Goal: Task Accomplishment & Management: Manage account settings

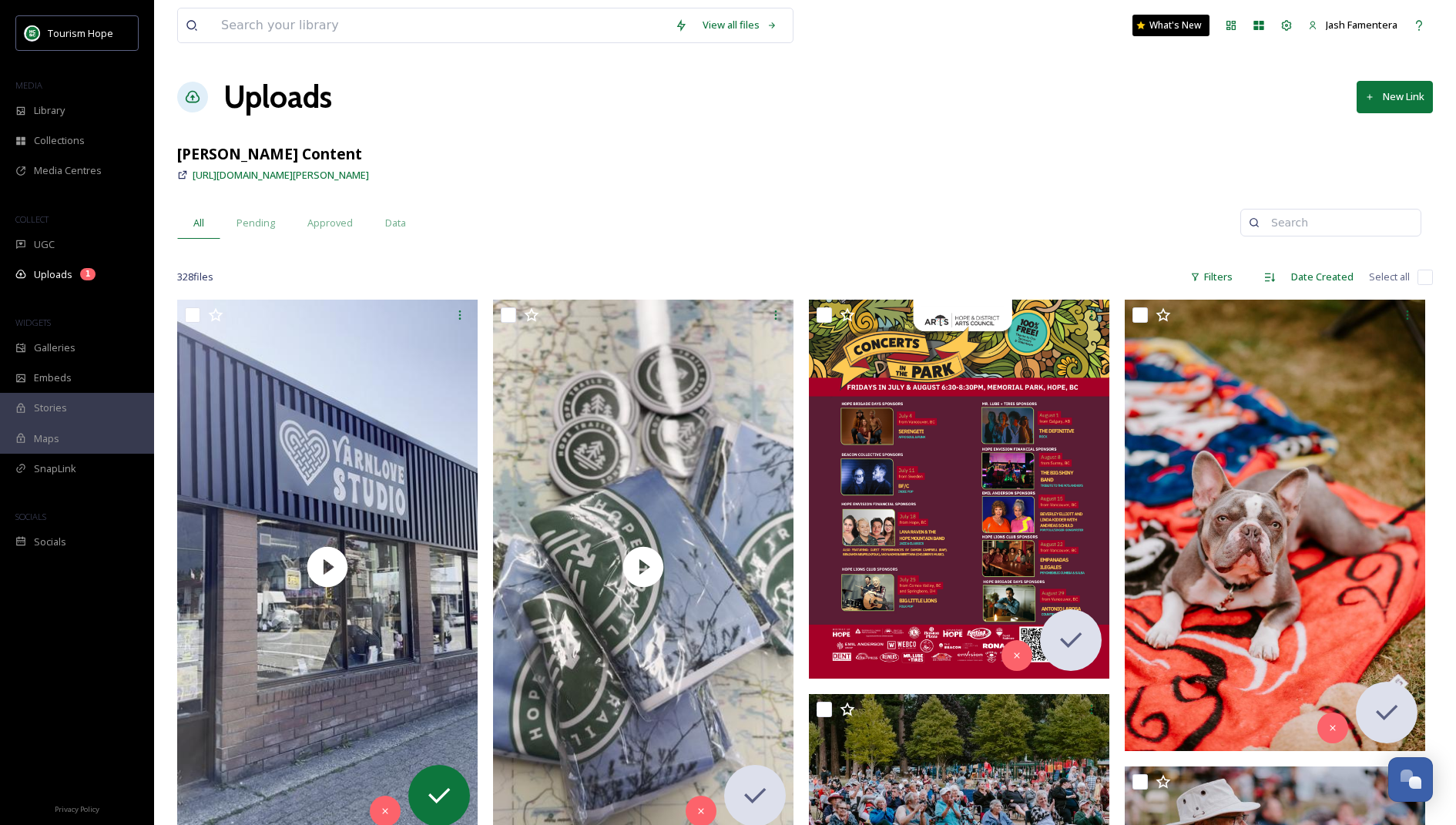
click at [598, 212] on div "All Pending Approved Data" at bounding box center [709, 223] width 1063 height 32
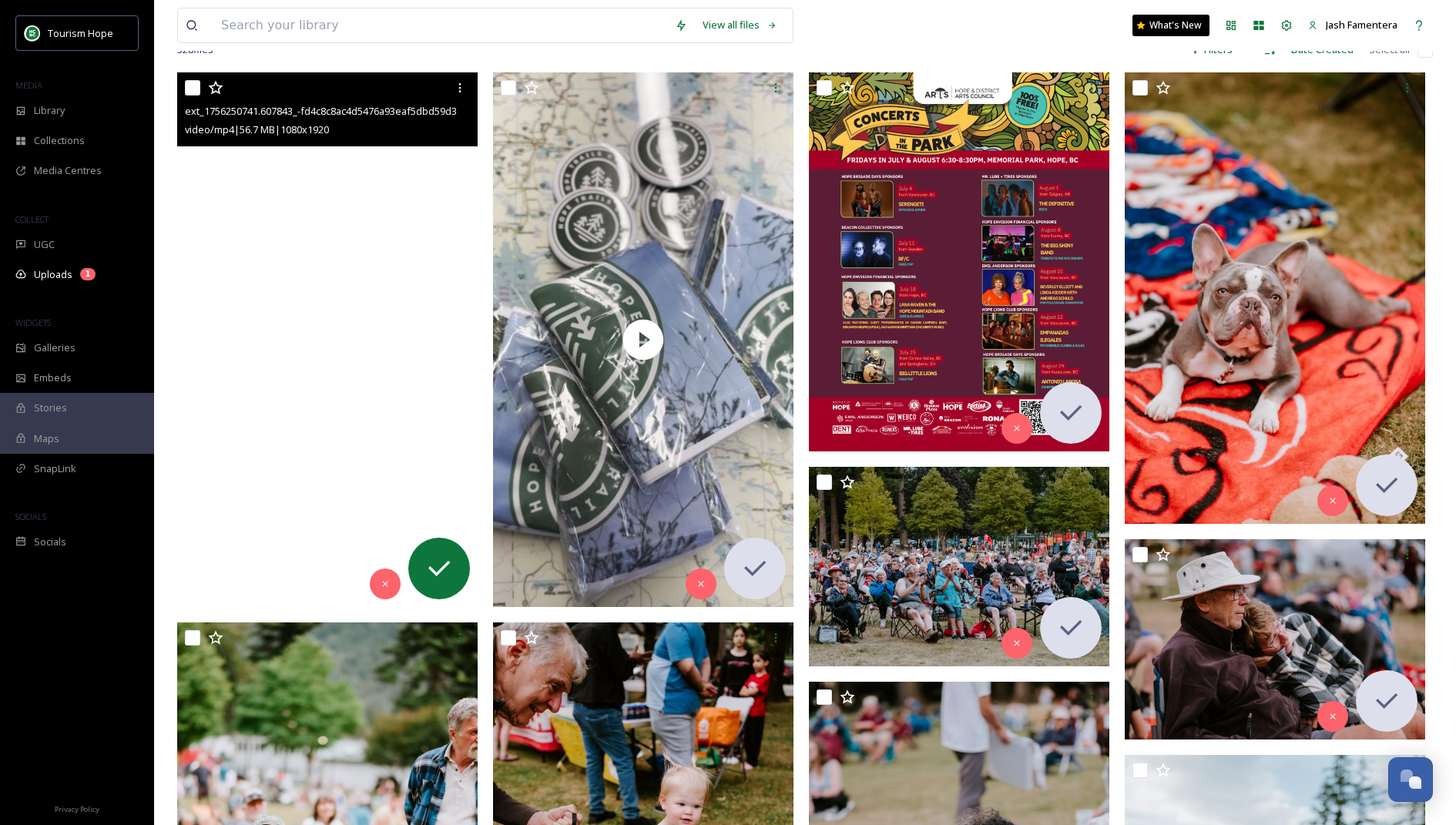
scroll to position [229, 0]
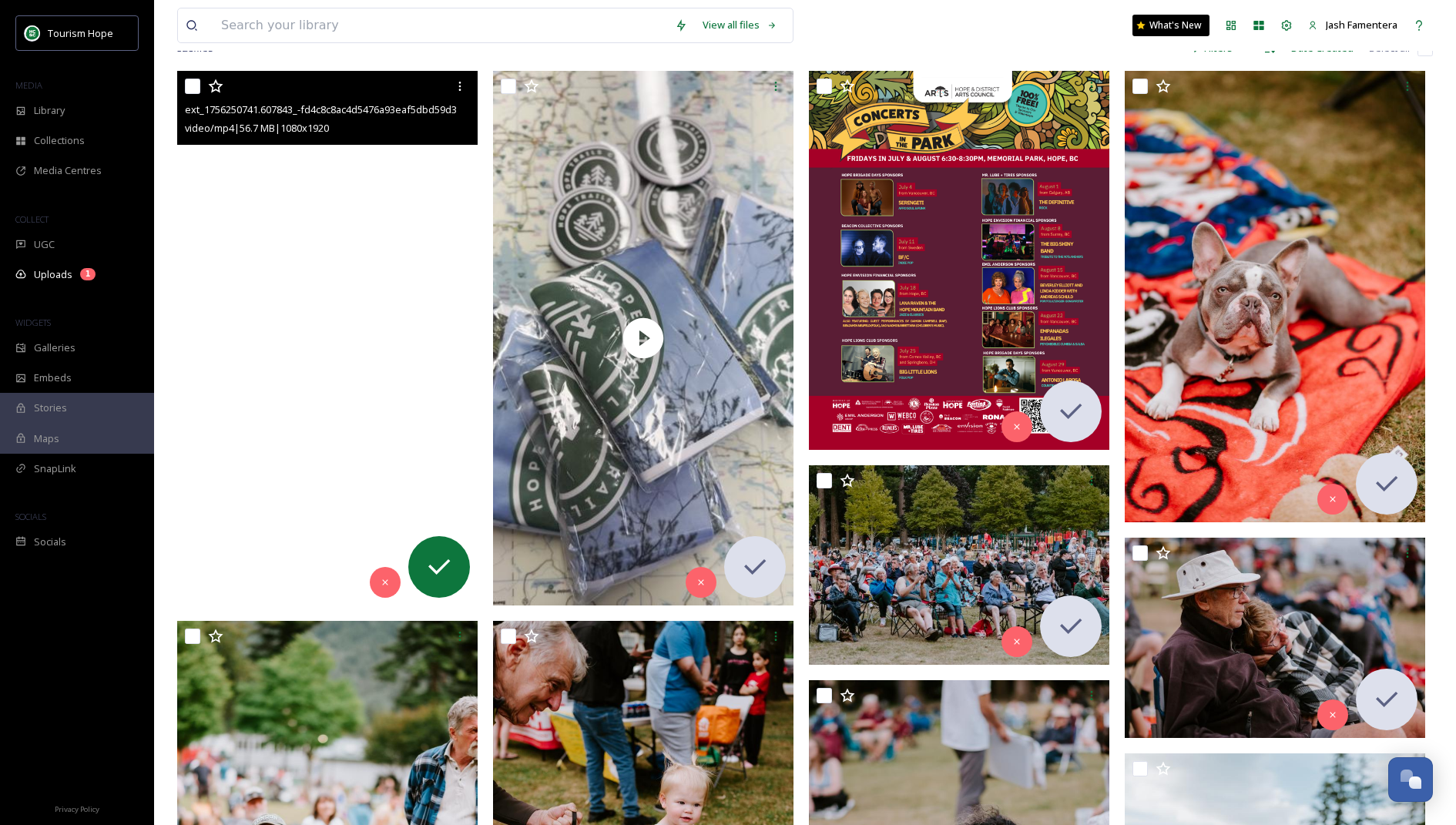
click at [278, 390] on video "ext_1756250741.607843_-fd4c8c8ac4d5476a93eaf5dbd59d39e7.mp4" at bounding box center [328, 338] width 300 height 533
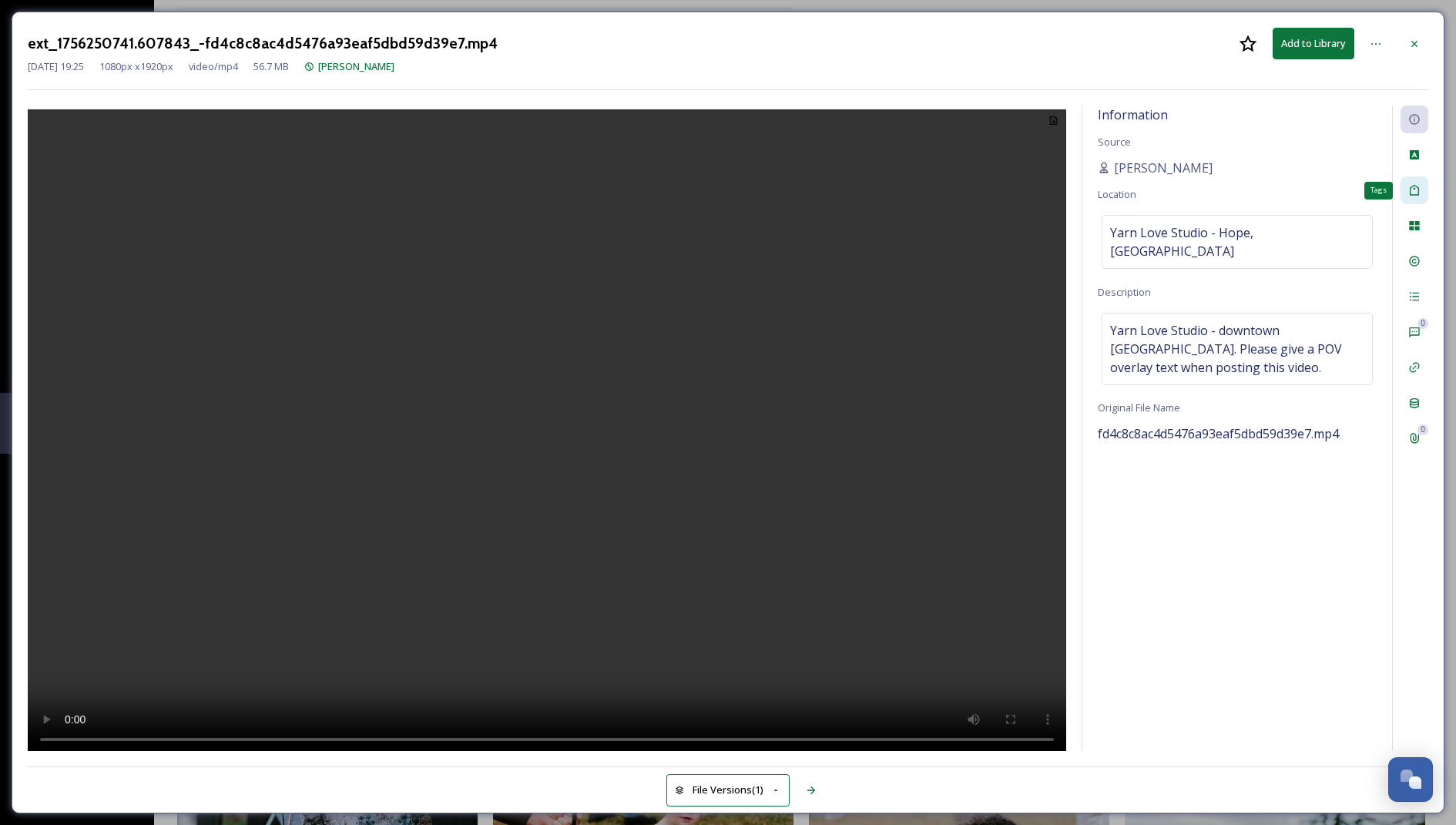
click at [1416, 188] on icon at bounding box center [1415, 190] width 9 height 11
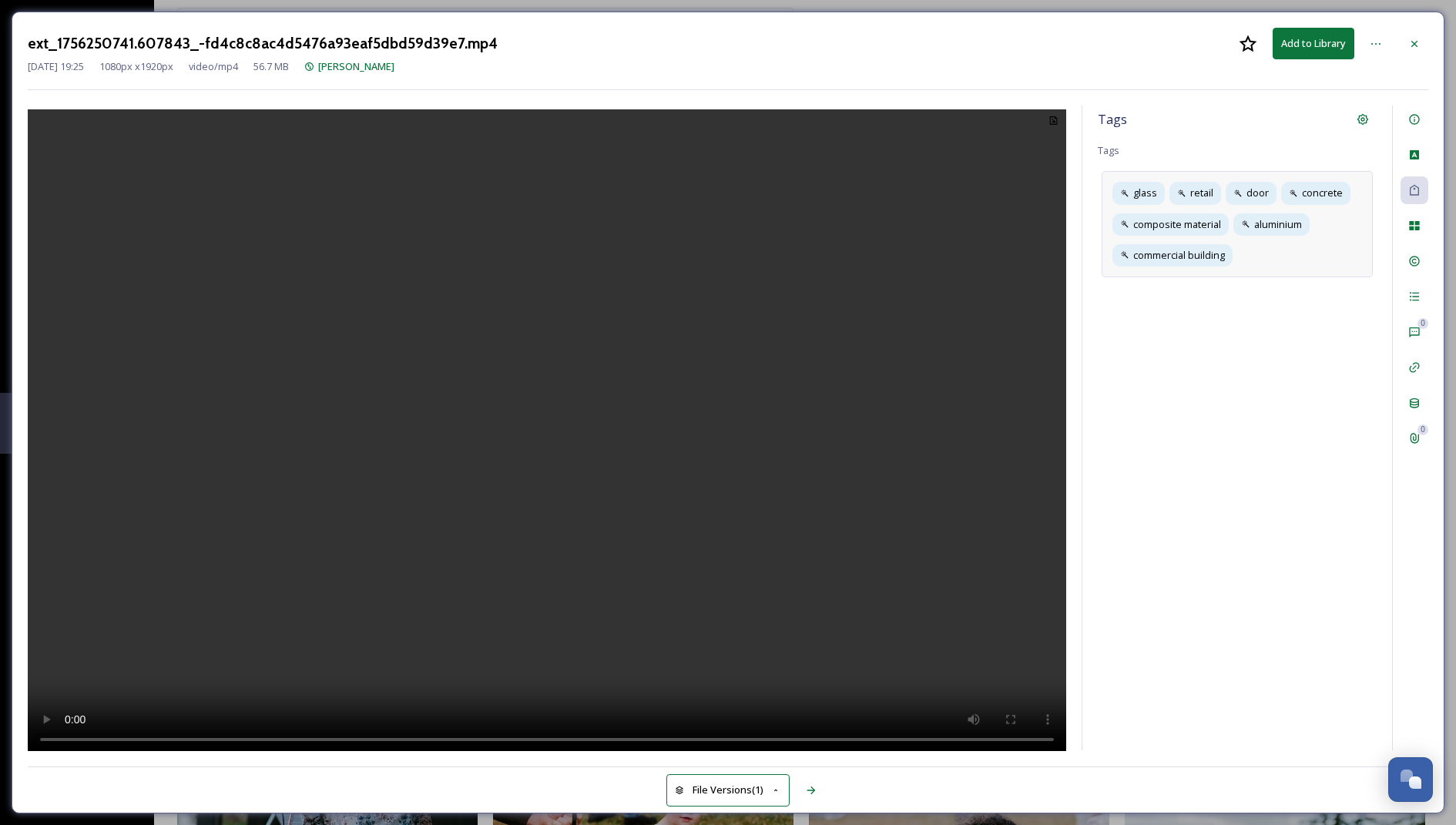
click at [1322, 250] on div "glass retail door concrete composite material aluminium commercial building" at bounding box center [1237, 224] width 271 height 106
type input "yarnlove studio"
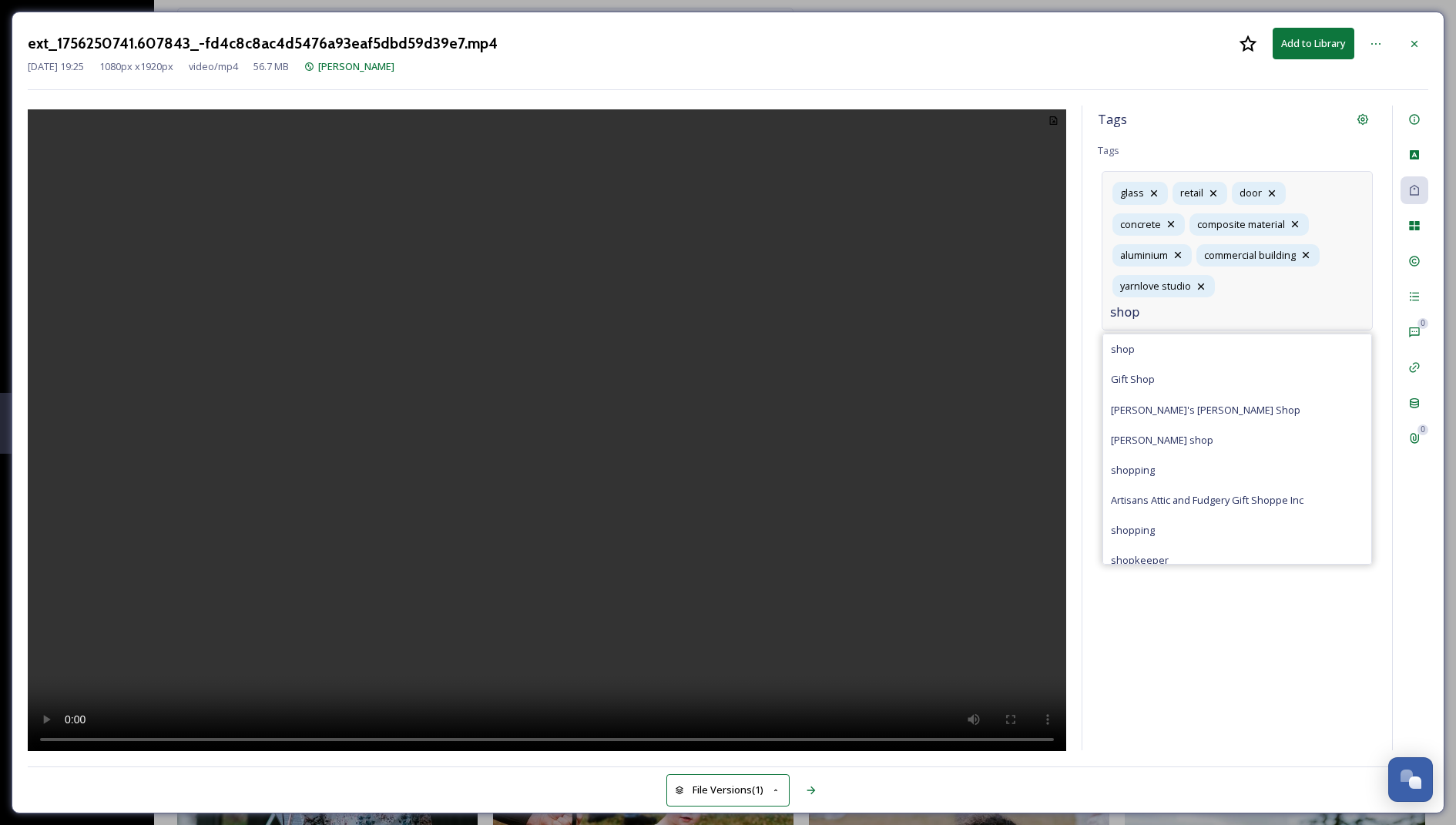
type input "shop"
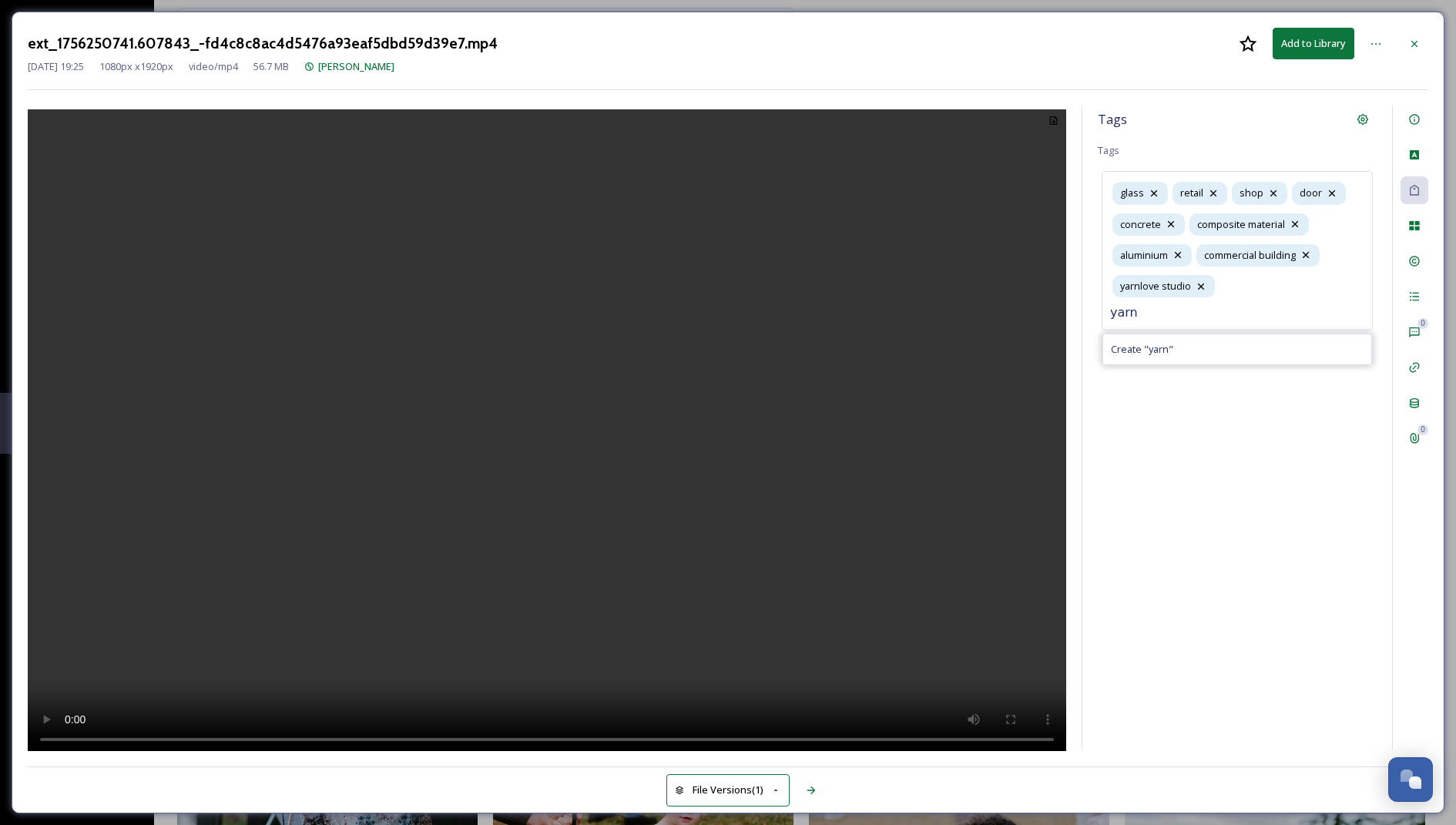
type input "yarn"
type input "studio"
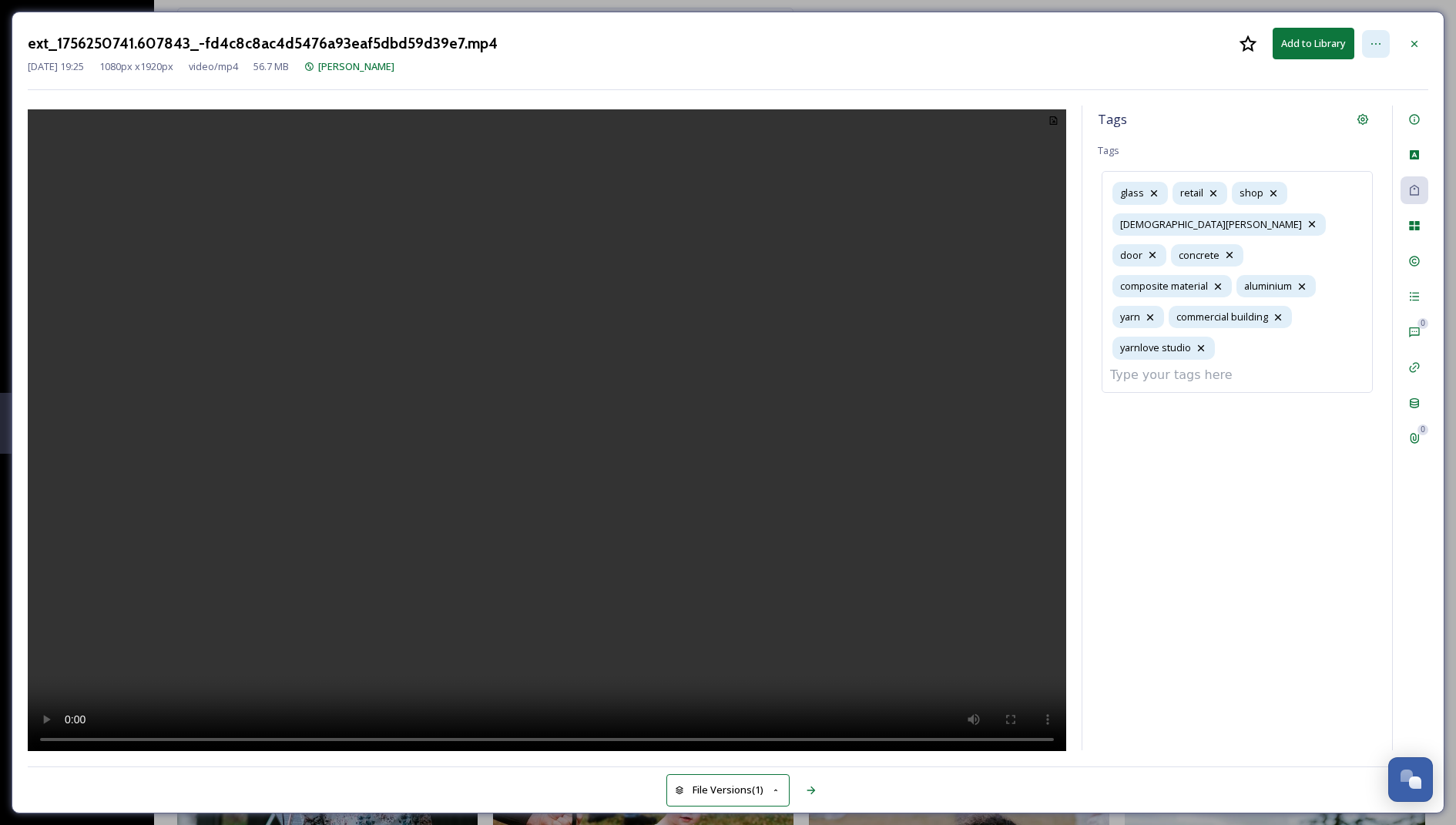
click at [1377, 43] on icon at bounding box center [1376, 44] width 12 height 12
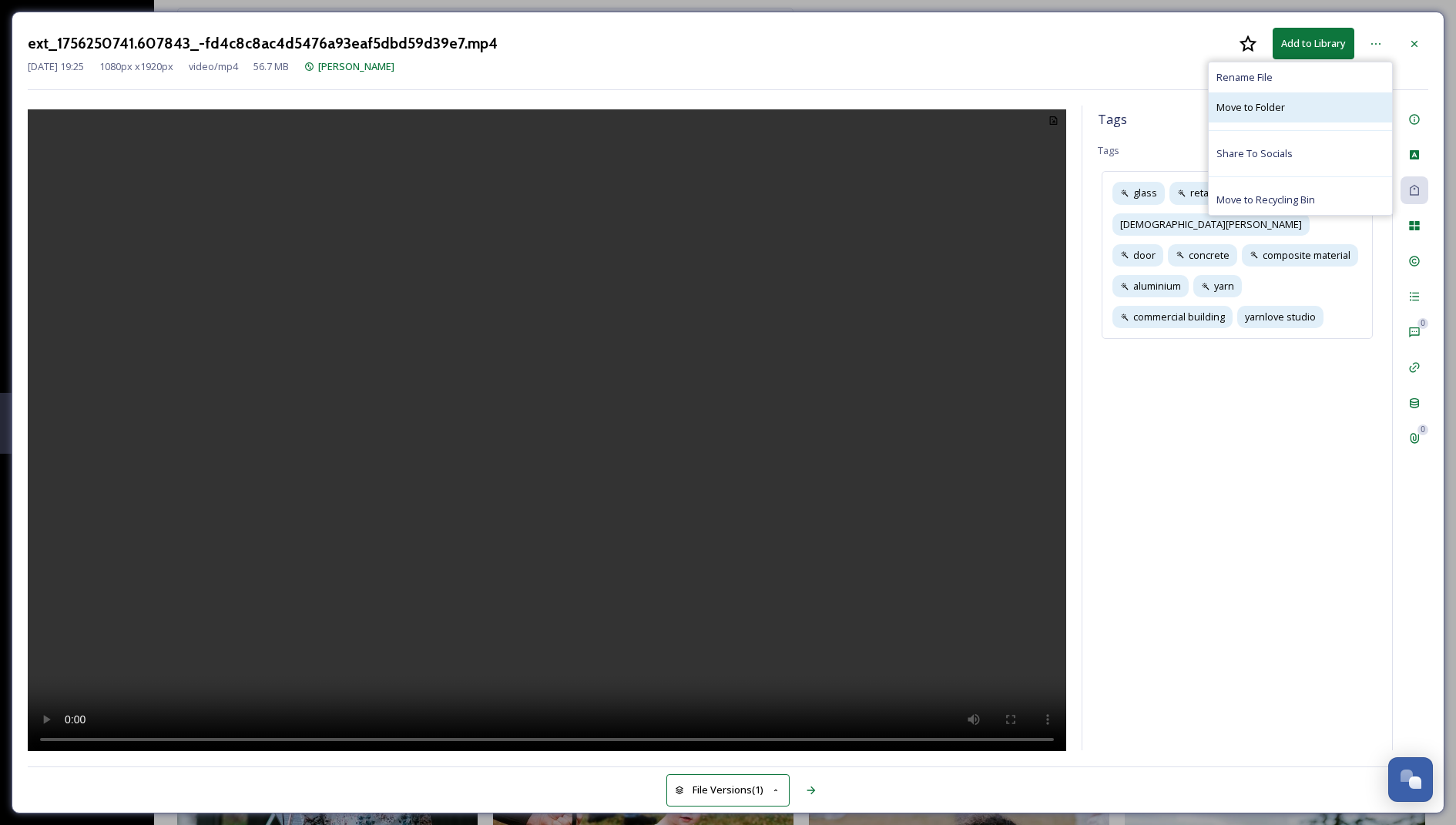
click at [1314, 107] on div "Move to Folder" at bounding box center [1301, 107] width 184 height 30
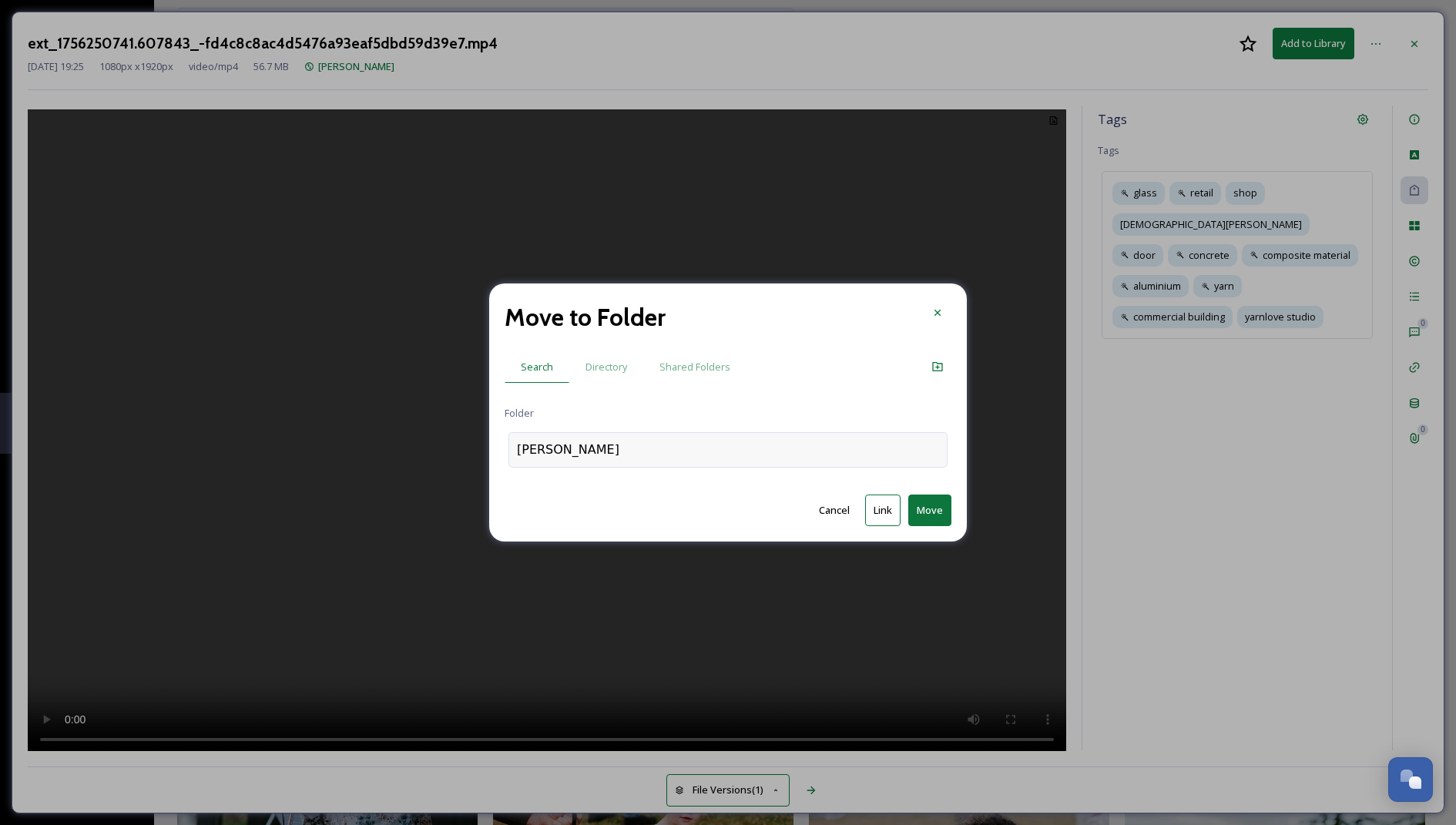
click at [740, 450] on div "Amanda Figlarska" at bounding box center [728, 449] width 439 height 35
click at [720, 383] on div "Move to Folder Search Directory Shared Folders Folder Cancel Link Move" at bounding box center [728, 413] width 478 height 259
click at [886, 510] on button "Link" at bounding box center [883, 510] width 35 height 32
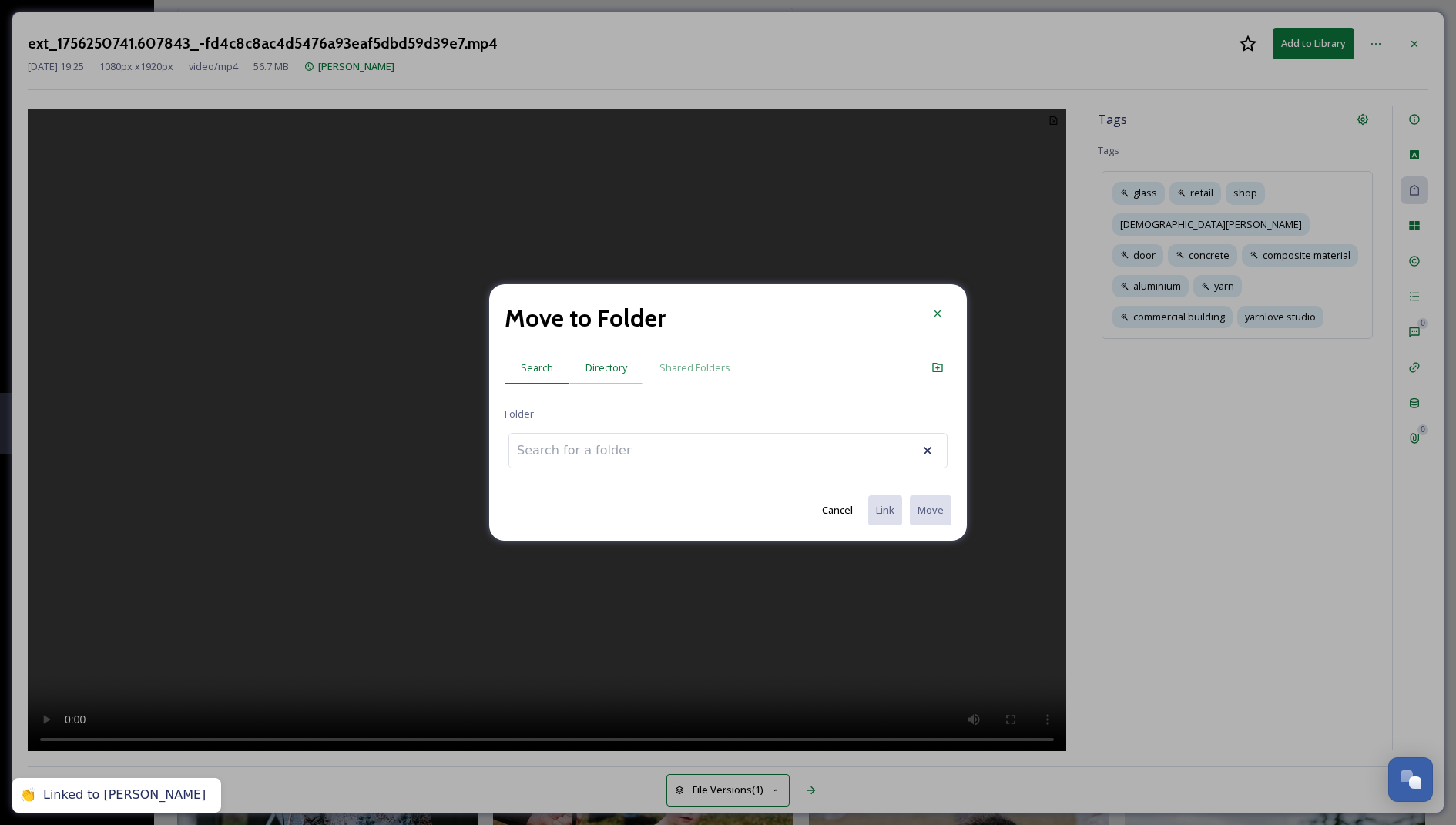
click at [619, 371] on span "Directory" at bounding box center [607, 367] width 41 height 15
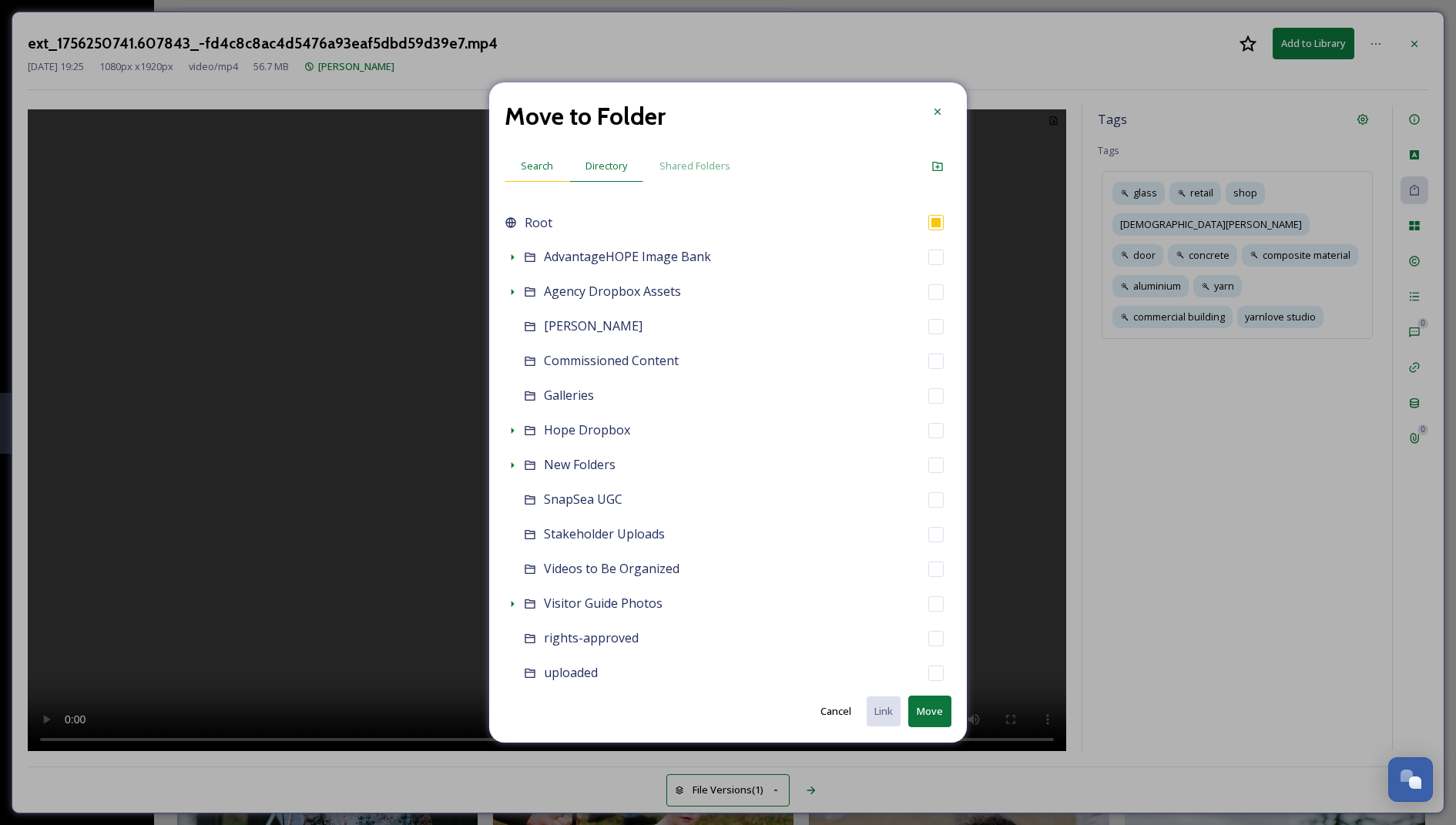
click at [523, 159] on span "Search" at bounding box center [537, 166] width 33 height 15
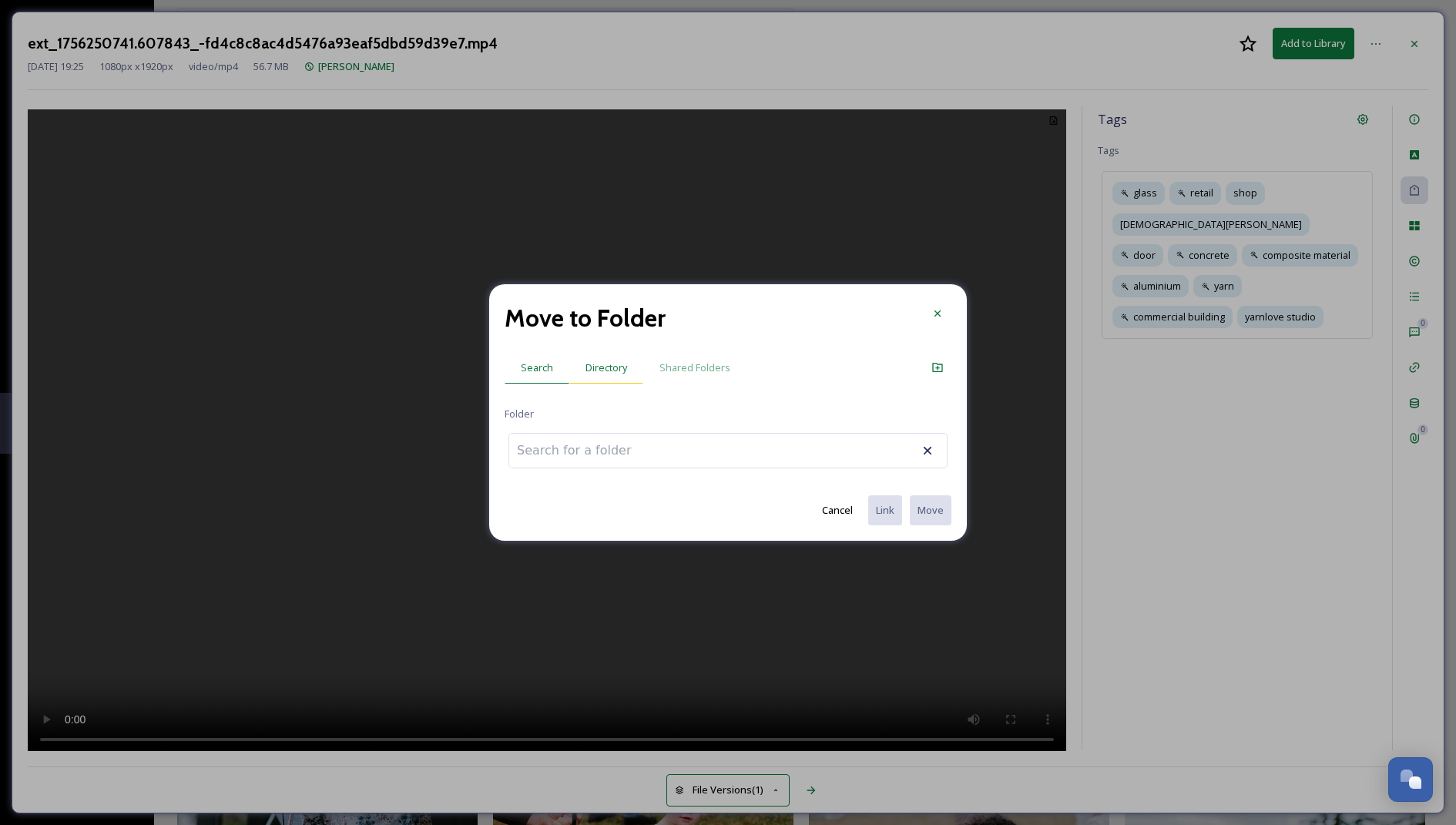
click at [602, 355] on div "Directory" at bounding box center [607, 367] width 74 height 32
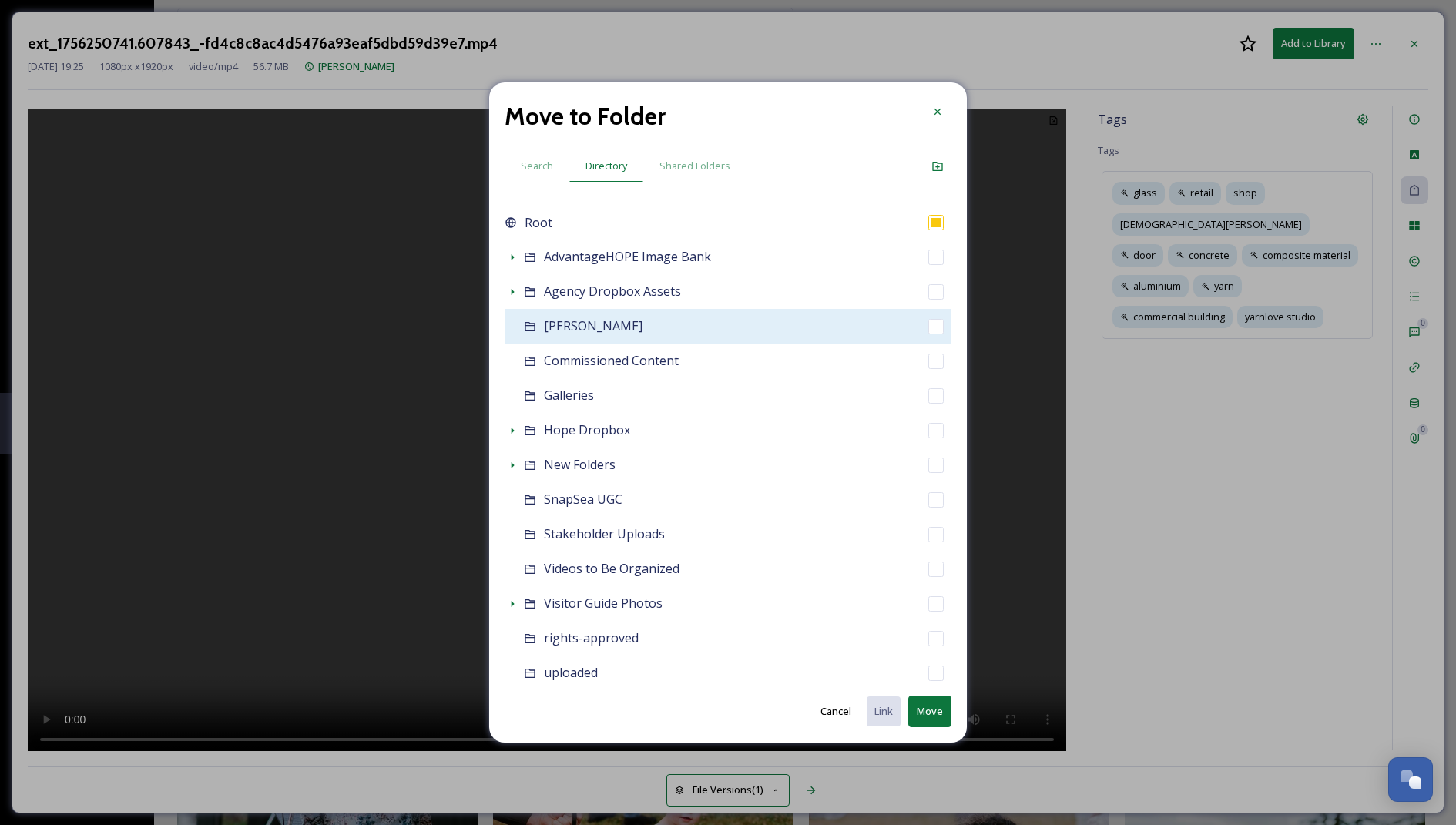
click at [583, 324] on span "Amanda Figlarska" at bounding box center [593, 326] width 99 height 17
checkbox input "false"
checkbox input "true"
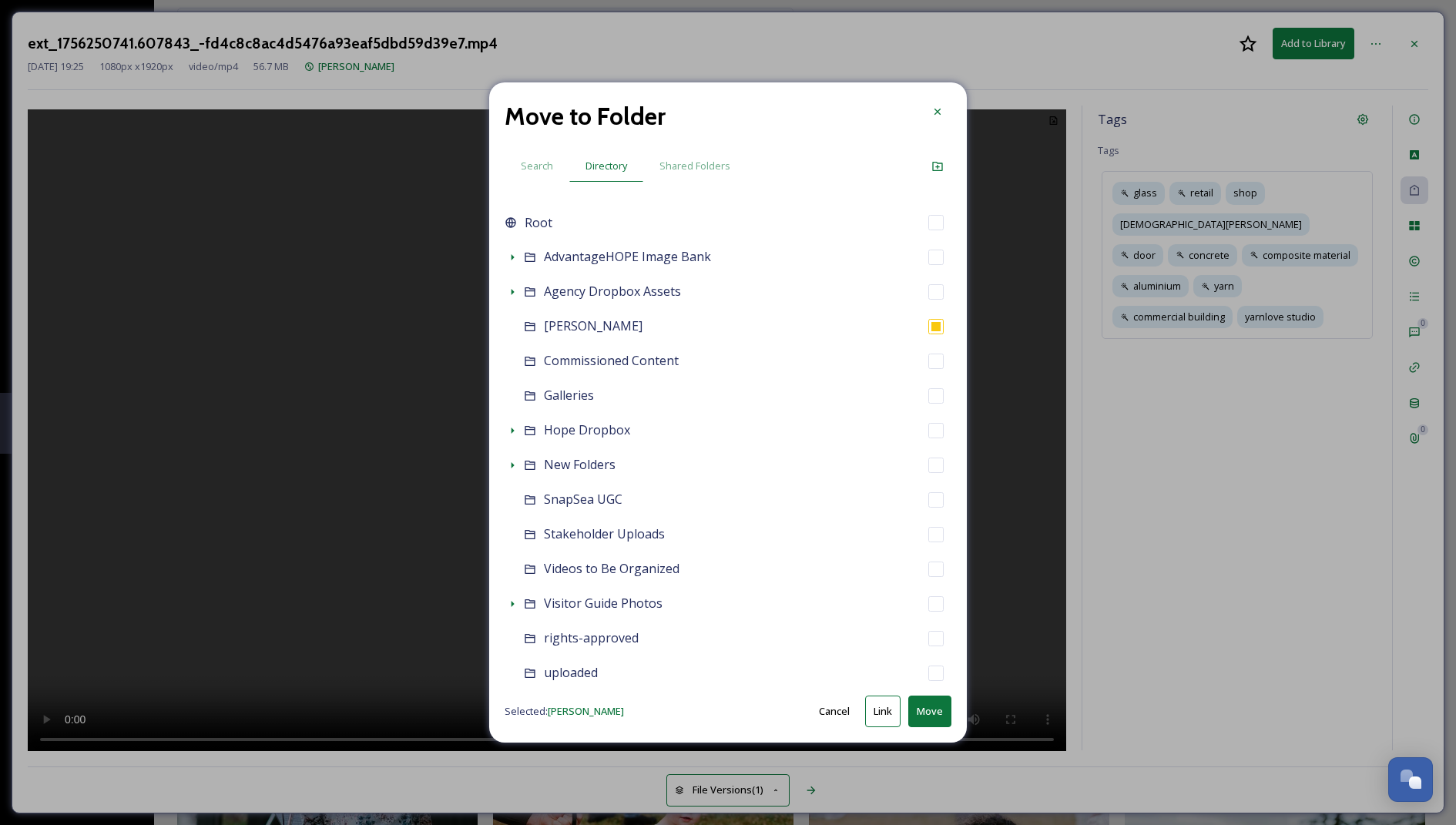
click at [879, 708] on button "Link" at bounding box center [883, 711] width 35 height 32
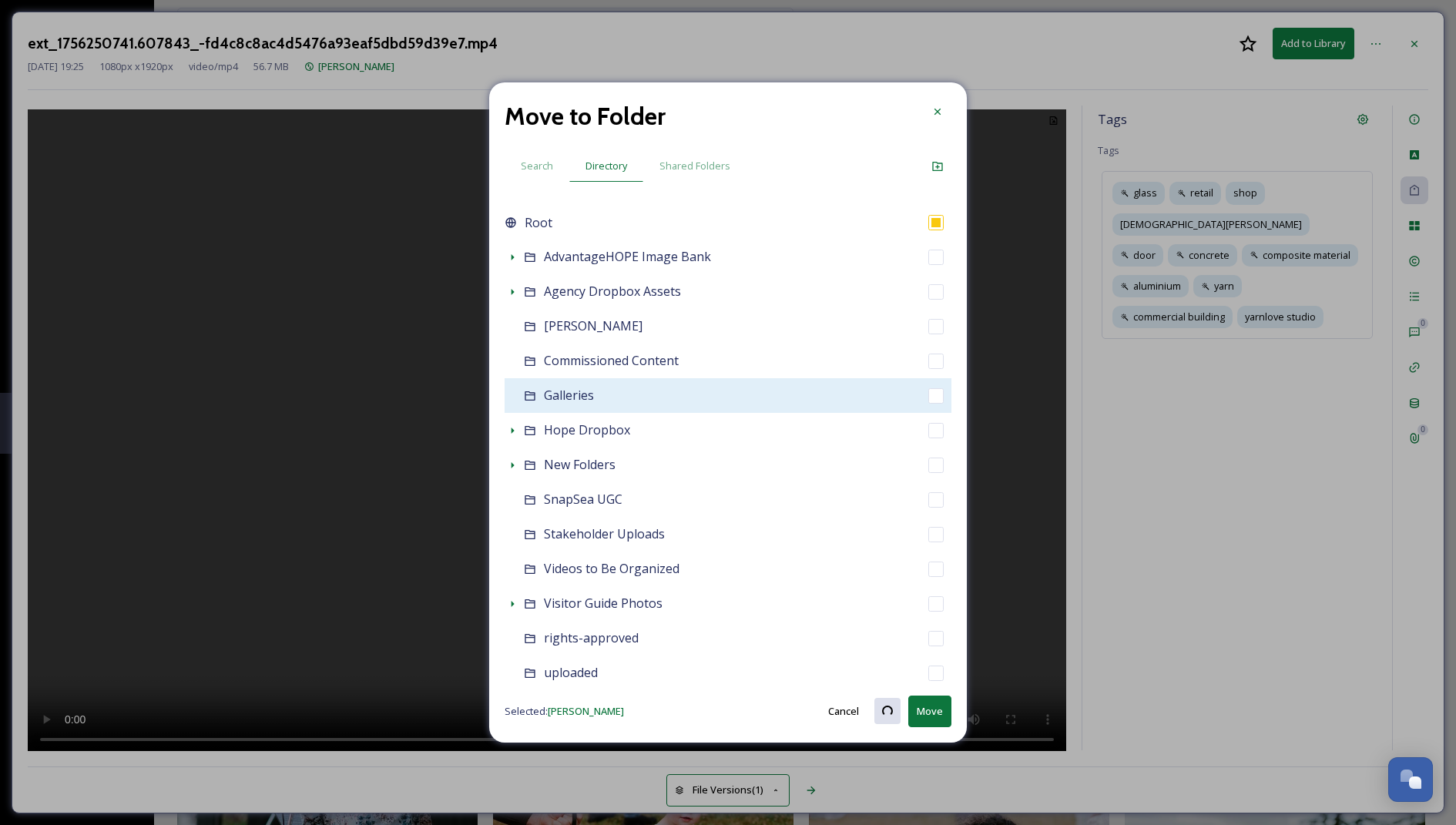
checkbox input "true"
checkbox input "false"
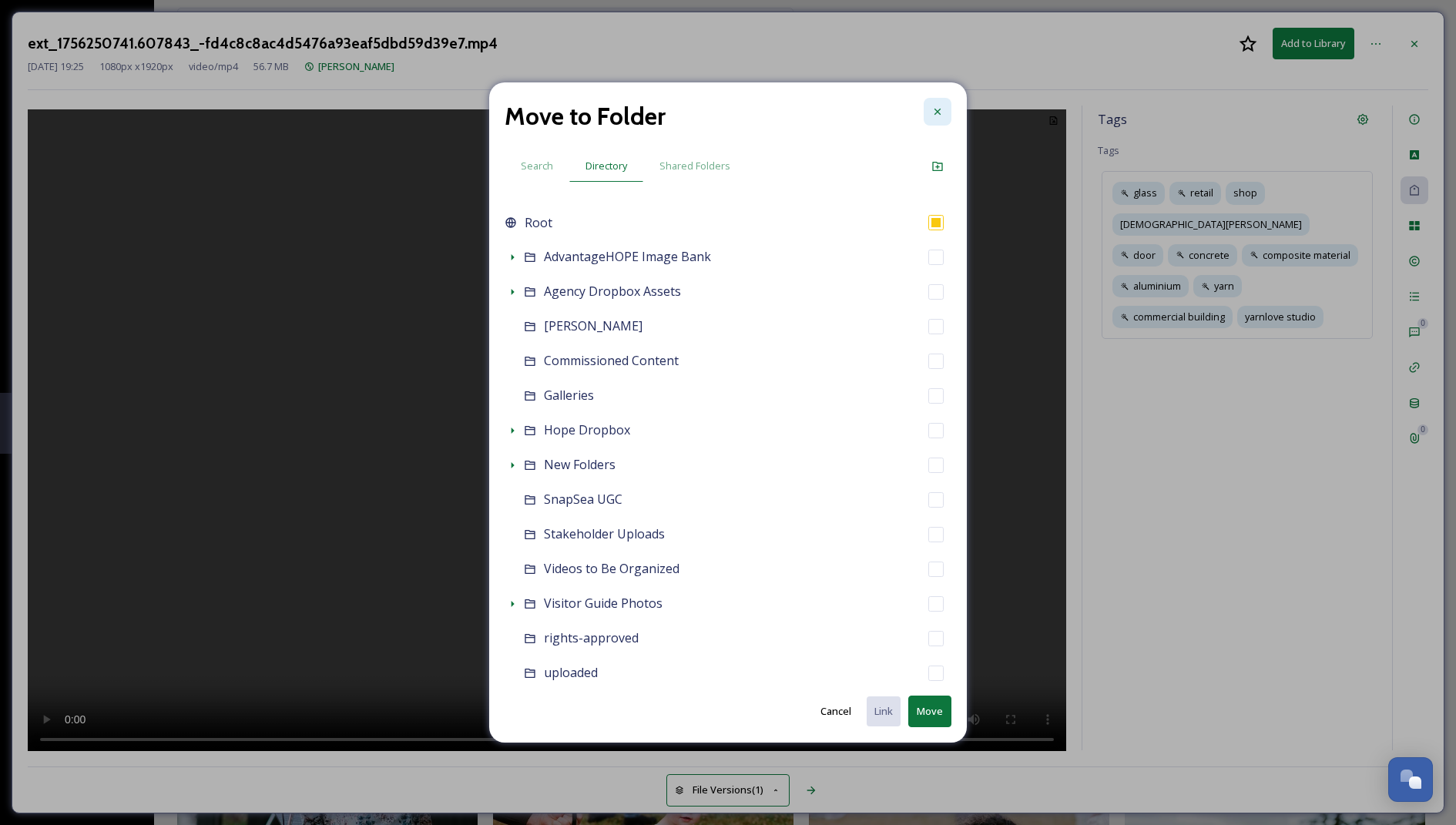
click at [941, 106] on icon at bounding box center [938, 111] width 12 height 12
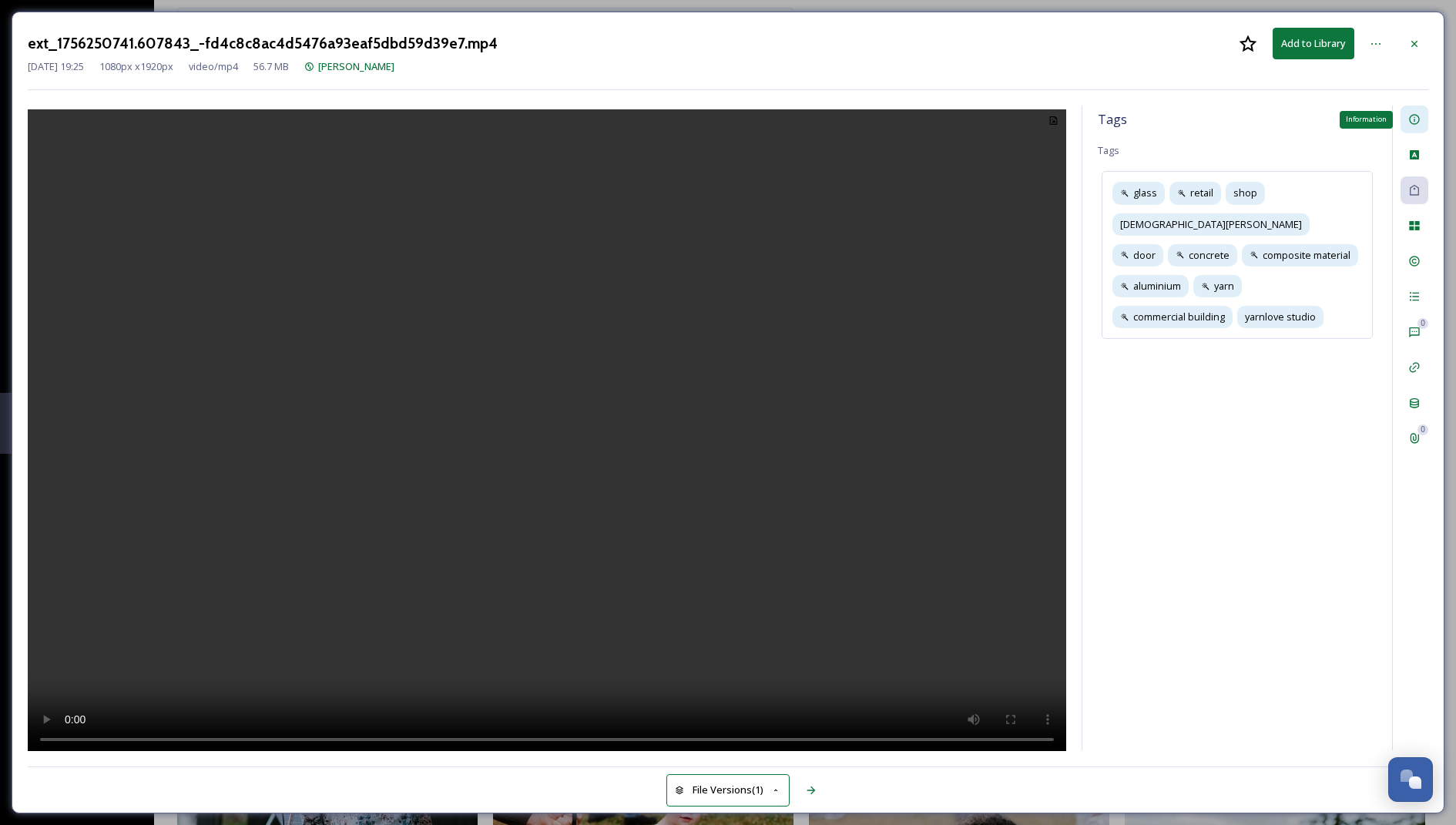
click at [1421, 109] on div "Information" at bounding box center [1415, 119] width 27 height 27
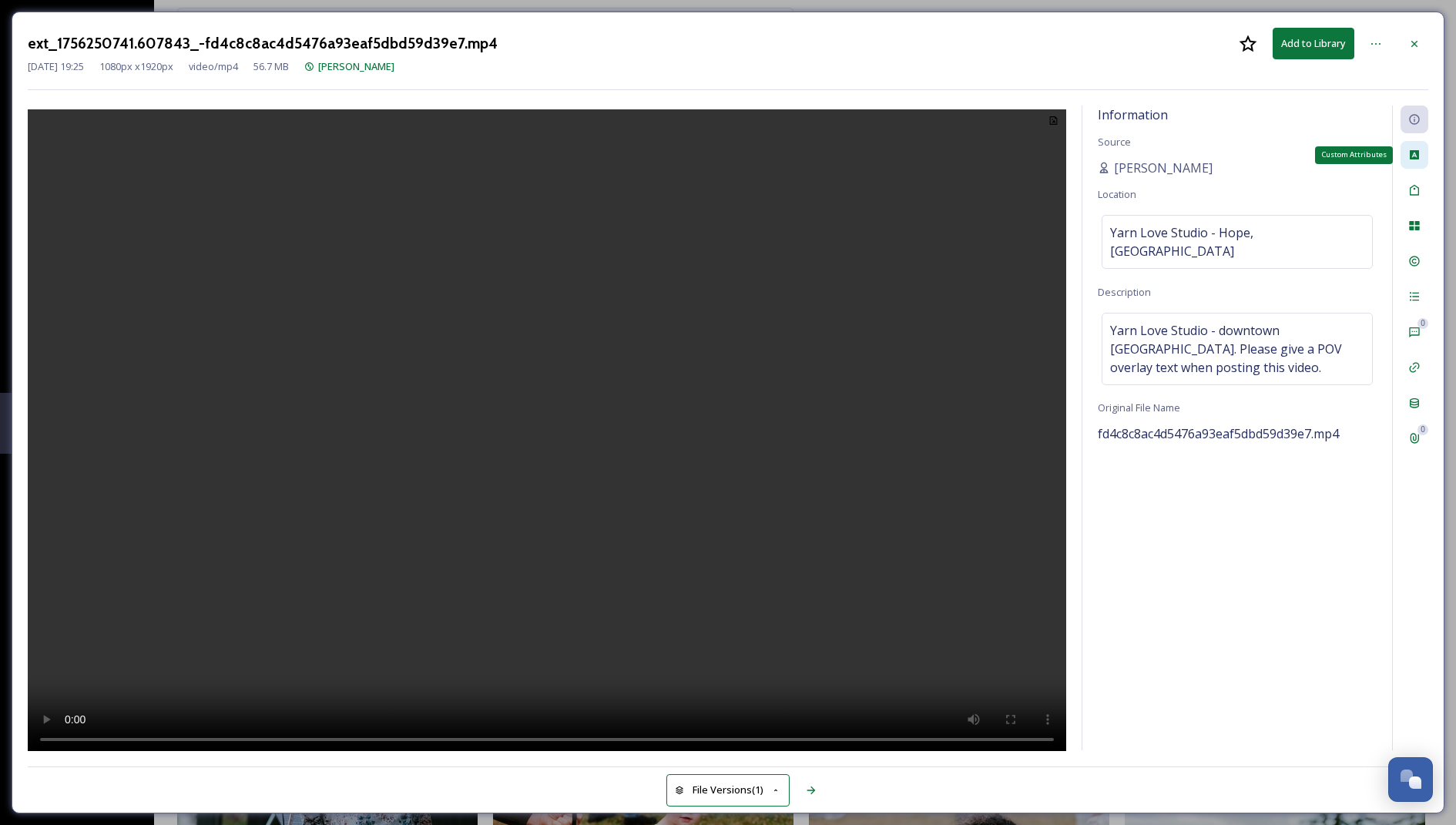
click at [1416, 157] on icon at bounding box center [1415, 154] width 9 height 9
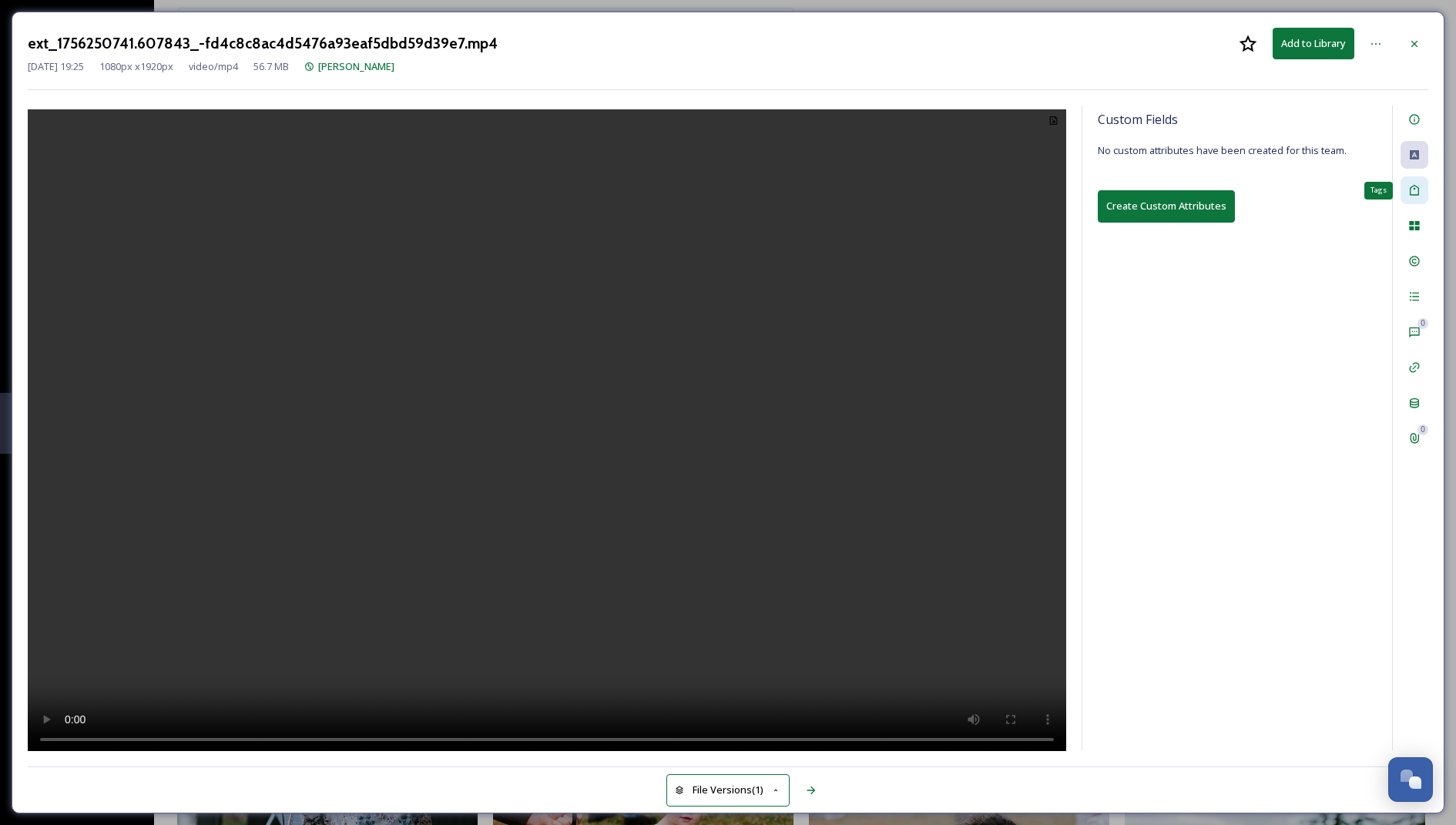
click at [1413, 187] on icon at bounding box center [1415, 190] width 12 height 12
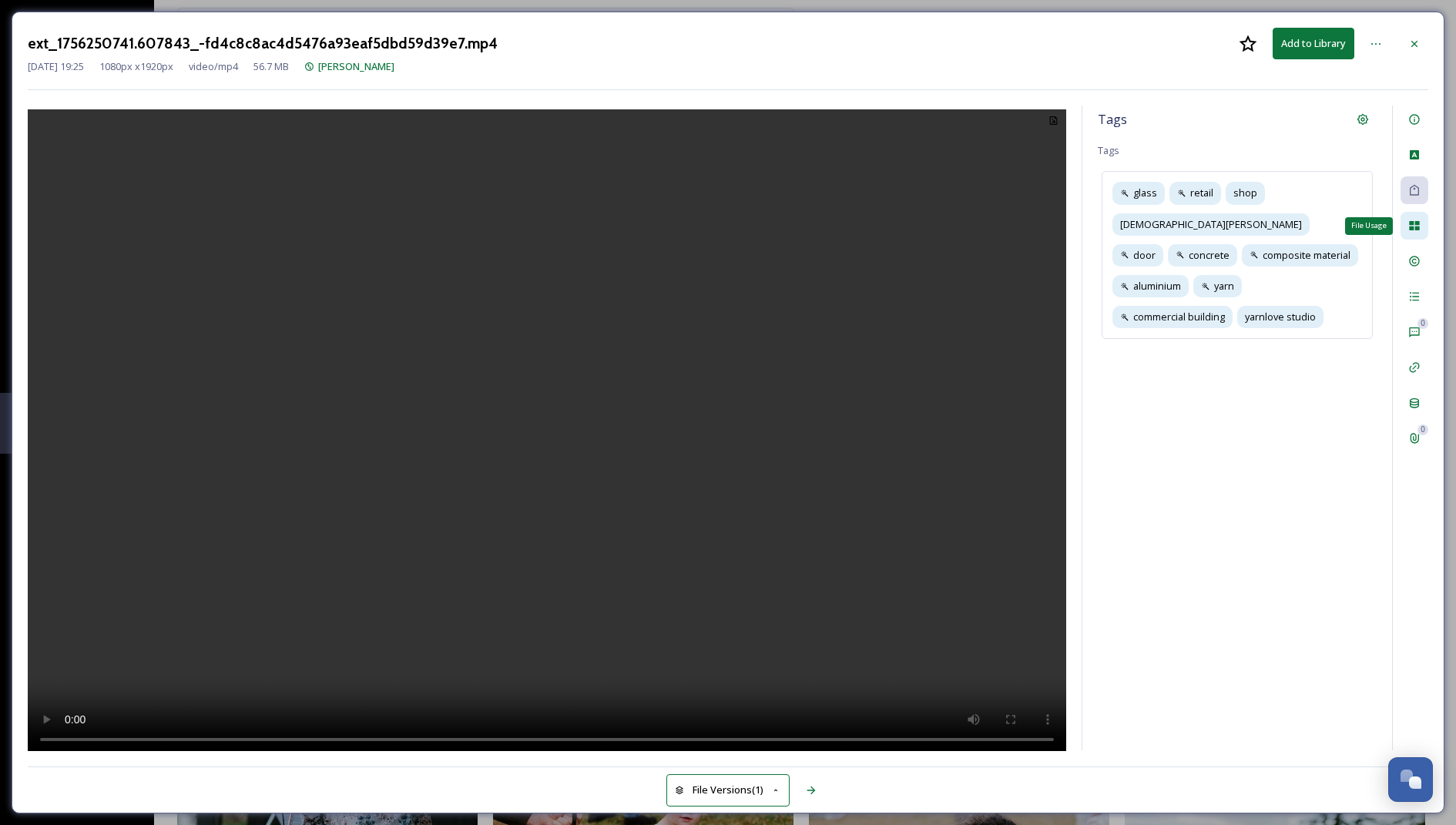
click at [1414, 232] on div "File Usage" at bounding box center [1415, 226] width 27 height 27
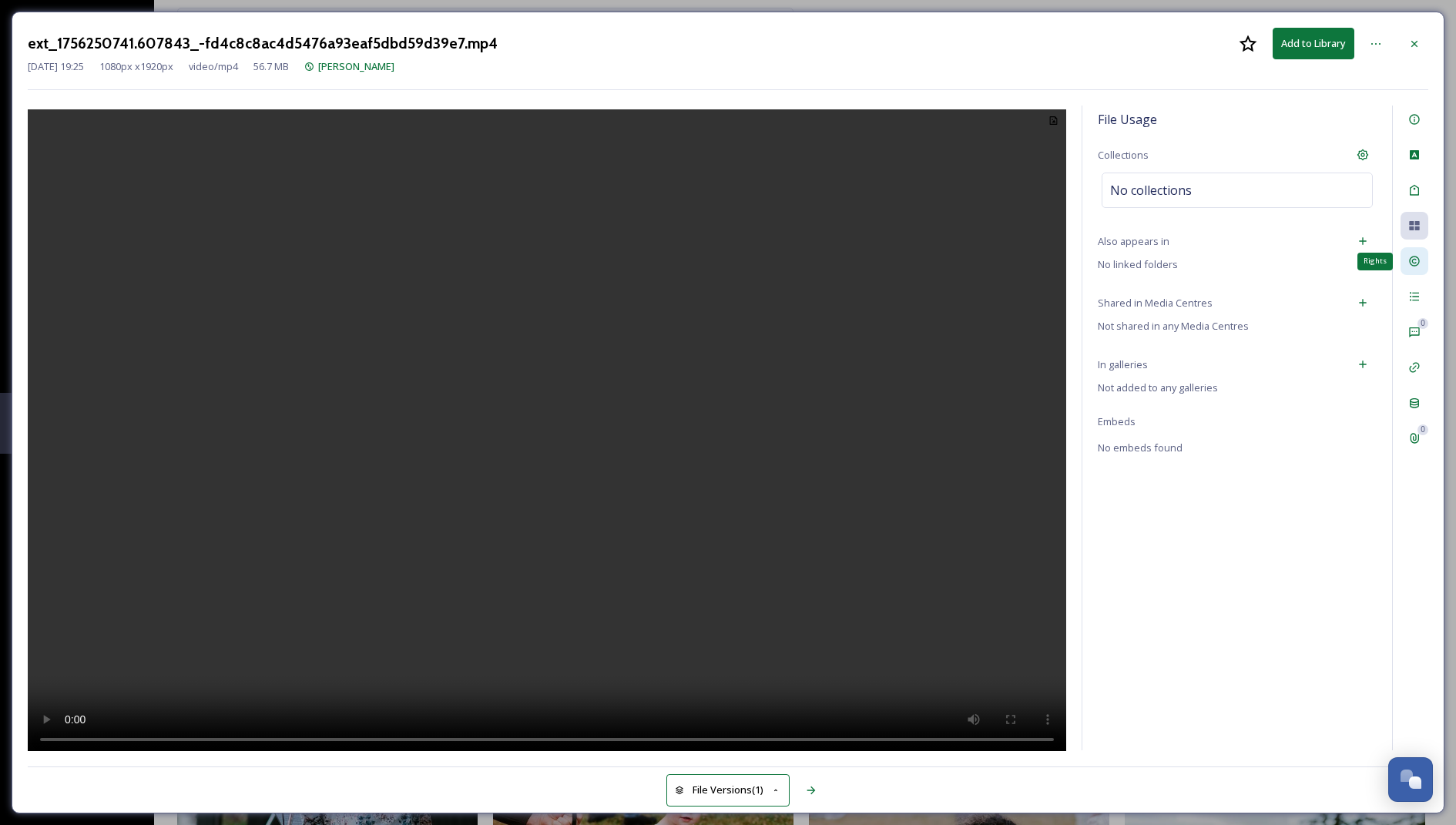
click at [1410, 268] on div "Rights" at bounding box center [1415, 261] width 27 height 27
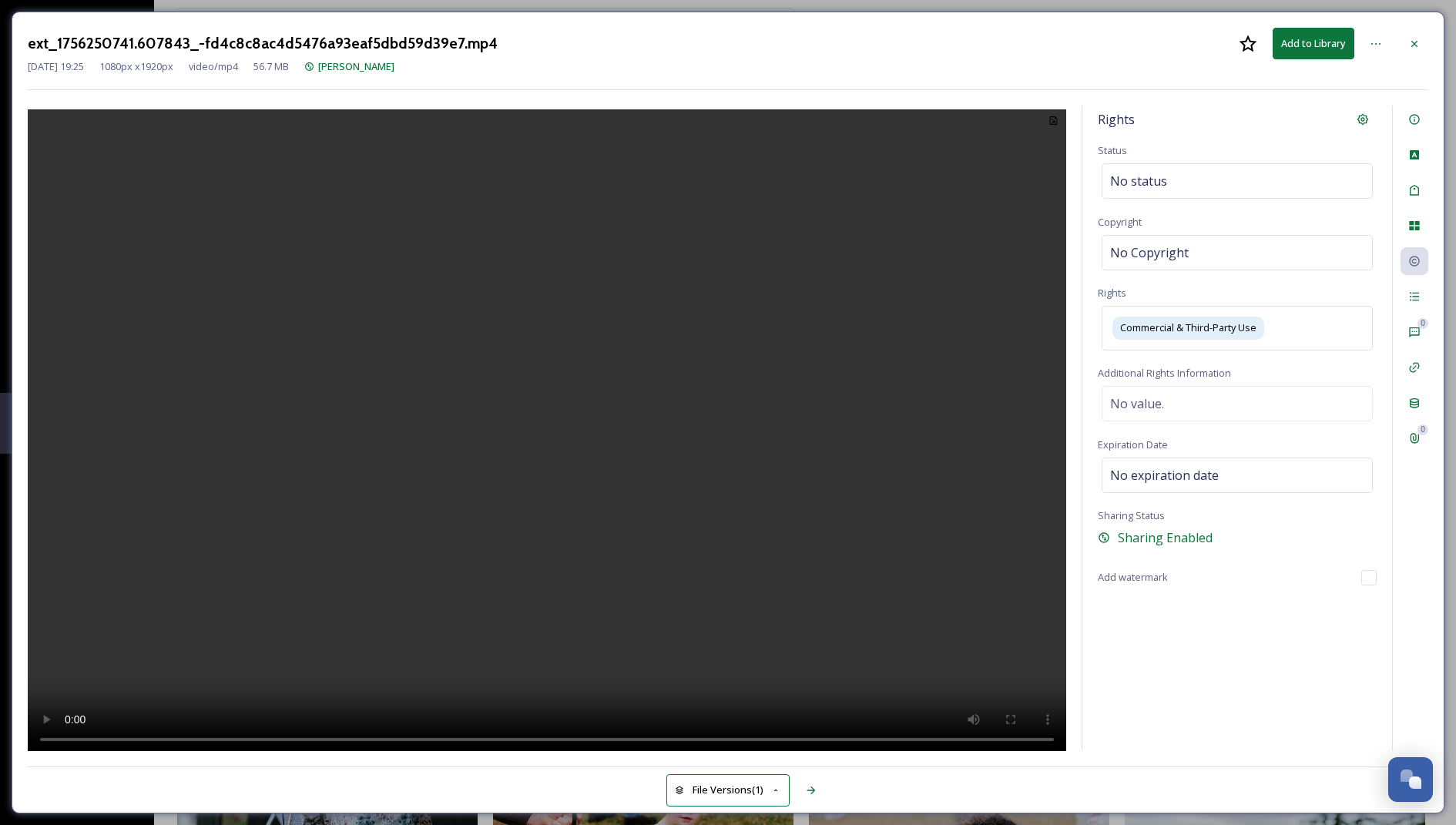
click at [1407, 315] on div "0 0" at bounding box center [1411, 428] width 36 height 645
click at [1417, 297] on icon at bounding box center [1415, 297] width 12 height 12
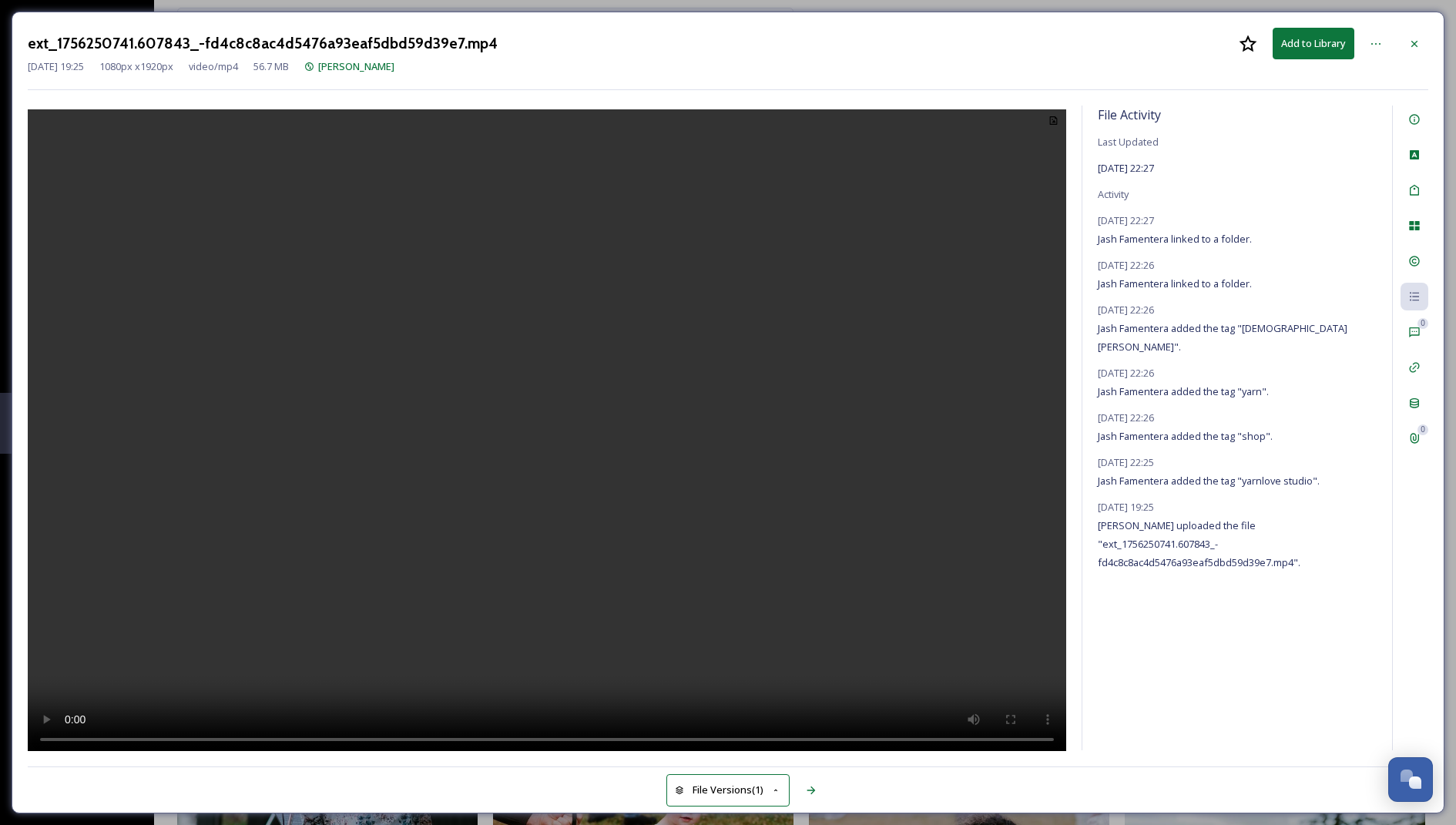
click at [1425, 21] on div "ext_1756250741.607843_-fd4c8c8ac4d5476a93eaf5dbd59d39e7.mp4 Add to Library Aug …" at bounding box center [728, 412] width 1433 height 802
click at [1413, 41] on icon at bounding box center [1414, 43] width 6 height 6
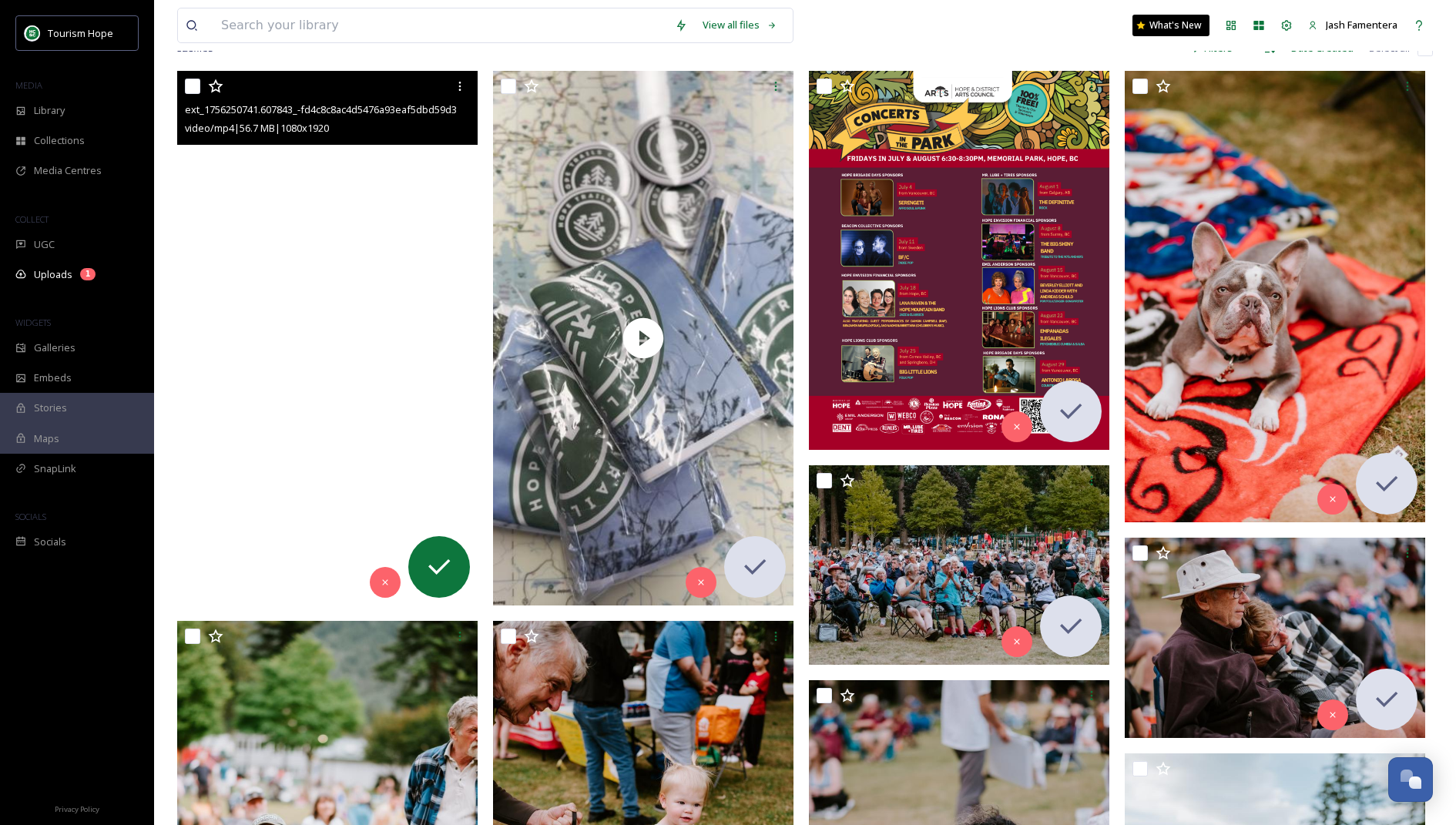
click at [359, 256] on video "ext_1756250741.607843_-fd4c8c8ac4d5476a93eaf5dbd59d39e7.mp4" at bounding box center [328, 338] width 300 height 533
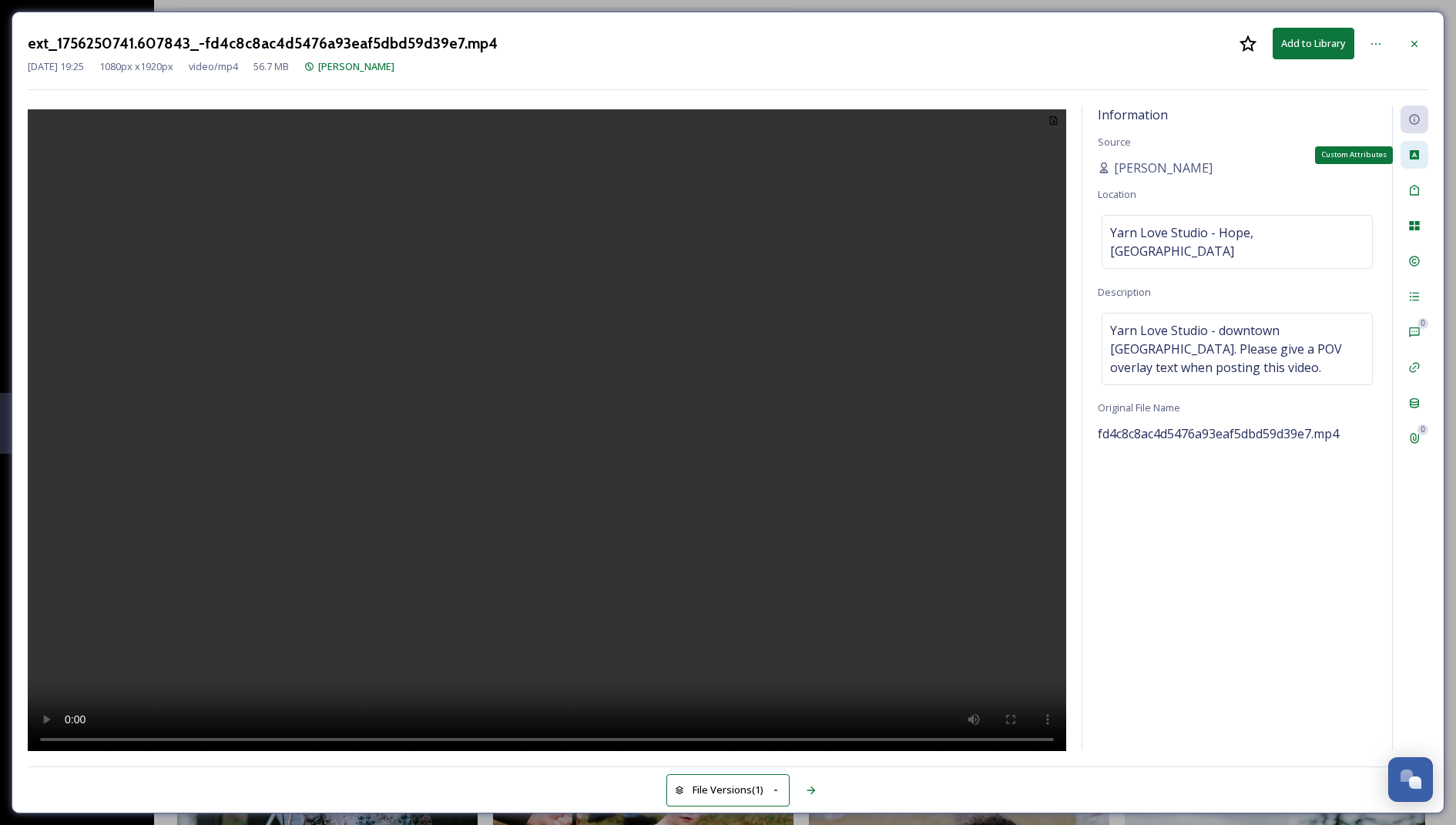
click at [1426, 161] on div "Custom Attributes" at bounding box center [1415, 154] width 27 height 27
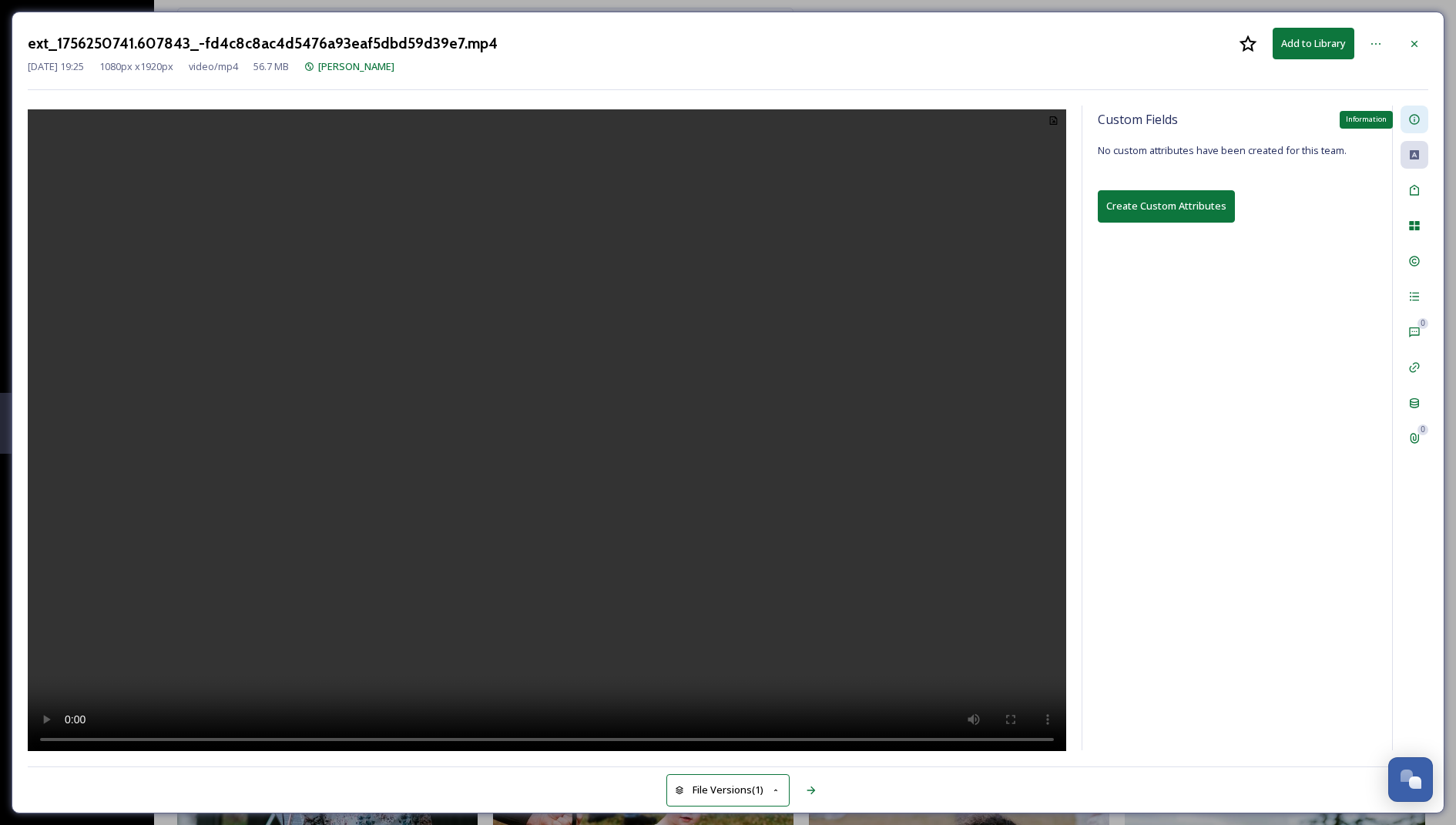
click at [1410, 121] on icon at bounding box center [1415, 119] width 12 height 12
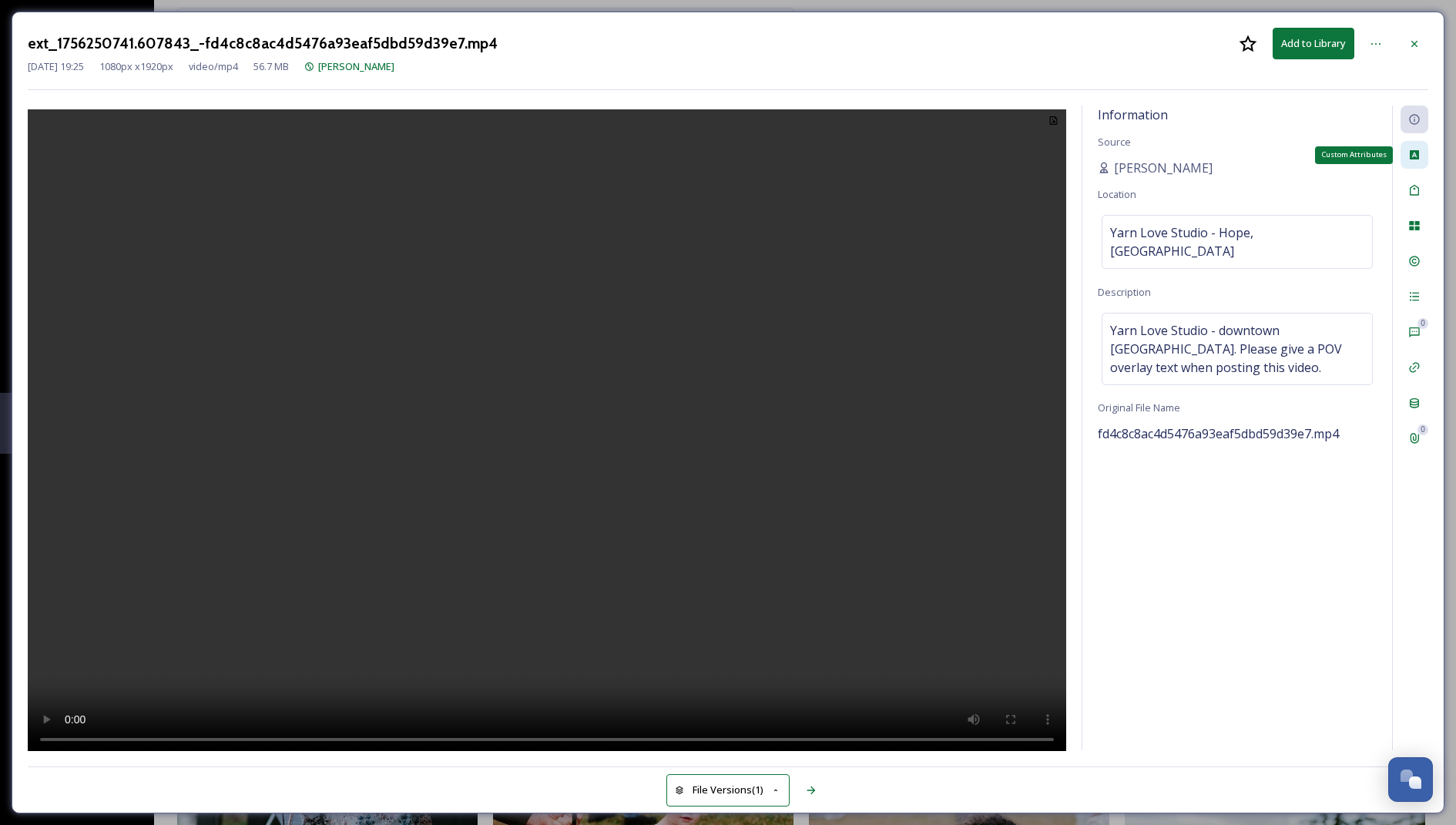
click at [1417, 156] on icon at bounding box center [1415, 154] width 9 height 9
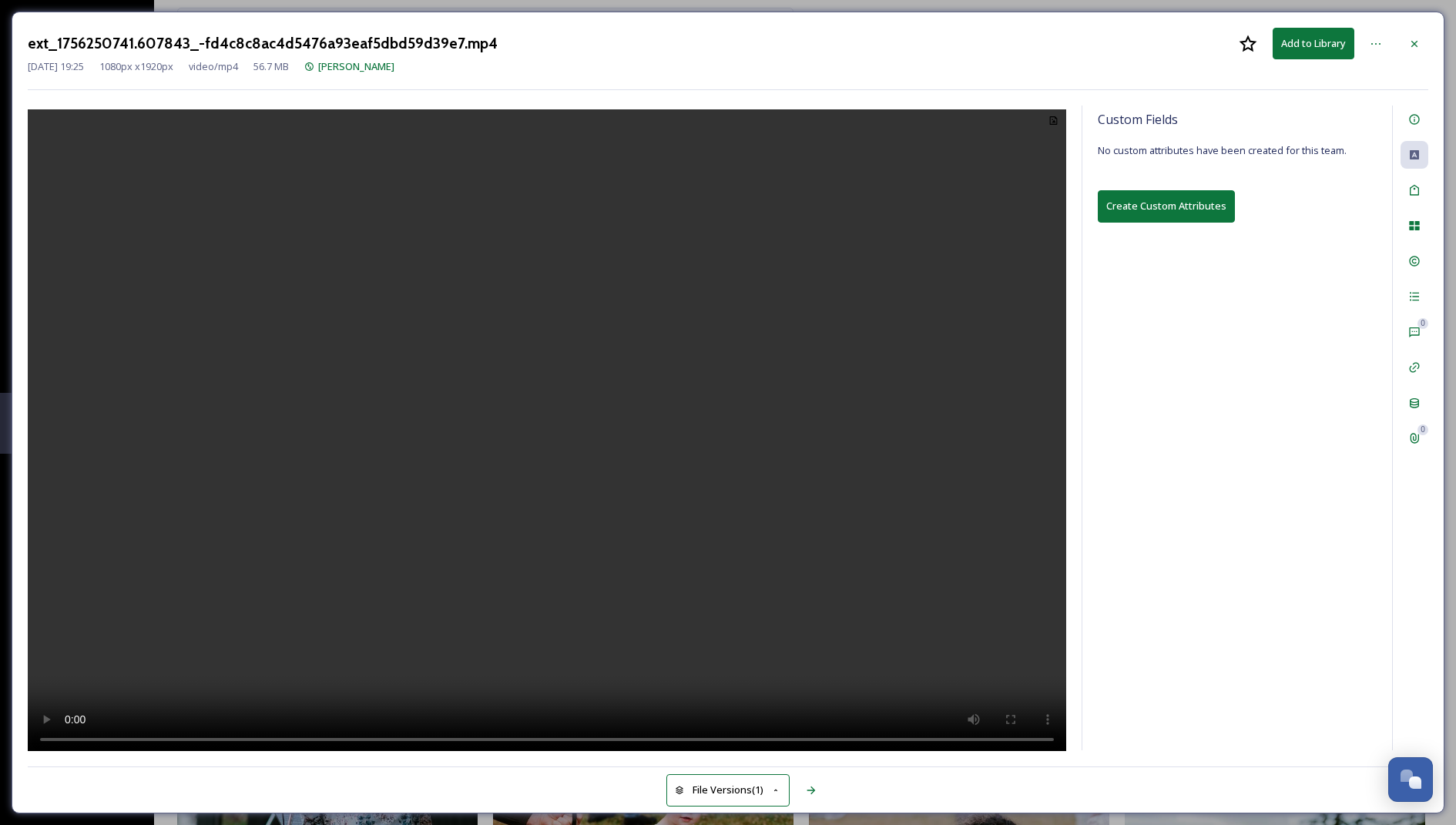
click at [1362, 30] on div at bounding box center [1378, 44] width 31 height 27
click at [1366, 39] on div at bounding box center [1376, 44] width 27 height 27
click at [1412, 208] on div "0 0" at bounding box center [1411, 428] width 36 height 645
click at [1408, 232] on div "File Usage" at bounding box center [1415, 226] width 27 height 27
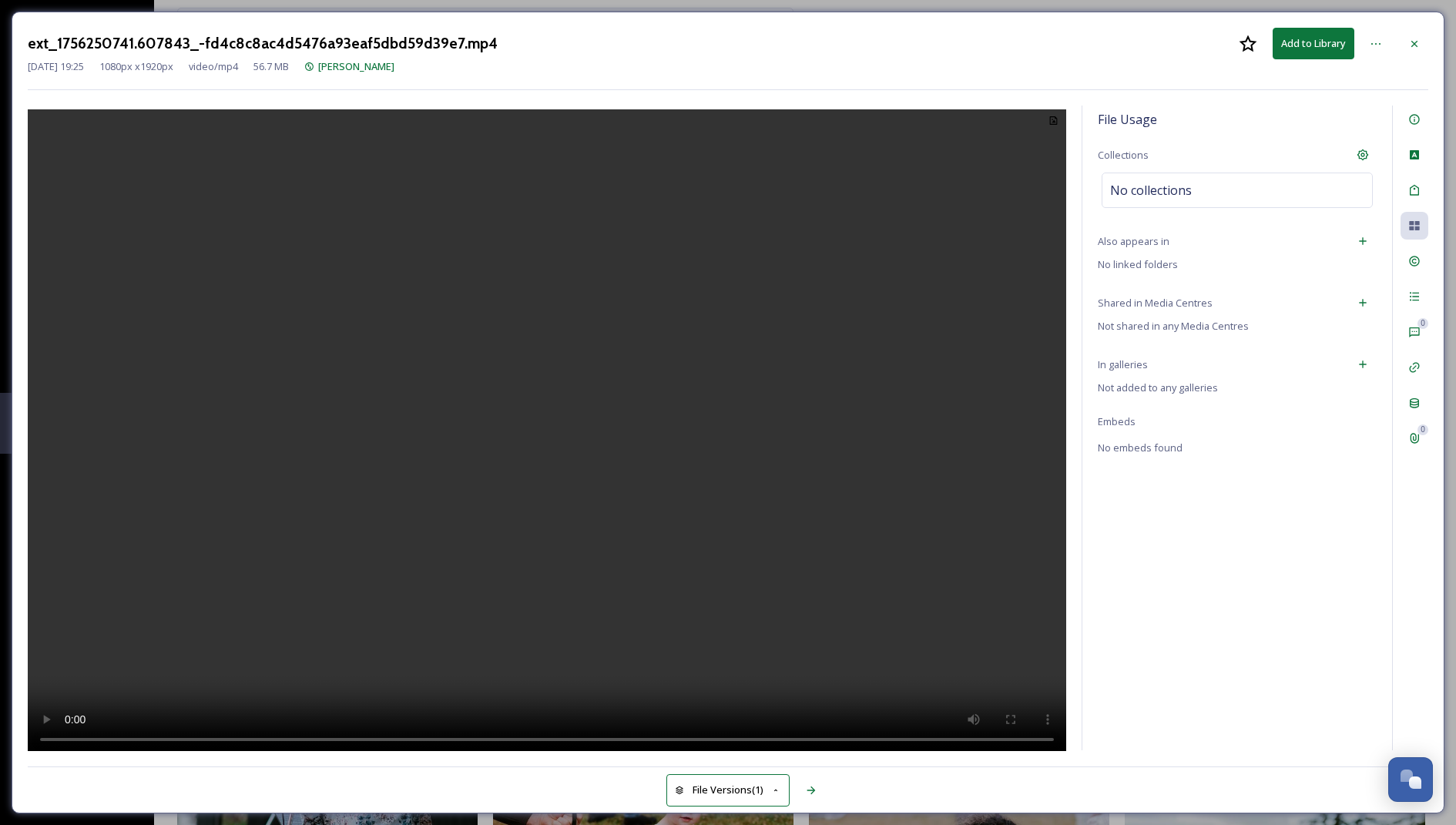
click at [1247, 262] on div "File Usage Collections No collections Also appears in No linked folders Shared …" at bounding box center [1237, 428] width 310 height 645
click at [1176, 275] on div "File Usage Collections No collections Also appears in No linked folders Shared …" at bounding box center [1237, 428] width 310 height 645
click at [1134, 229] on div "Also appears in" at bounding box center [1237, 241] width 279 height 27
click at [1176, 452] on span "No embeds found" at bounding box center [1140, 448] width 85 height 14
click at [1426, 37] on div at bounding box center [1415, 44] width 27 height 27
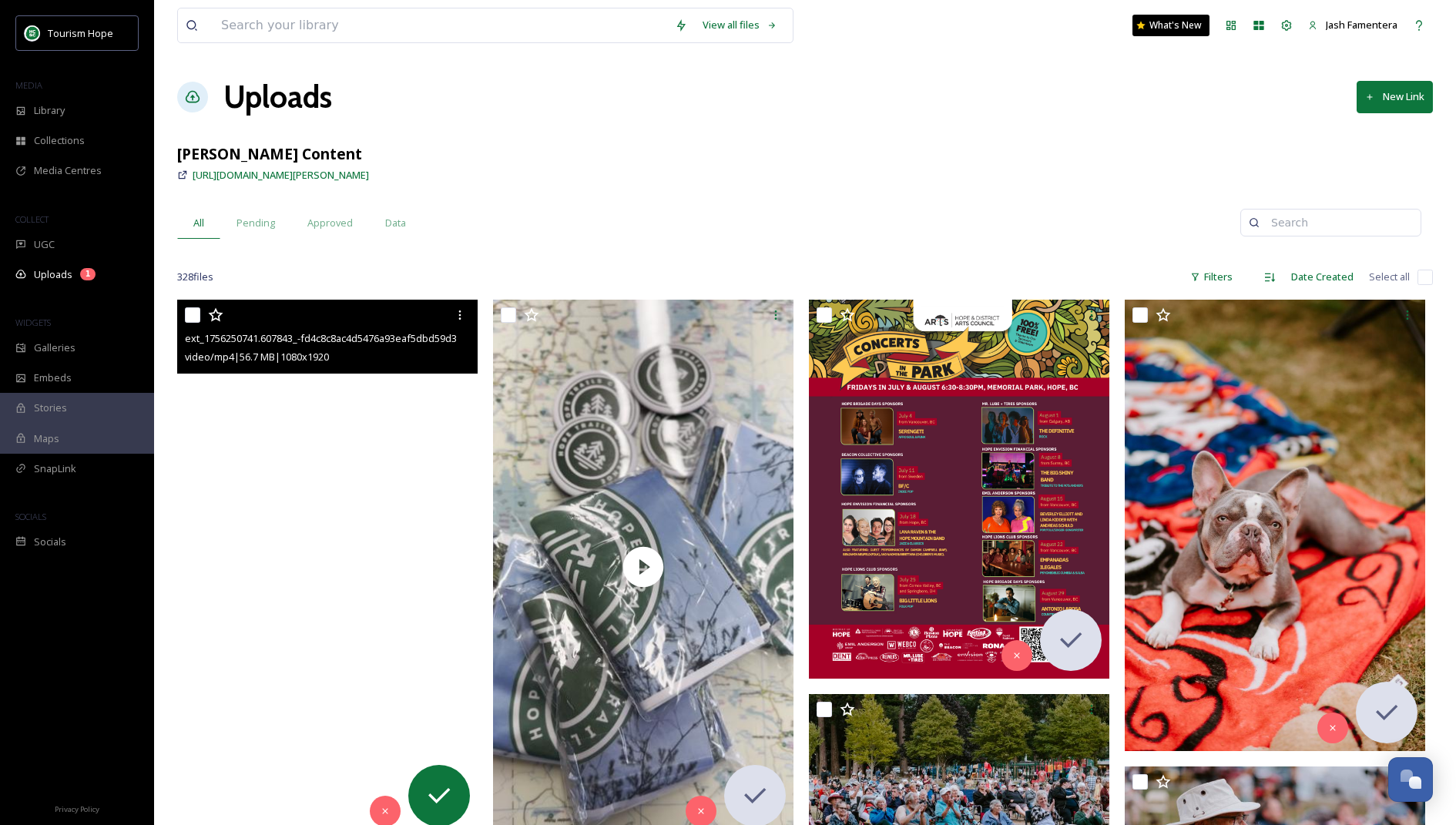
click at [343, 407] on video "ext_1756250741.607843_-fd4c8c8ac4d5476a93eaf5dbd59d39e7.mp4" at bounding box center [328, 566] width 300 height 533
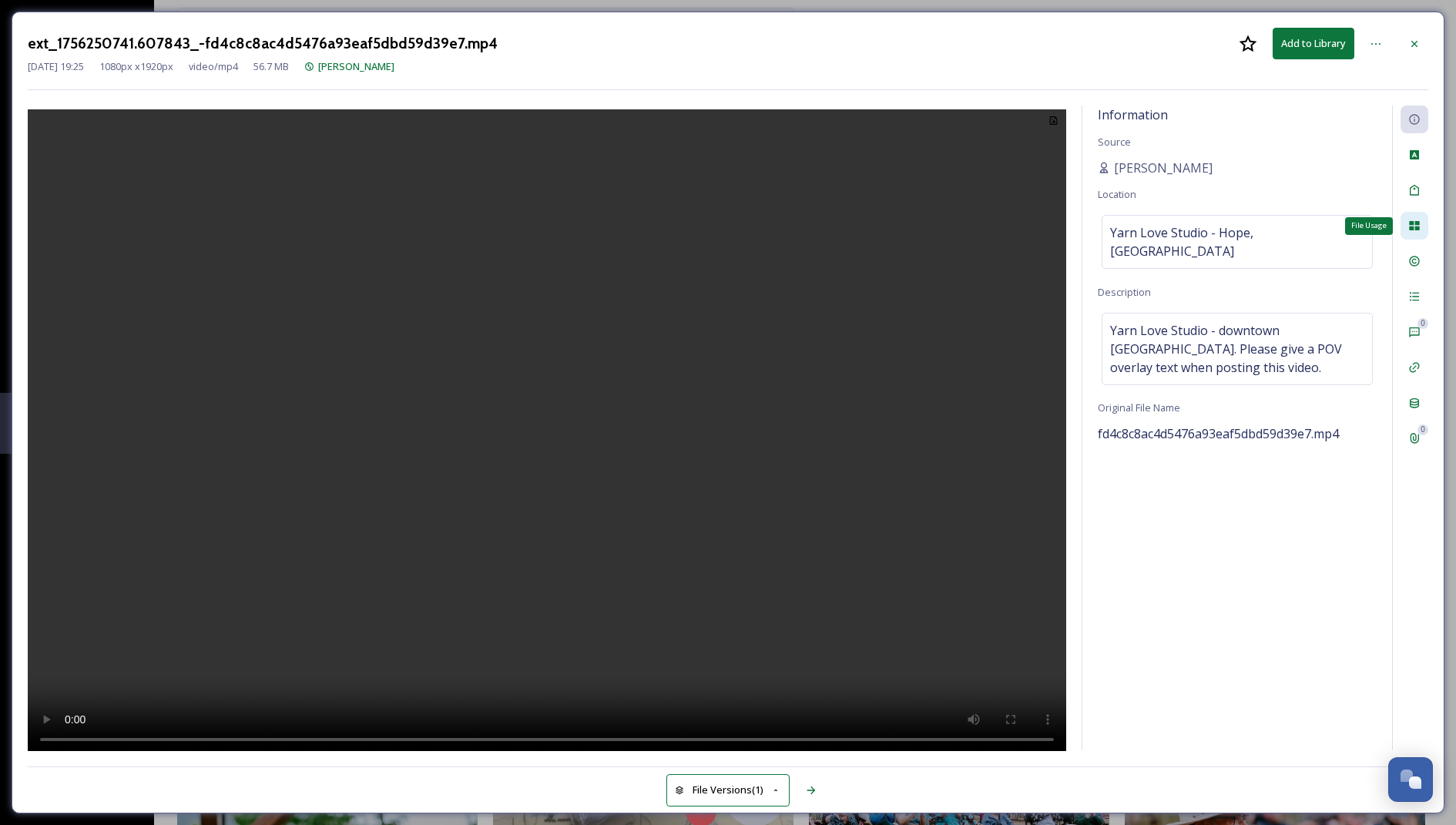
click at [1425, 226] on div "File Usage" at bounding box center [1415, 226] width 27 height 27
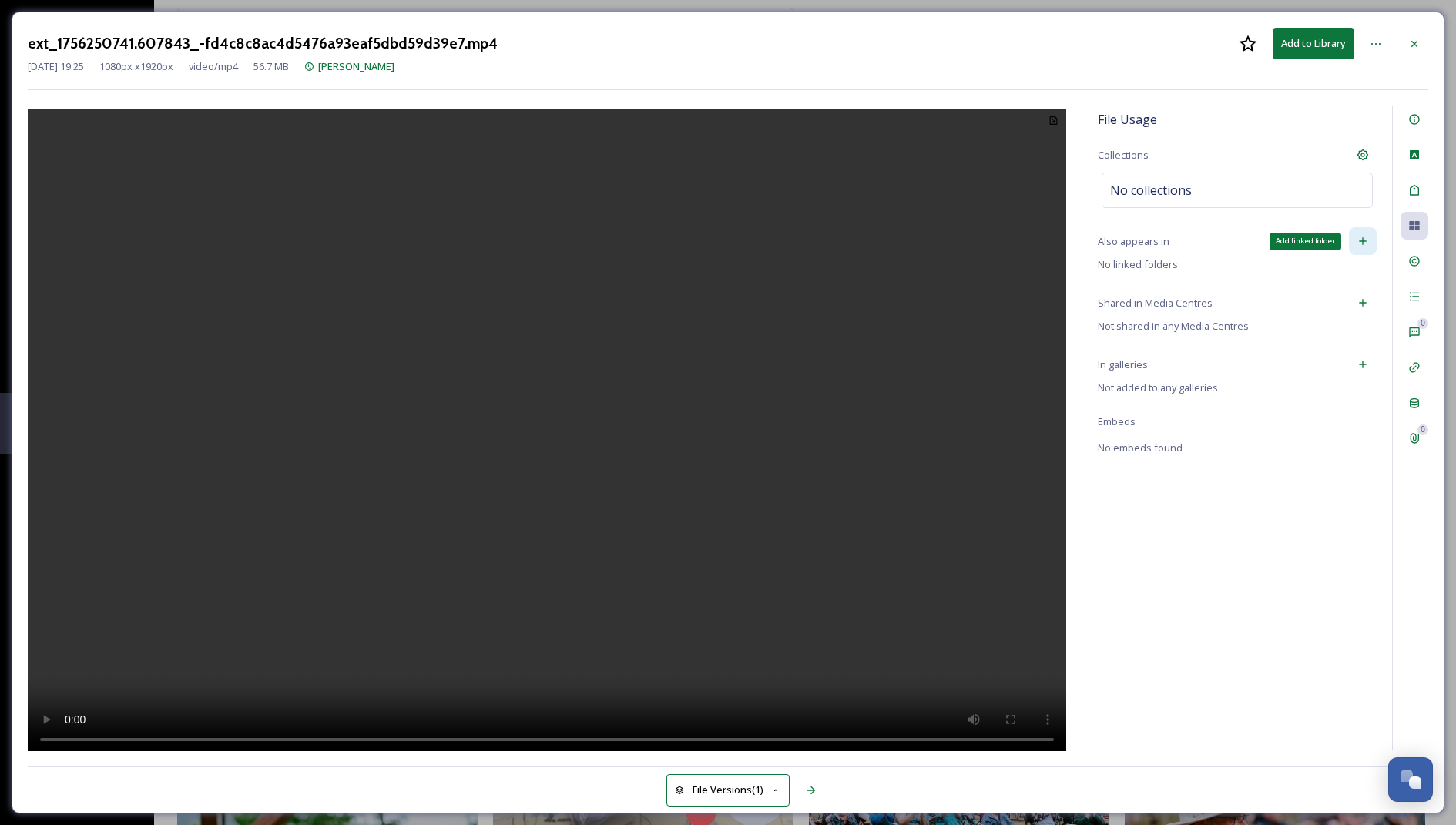
click at [1365, 238] on icon at bounding box center [1363, 241] width 12 height 12
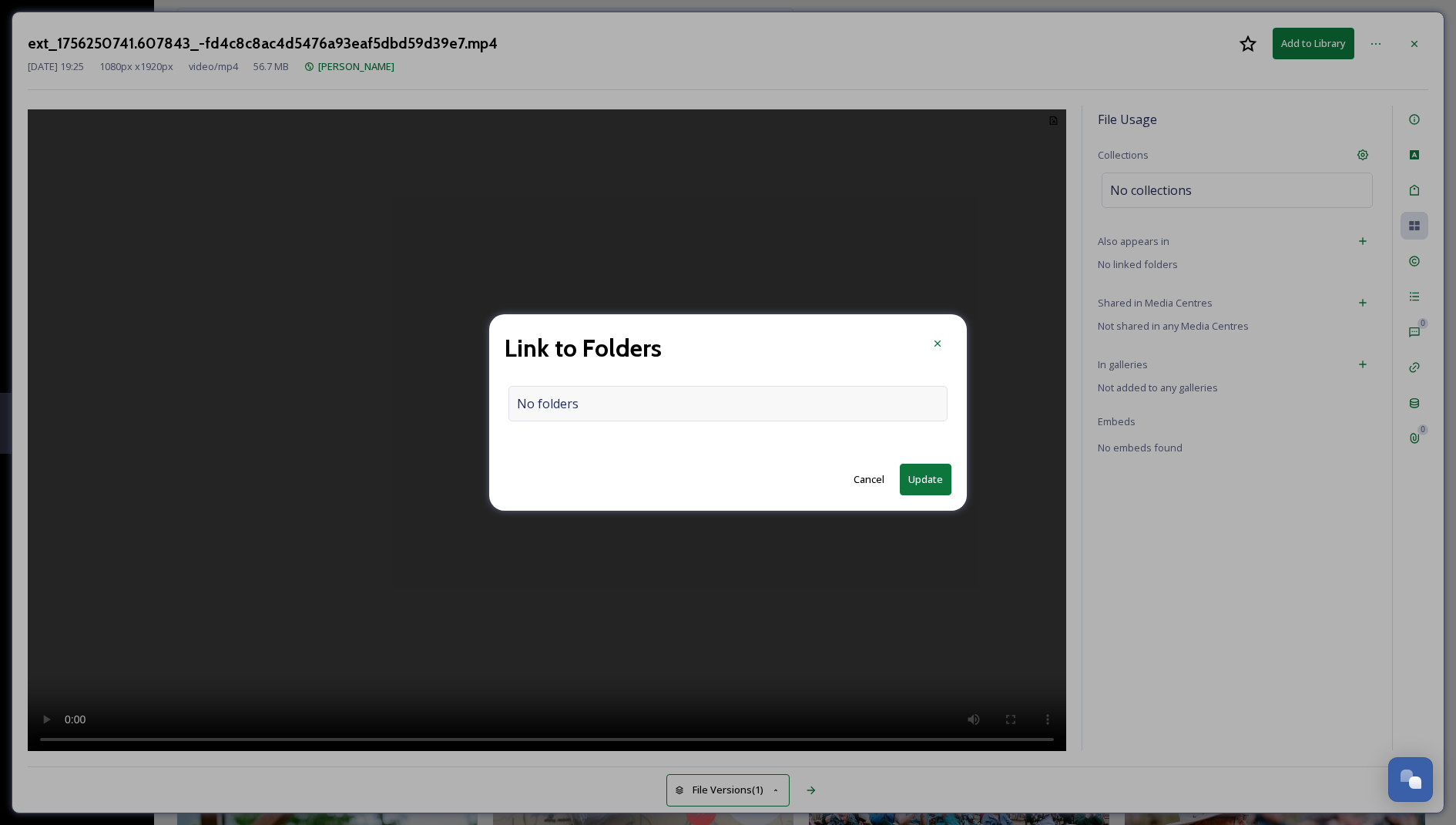
click at [693, 402] on div "No folders" at bounding box center [728, 403] width 439 height 35
click at [620, 397] on input at bounding box center [732, 404] width 445 height 34
click at [713, 401] on input at bounding box center [732, 404] width 445 height 34
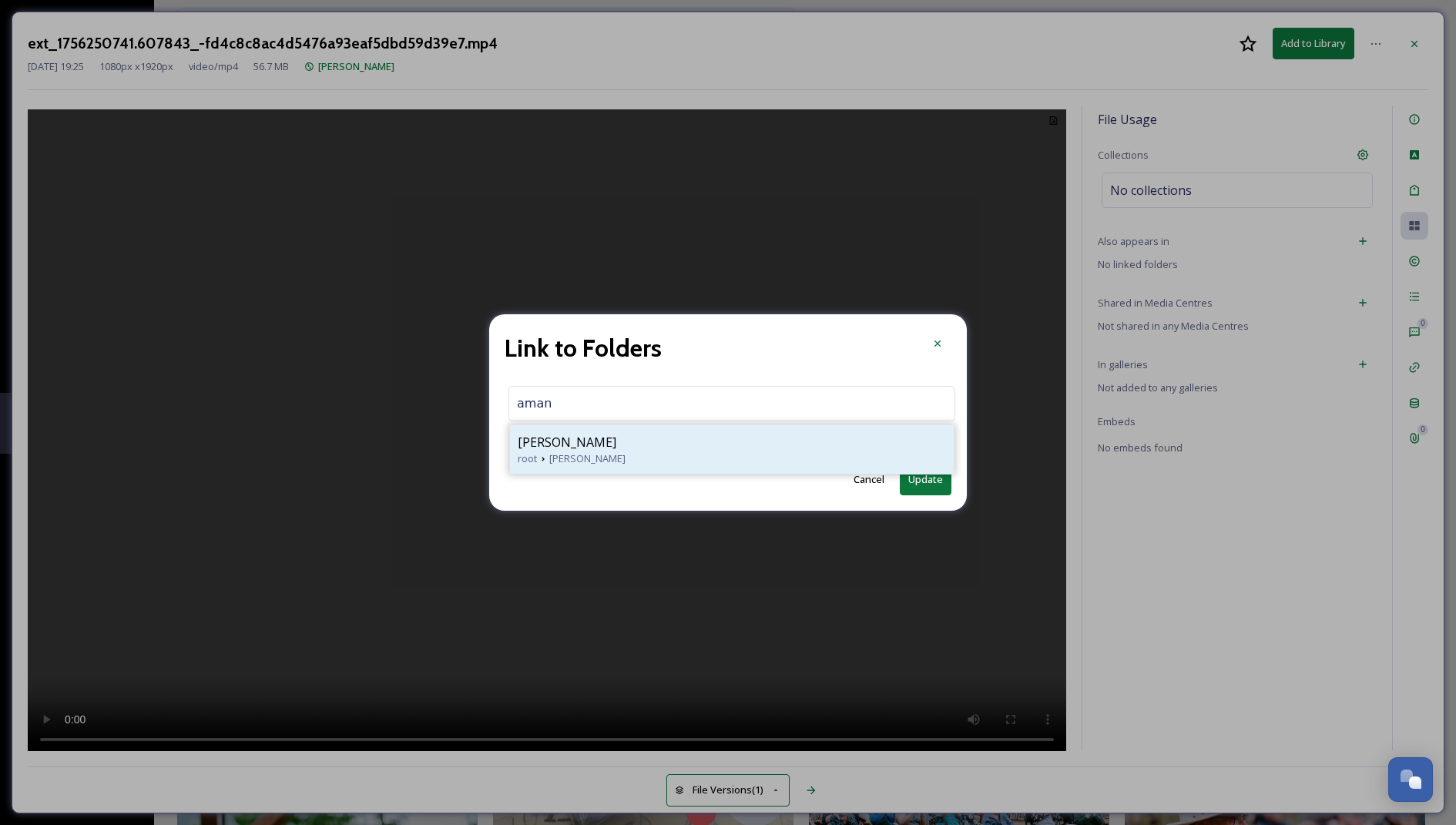
type input "aman"
click at [565, 446] on span "[PERSON_NAME]" at bounding box center [567, 443] width 99 height 19
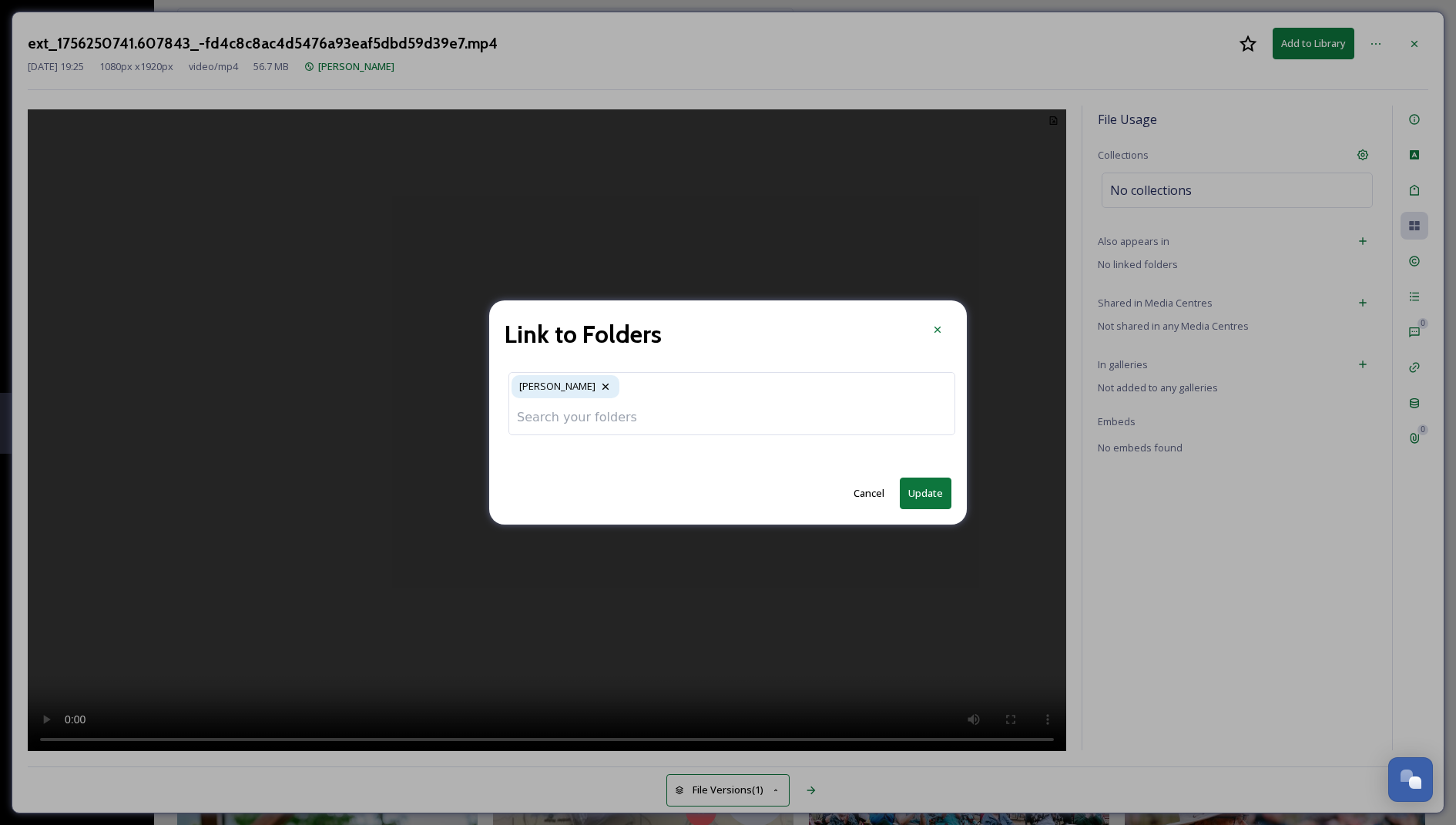
click at [933, 486] on button "Update" at bounding box center [926, 493] width 51 height 32
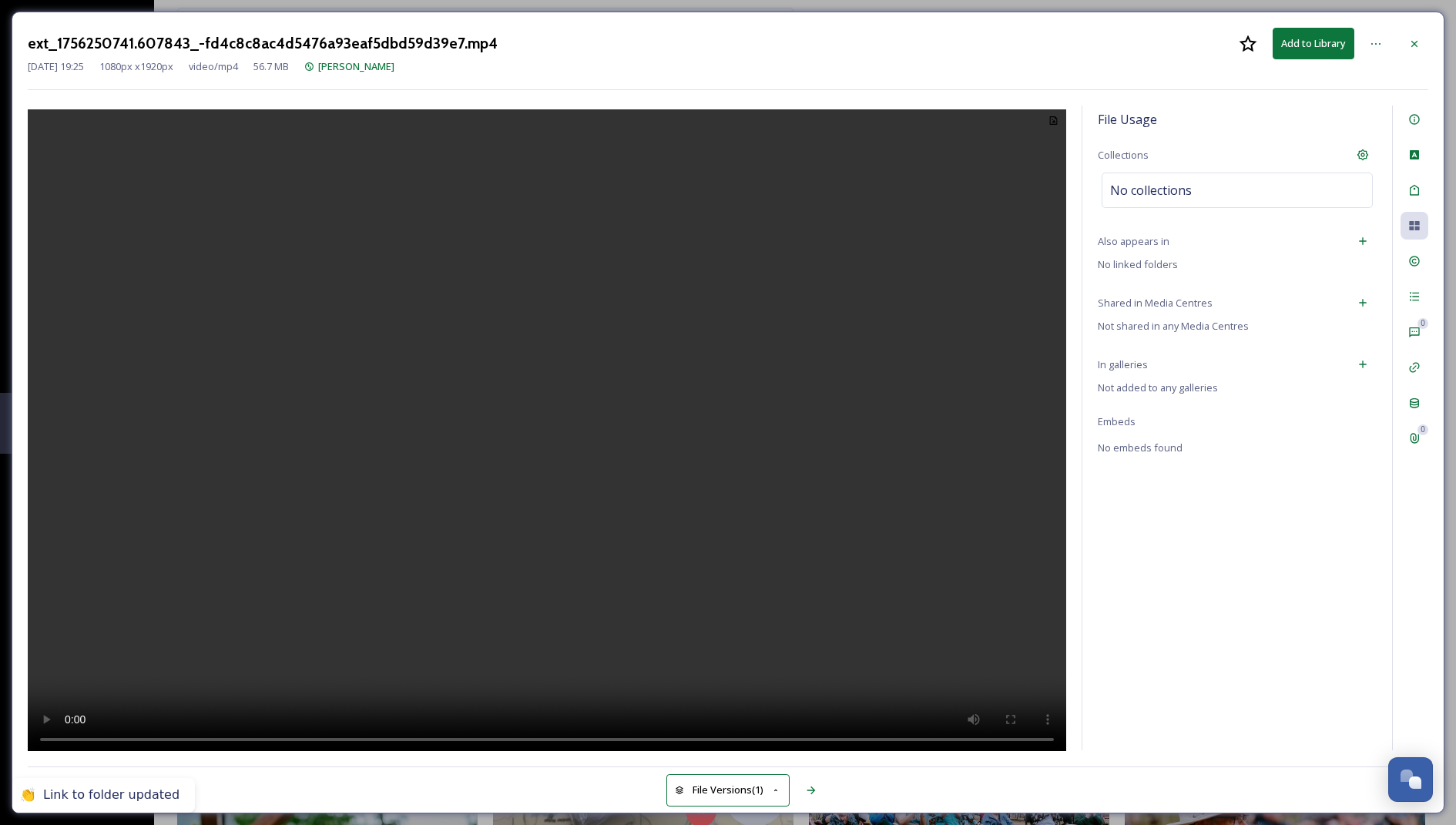
click at [1237, 259] on div "File Usage Collections No collections Also appears in No linked folders Shared …" at bounding box center [1237, 428] width 310 height 645
click at [1192, 259] on div "File Usage Collections No collections Also appears in No linked folders Shared …" at bounding box center [1237, 428] width 310 height 645
click at [1151, 264] on span "No linked folders" at bounding box center [1138, 264] width 80 height 14
click at [1411, 50] on div at bounding box center [1415, 44] width 27 height 27
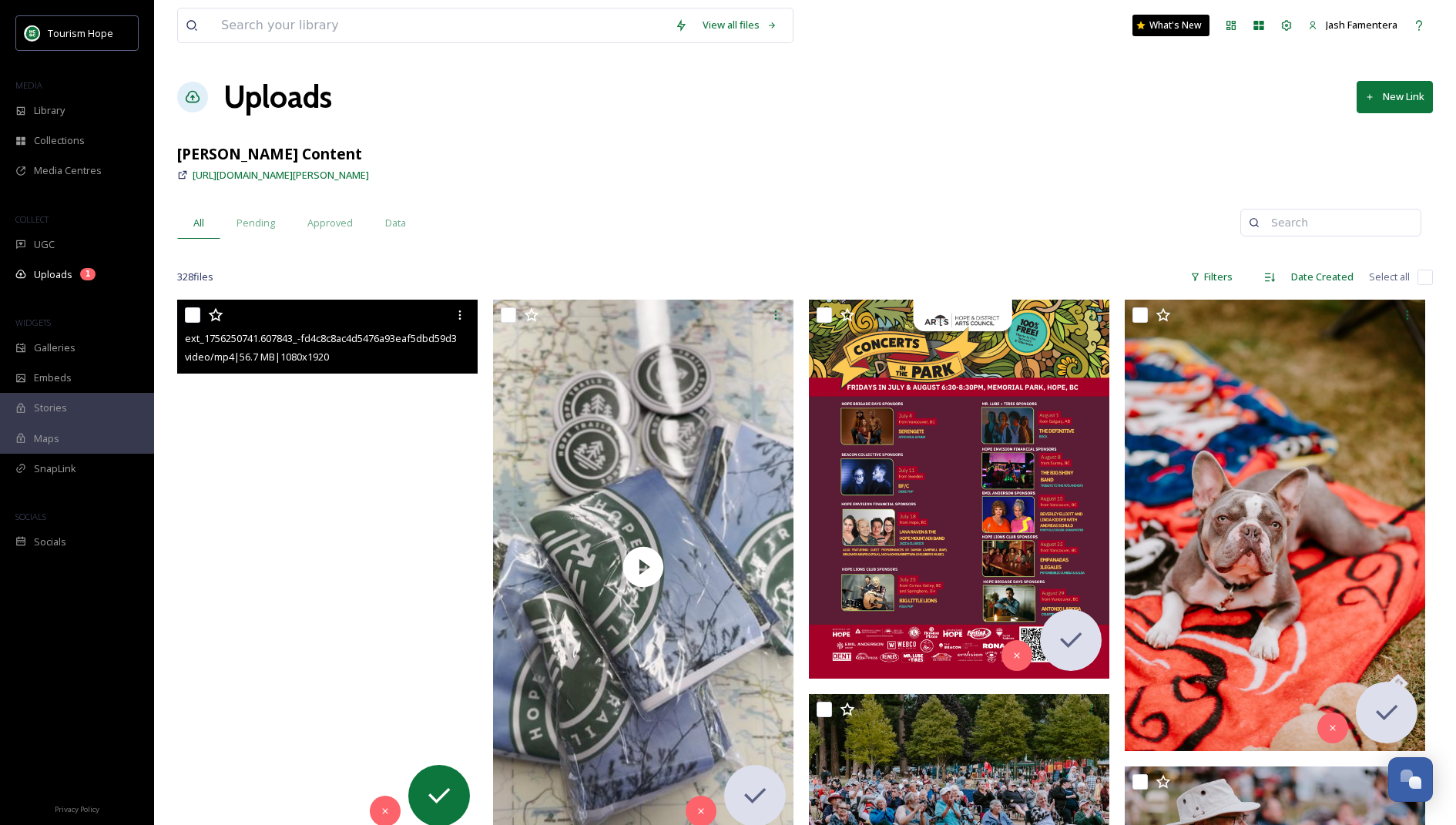
click at [303, 419] on video "ext_1756250741.607843_-fd4c8c8ac4d5476a93eaf5dbd59d39e7.mp4" at bounding box center [328, 566] width 300 height 533
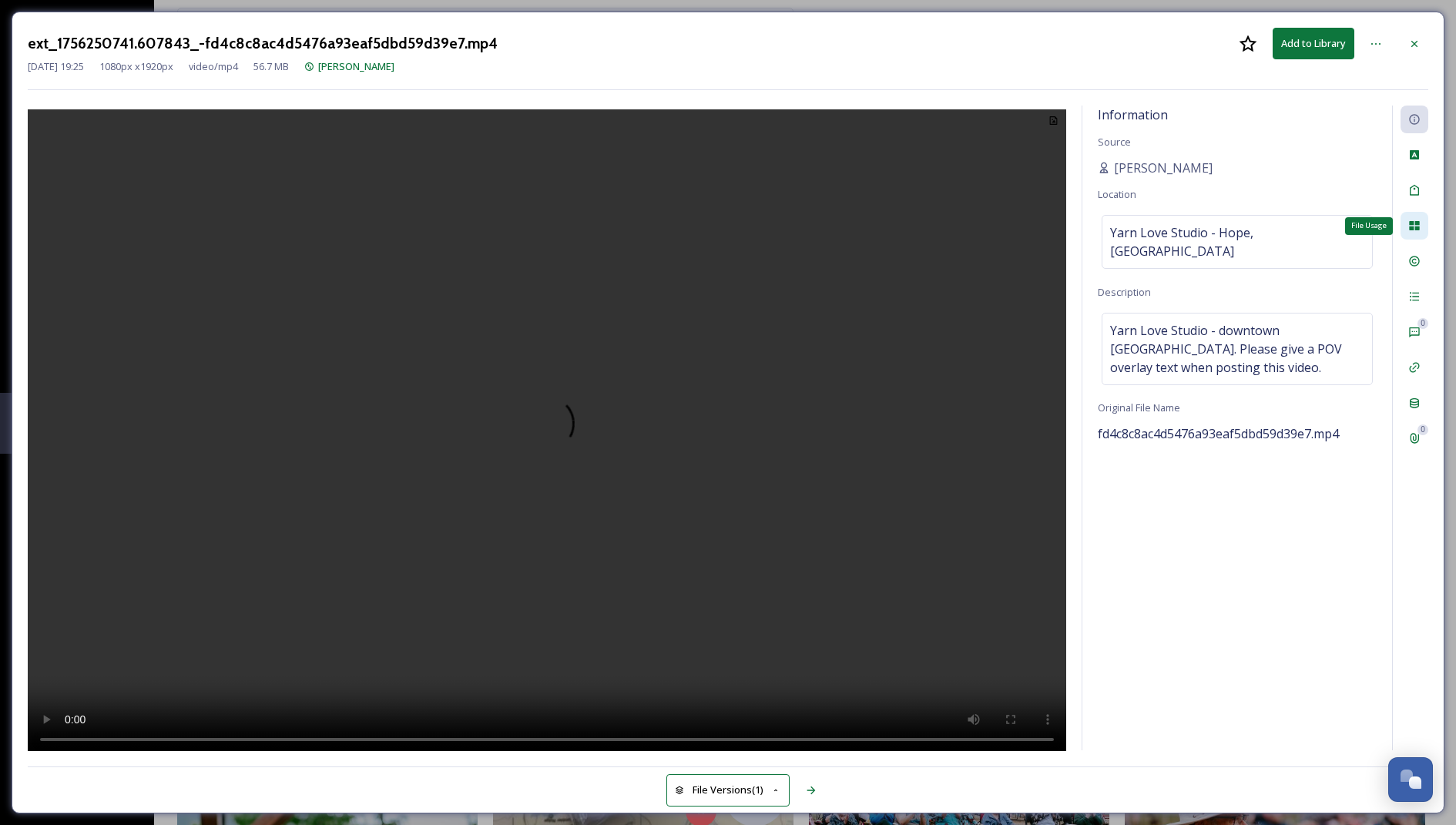
click at [1417, 228] on icon at bounding box center [1415, 226] width 10 height 9
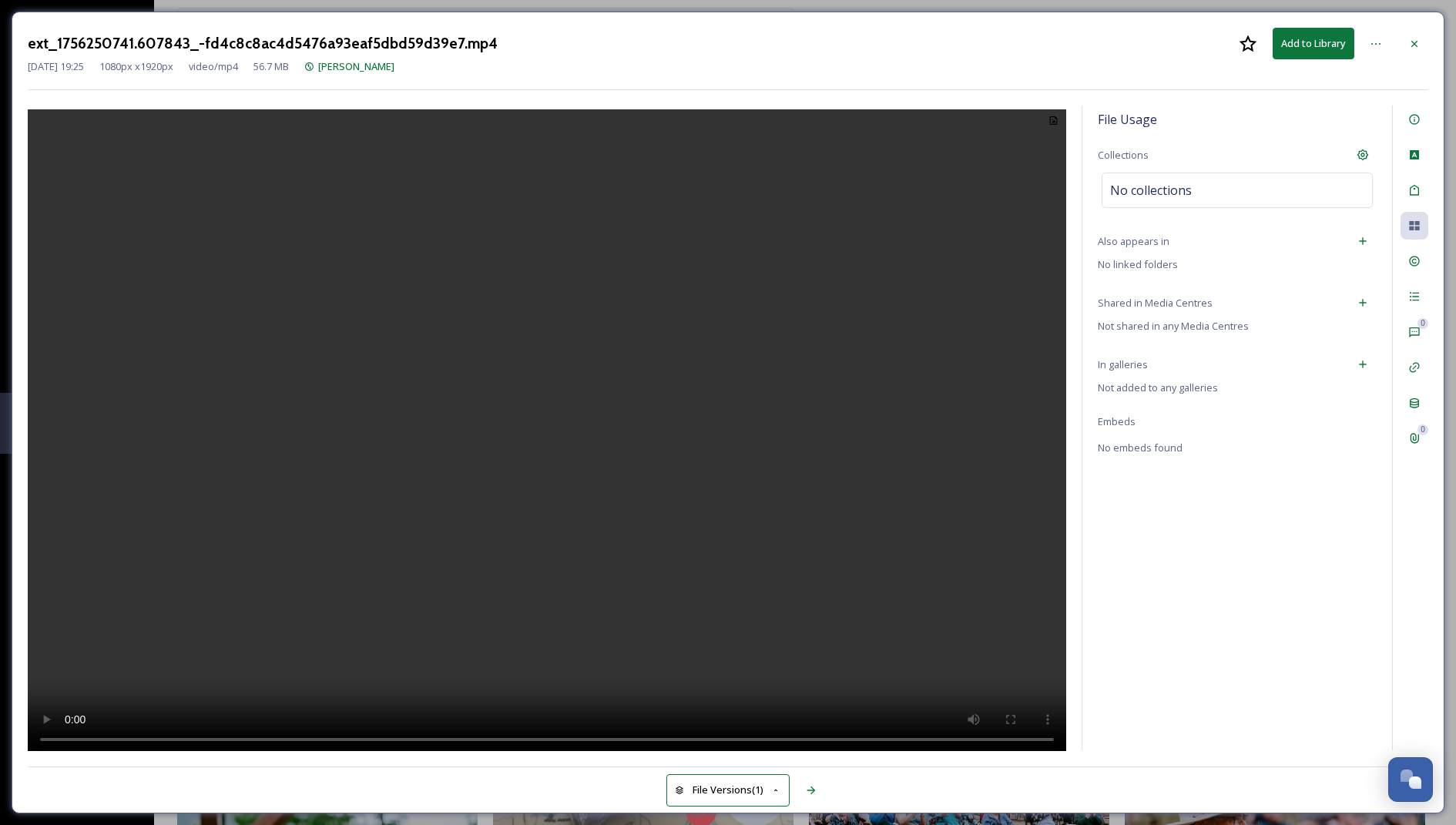
click at [1191, 236] on div "Also appears in" at bounding box center [1237, 241] width 279 height 27
click at [1143, 276] on div "File Usage Collections No collections Also appears in No linked folders Shared …" at bounding box center [1237, 428] width 310 height 645
click at [1409, 33] on div at bounding box center [1415, 44] width 27 height 27
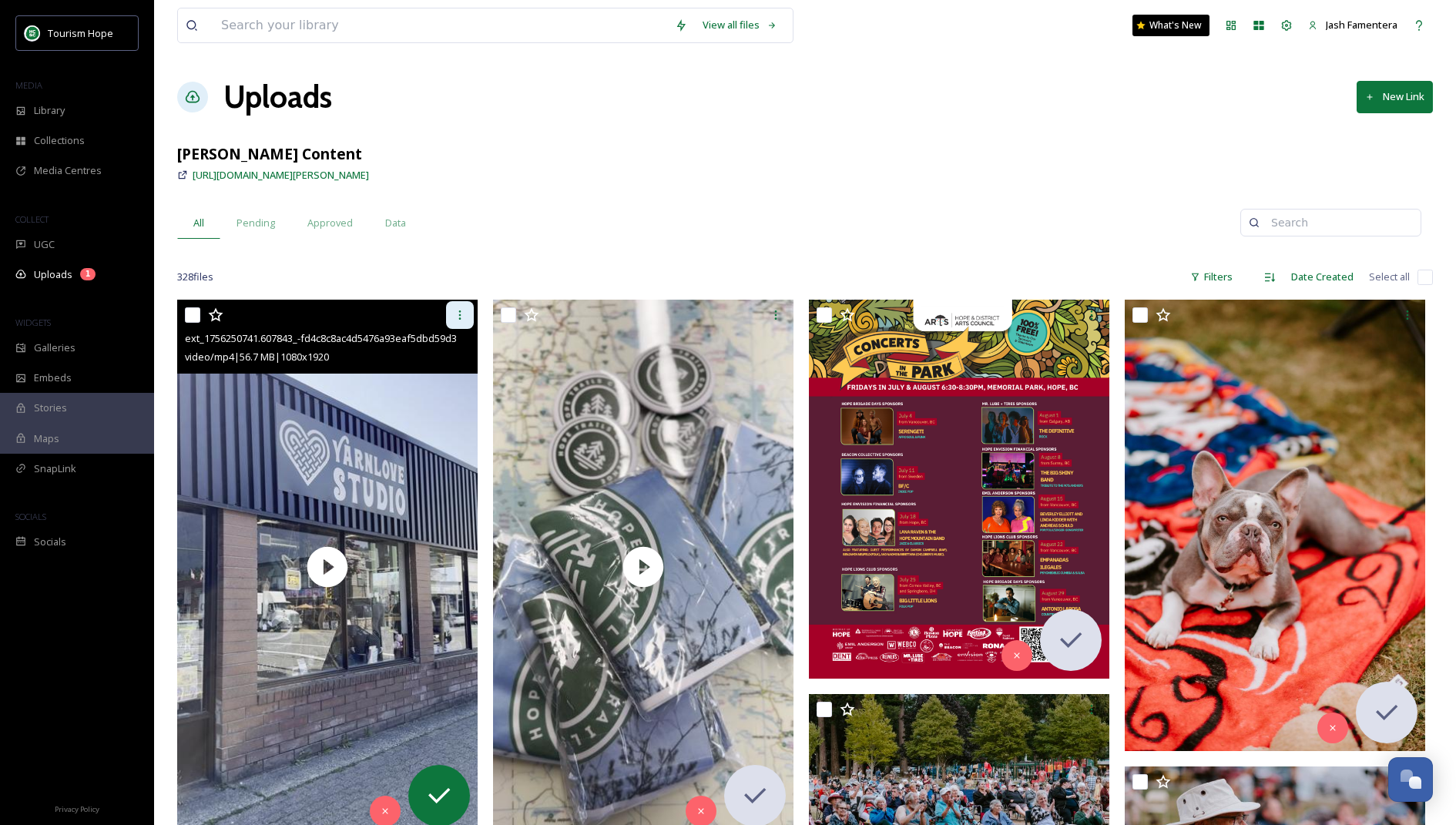
click at [457, 317] on icon at bounding box center [460, 315] width 12 height 12
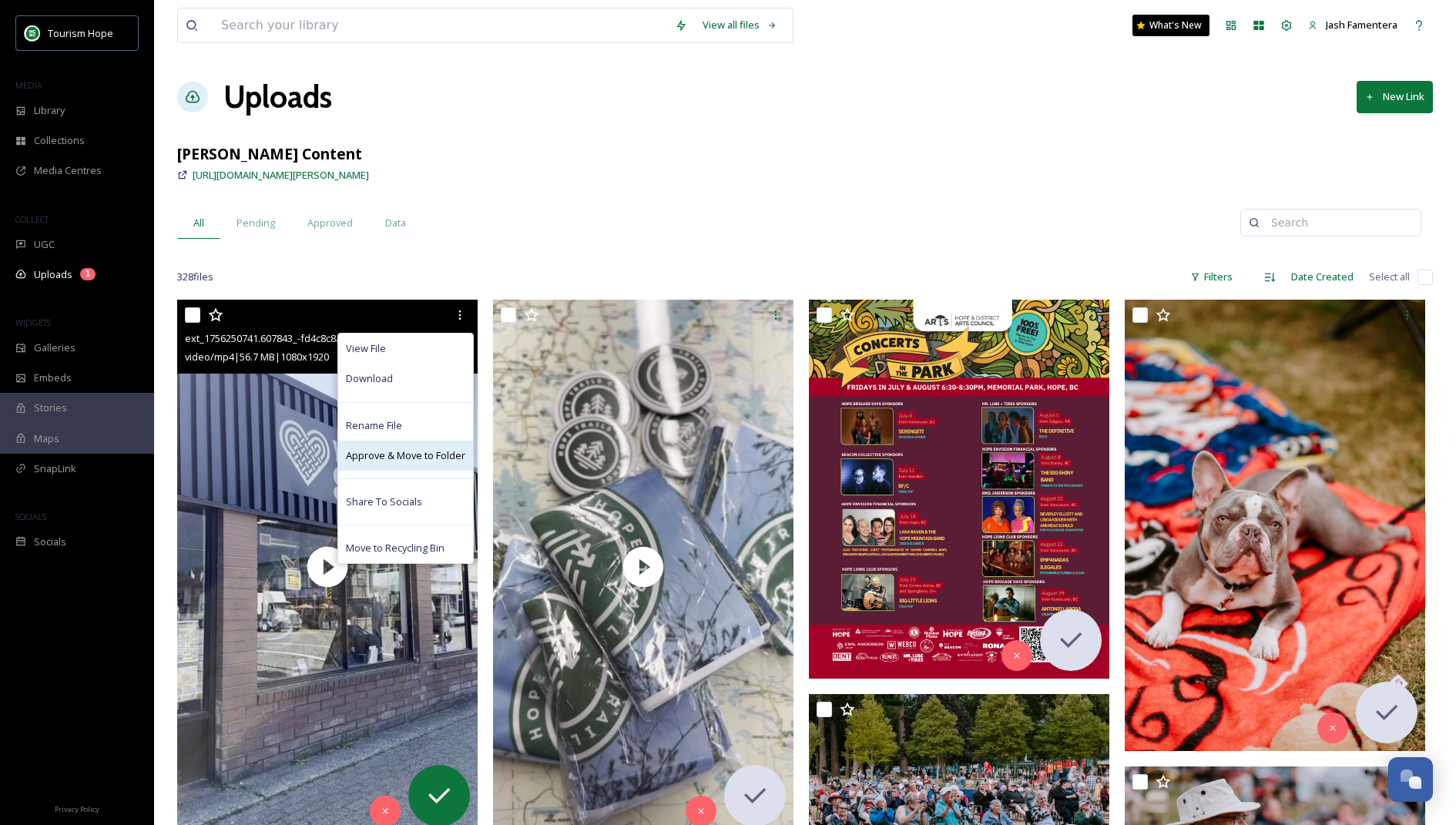
click at [417, 450] on span "Approve & Move to Folder" at bounding box center [405, 455] width 119 height 15
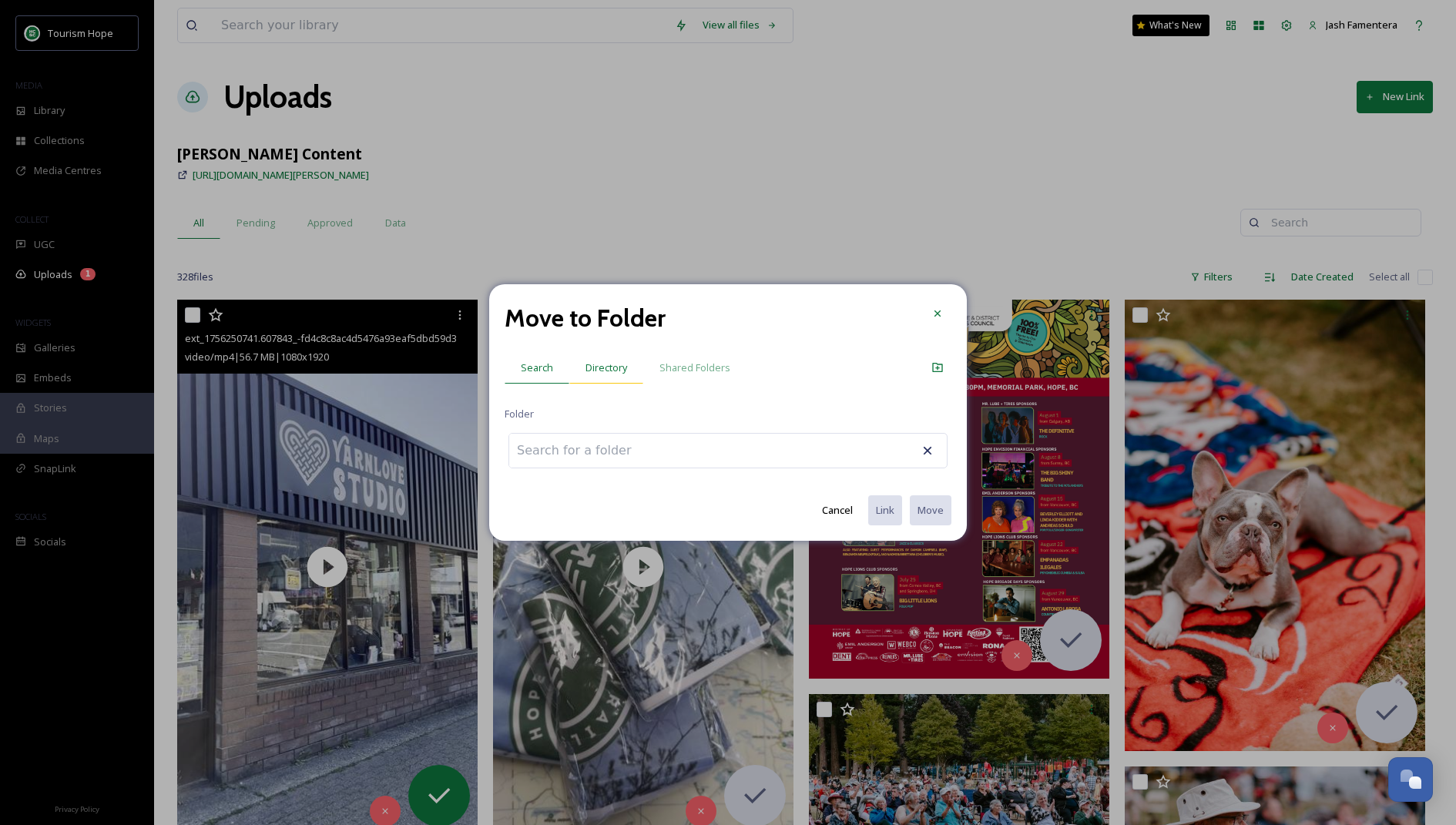
click at [594, 374] on span "Directory" at bounding box center [607, 367] width 41 height 15
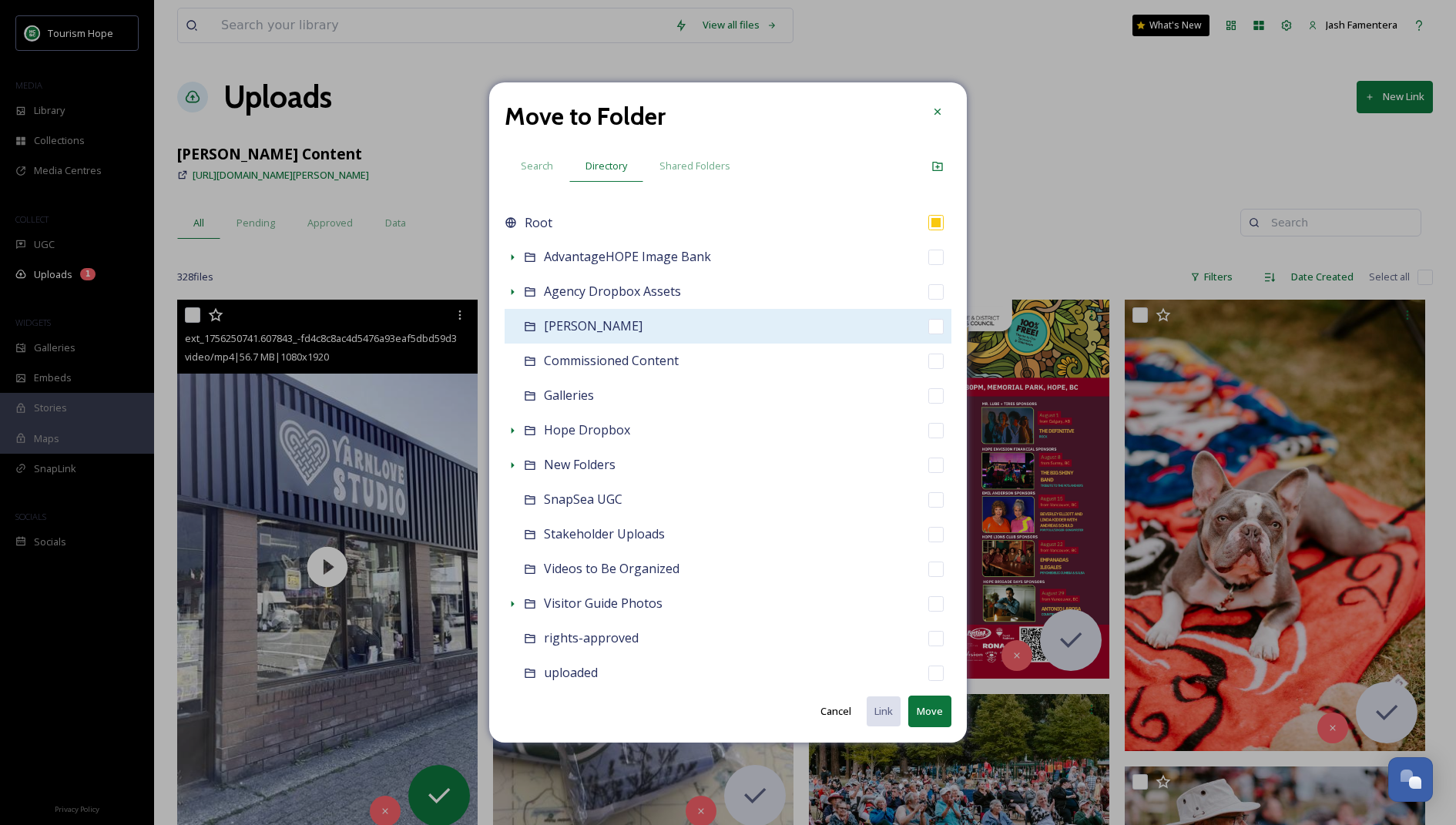
click at [544, 325] on span "Amanda Figlarska" at bounding box center [593, 326] width 99 height 17
checkbox input "false"
checkbox input "true"
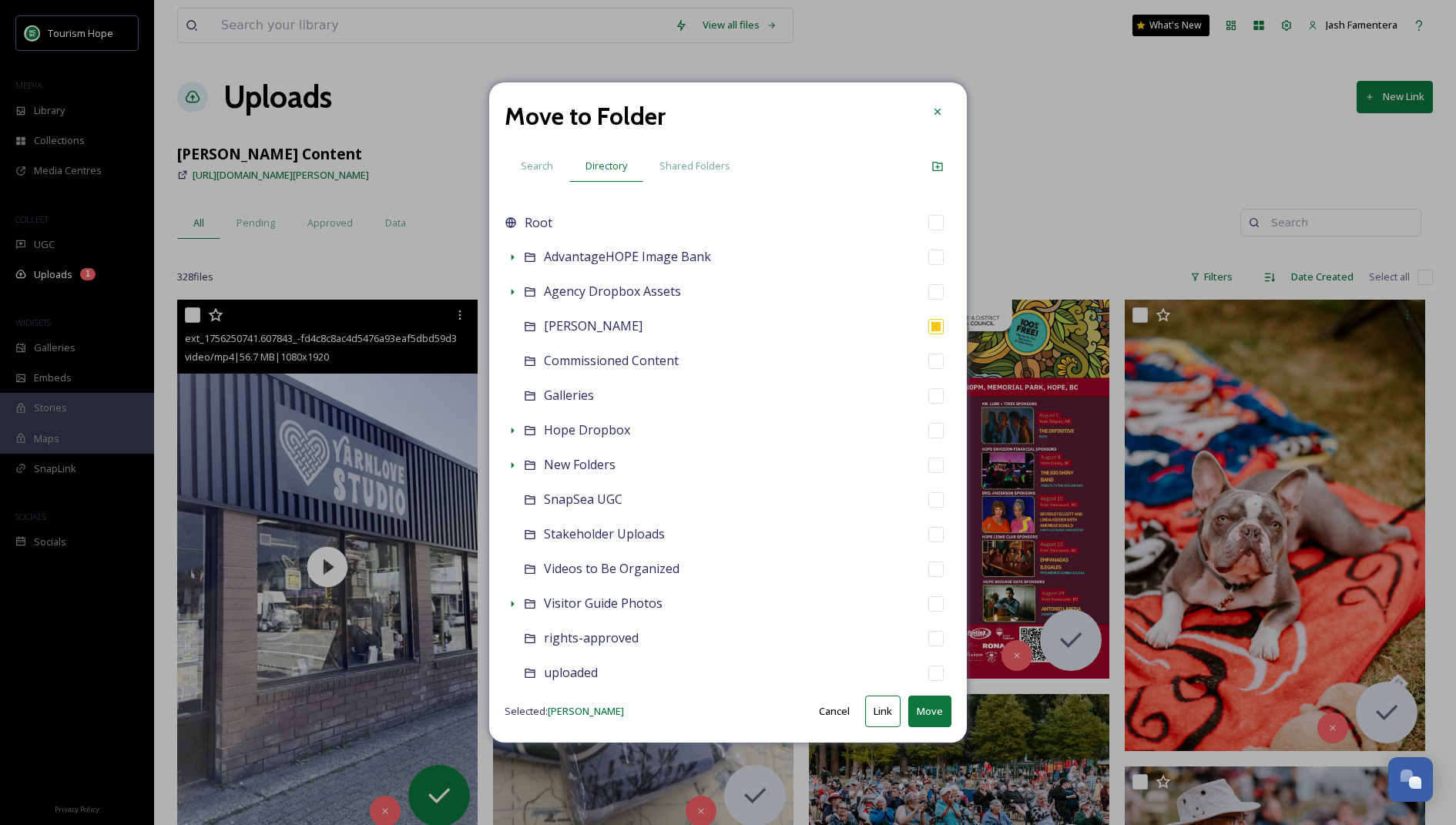
click at [927, 714] on button "Move" at bounding box center [930, 711] width 43 height 32
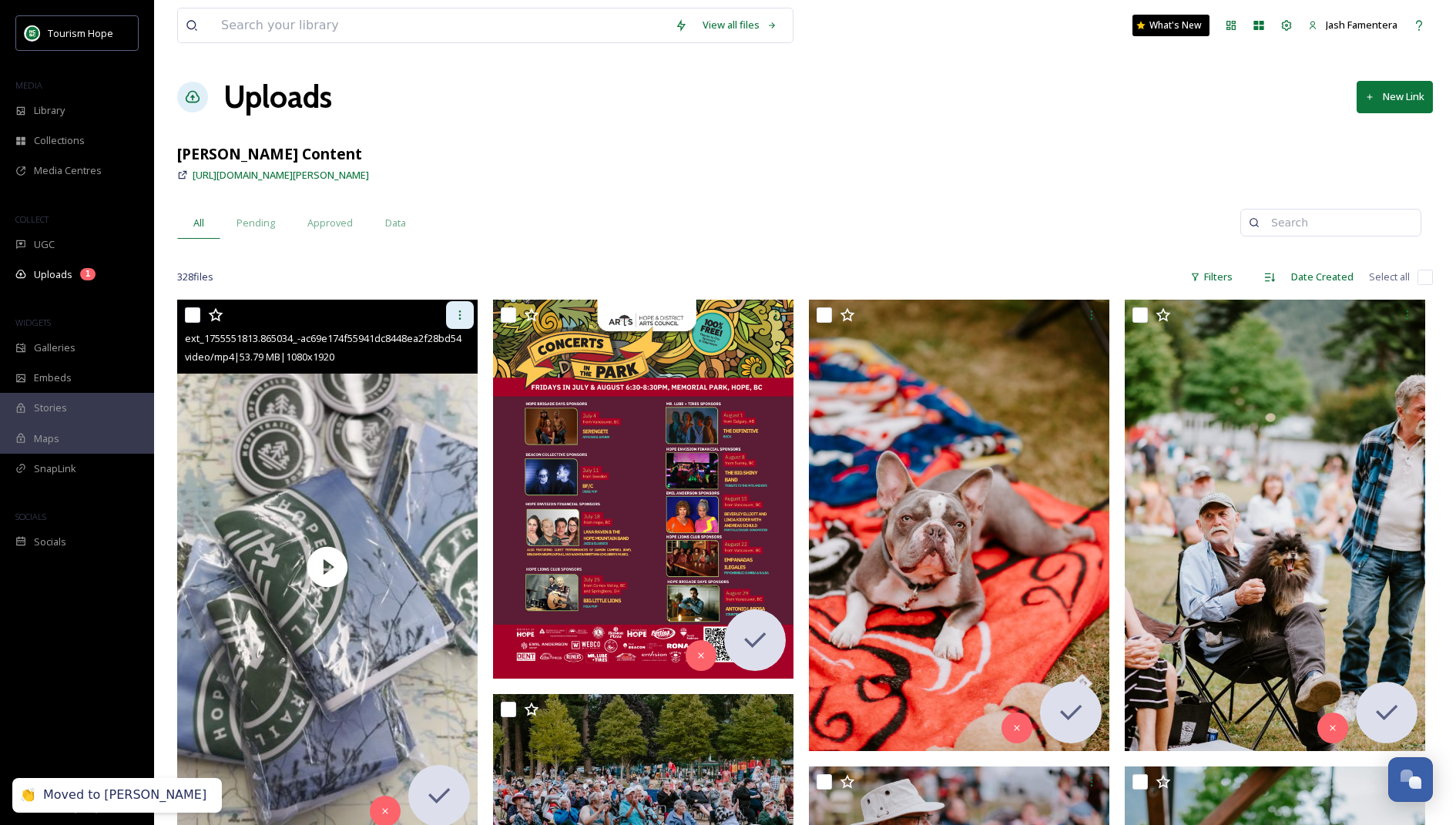
click at [455, 303] on div at bounding box center [460, 315] width 27 height 27
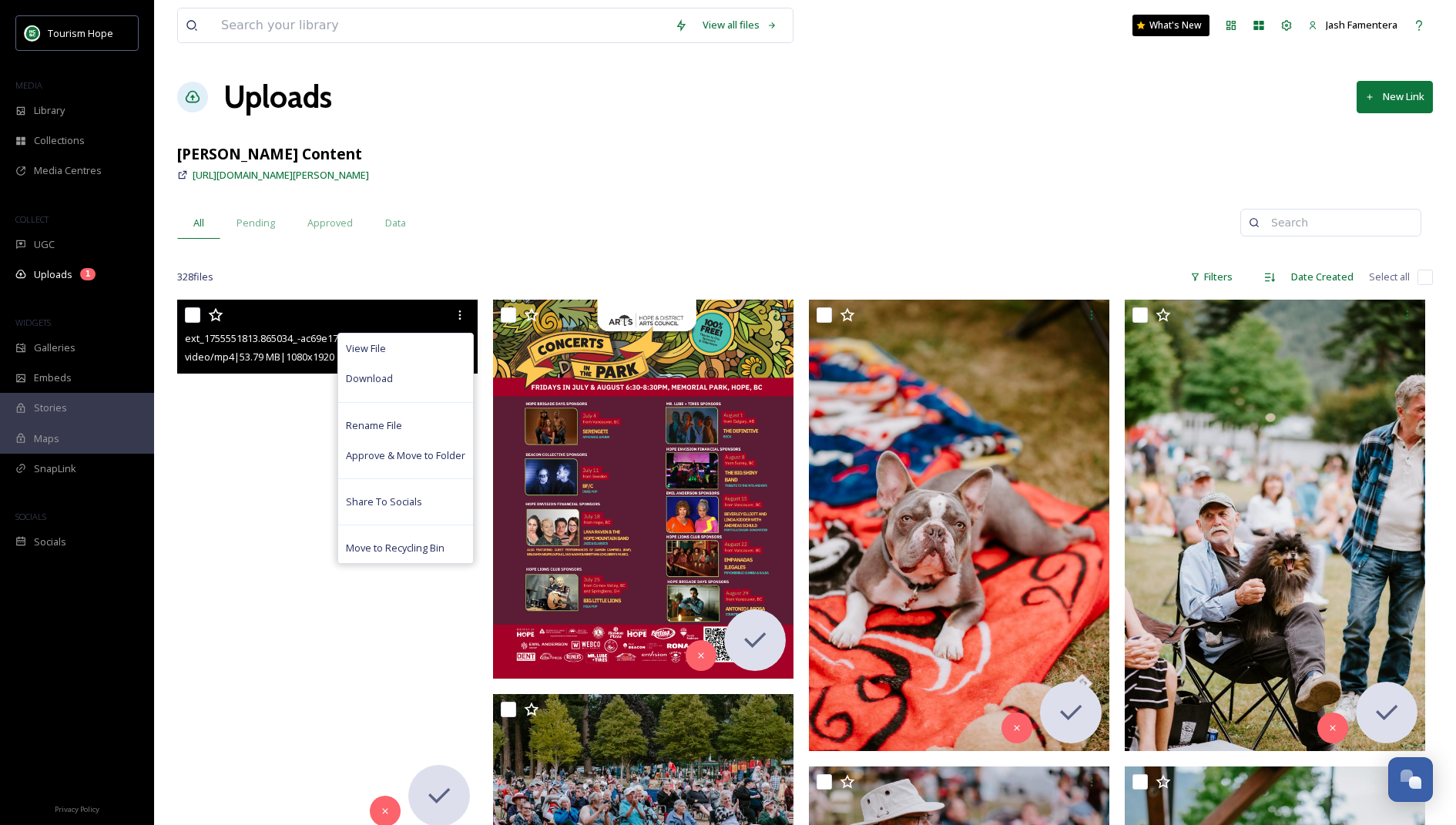
click at [214, 485] on video "ext_1755551813.865034_-ac69e174f55941dc8448ea2f28bd5453.mp4" at bounding box center [328, 566] width 300 height 533
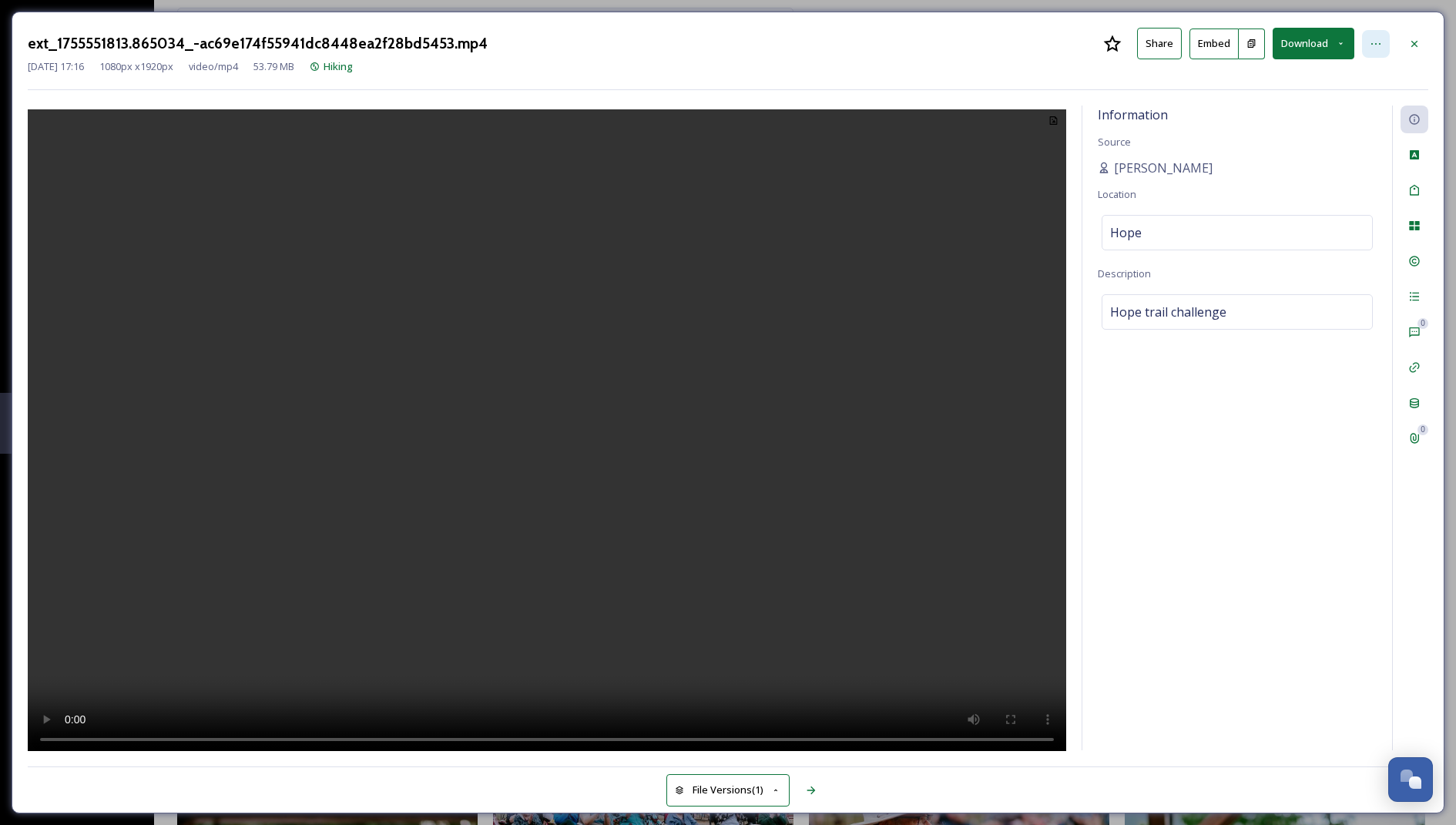
click at [1379, 44] on icon at bounding box center [1376, 44] width 12 height 12
click at [1411, 48] on icon at bounding box center [1415, 44] width 12 height 12
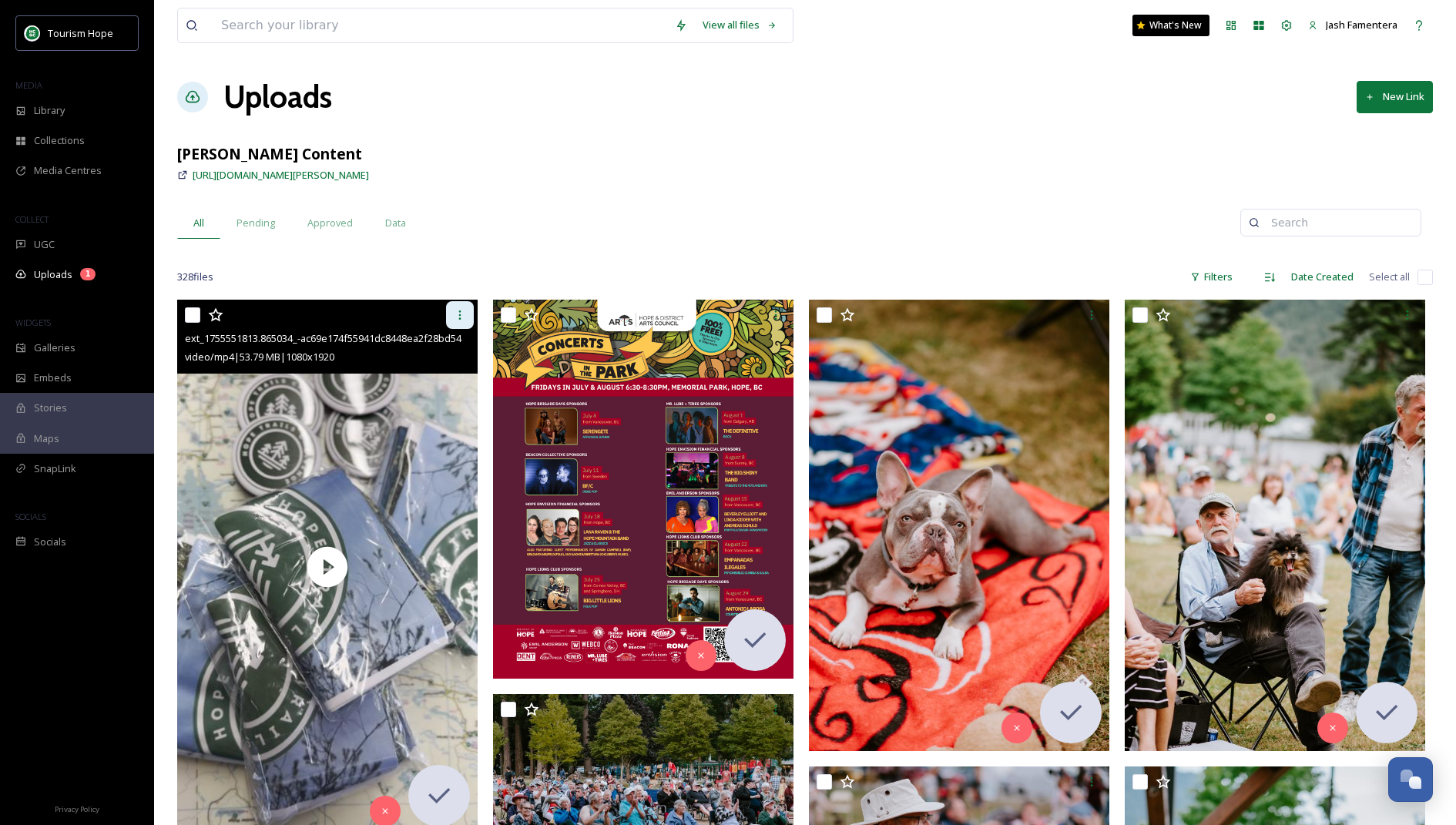
click at [465, 306] on div at bounding box center [460, 315] width 27 height 27
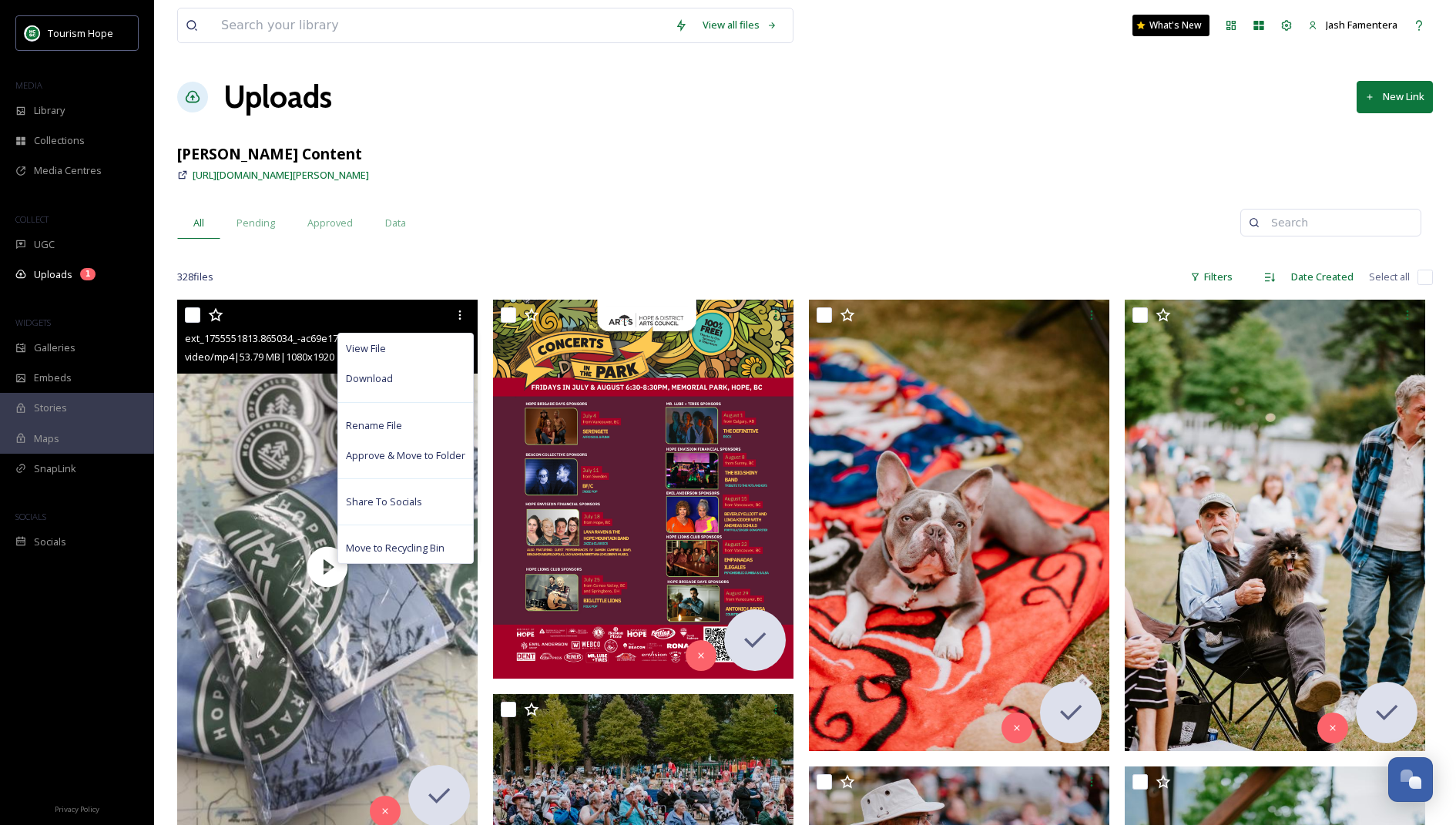
click at [185, 307] on input "checkbox" at bounding box center [193, 315] width 15 height 15
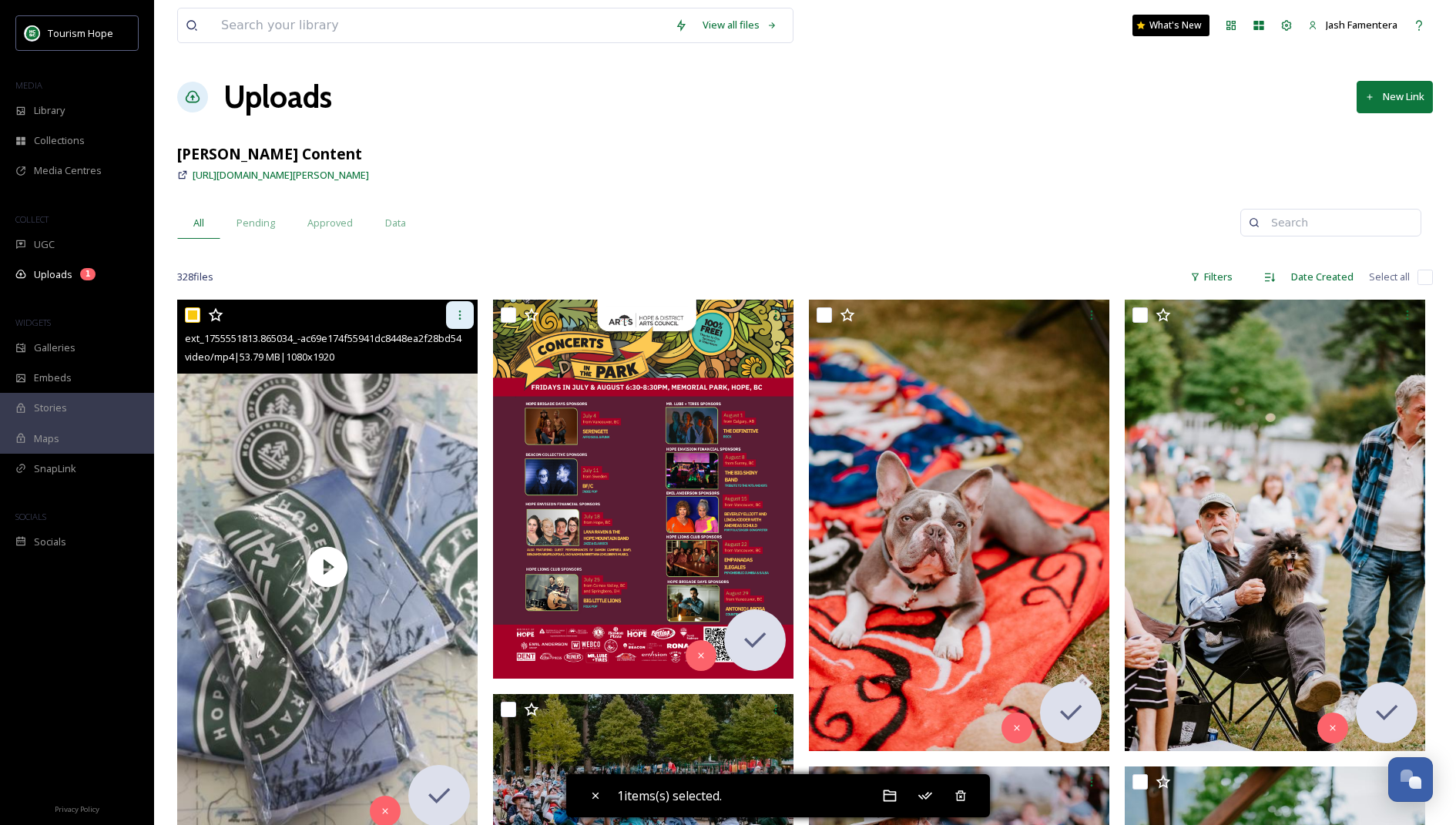
click at [466, 311] on div at bounding box center [460, 315] width 27 height 27
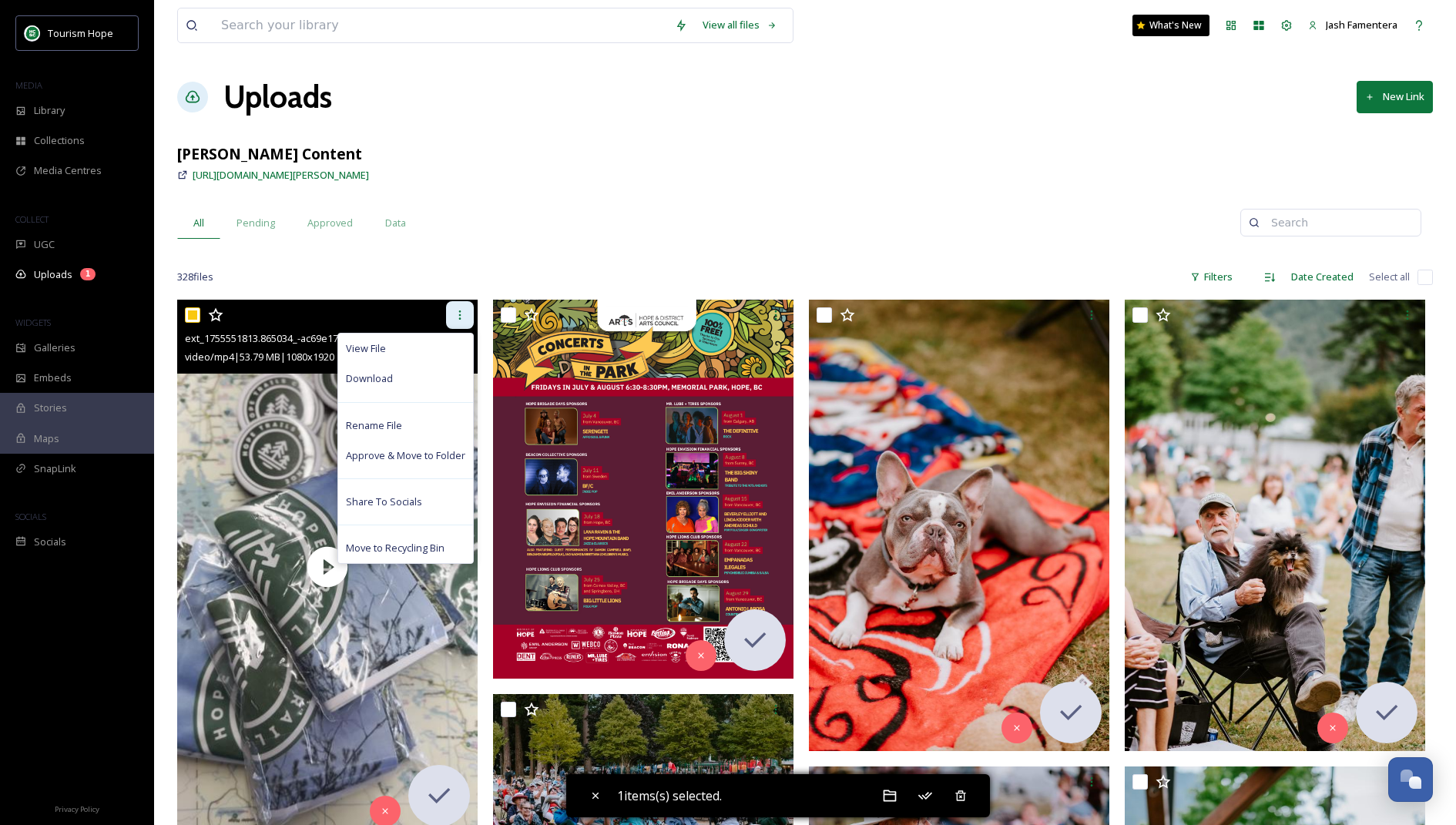
click at [462, 318] on icon at bounding box center [460, 315] width 12 height 12
click at [188, 314] on input "checkbox" at bounding box center [193, 315] width 15 height 15
checkbox input "false"
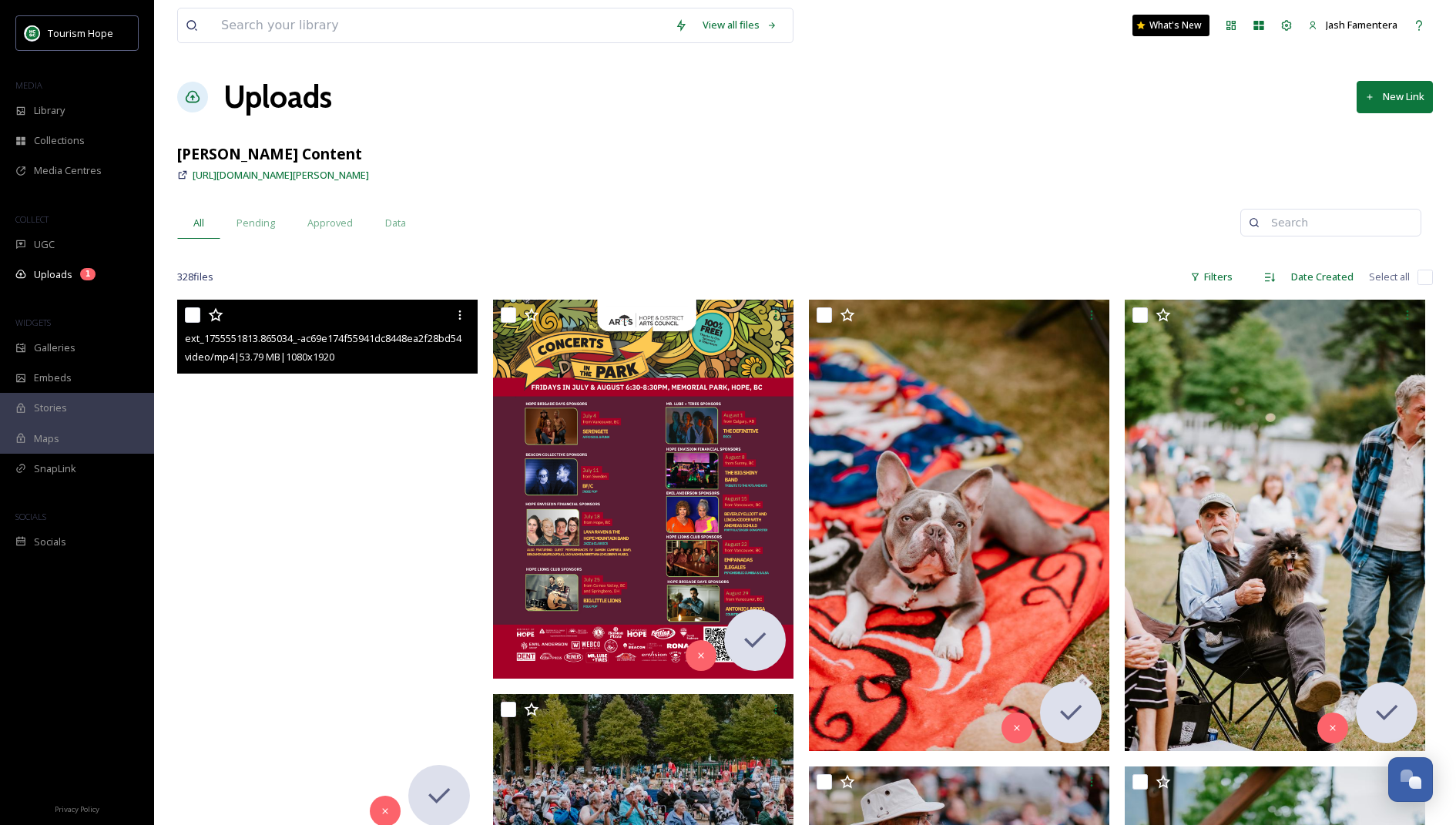
click at [236, 420] on video "ext_1755551813.865034_-ac69e174f55941dc8448ea2f28bd5453.mp4" at bounding box center [328, 566] width 300 height 533
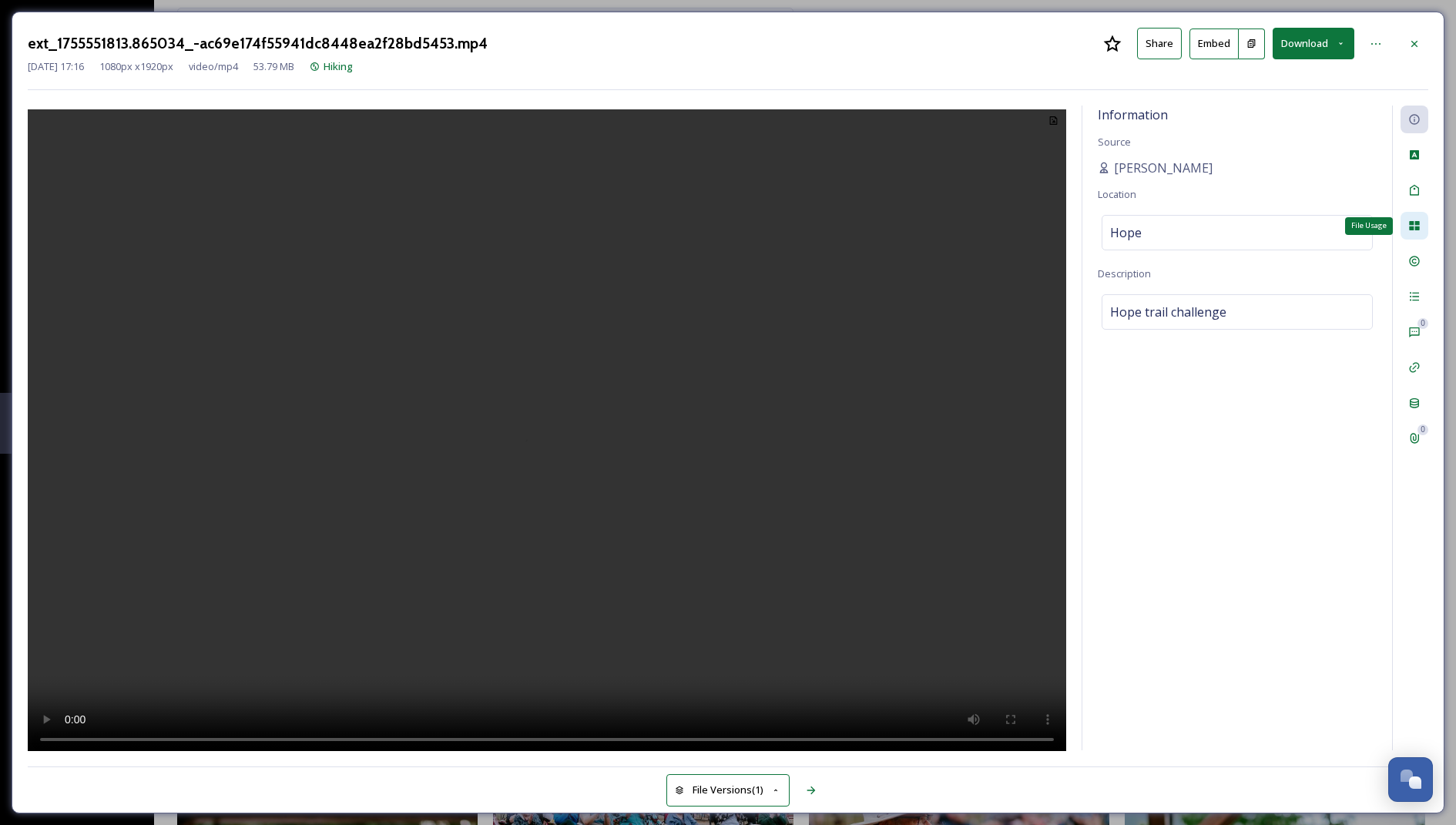
click at [1415, 222] on icon at bounding box center [1415, 226] width 12 height 12
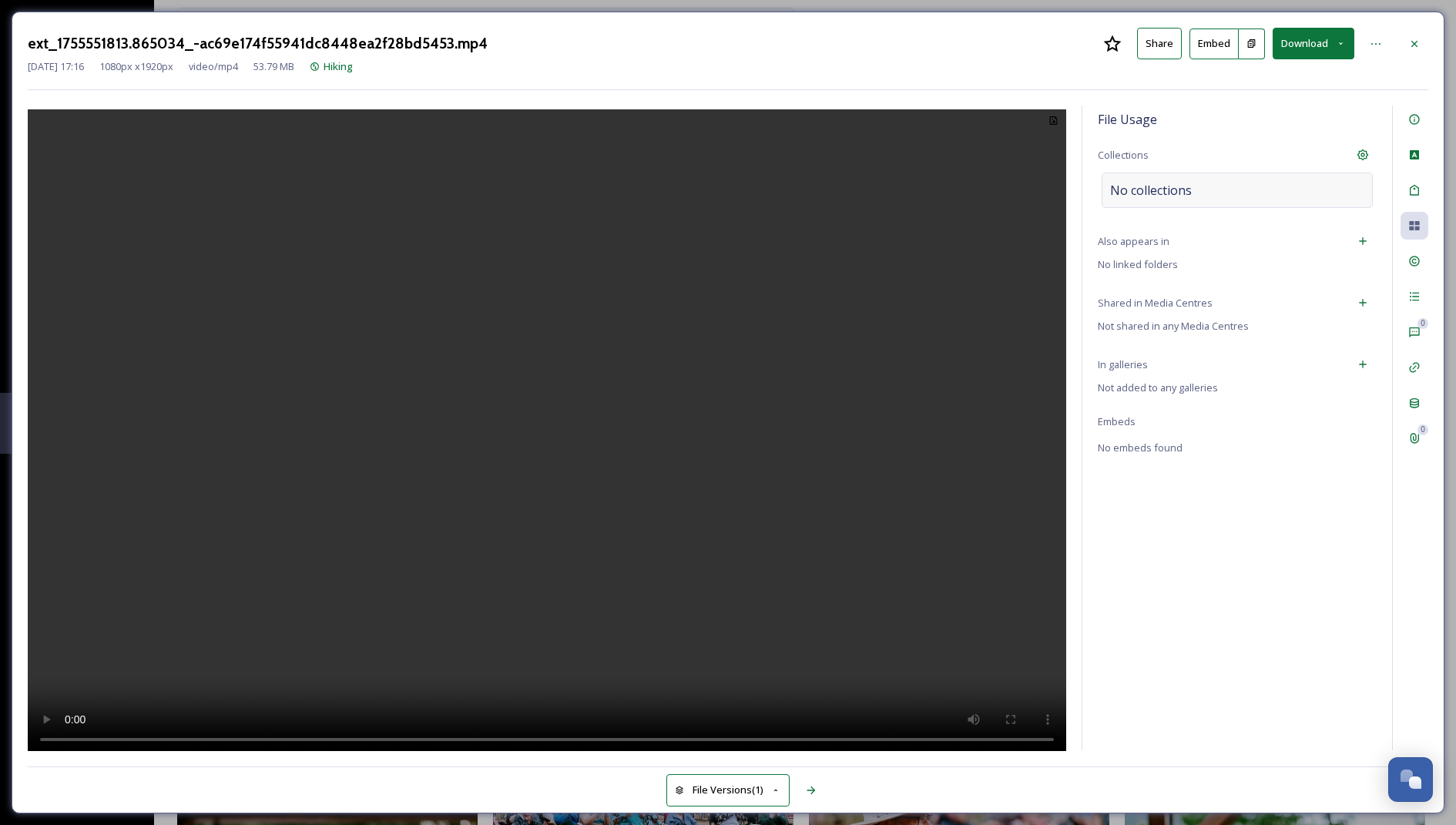
click at [1199, 178] on div "No collections" at bounding box center [1237, 190] width 271 height 35
click at [1422, 49] on div at bounding box center [1415, 44] width 27 height 27
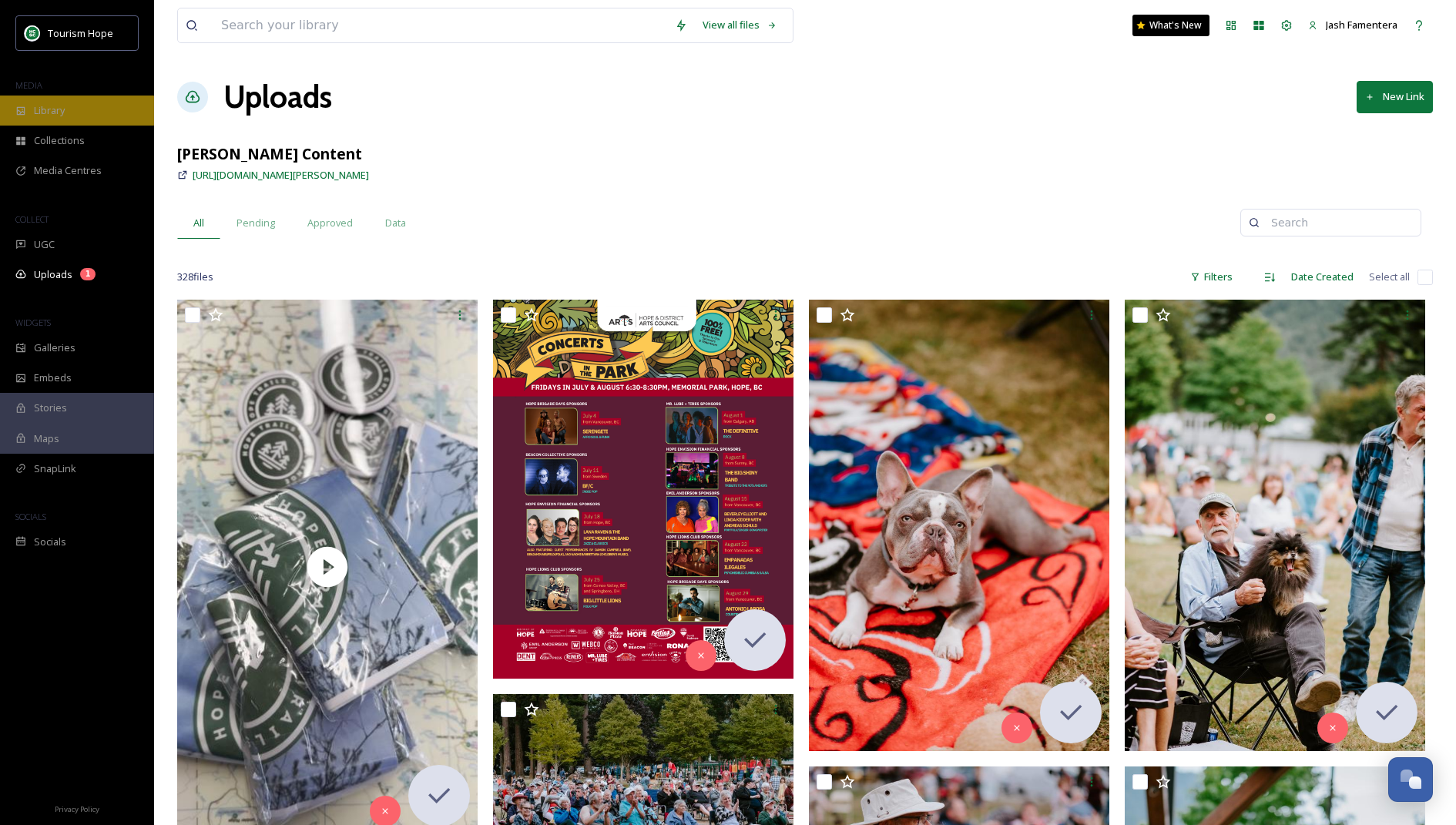
click at [87, 103] on div "Library" at bounding box center [77, 110] width 154 height 30
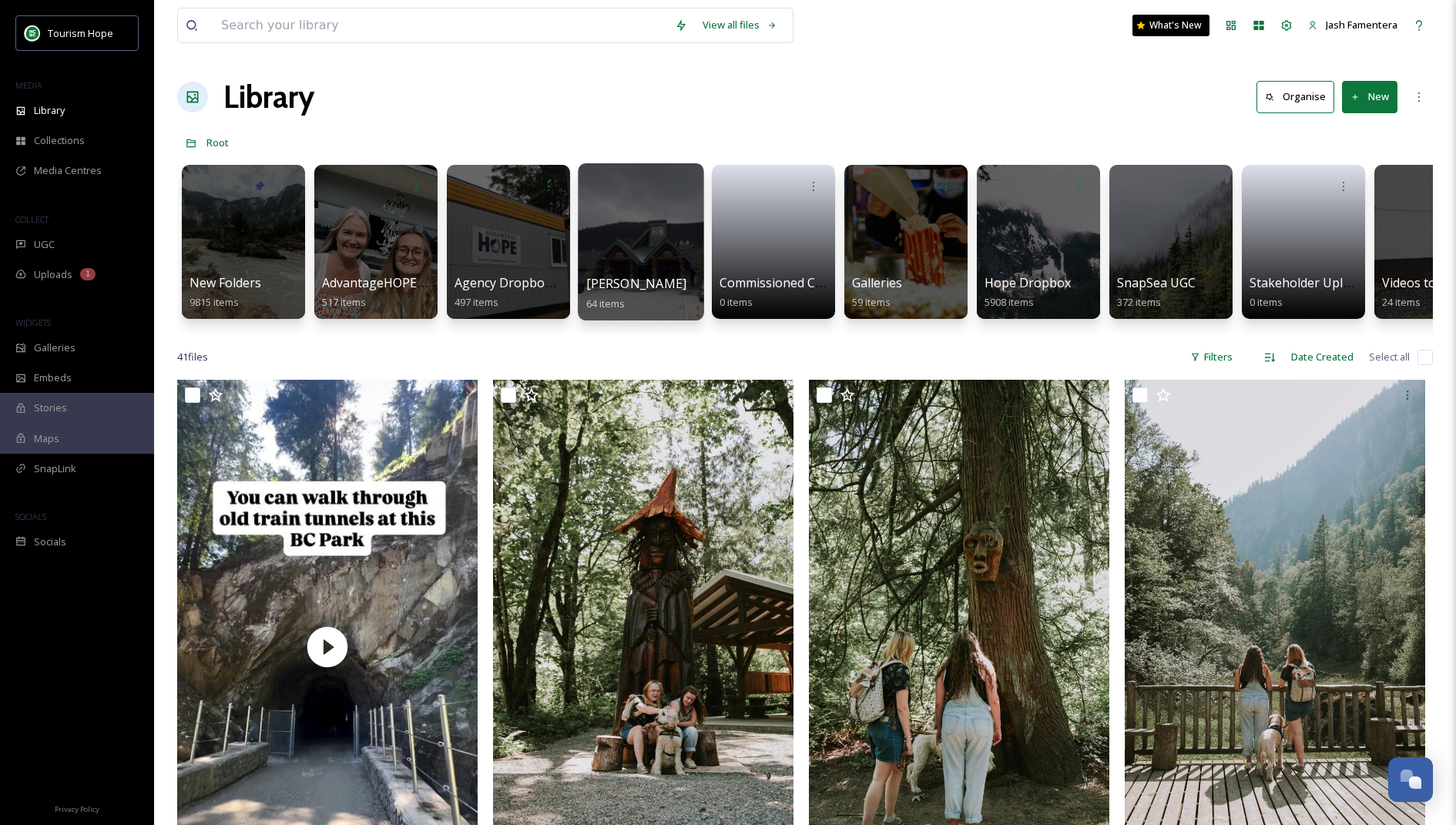
click at [647, 237] on div at bounding box center [641, 241] width 125 height 157
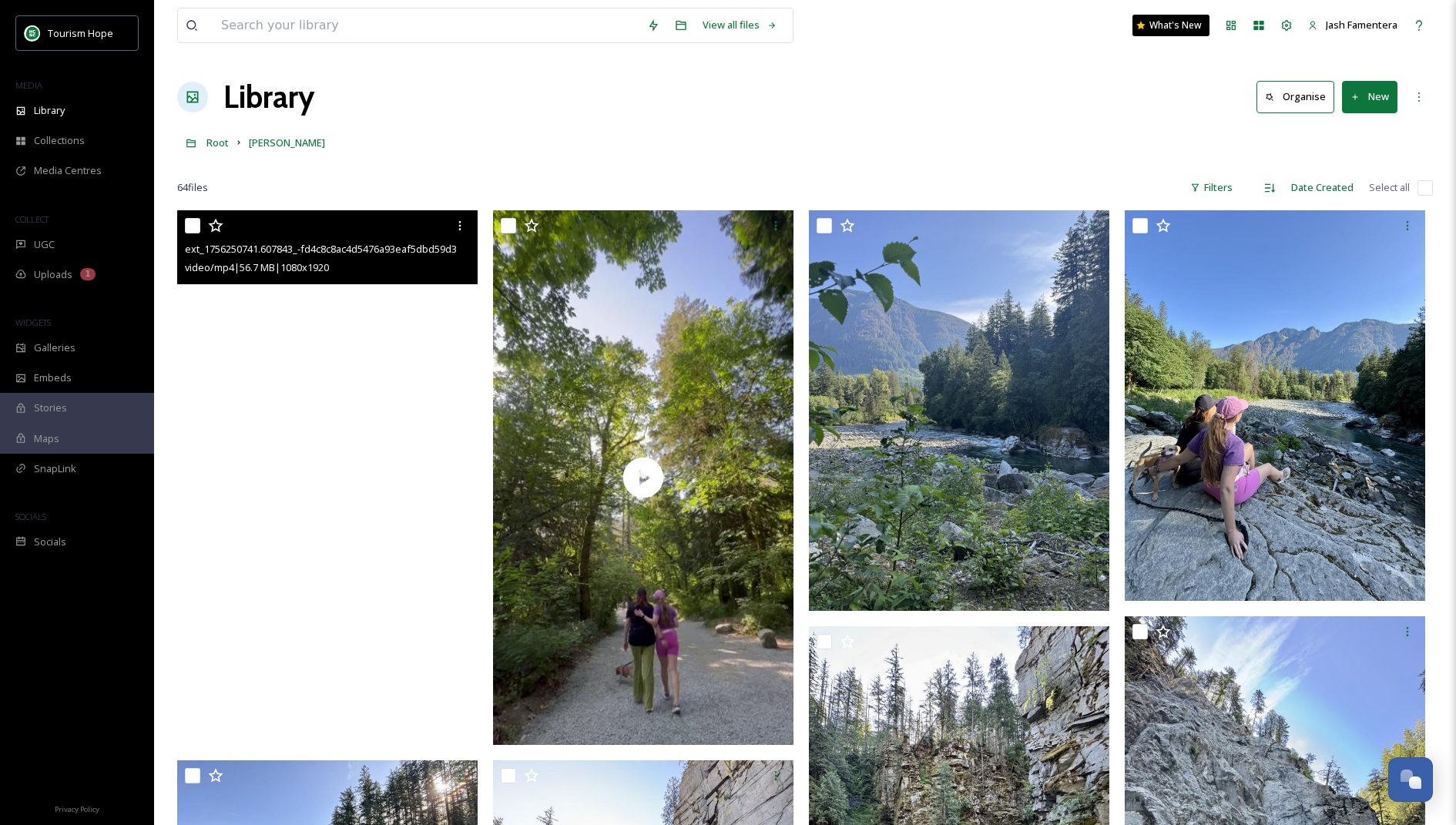
click at [396, 427] on video "ext_1756250741.607843_-fd4c8c8ac4d5476a93eaf5dbd59d39e7.mp4" at bounding box center [328, 477] width 300 height 533
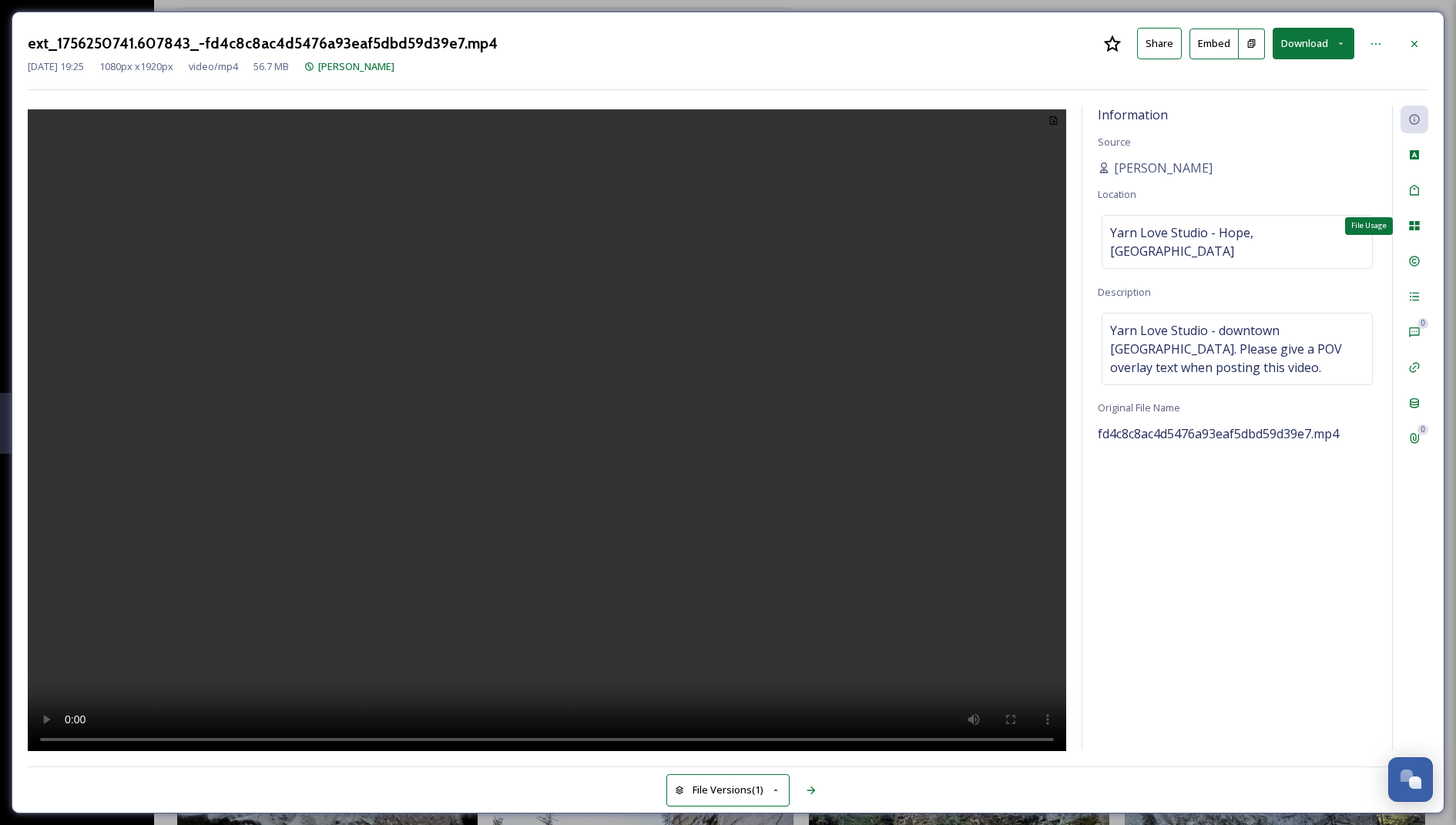
click at [1418, 206] on div "File Usage 0 0" at bounding box center [1411, 428] width 36 height 645
click at [1411, 223] on icon at bounding box center [1415, 226] width 10 height 9
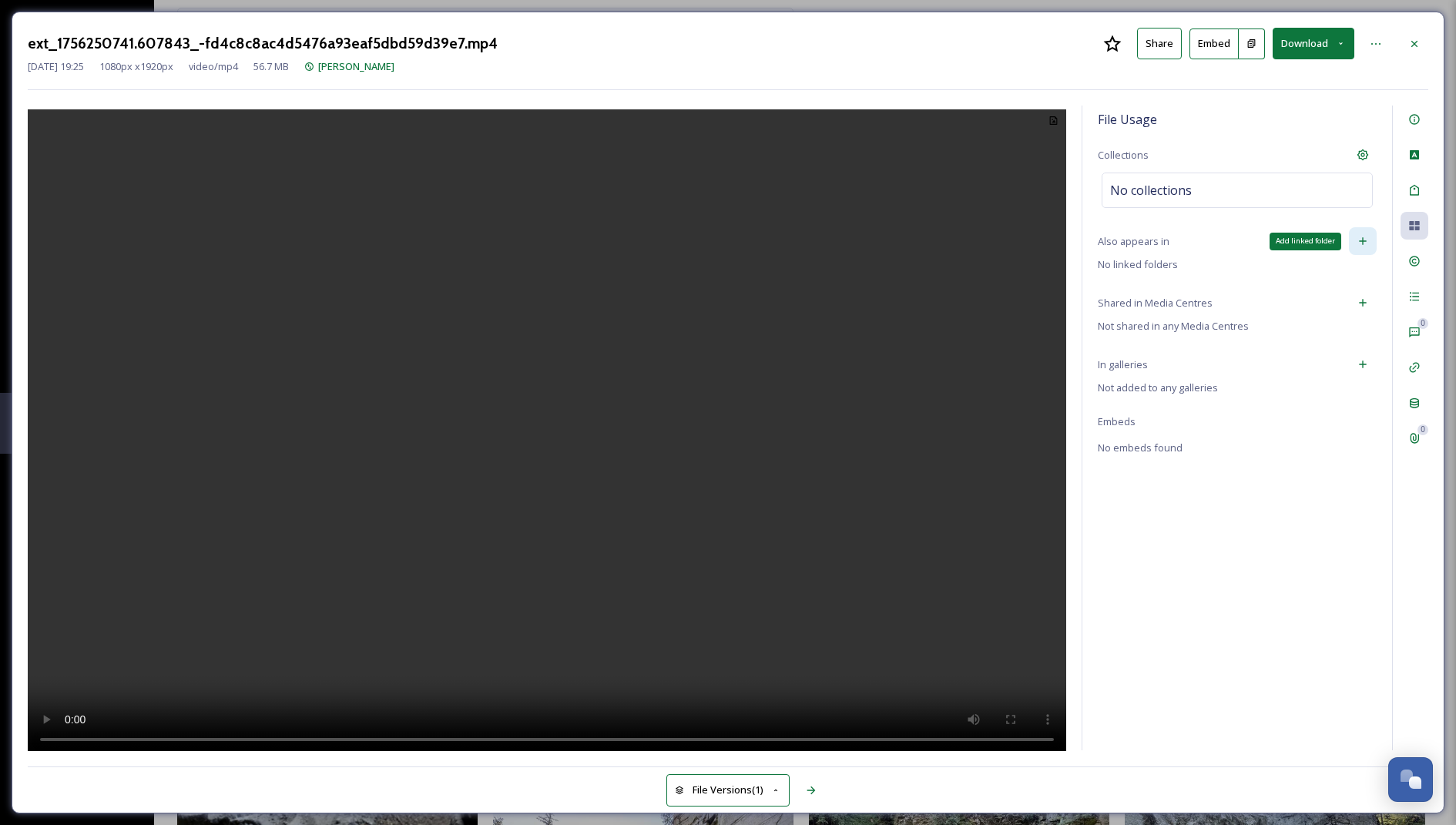
click at [1355, 244] on div "Add linked folder" at bounding box center [1363, 241] width 27 height 27
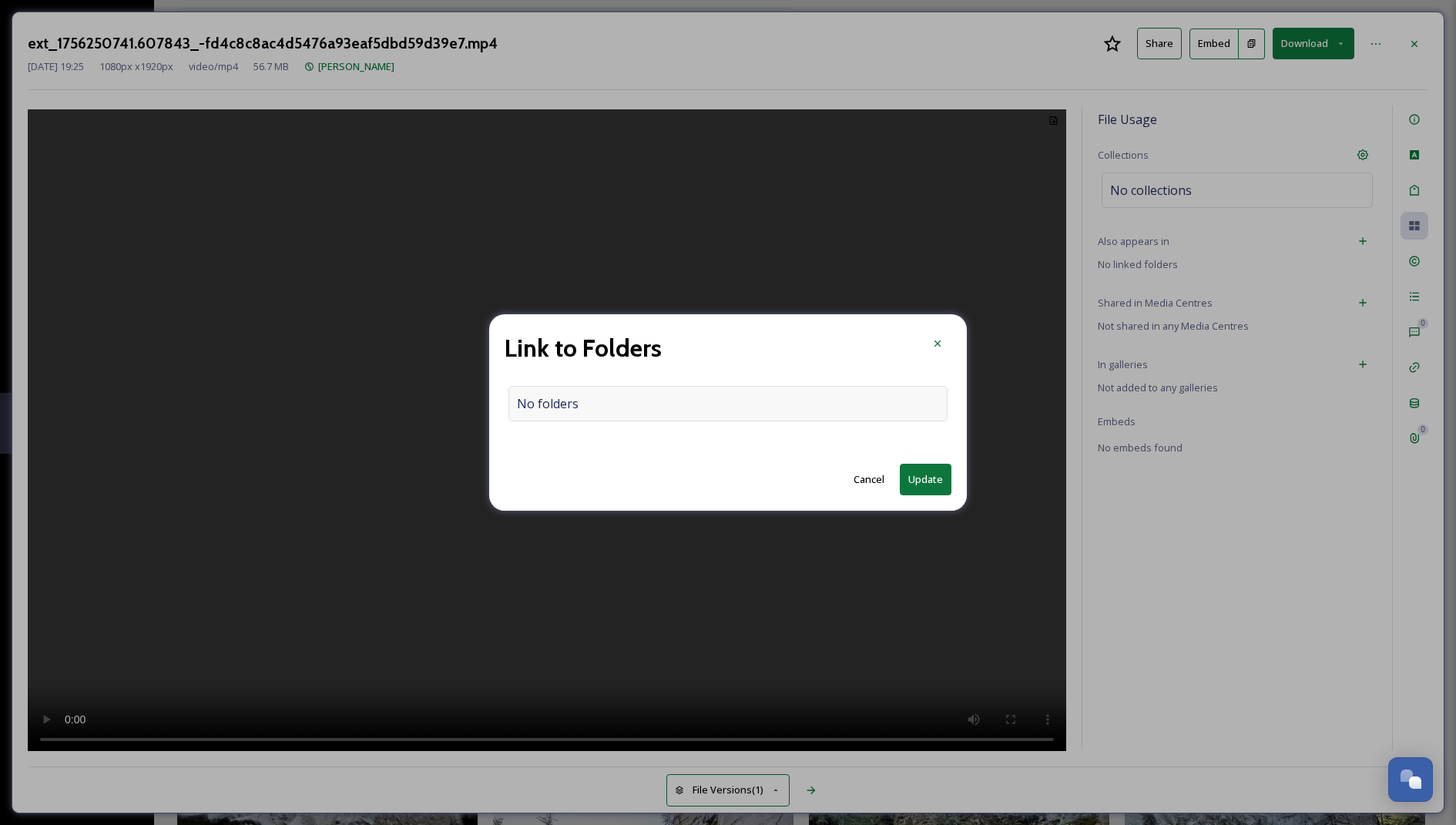
click at [744, 403] on div "No folders" at bounding box center [728, 403] width 439 height 35
click at [744, 403] on input at bounding box center [732, 404] width 445 height 34
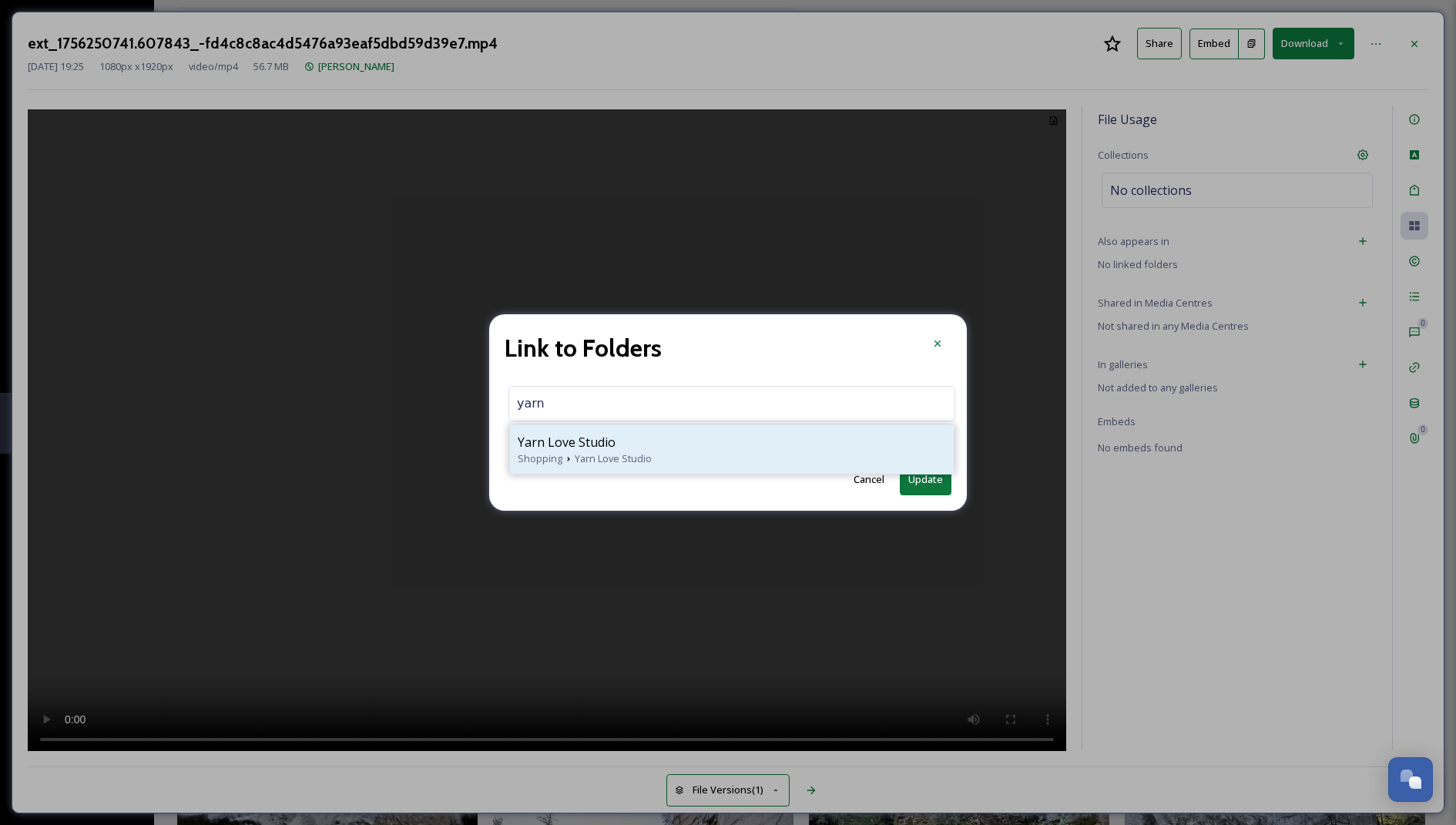
type input "yarn"
click at [573, 439] on span "Yarn Love Studio" at bounding box center [567, 443] width 98 height 19
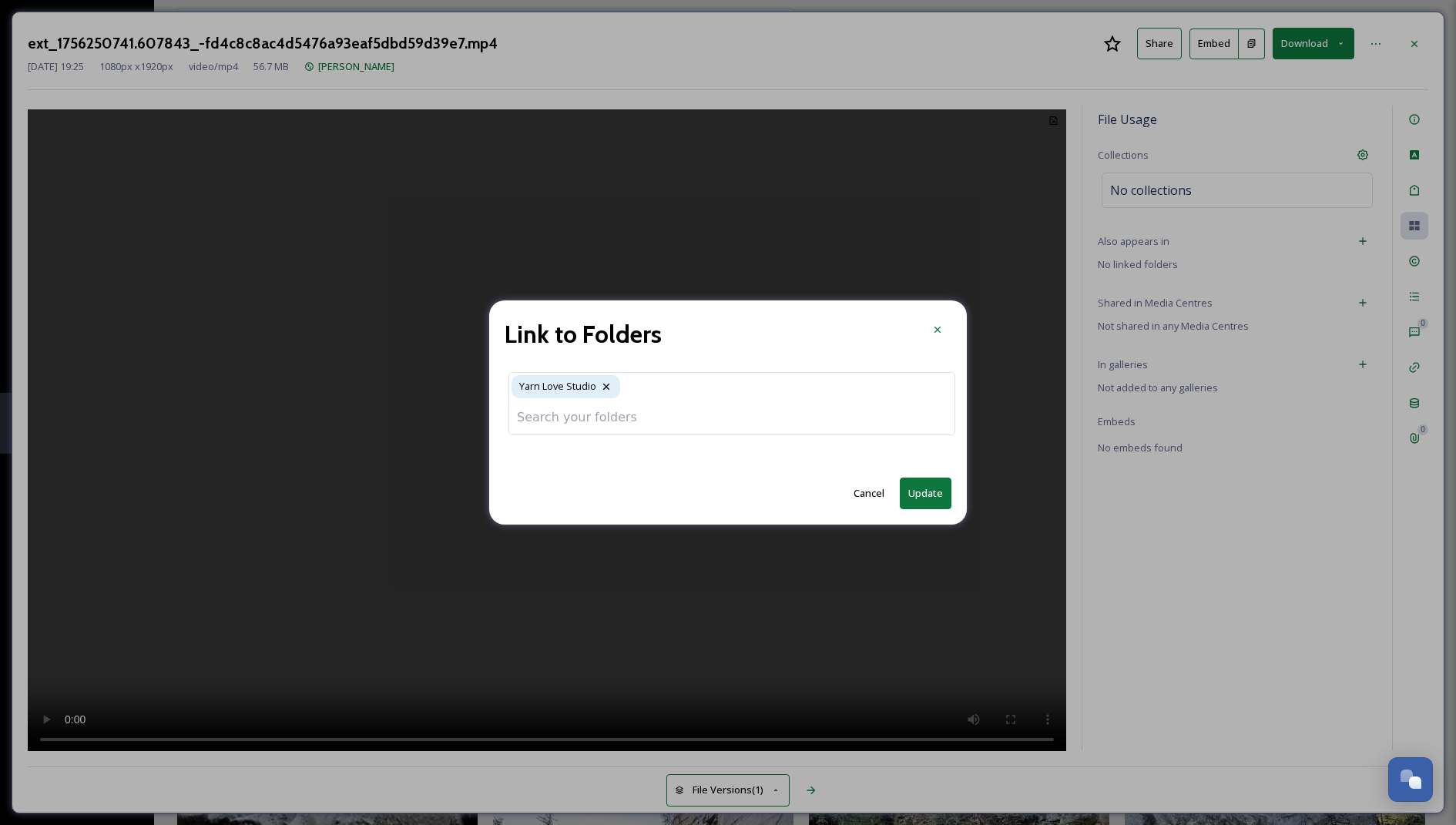
click at [931, 498] on button "Update" at bounding box center [926, 493] width 51 height 32
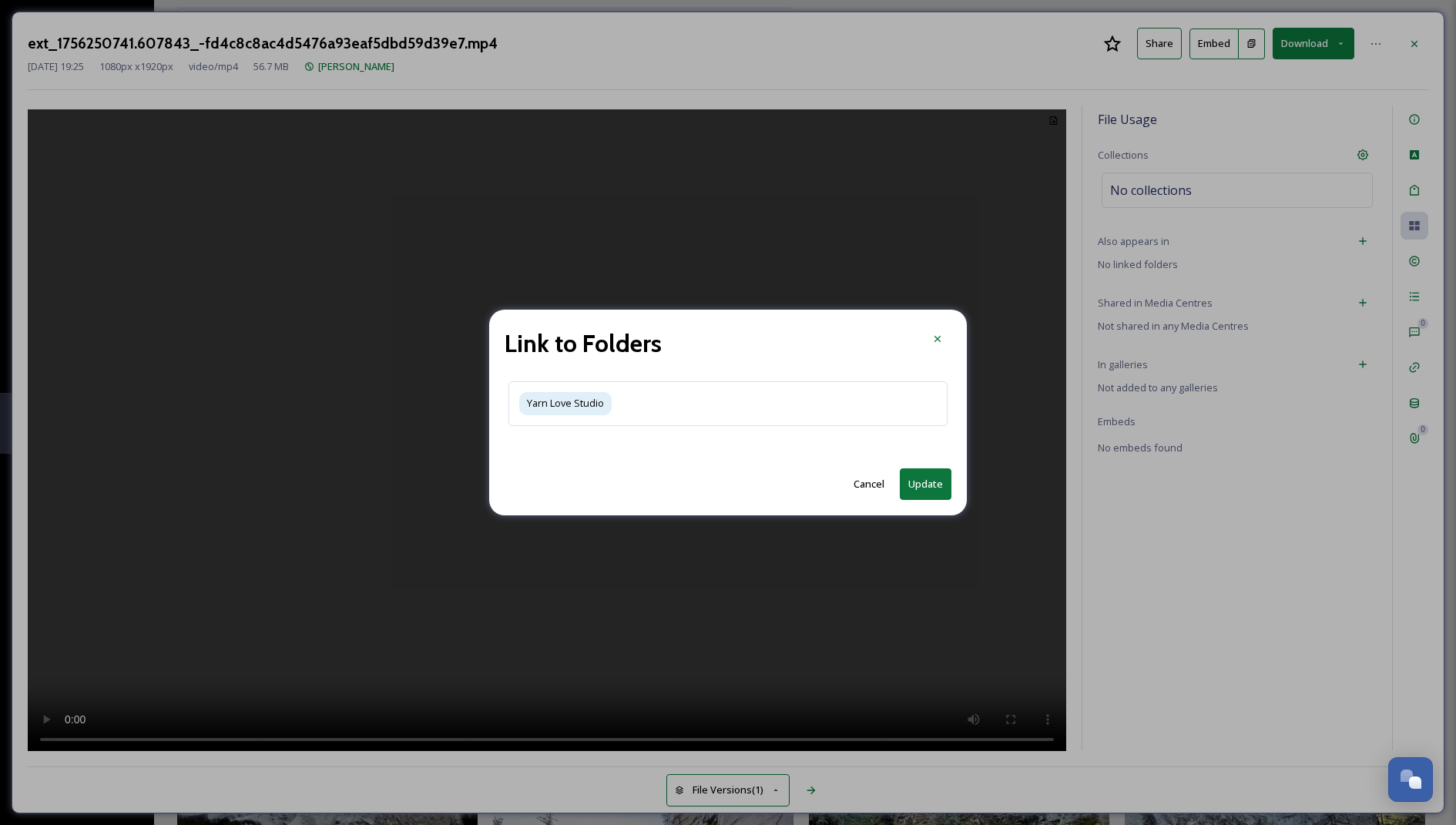
click at [920, 488] on div at bounding box center [547, 428] width 1039 height 646
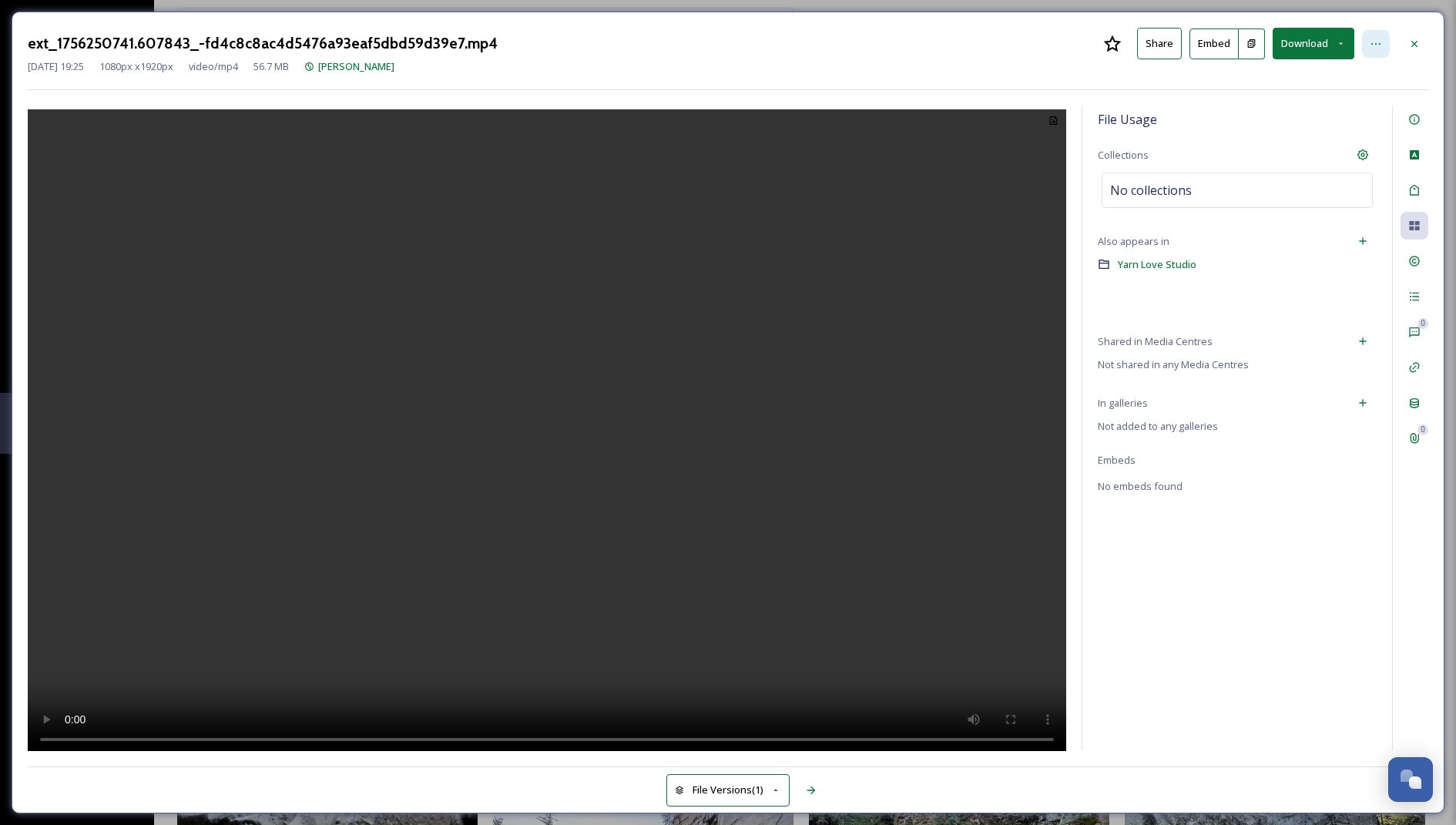
click at [1373, 43] on icon at bounding box center [1376, 44] width 12 height 12
click at [1347, 98] on div "Move to Folder" at bounding box center [1301, 107] width 184 height 30
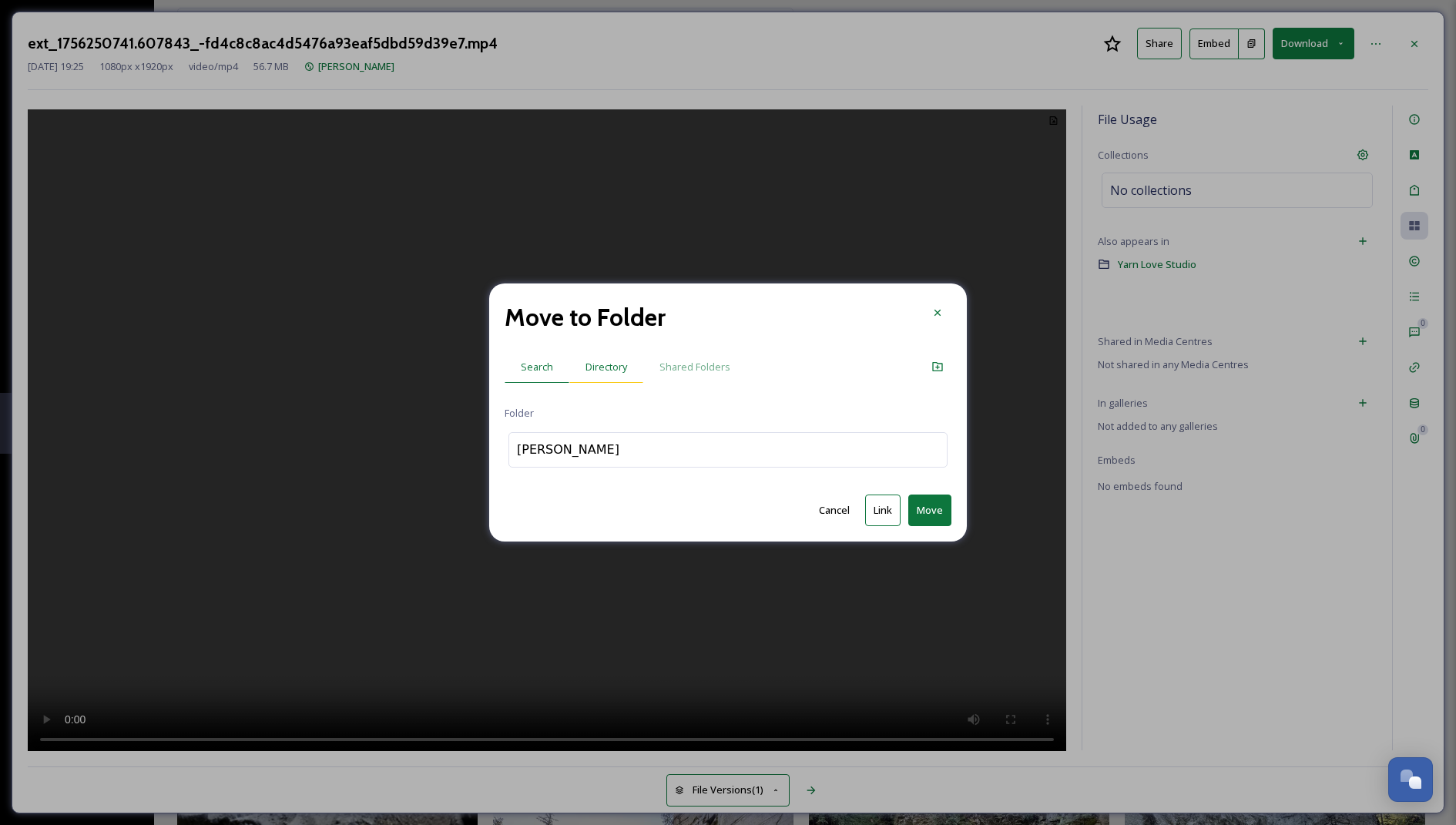
click at [614, 364] on span "Directory" at bounding box center [607, 366] width 41 height 15
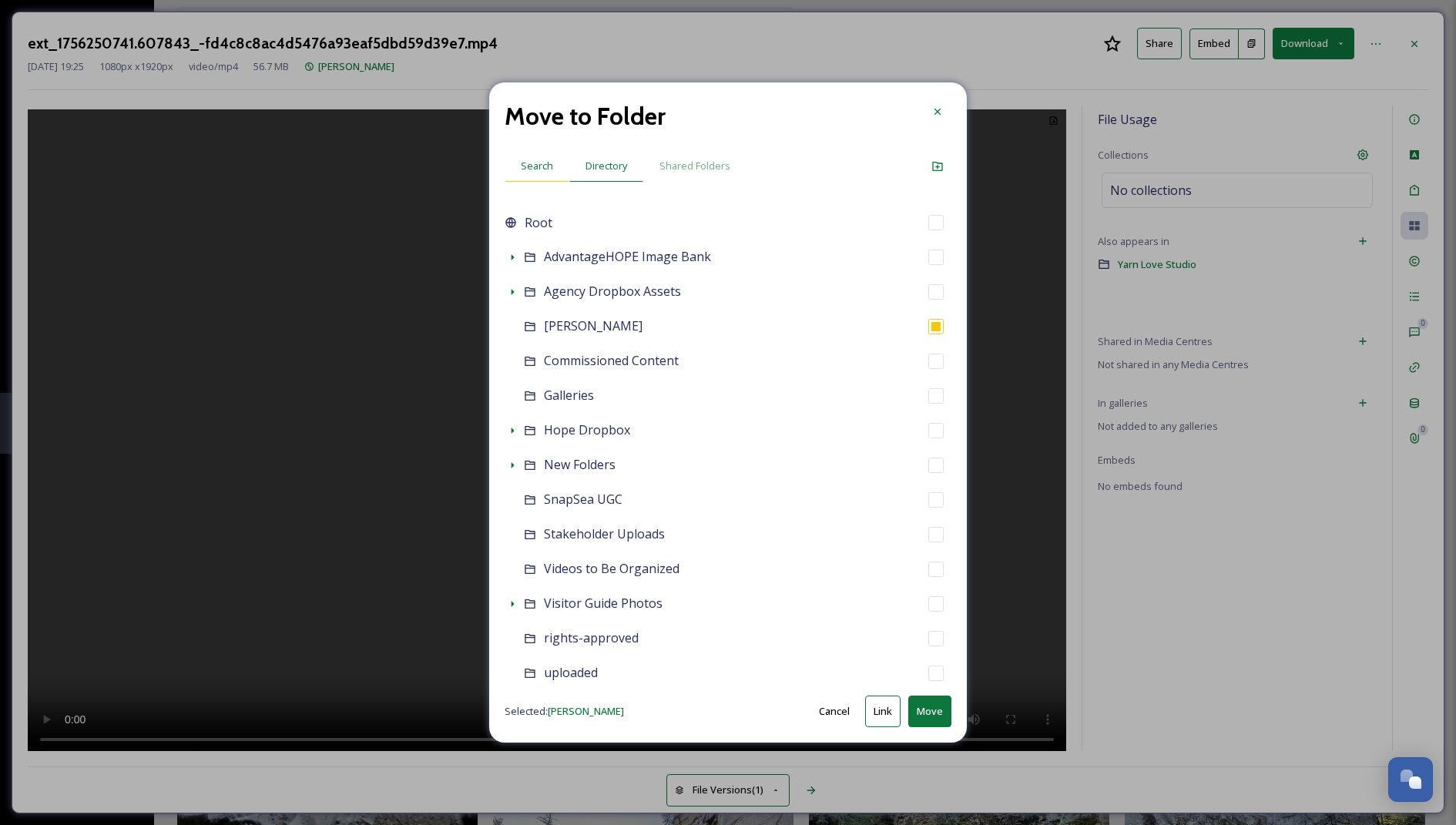
click at [541, 173] on div "Search" at bounding box center [536, 166] width 64 height 32
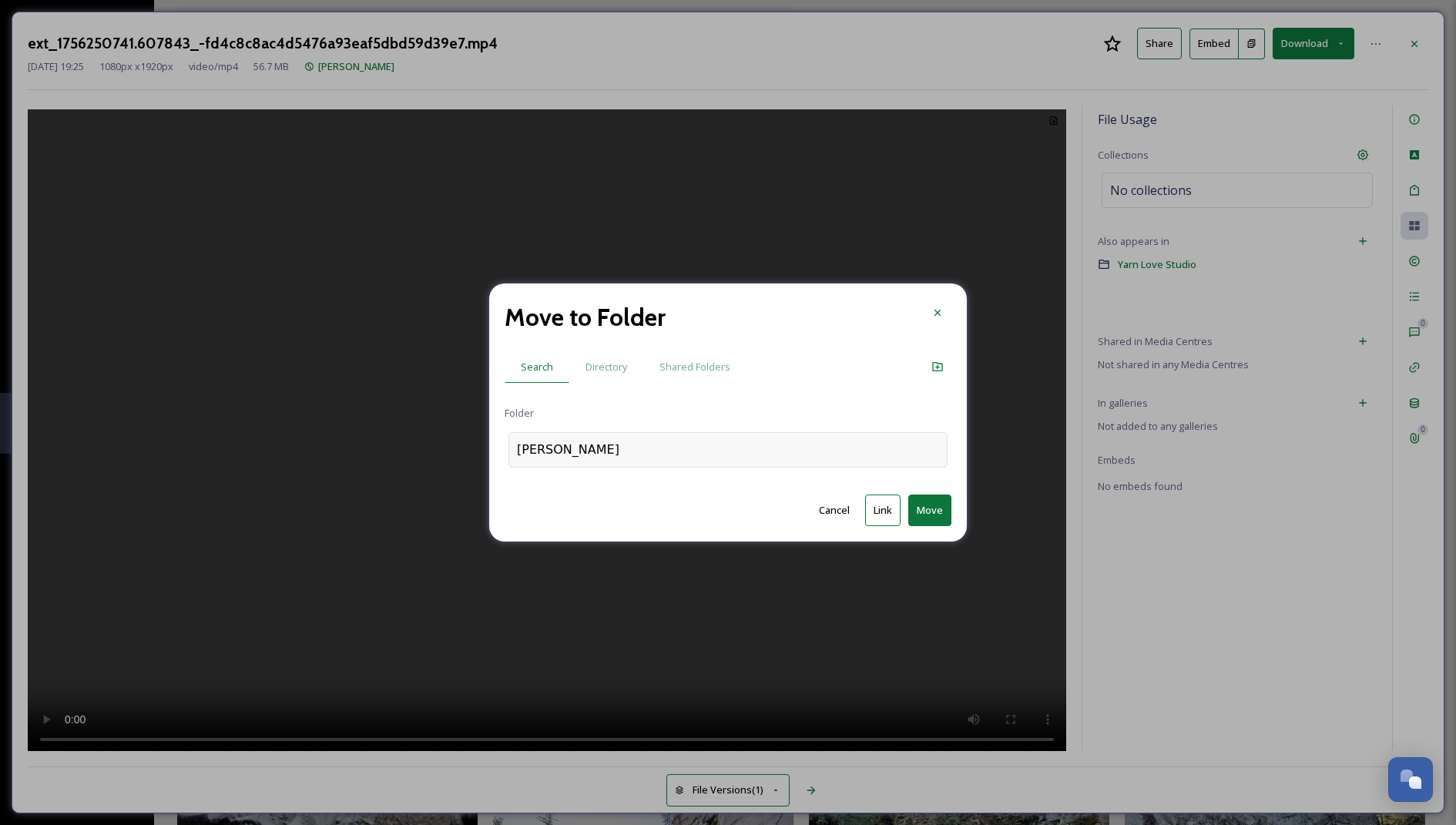
click at [649, 447] on div "Amanda Figlarska" at bounding box center [728, 449] width 439 height 35
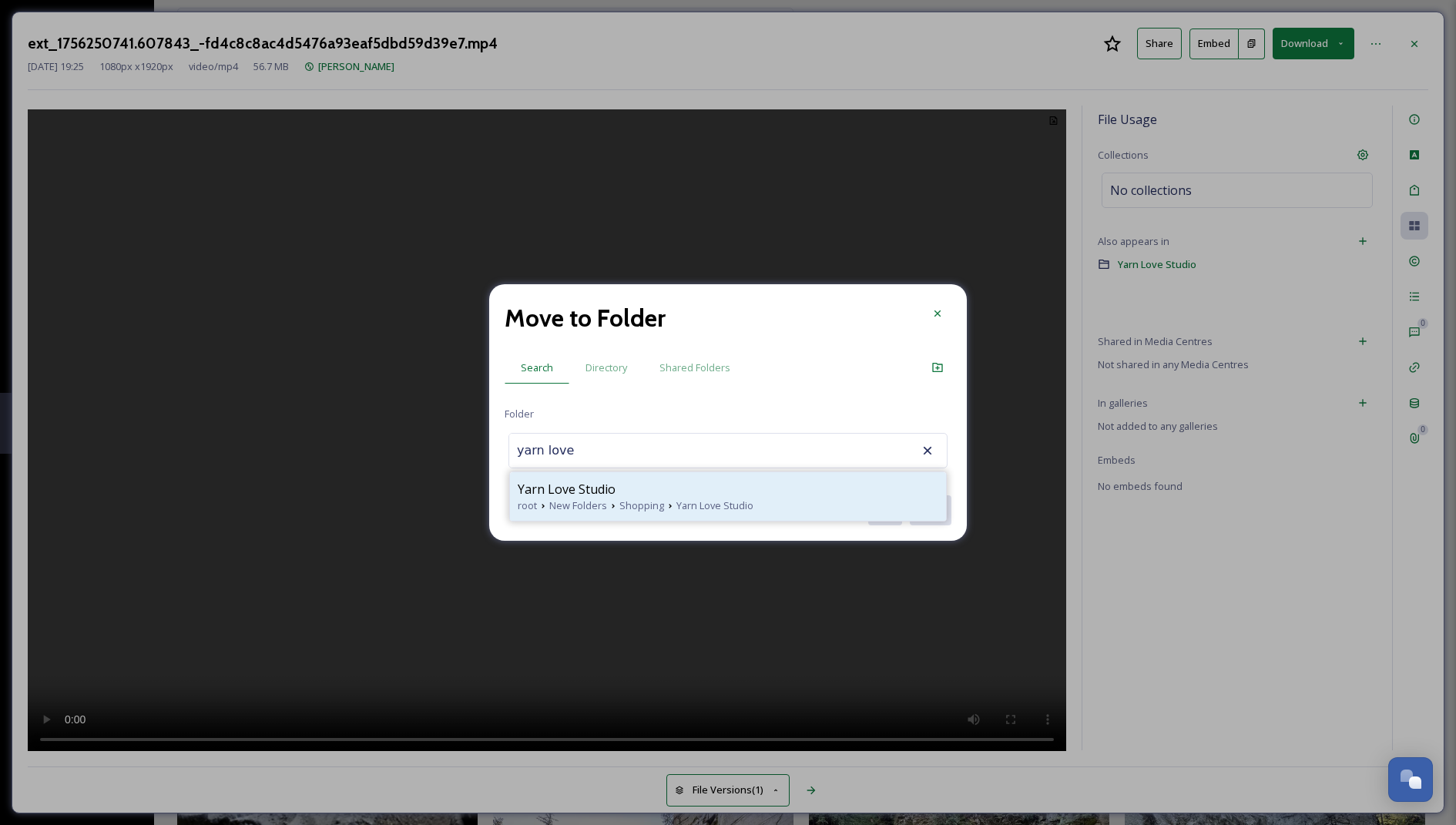
click at [565, 482] on span "Yarn Love Studio" at bounding box center [567, 490] width 98 height 19
type input "Yarn Love Studio"
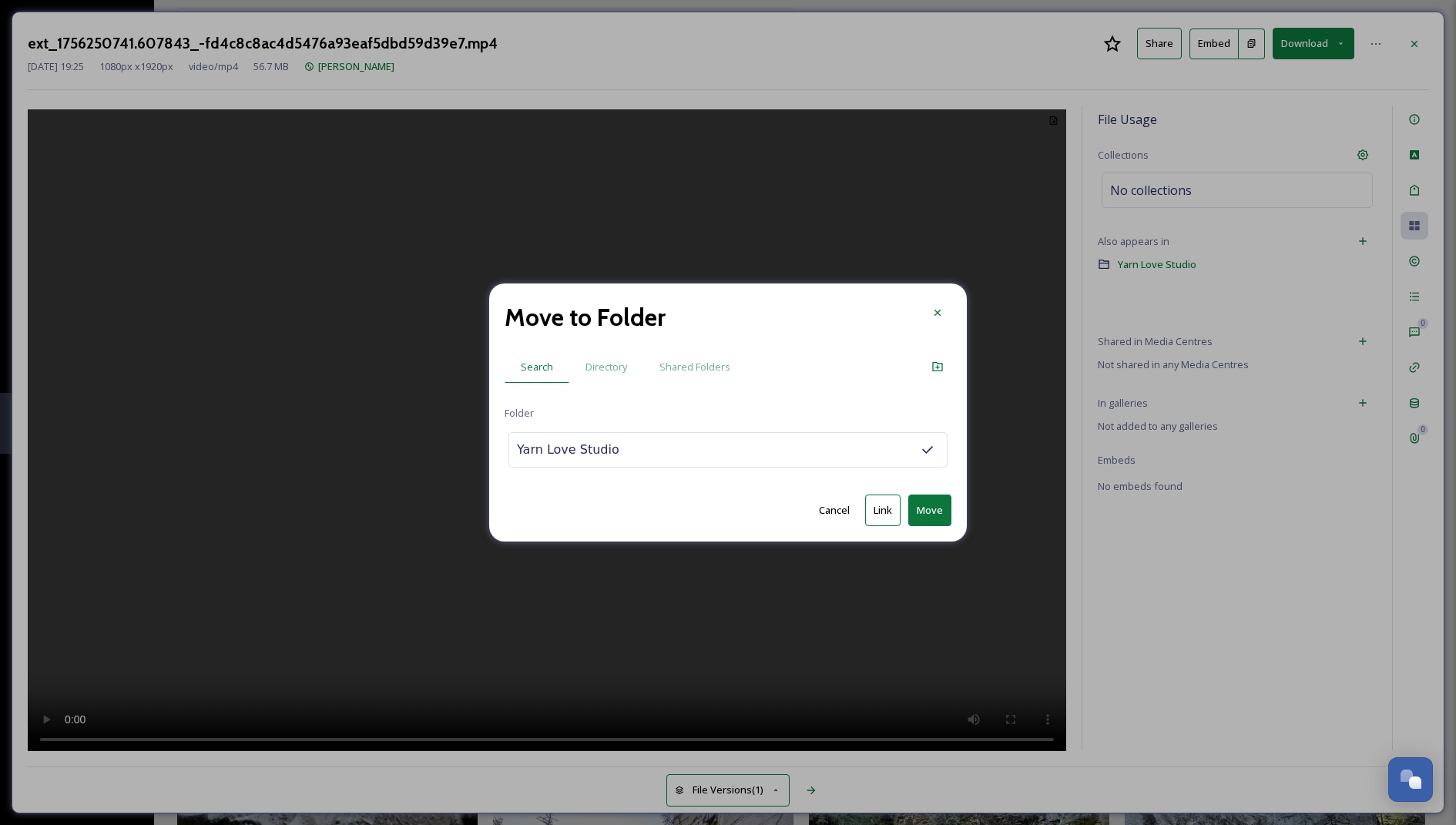
click at [925, 511] on button "Move" at bounding box center [930, 510] width 43 height 32
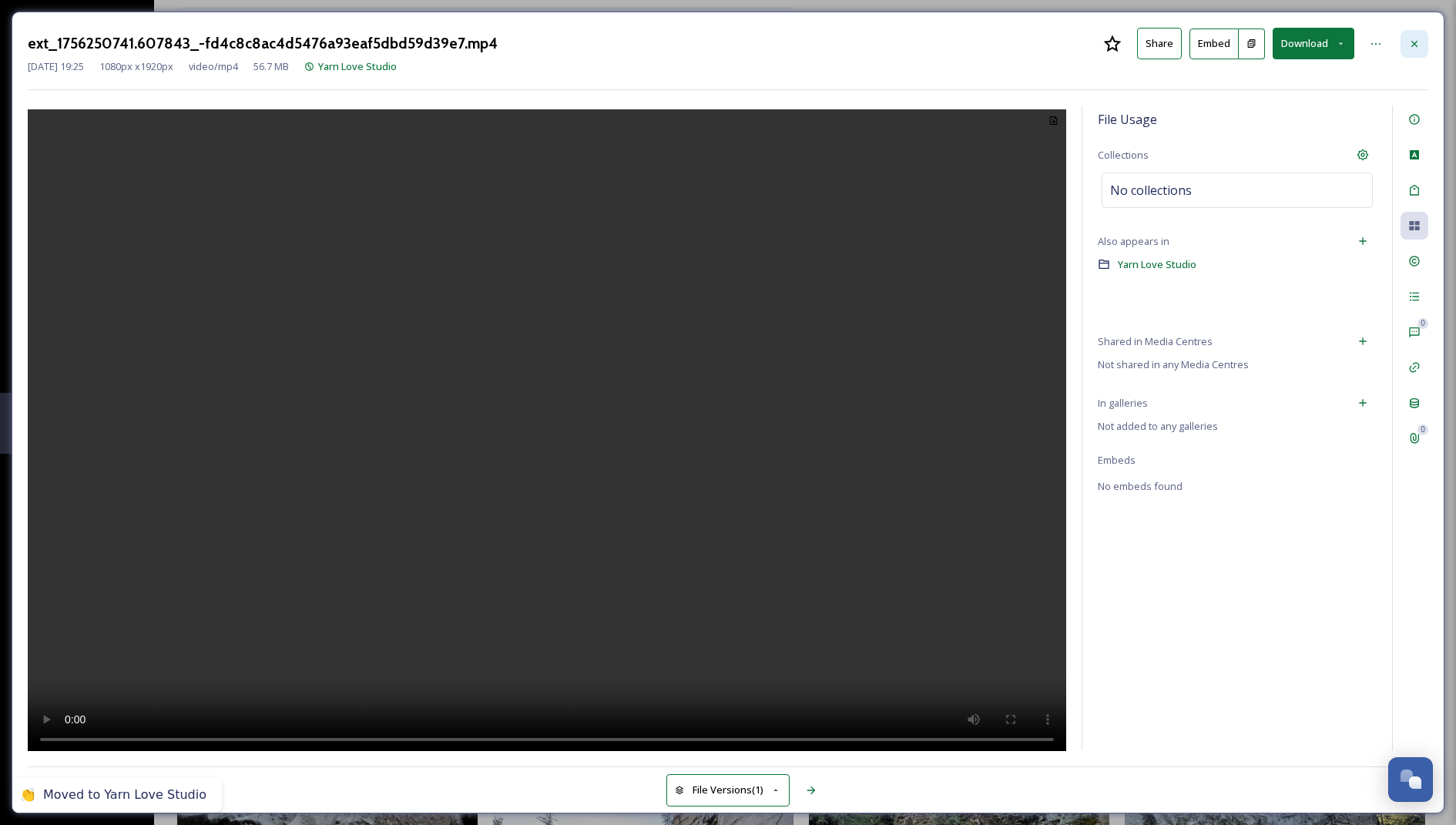
click at [1420, 38] on icon at bounding box center [1415, 44] width 12 height 12
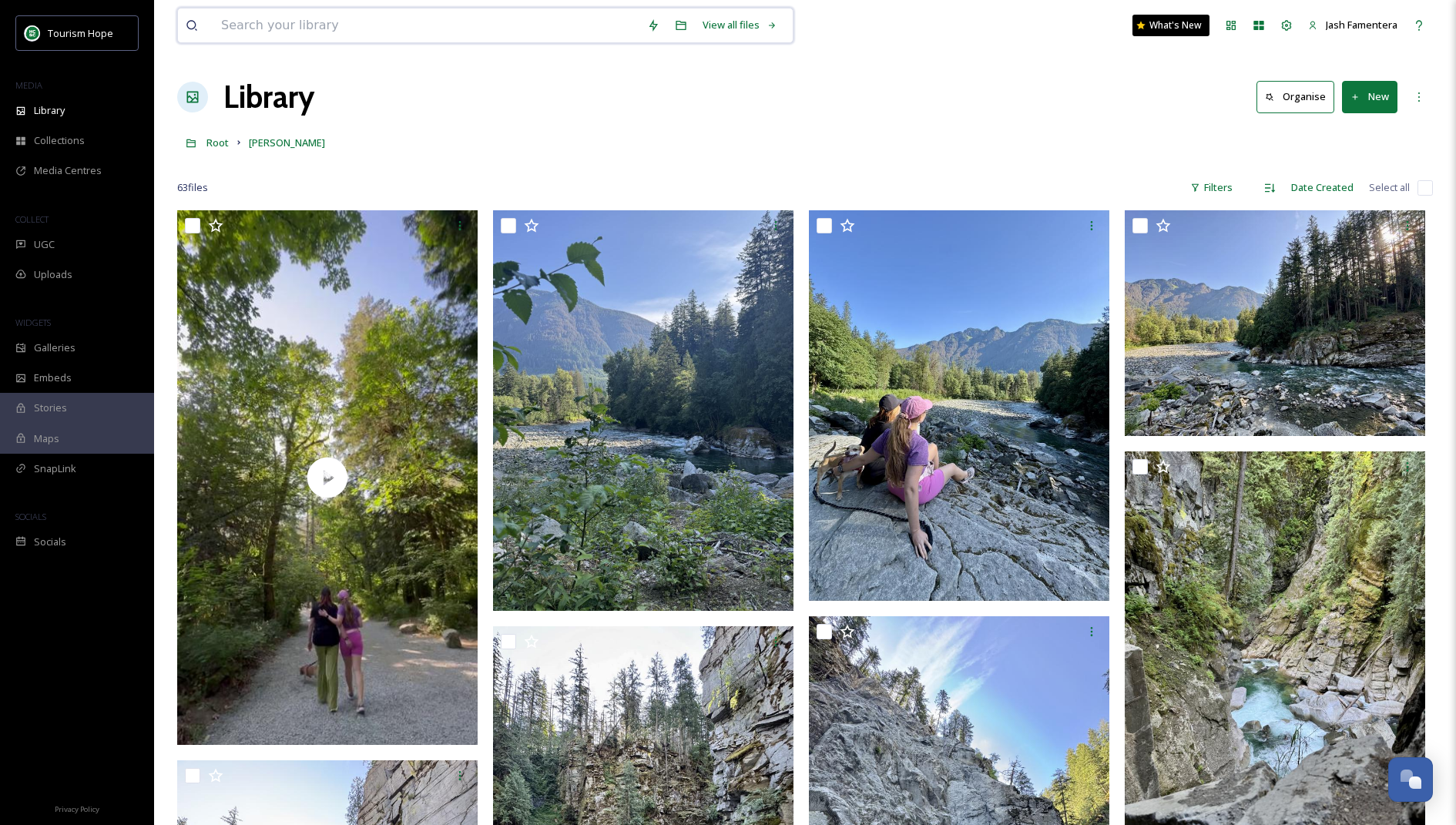
click at [305, 40] on input at bounding box center [426, 26] width 426 height 34
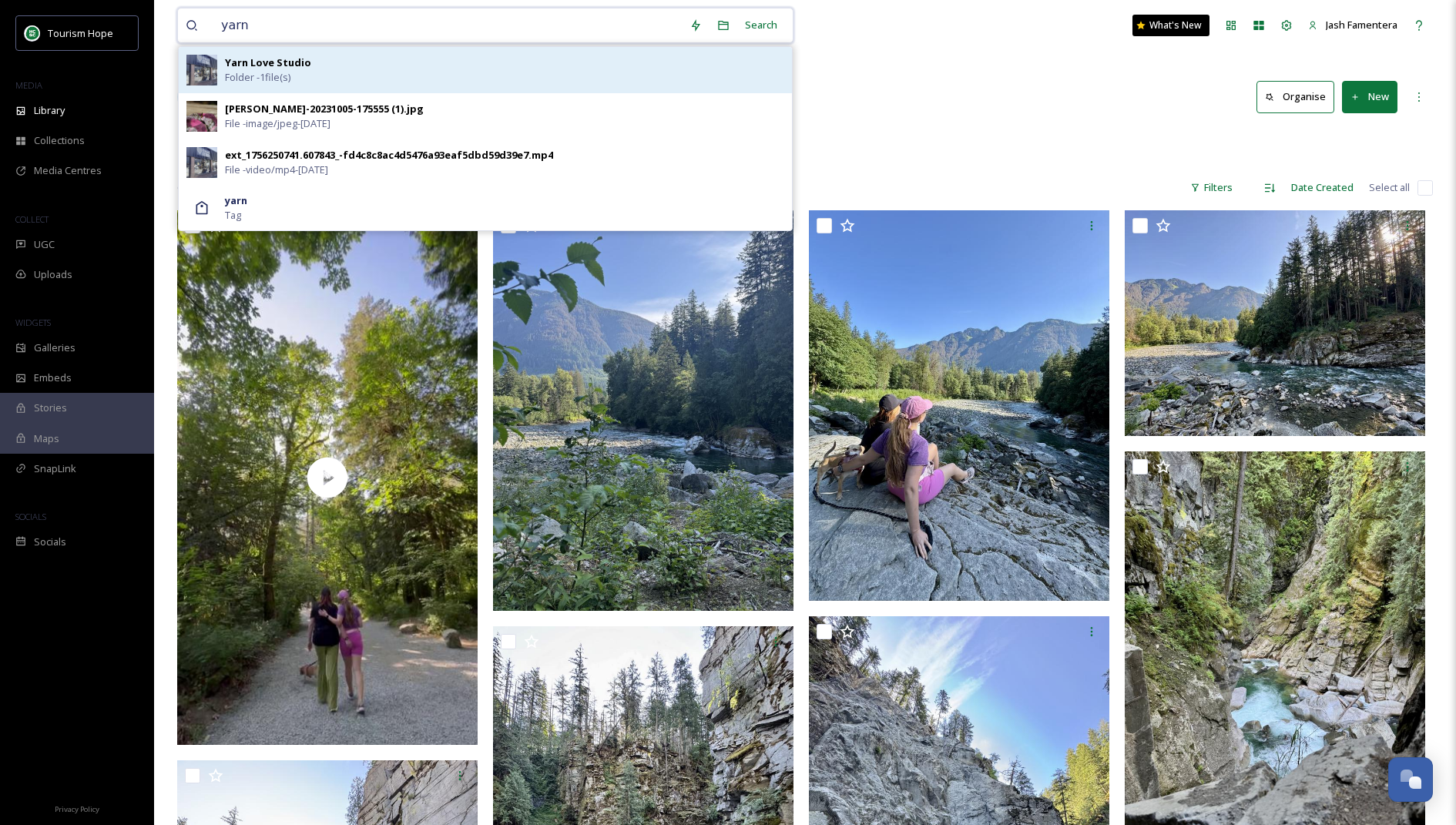
type input "yarn"
click at [245, 68] on strong "Yarn Love Studio" at bounding box center [268, 63] width 87 height 14
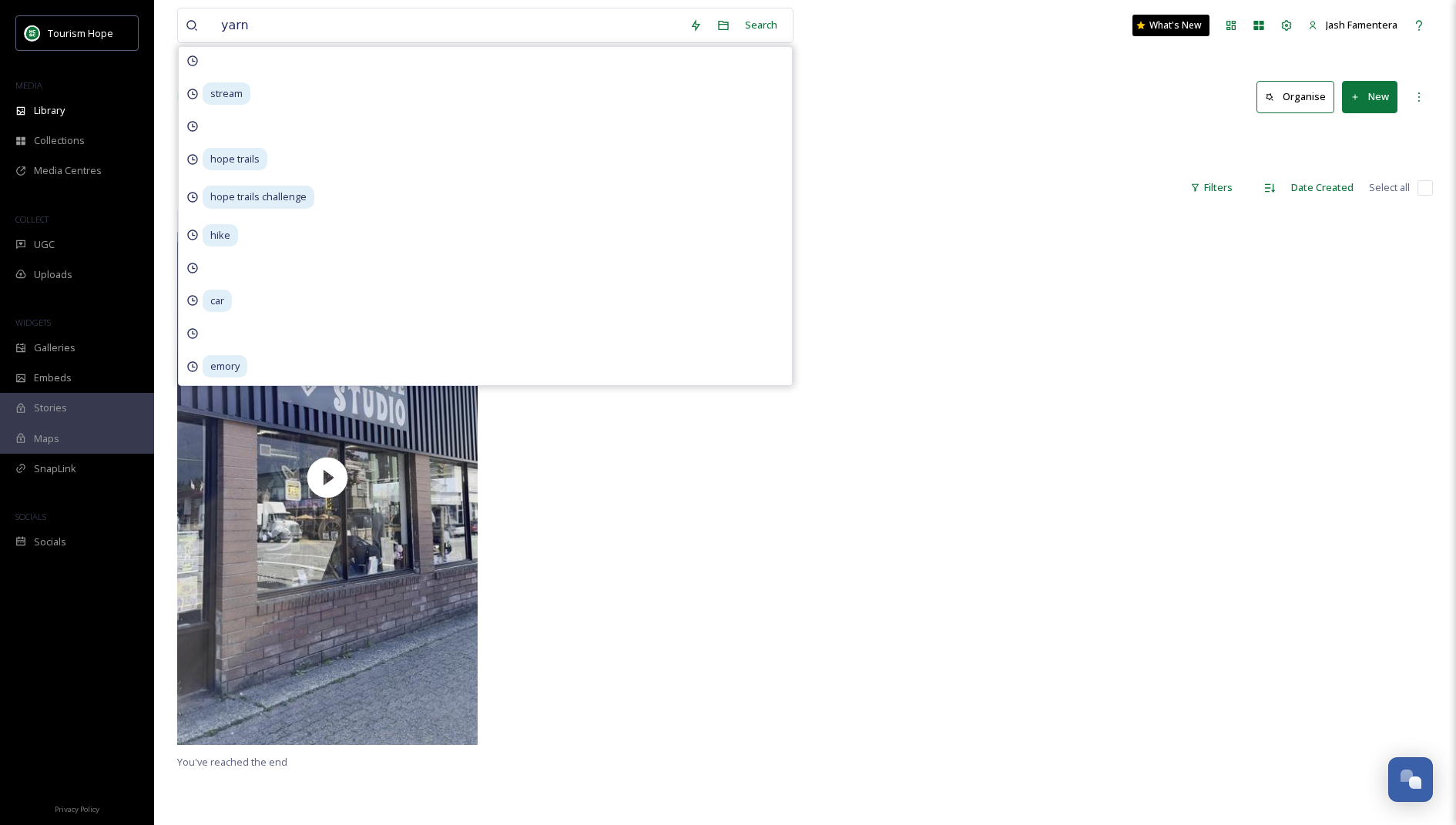
click at [865, 229] on div at bounding box center [963, 480] width 308 height 541
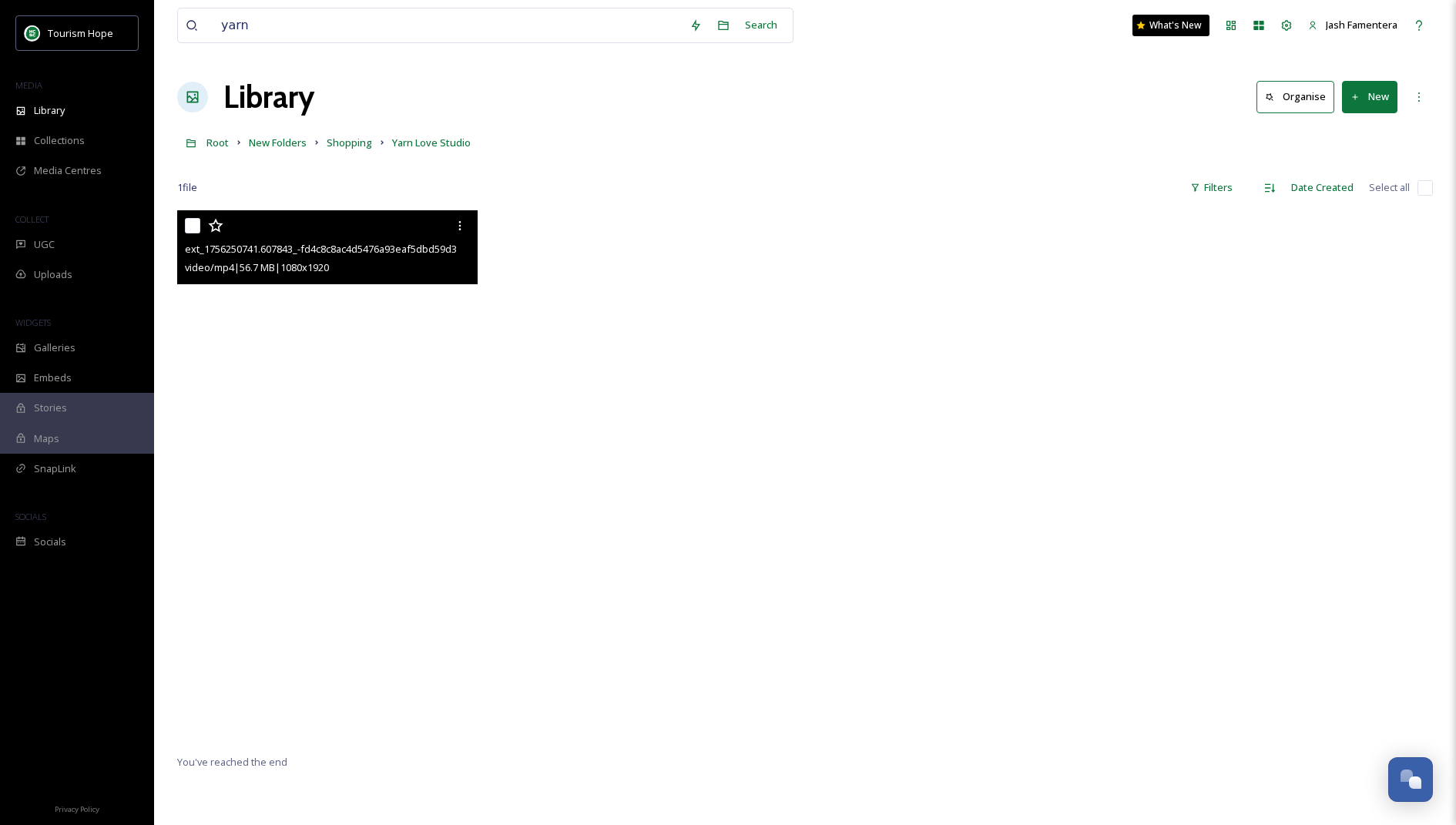
click at [426, 348] on video "ext_1756250741.607843_-fd4c8c8ac4d5476a93eaf5dbd59d39e7.mp4" at bounding box center [328, 477] width 300 height 533
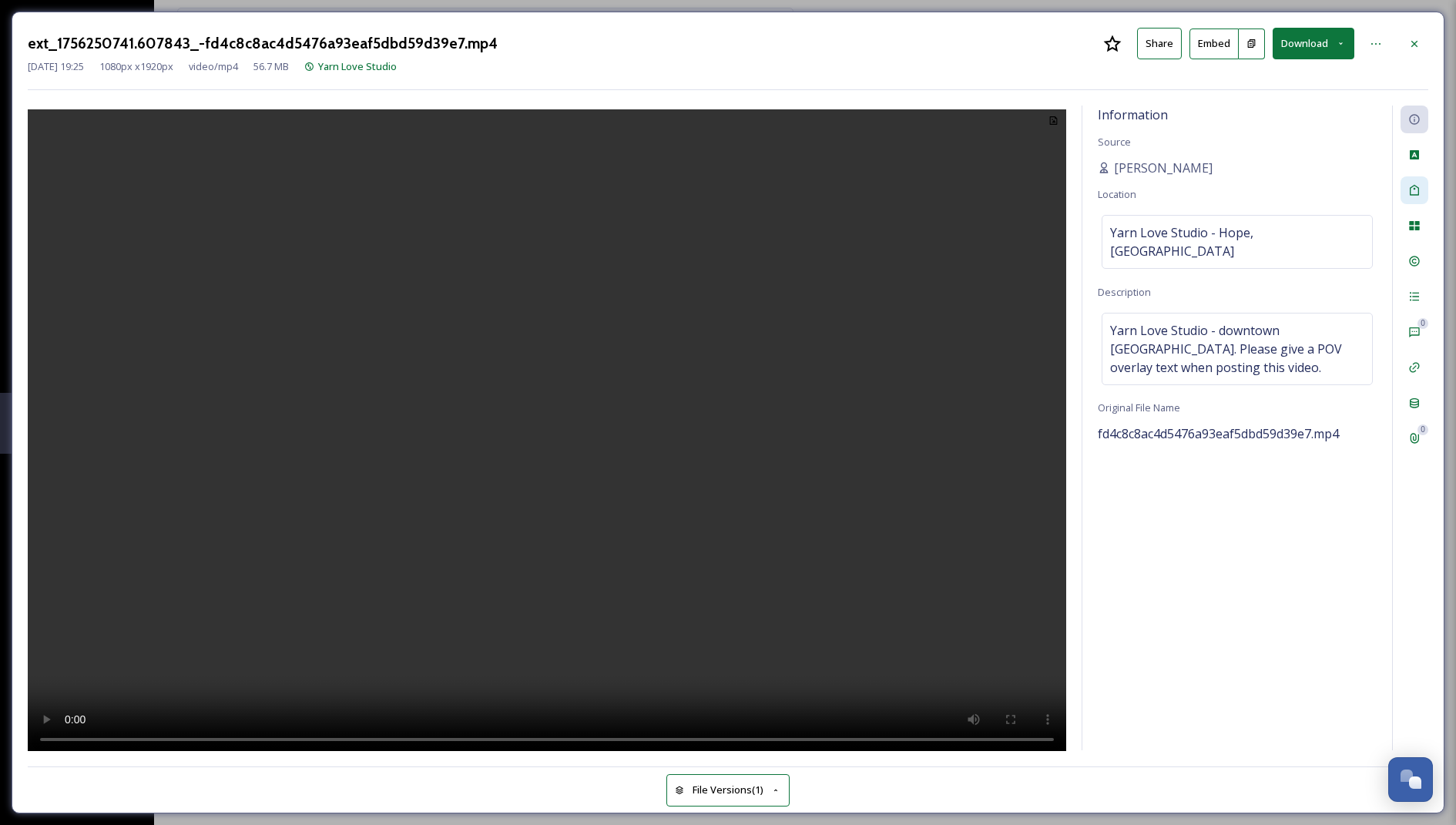
click at [1418, 201] on div at bounding box center [1415, 190] width 27 height 27
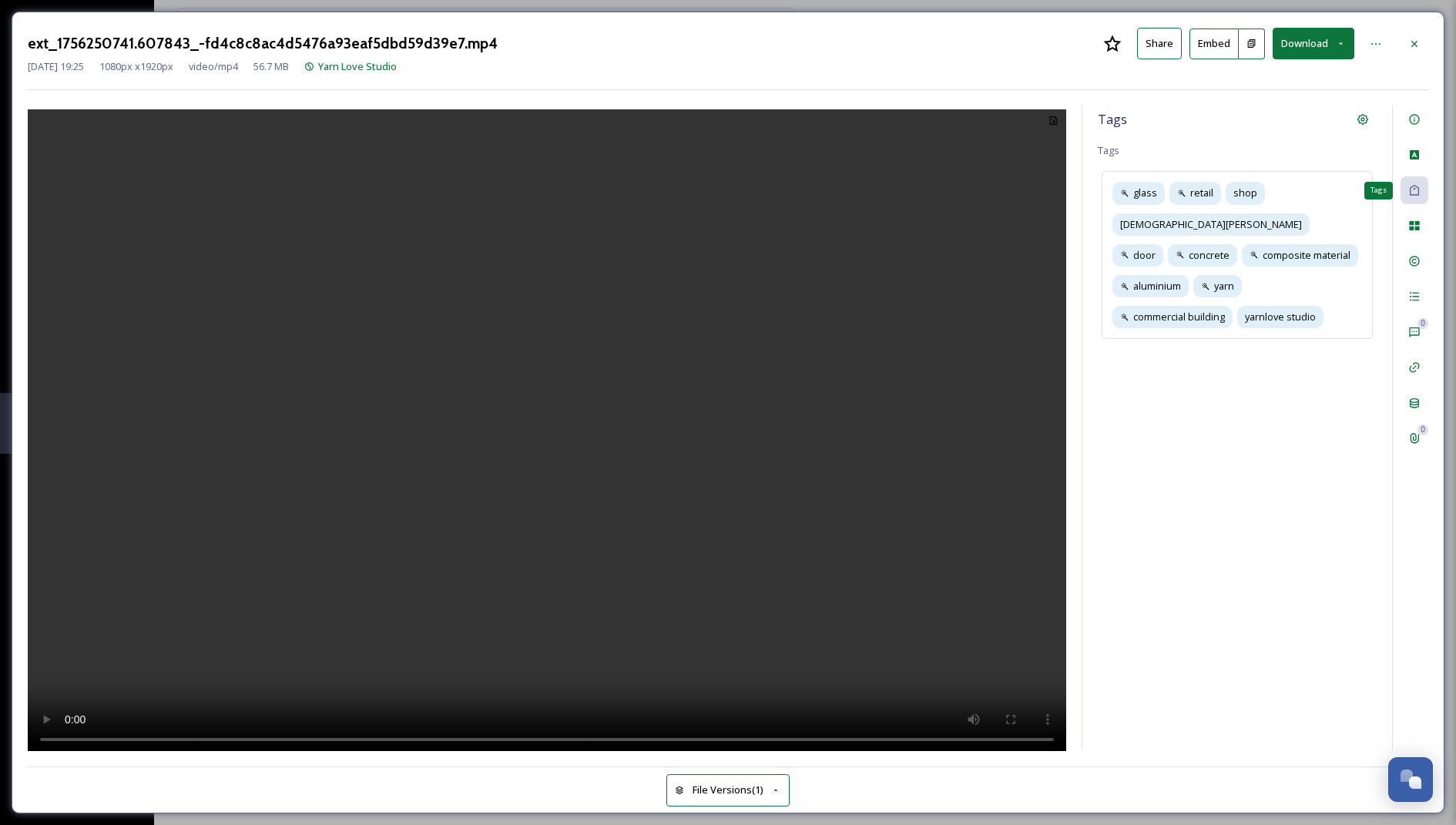
click at [1417, 184] on icon at bounding box center [1415, 190] width 12 height 12
click at [1415, 237] on div at bounding box center [1415, 226] width 27 height 27
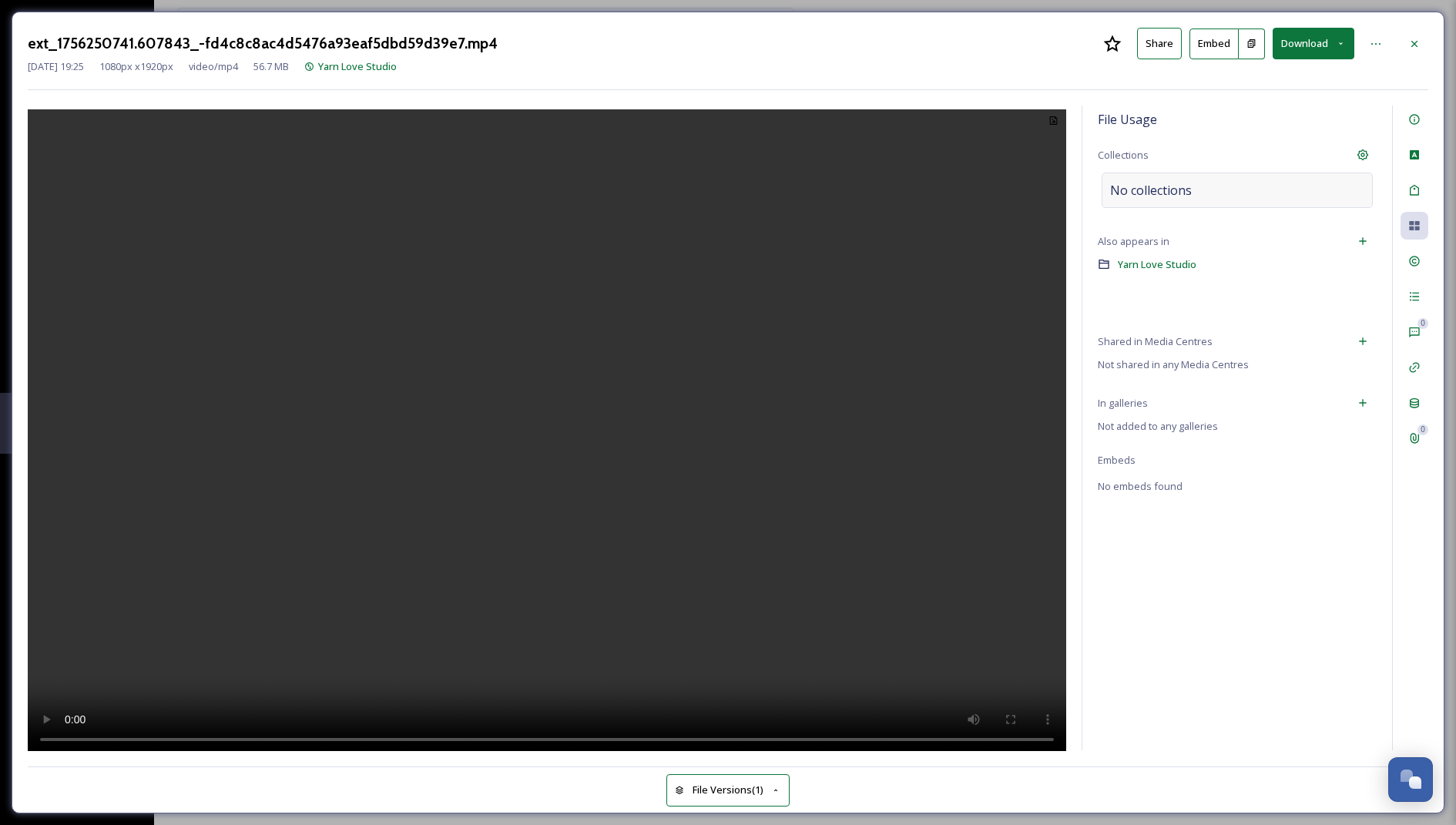
click at [1260, 190] on div "No collections" at bounding box center [1237, 190] width 271 height 35
click at [1357, 232] on div "Add linked folder" at bounding box center [1363, 241] width 27 height 27
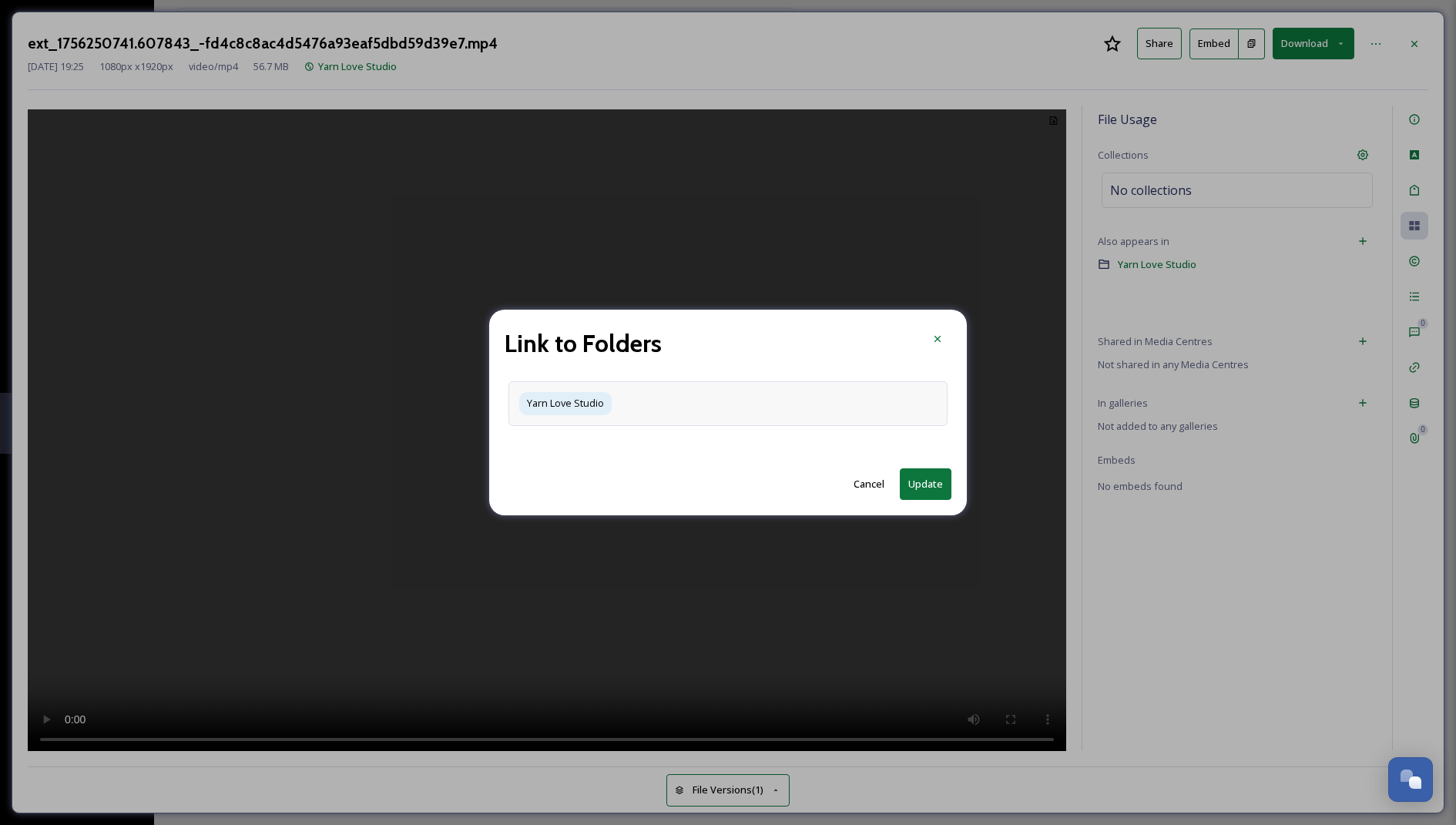
click at [822, 393] on div "Yarn Love Studio" at bounding box center [728, 403] width 439 height 44
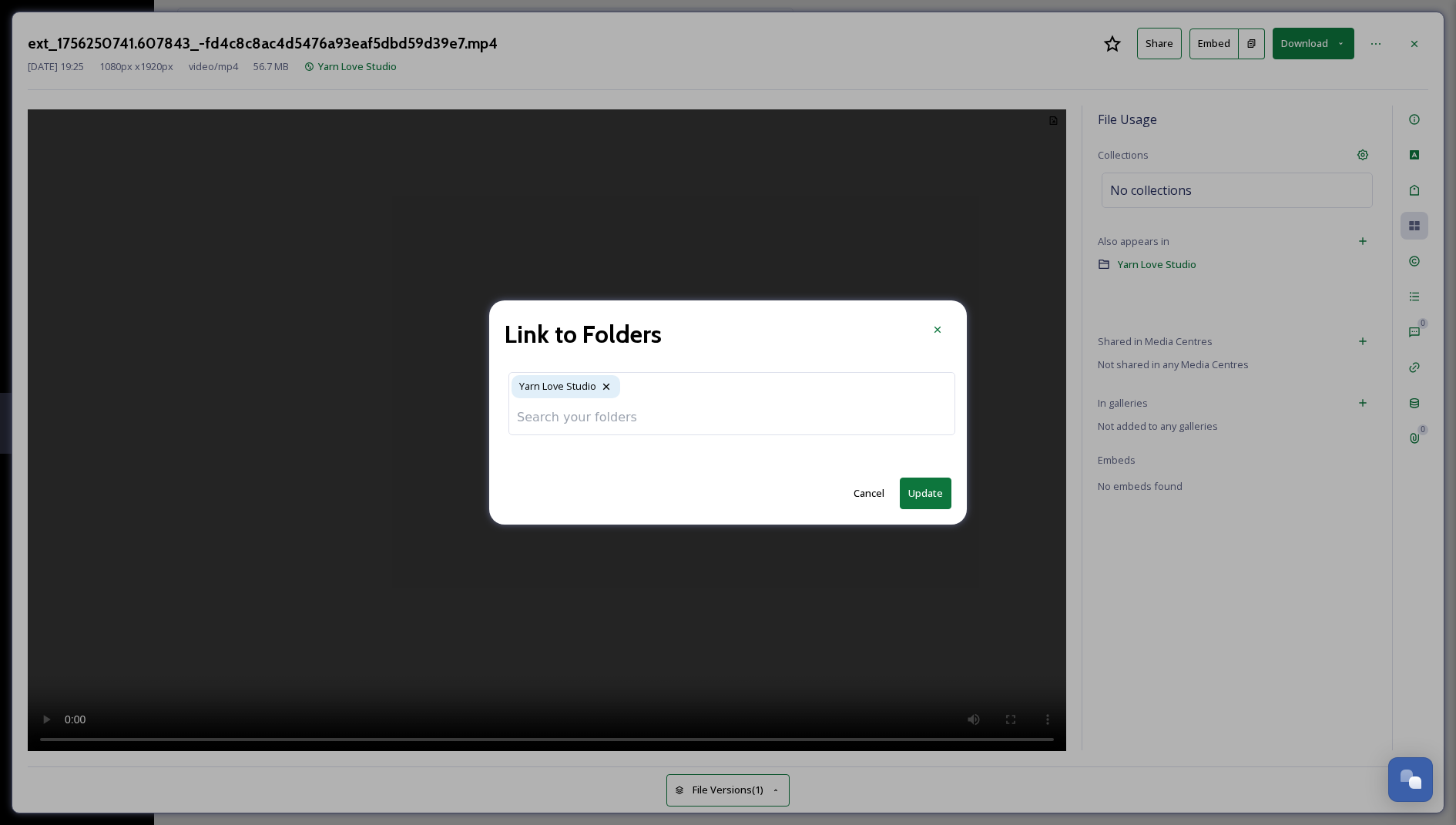
click at [782, 409] on input at bounding box center [732, 418] width 445 height 34
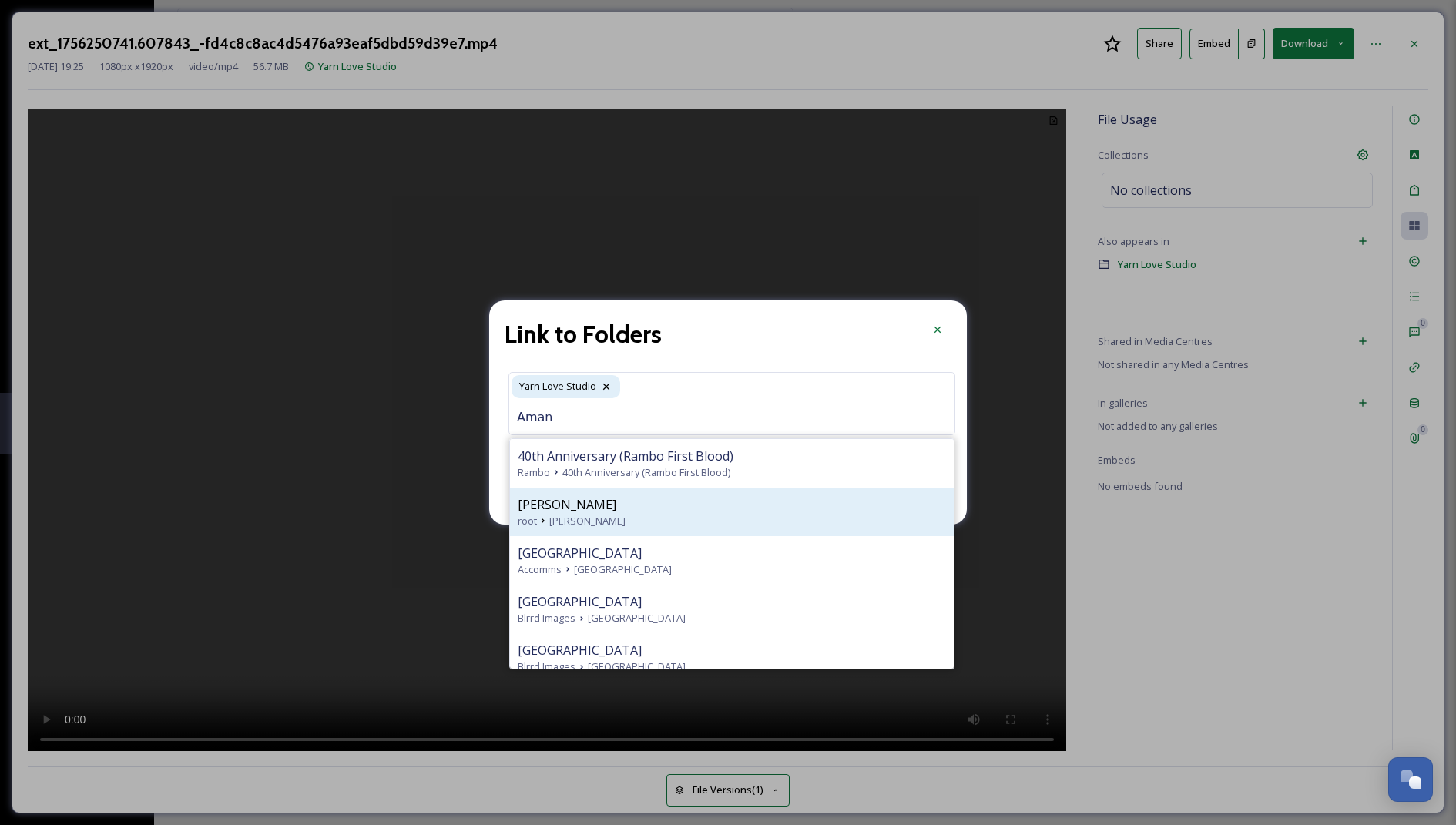
type input "Aman"
click at [596, 510] on span "[PERSON_NAME]" at bounding box center [567, 504] width 99 height 19
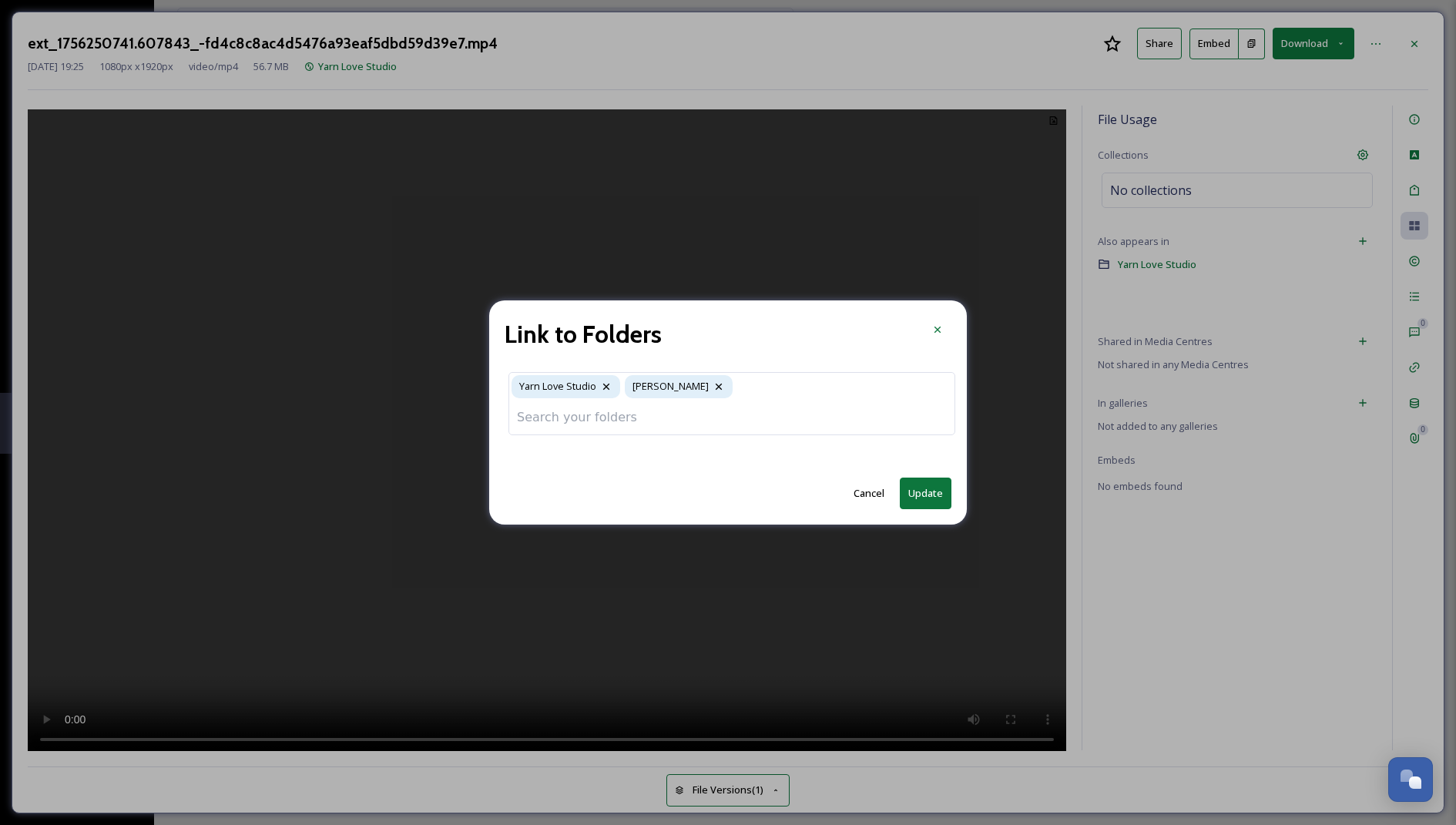
click at [917, 488] on button "Update" at bounding box center [926, 493] width 51 height 32
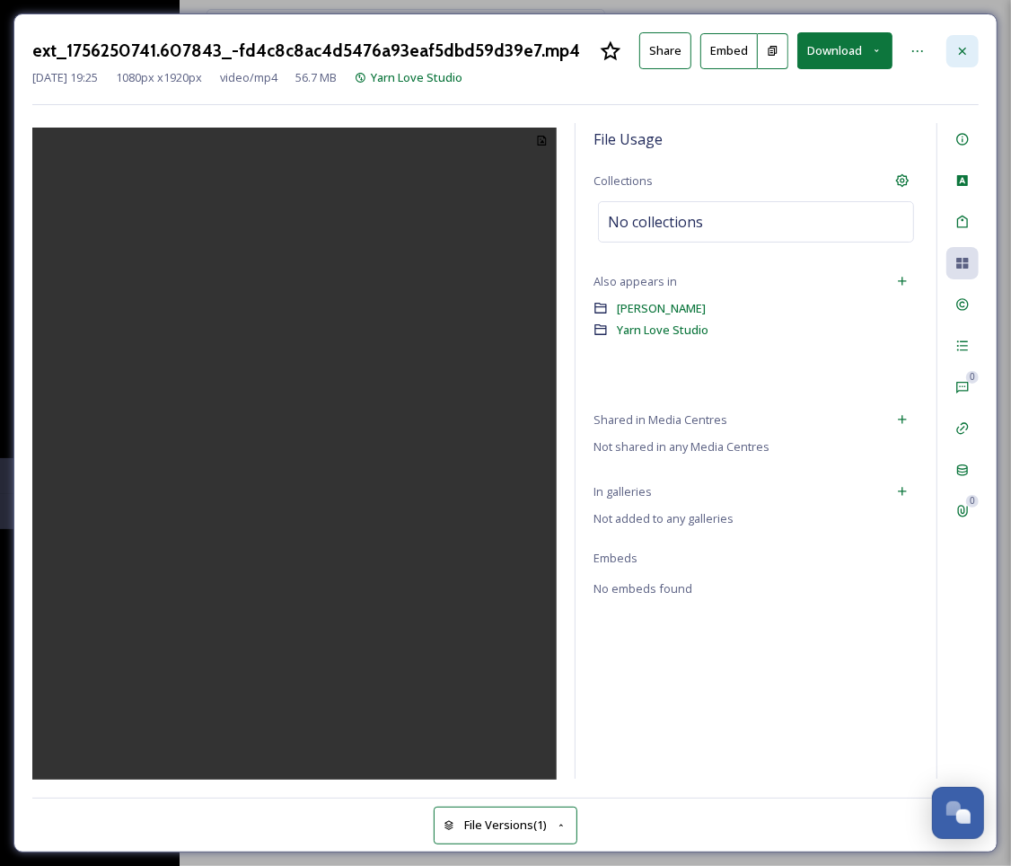
click at [964, 47] on icon at bounding box center [963, 51] width 14 height 14
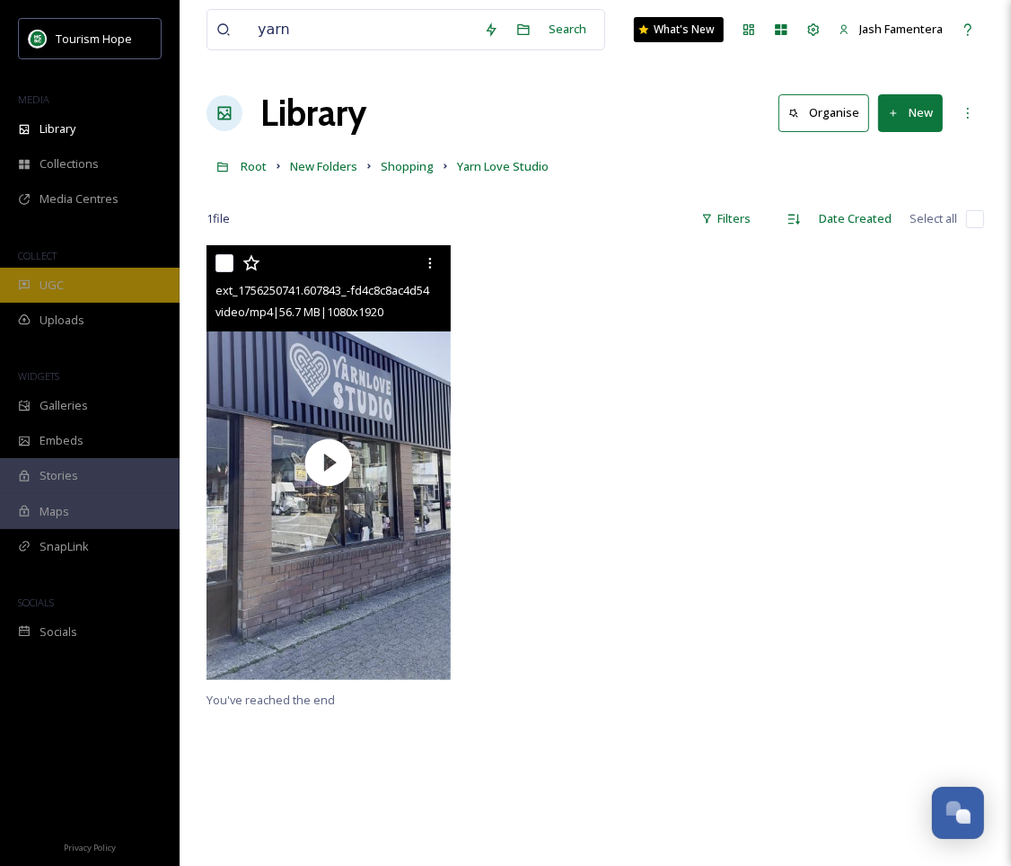
click at [79, 283] on div "UGC" at bounding box center [90, 285] width 180 height 35
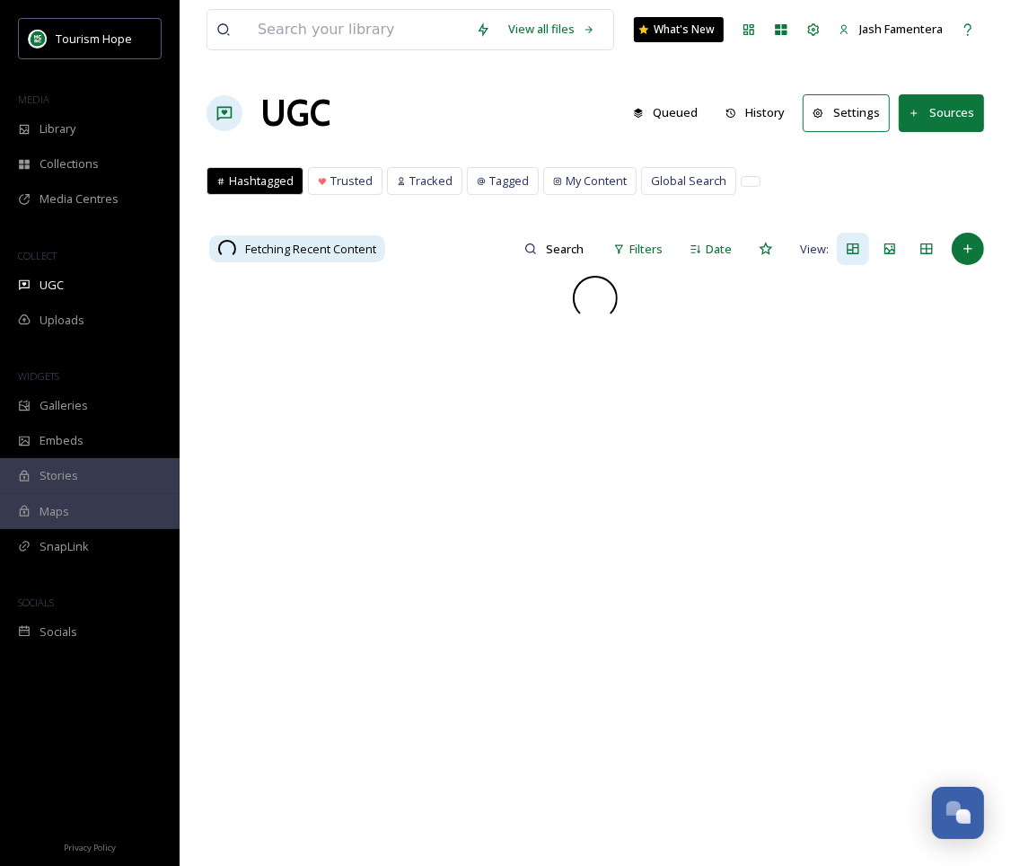
click at [945, 101] on button "Sources" at bounding box center [941, 112] width 85 height 37
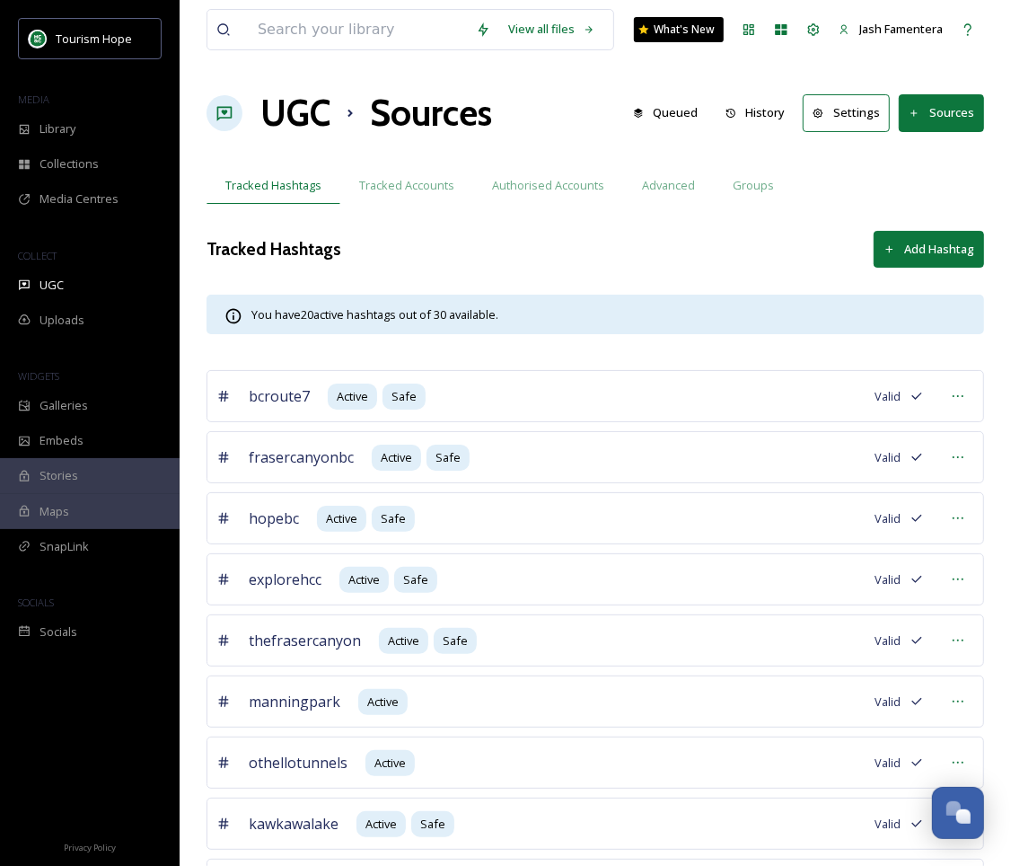
click at [937, 121] on button "Sources" at bounding box center [941, 112] width 85 height 37
click at [276, 178] on span "Tracked Hashtags" at bounding box center [273, 185] width 96 height 17
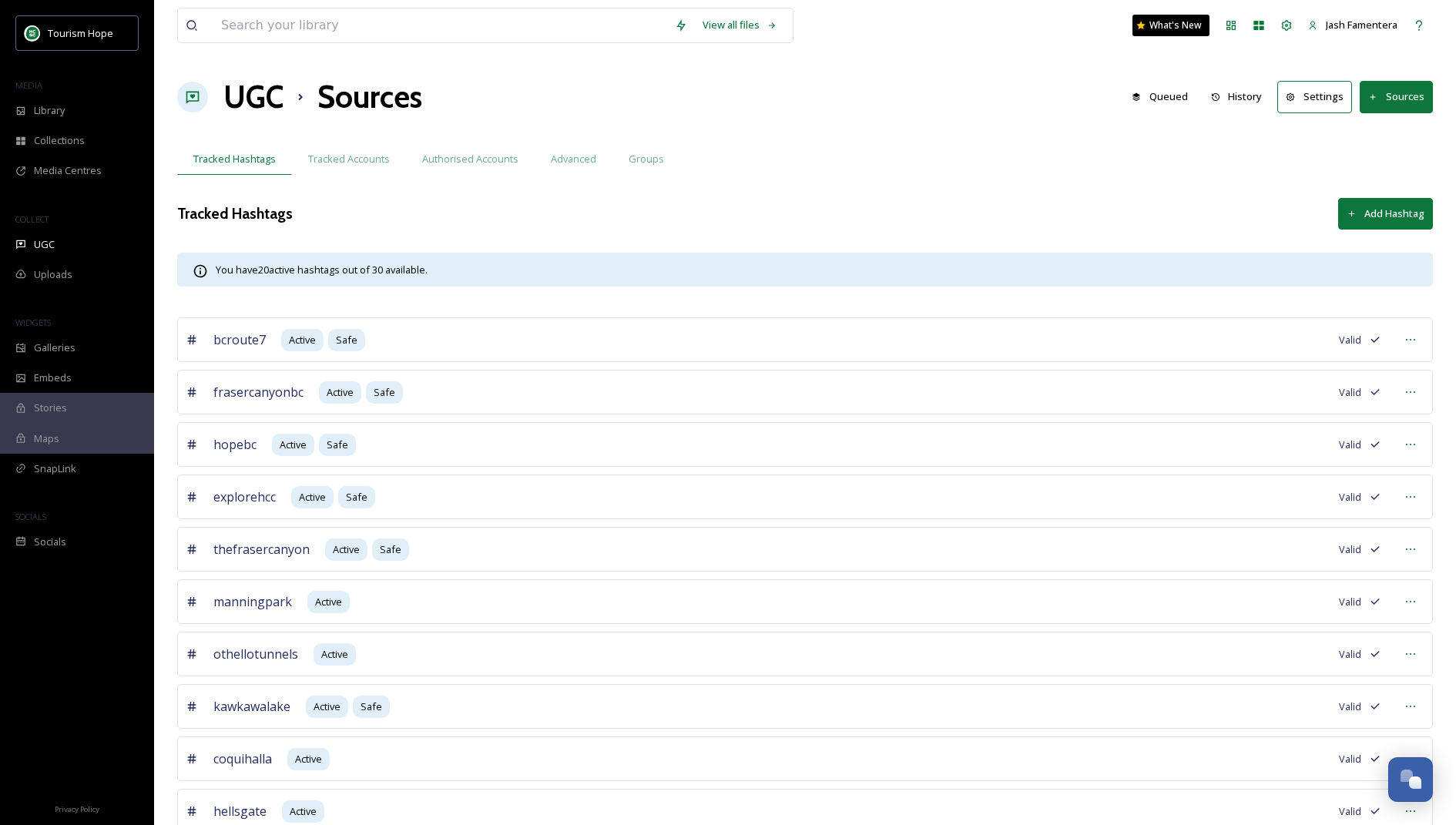
click at [73, 222] on div "COLLECT" at bounding box center [77, 219] width 154 height 20
click at [71, 232] on div "UGC" at bounding box center [77, 244] width 154 height 30
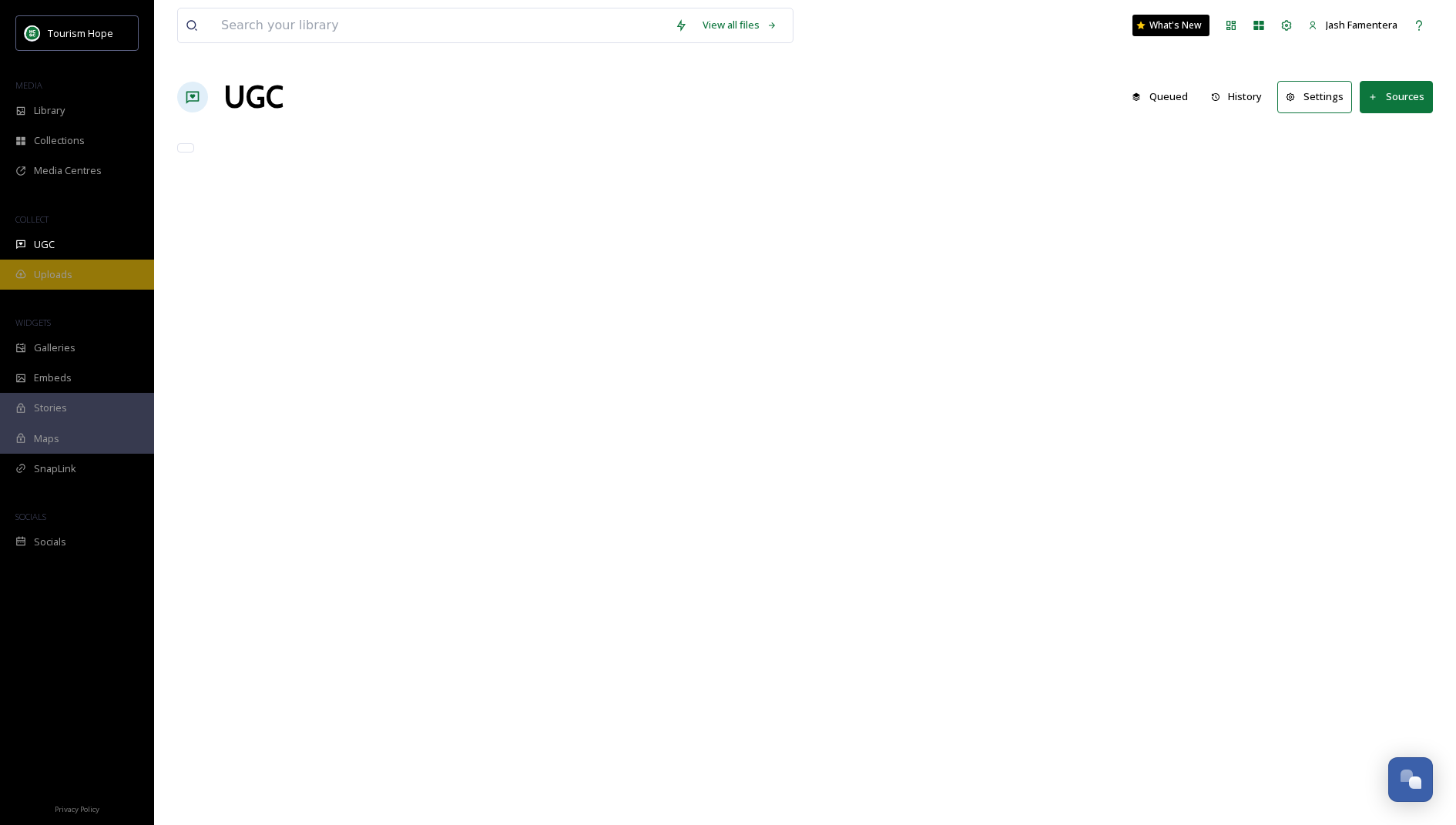
click at [80, 276] on div "Uploads" at bounding box center [77, 274] width 154 height 30
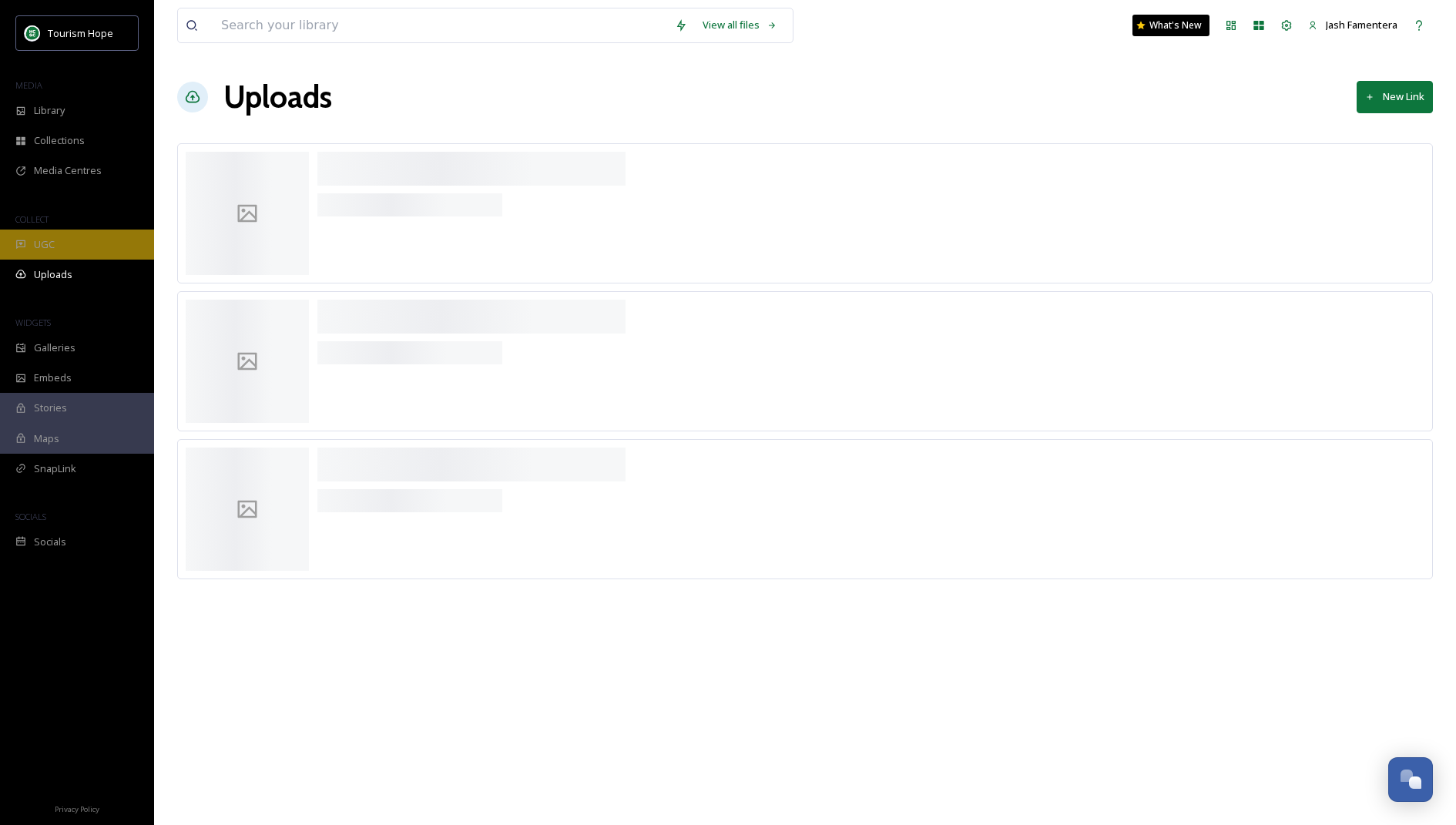
click at [79, 236] on div "UGC" at bounding box center [77, 244] width 154 height 30
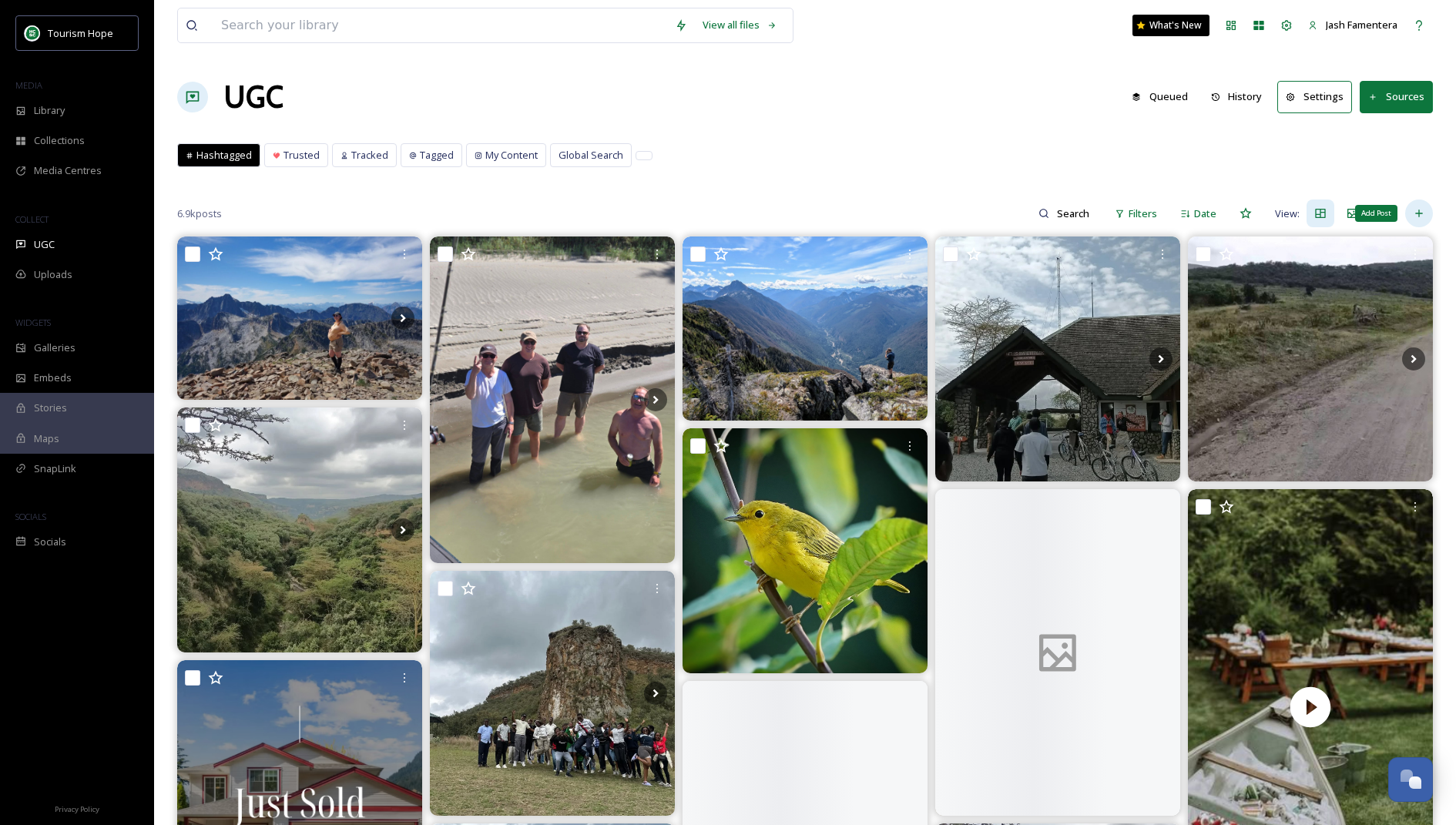
click at [1416, 200] on div "Add Post" at bounding box center [1419, 214] width 27 height 27
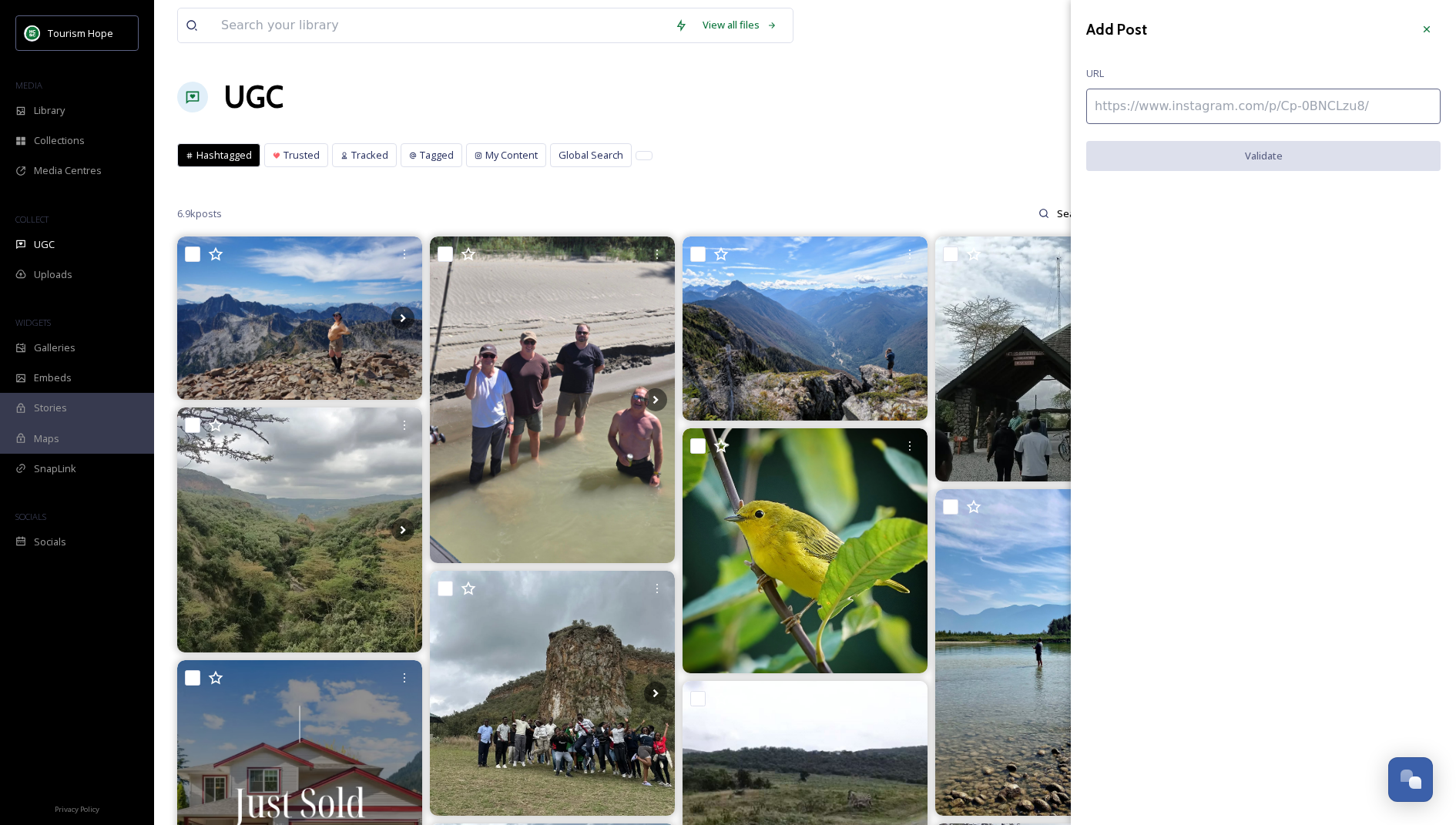
click at [1123, 122] on input at bounding box center [1263, 105] width 354 height 35
paste input "https://www.instagram.com/reel/DMIRzziuTQE/"
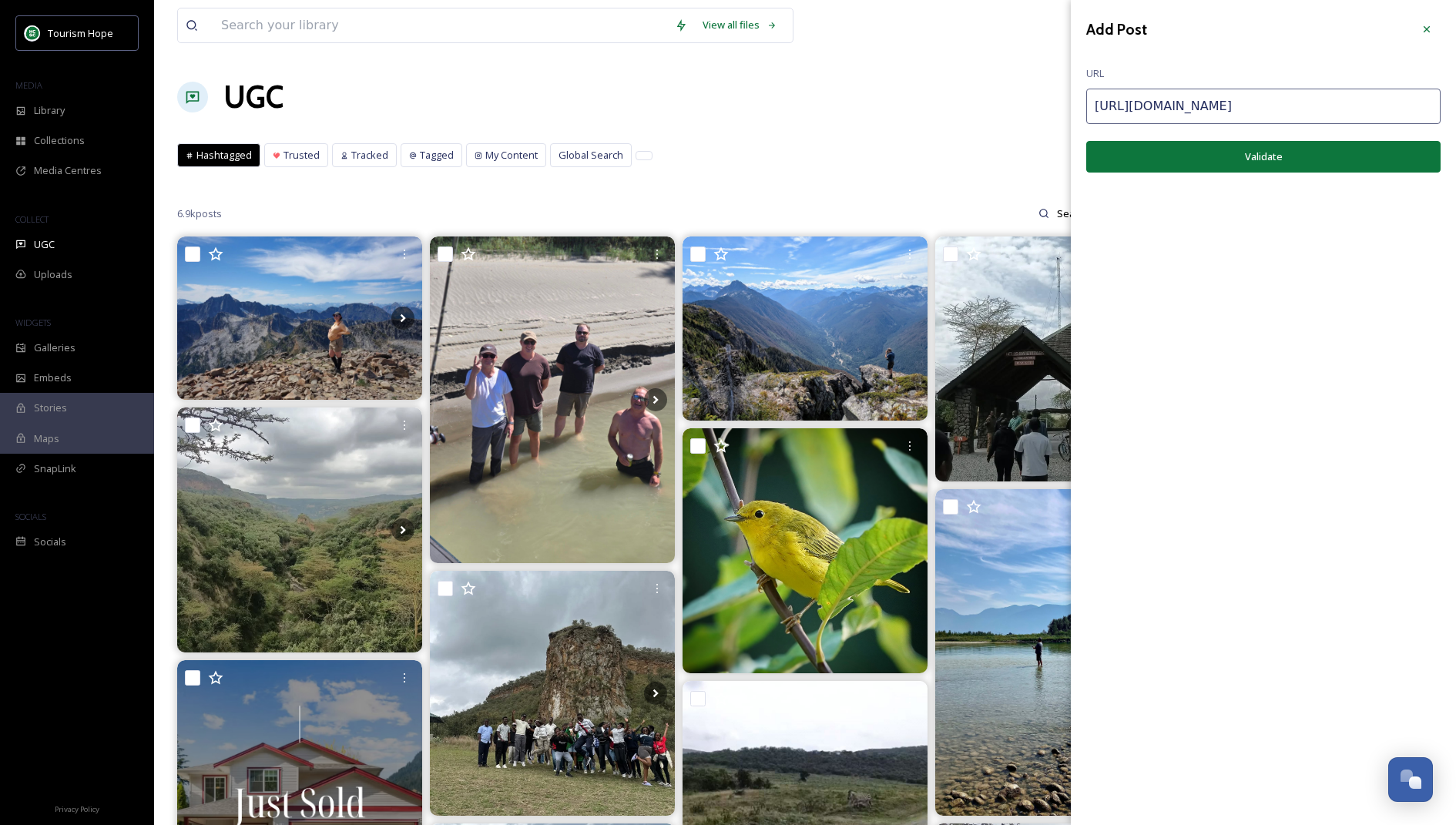
type input "https://www.instagram.com/reel/DMIRzziuTQE/"
click at [1226, 143] on button "Validate" at bounding box center [1263, 156] width 354 height 32
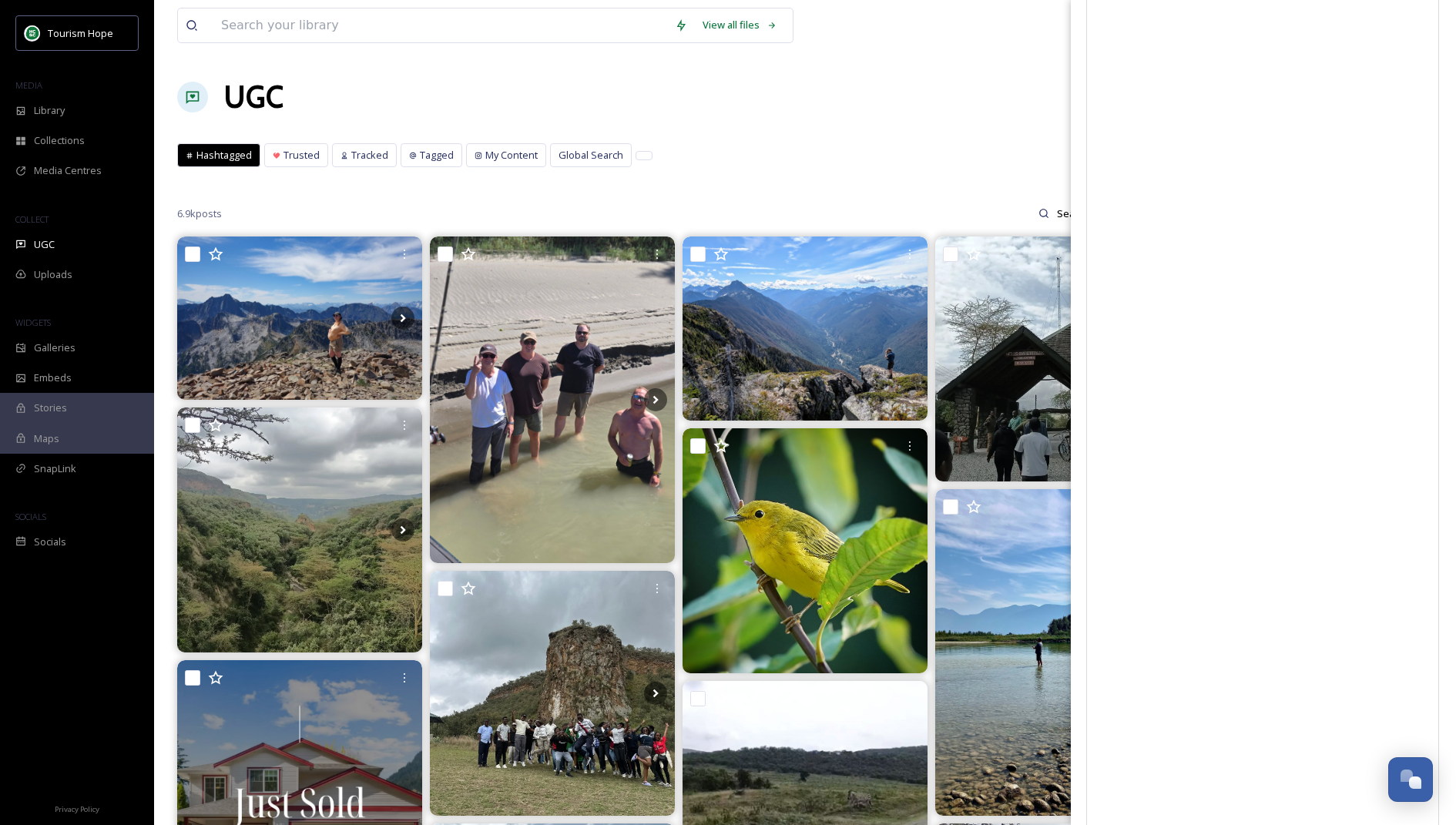
scroll to position [16, 0]
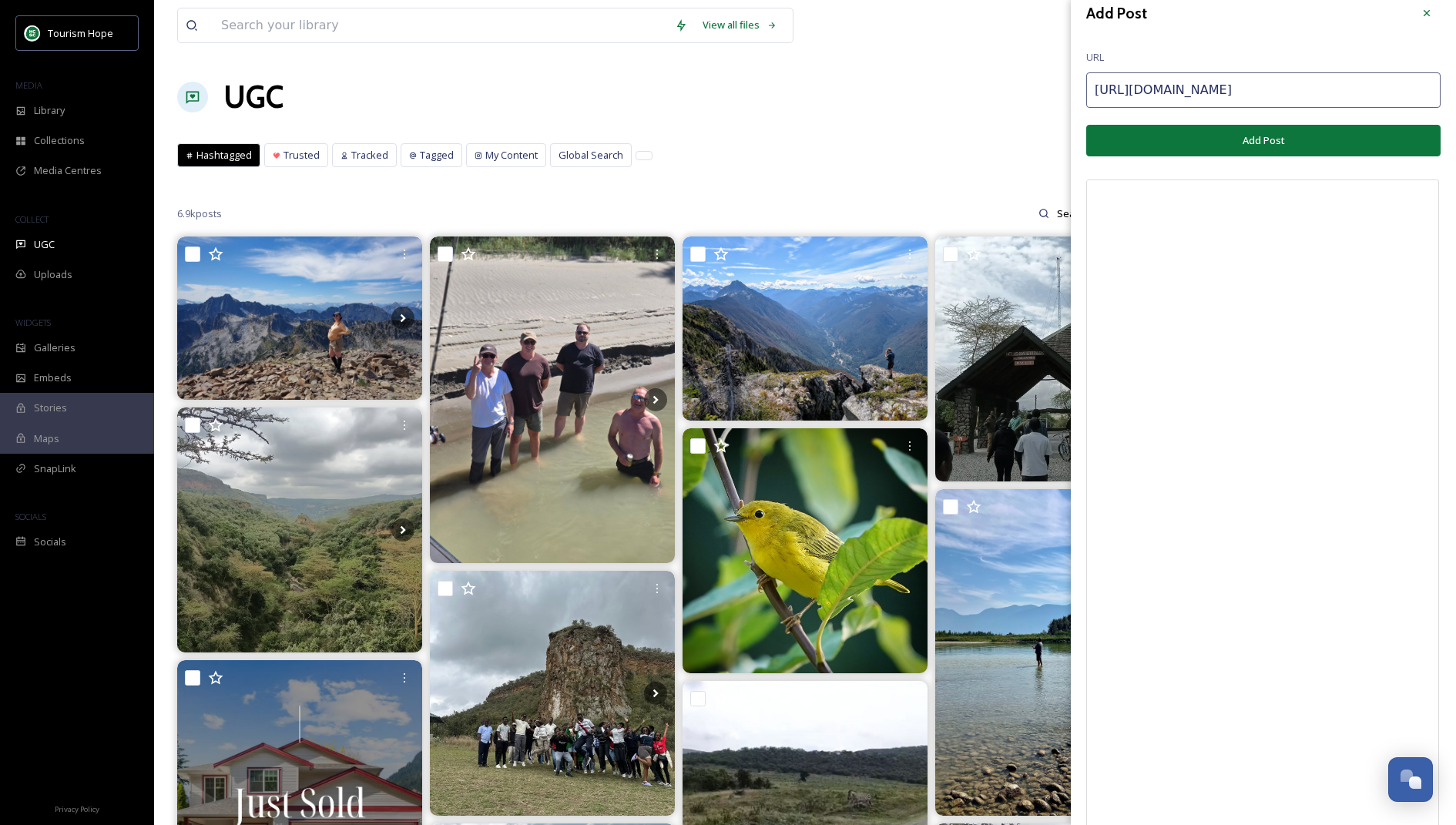
click at [1181, 137] on button "Add Post" at bounding box center [1263, 140] width 354 height 32
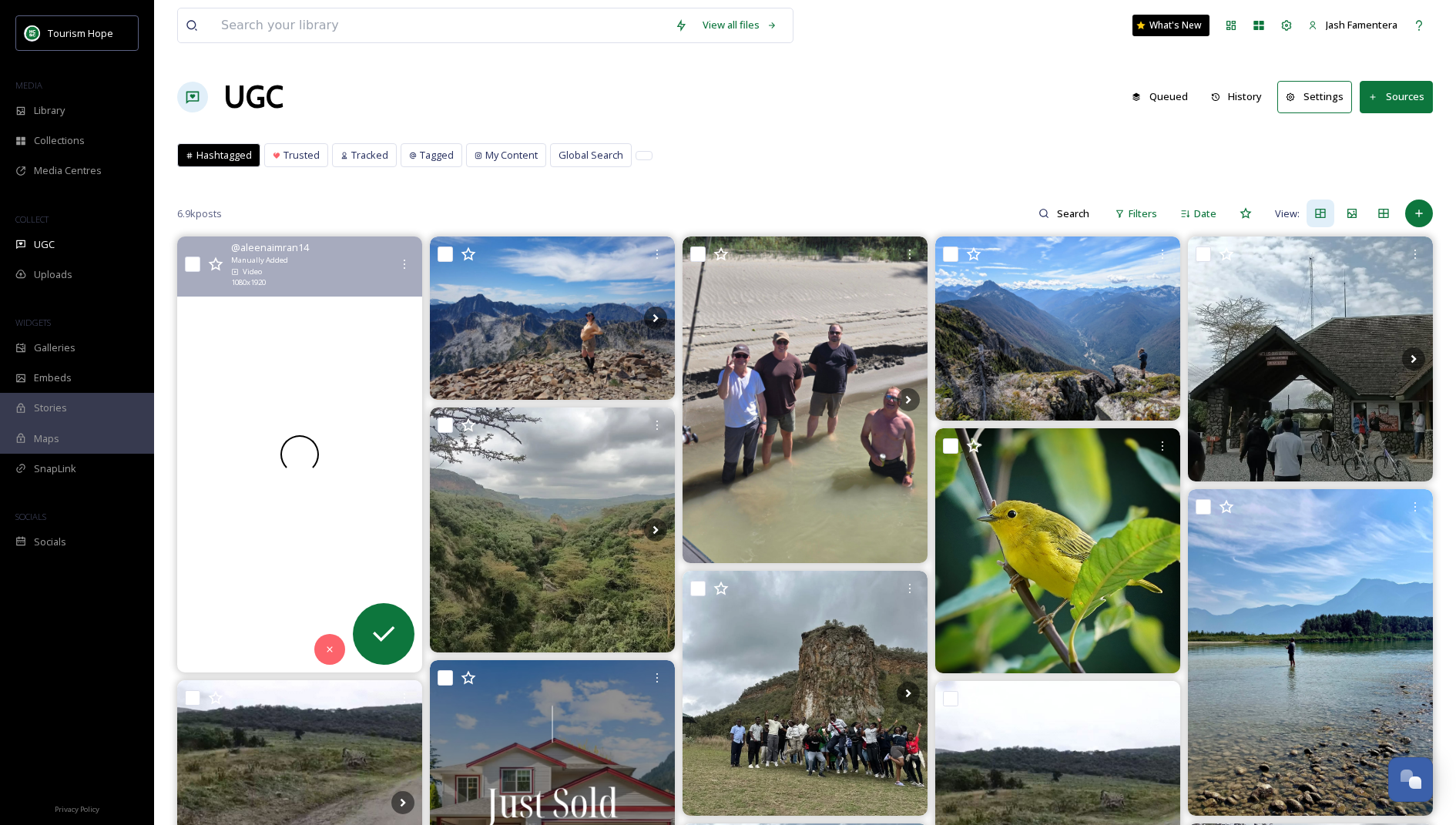
click at [388, 348] on div at bounding box center [300, 454] width 245 height 435
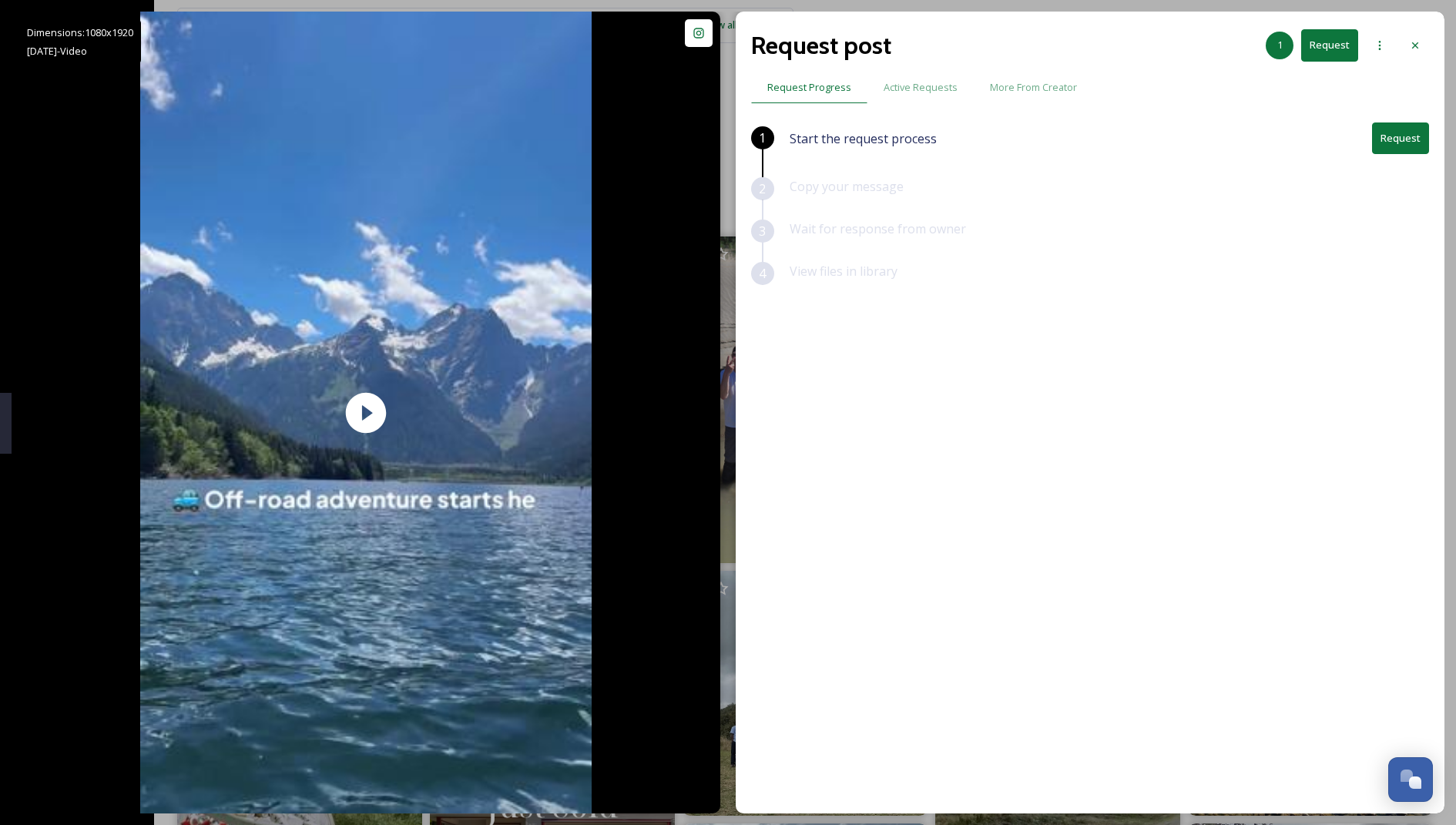
click at [1411, 148] on button "Request" at bounding box center [1401, 138] width 57 height 32
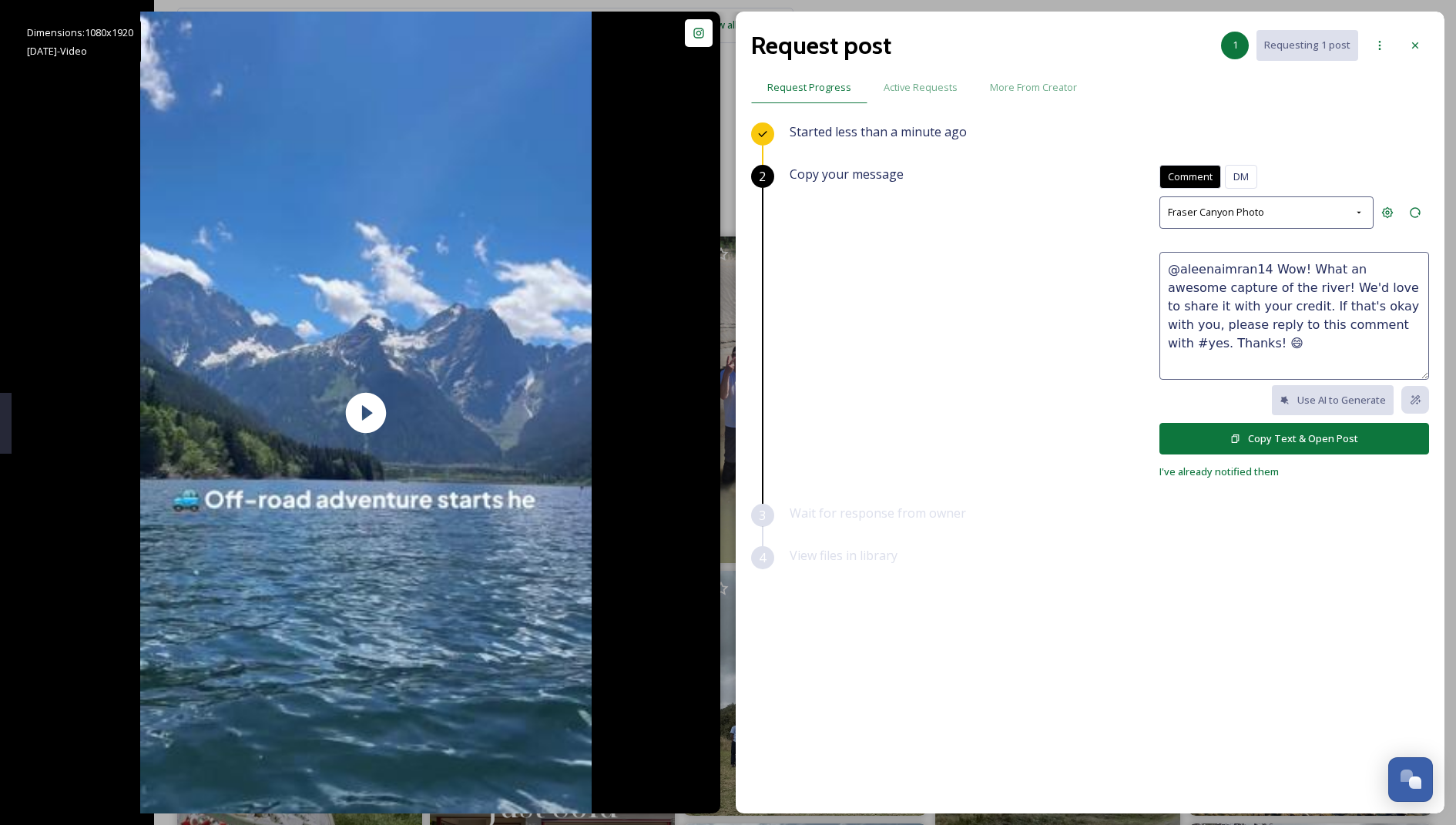
click at [1280, 303] on textarea "@aleenaimran14 Wow! What an awesome capture of the river! We'd love to share it…" at bounding box center [1295, 316] width 269 height 128
drag, startPoint x: 1266, startPoint y: 267, endPoint x: 1282, endPoint y: 276, distance: 18.4
click at [1282, 276] on textarea "@aleenaimran14 Wow! What an awesome capture of the river! We'd love to share it…" at bounding box center [1295, 316] width 269 height 128
drag, startPoint x: 1344, startPoint y: 284, endPoint x: 1387, endPoint y: 262, distance: 48.3
click at [1387, 262] on textarea "@aleenaimran14 Looove this so much!! We'd love to share it with your credit. If…" at bounding box center [1295, 316] width 269 height 128
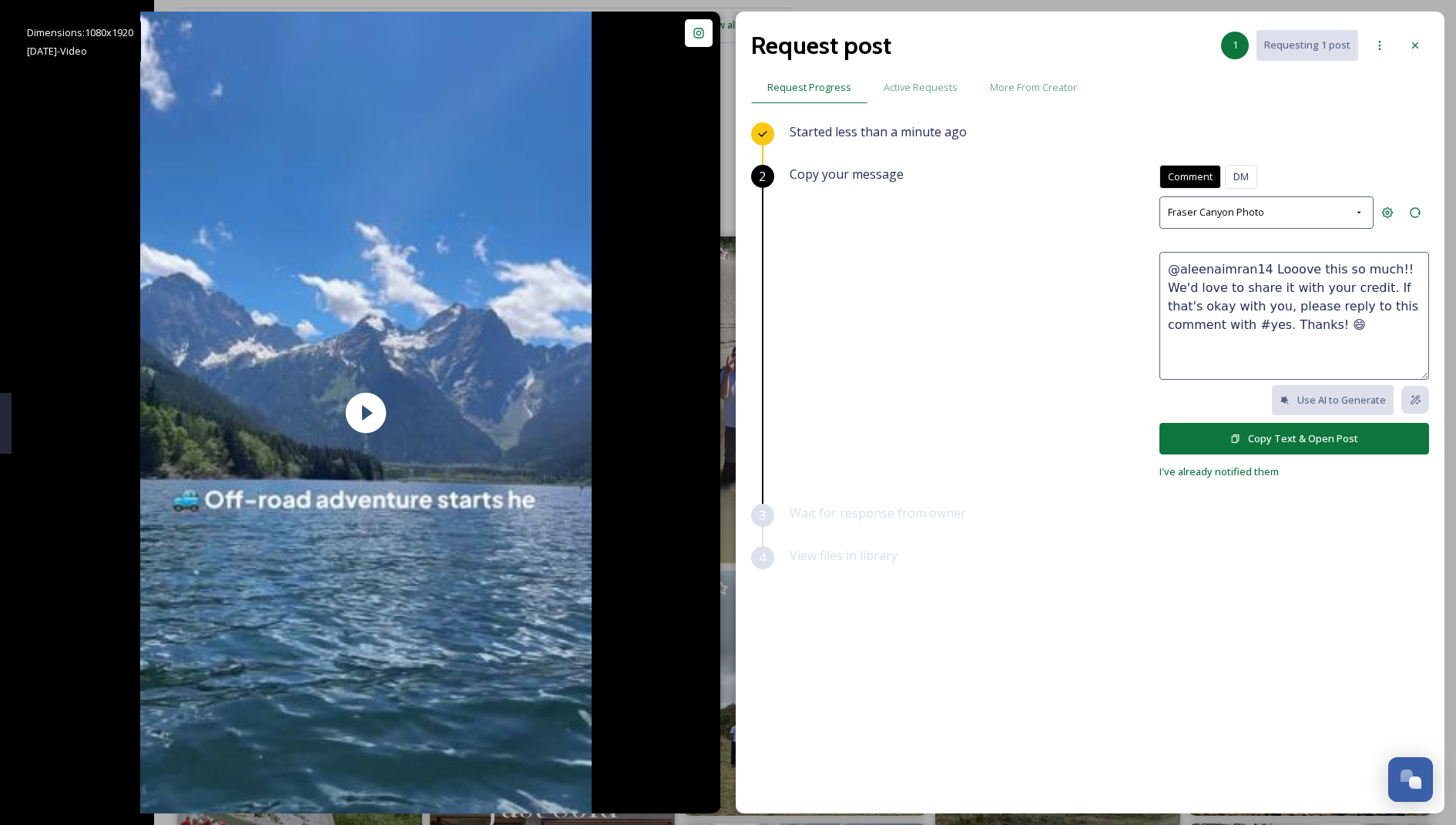
drag, startPoint x: 1387, startPoint y: 262, endPoint x: 1343, endPoint y: 289, distance: 51.6
click at [1343, 289] on textarea "@aleenaimran14 Looove this so much!! We'd love to share it with your credit. If…" at bounding box center [1295, 316] width 269 height 128
click at [1362, 314] on textarea "@aleenaimran14 Looove this so much!! Can we share this with your credit? If tha…" at bounding box center [1295, 316] width 269 height 128
click at [1260, 269] on textarea "@aleenaimran14 Looove this so much!! Can we share this with your credit? If tha…" at bounding box center [1295, 316] width 269 height 128
type textarea "@aleenaimran14 OMG looove this so much!! Can we share this with your credit? If…"
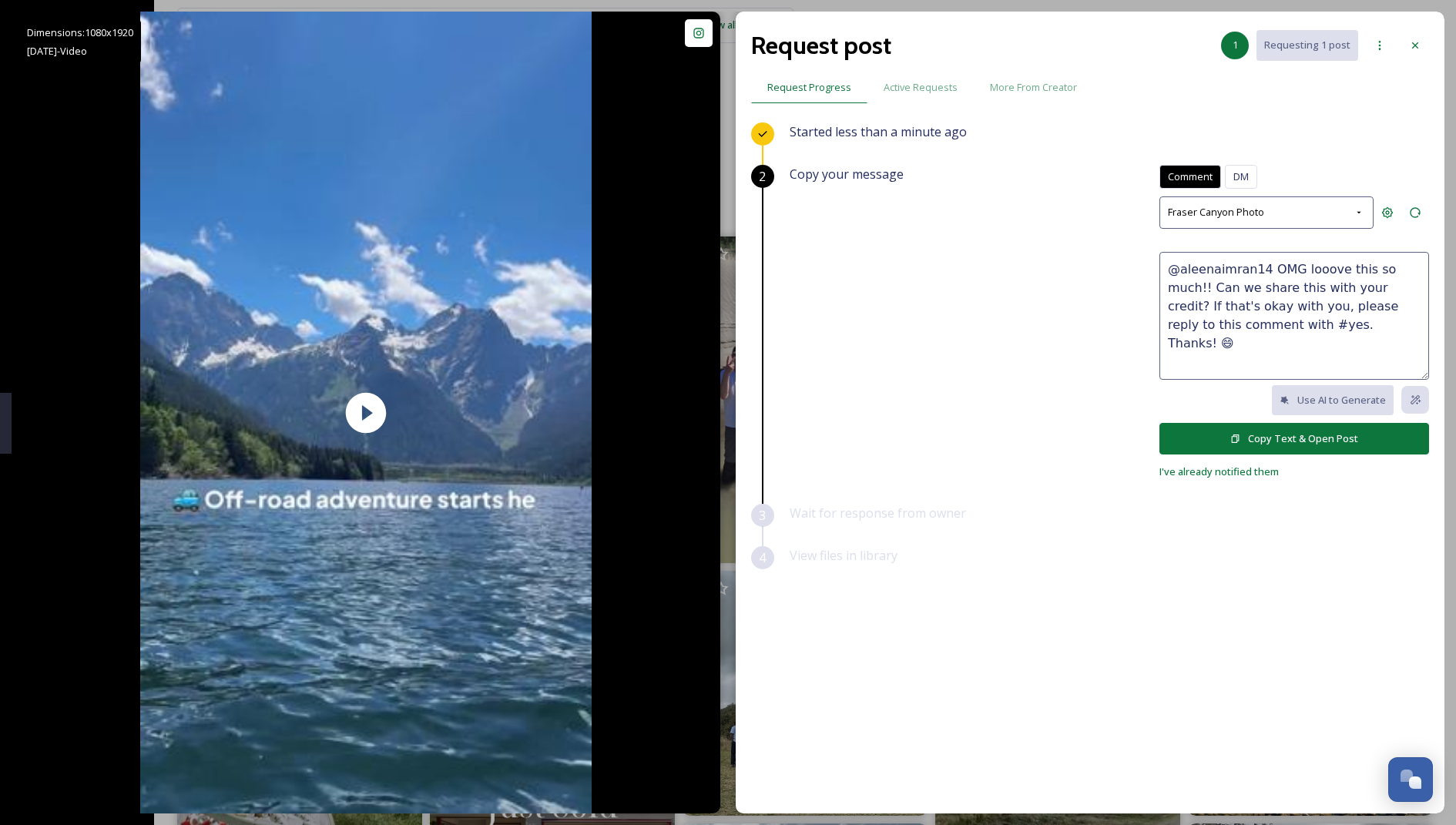
click at [1300, 435] on button "Copy Text & Open Post" at bounding box center [1295, 438] width 269 height 32
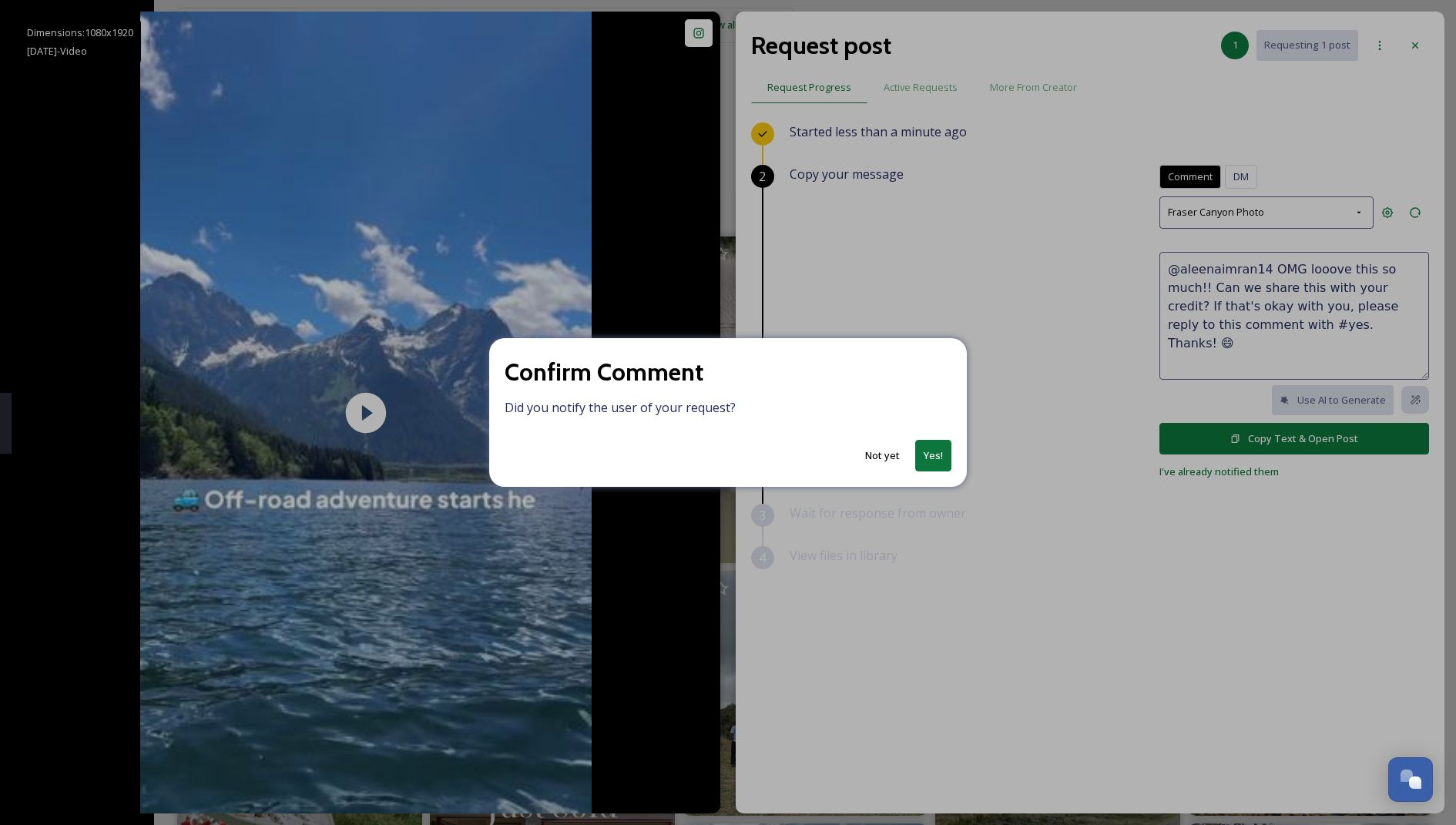
click at [933, 457] on button "Yes!" at bounding box center [933, 455] width 36 height 32
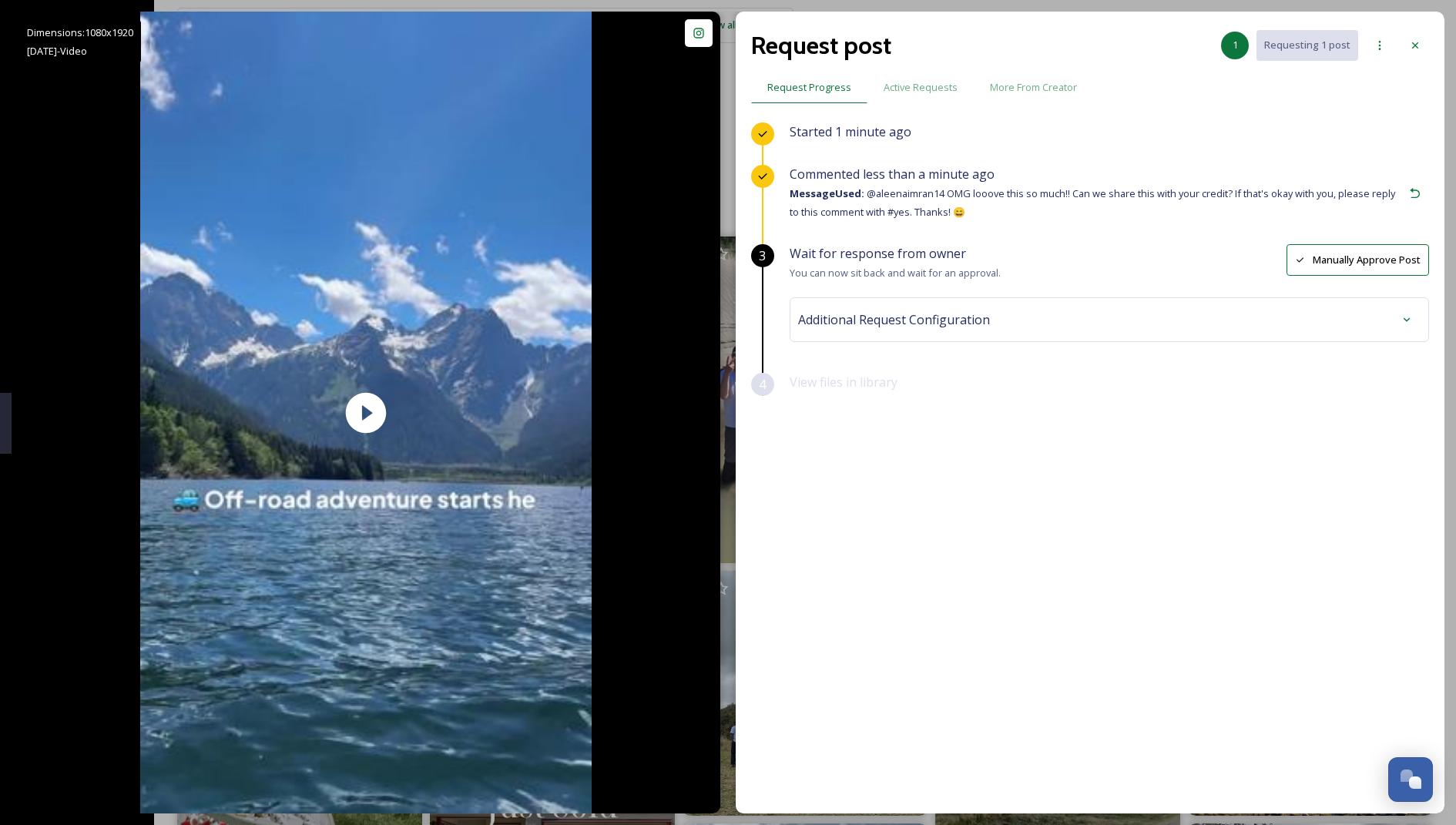
click at [963, 319] on span "Additional Request Configuration" at bounding box center [894, 320] width 192 height 19
click at [915, 438] on div "No tags" at bounding box center [1109, 443] width 615 height 35
click at [851, 442] on input at bounding box center [888, 443] width 154 height 19
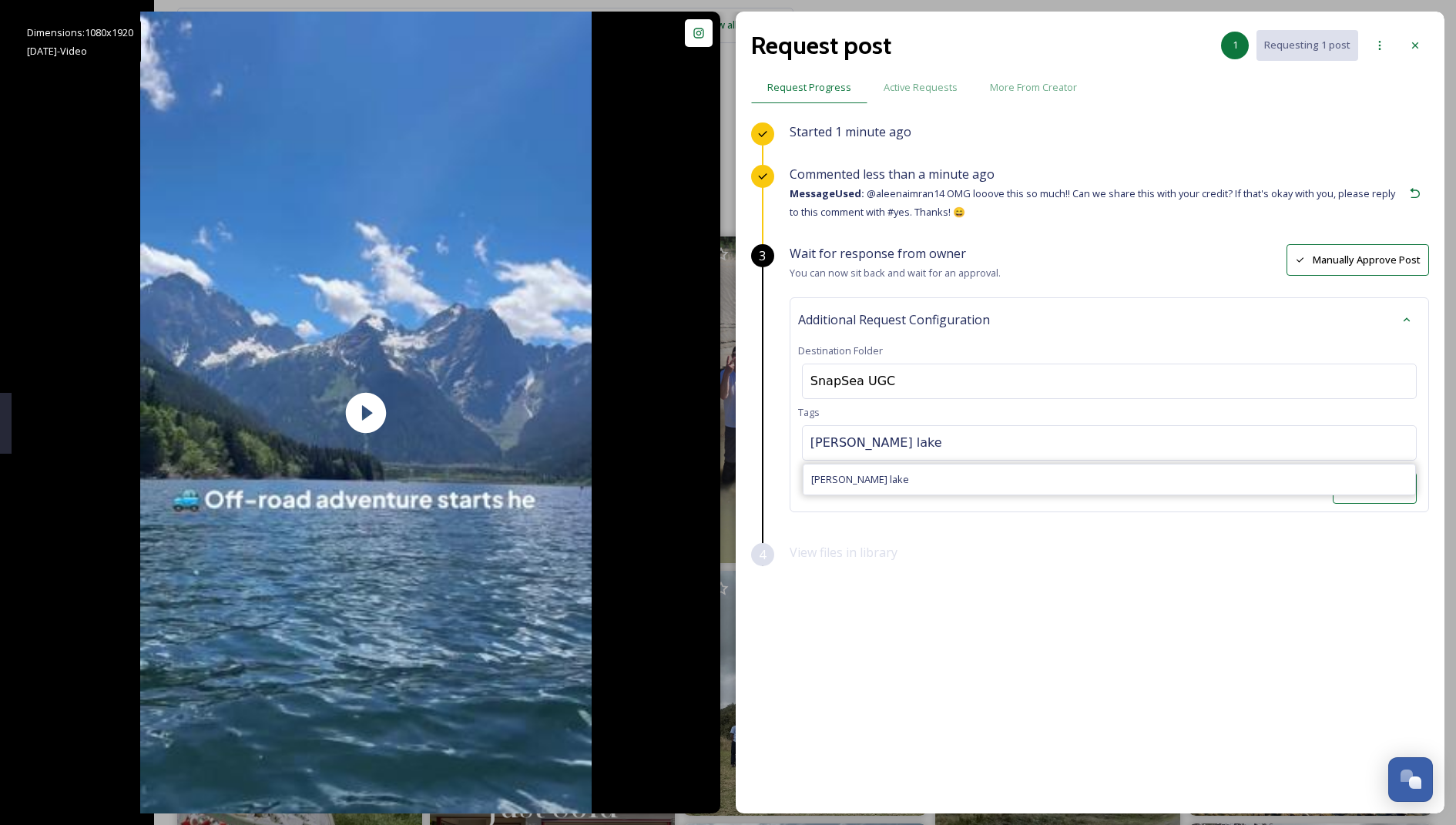
type input "jones lake"
click at [838, 479] on span "jones lake" at bounding box center [861, 479] width 98 height 15
click at [987, 460] on div "jones lake" at bounding box center [1109, 447] width 615 height 44
click at [964, 452] on input at bounding box center [1022, 448] width 154 height 19
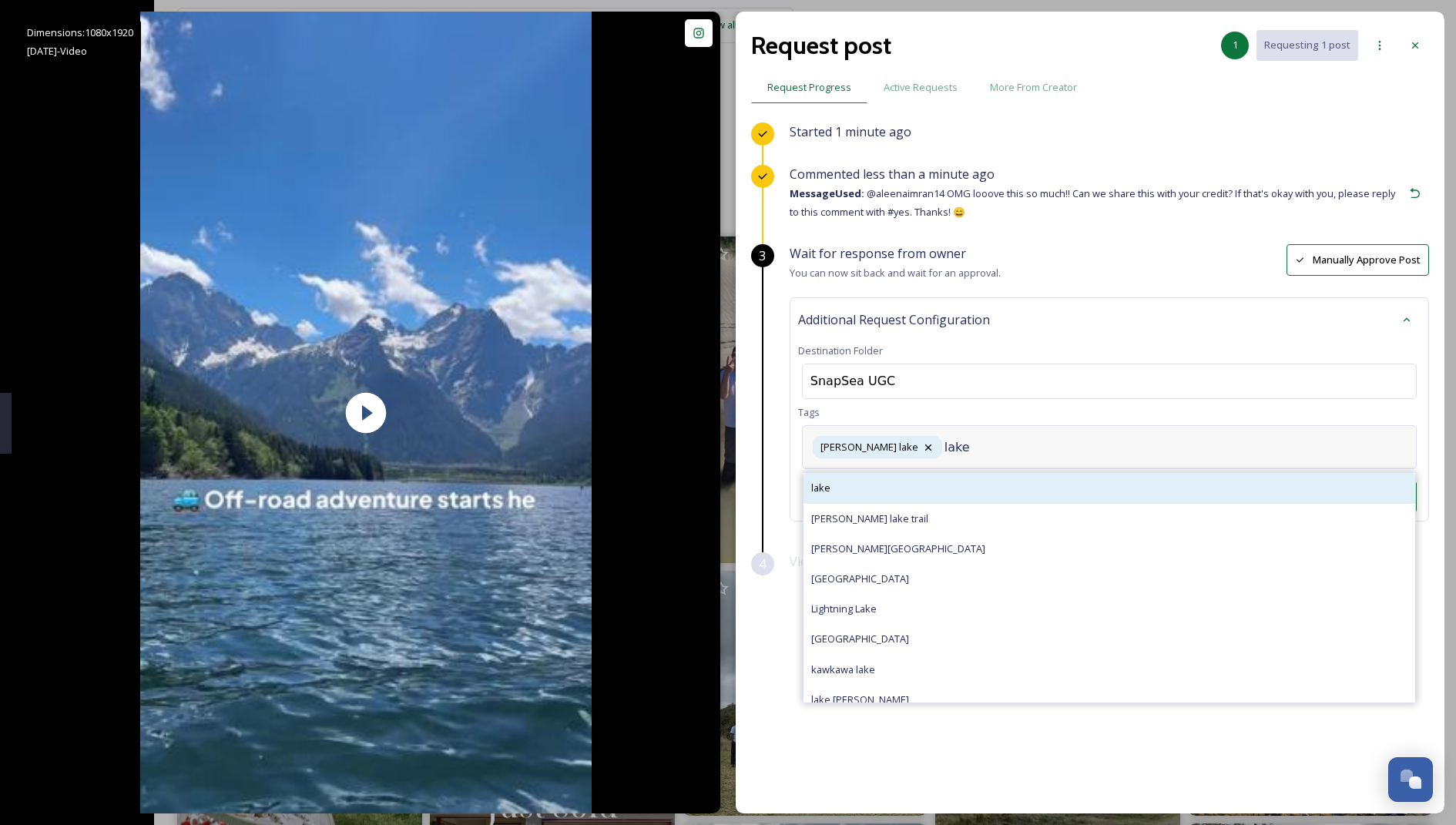
type input "lake"
click at [879, 491] on div "lake" at bounding box center [1109, 487] width 612 height 30
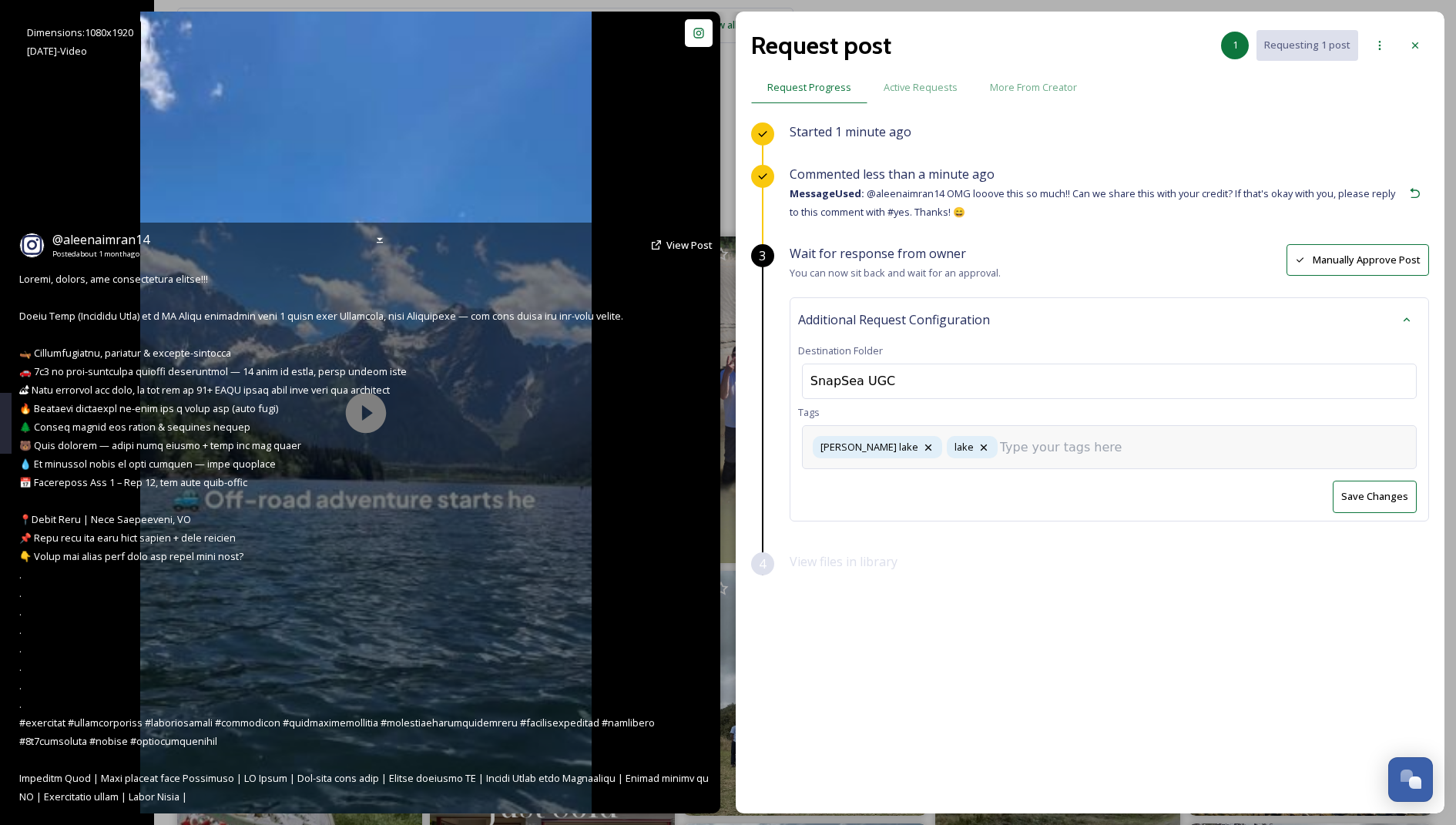
click at [452, 464] on div "@ aleenaimran14 Posted about 1 month ago View Post" at bounding box center [366, 518] width 709 height 591
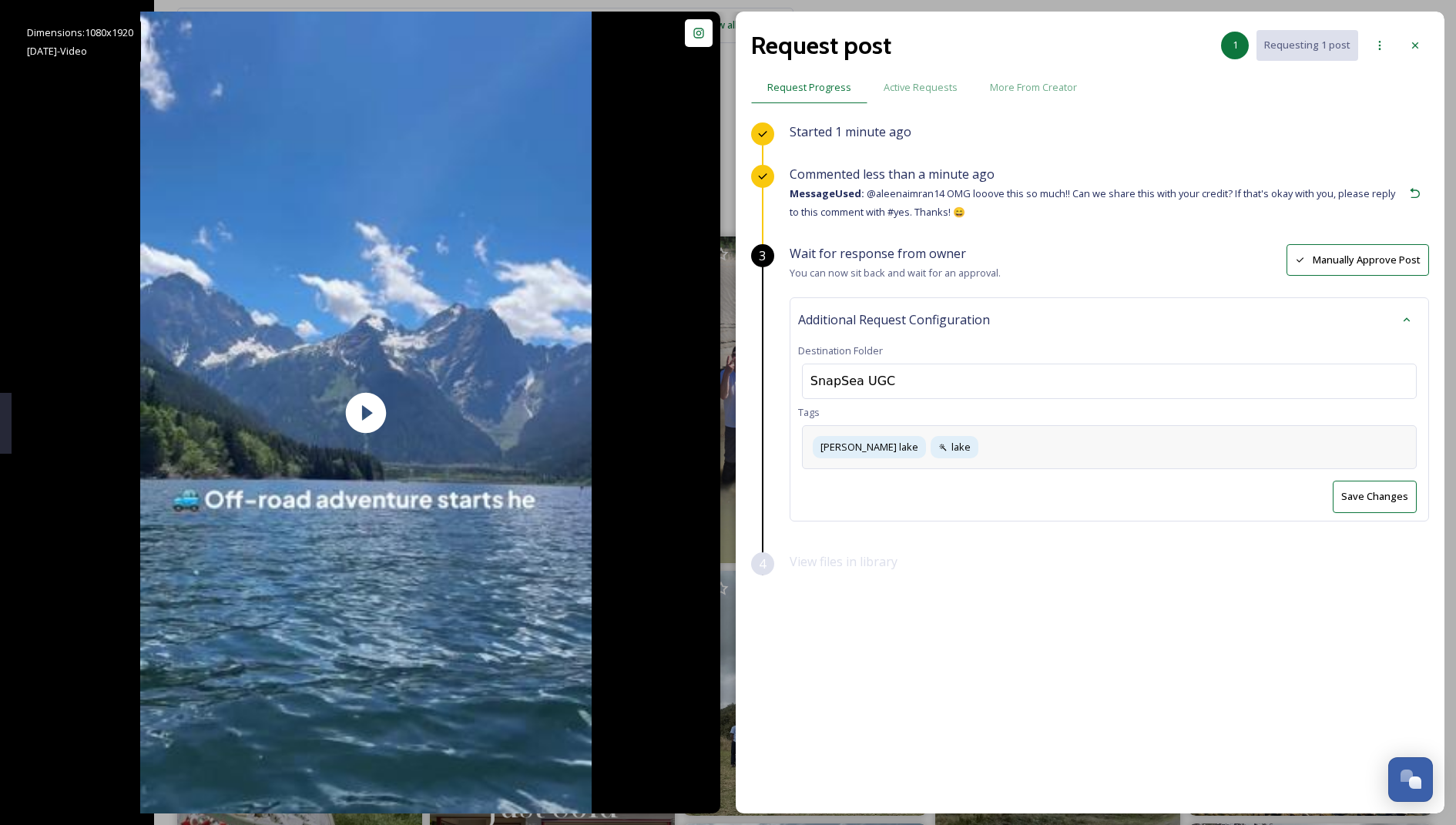
click at [1006, 451] on div "jones lake lake" at bounding box center [1109, 447] width 615 height 44
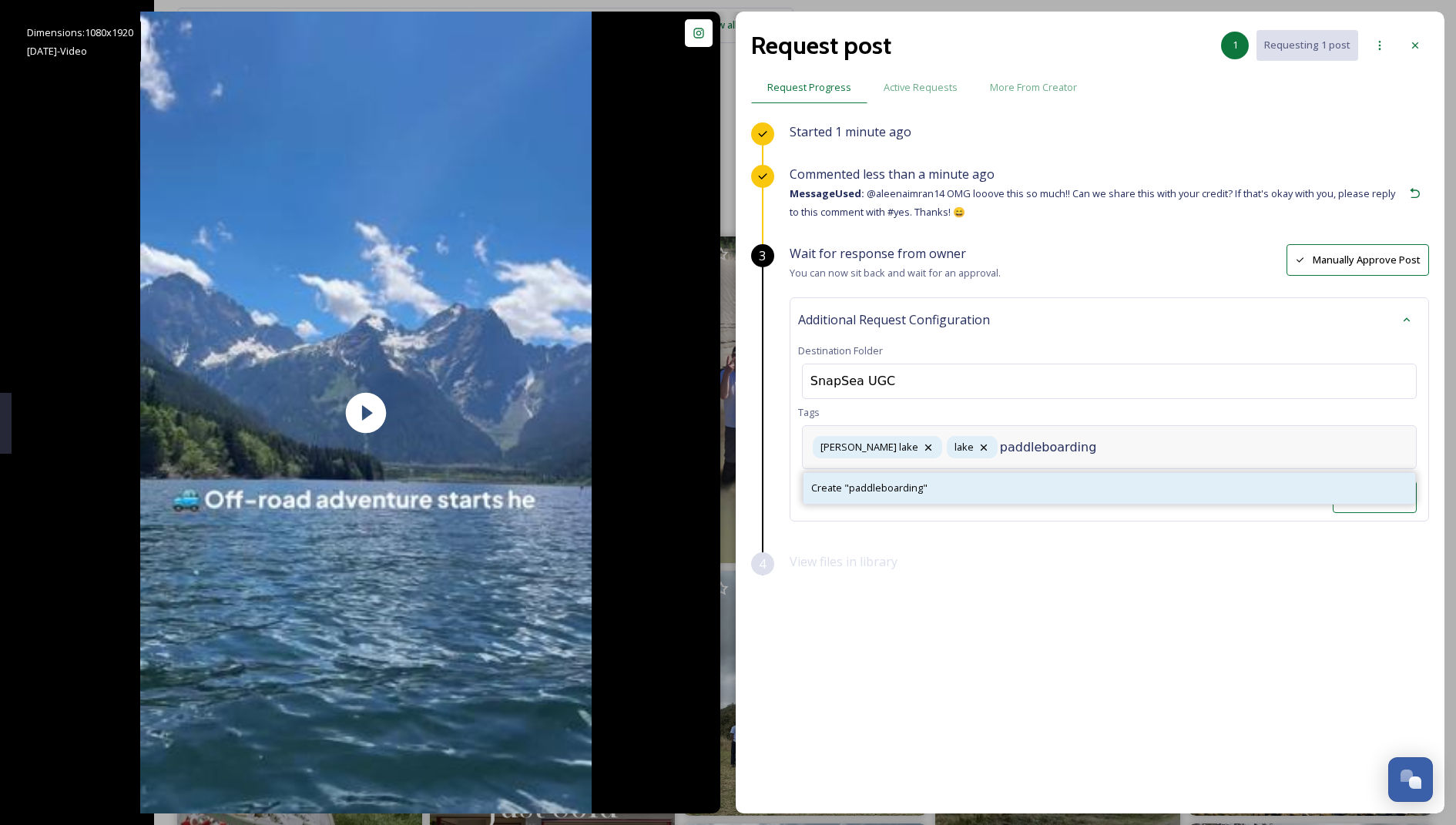
type input "paddleboarding"
click at [919, 491] on span "Create " paddleboarding "" at bounding box center [870, 487] width 117 height 15
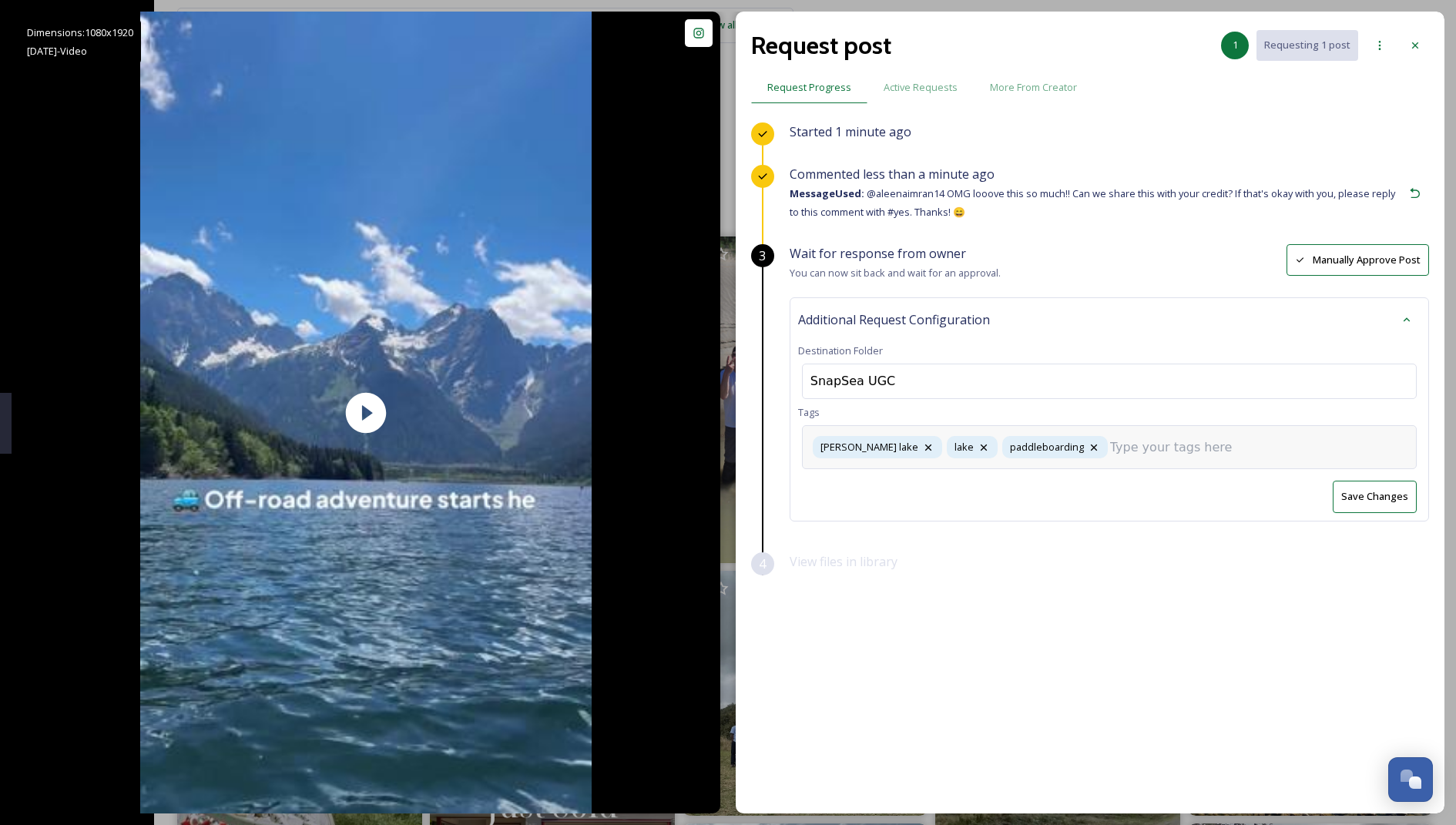
click at [1111, 444] on input at bounding box center [1187, 448] width 154 height 19
type input "swimming"
click at [935, 479] on div "swimming" at bounding box center [1109, 487] width 612 height 30
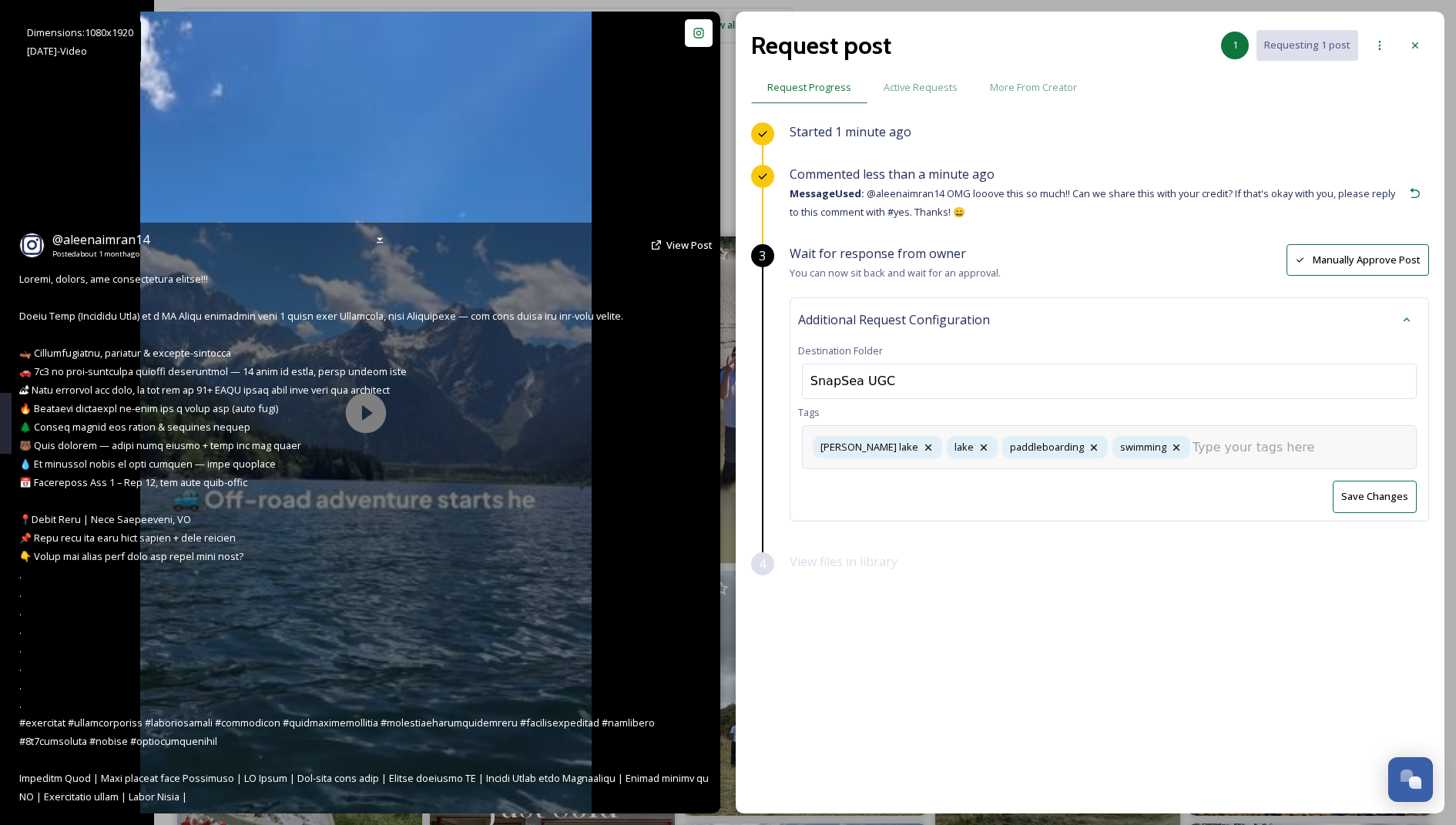
click at [526, 431] on div "@ aleenaimran14 Posted about 1 month ago View Post" at bounding box center [366, 518] width 709 height 591
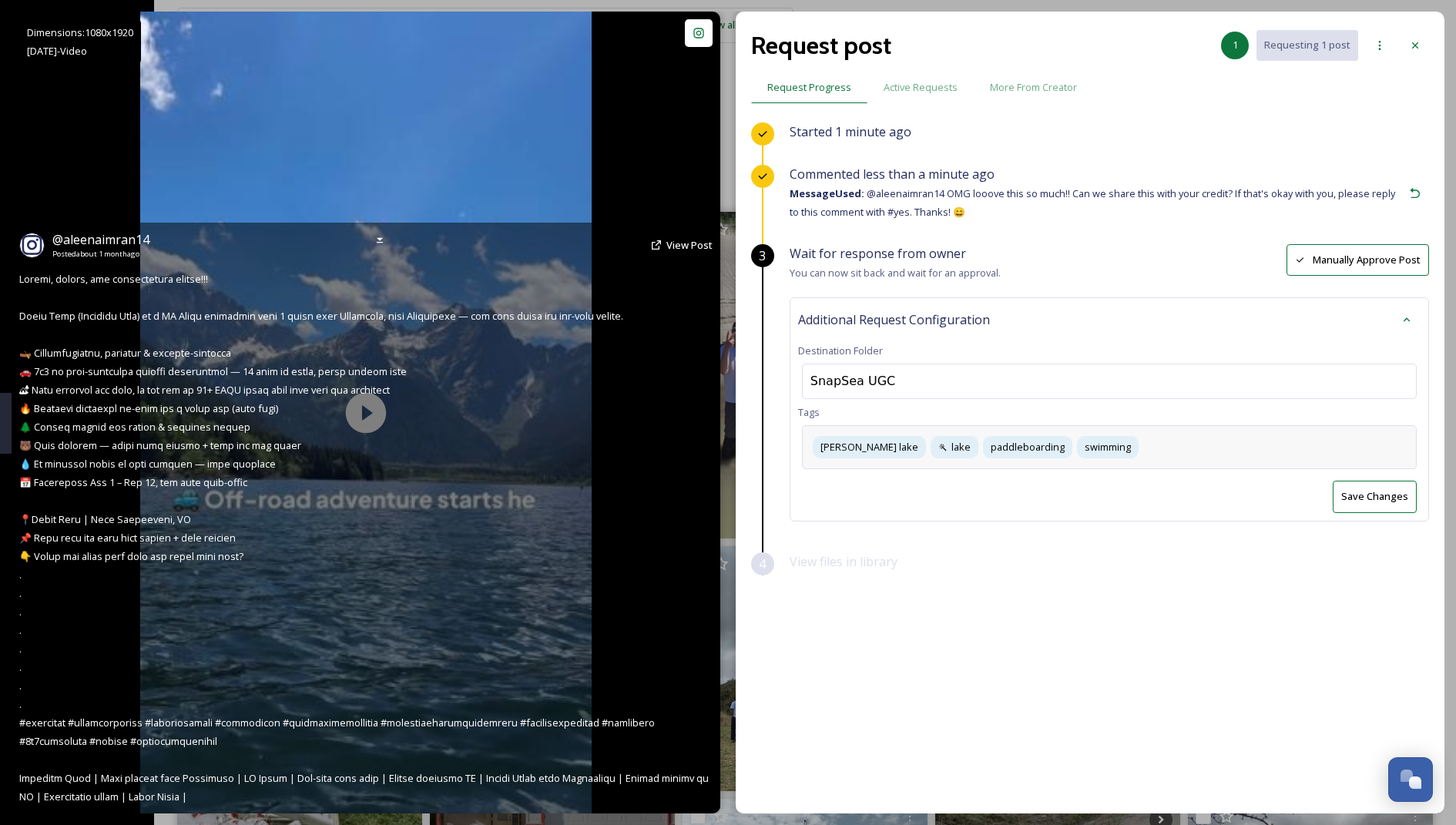
scroll to position [26, 0]
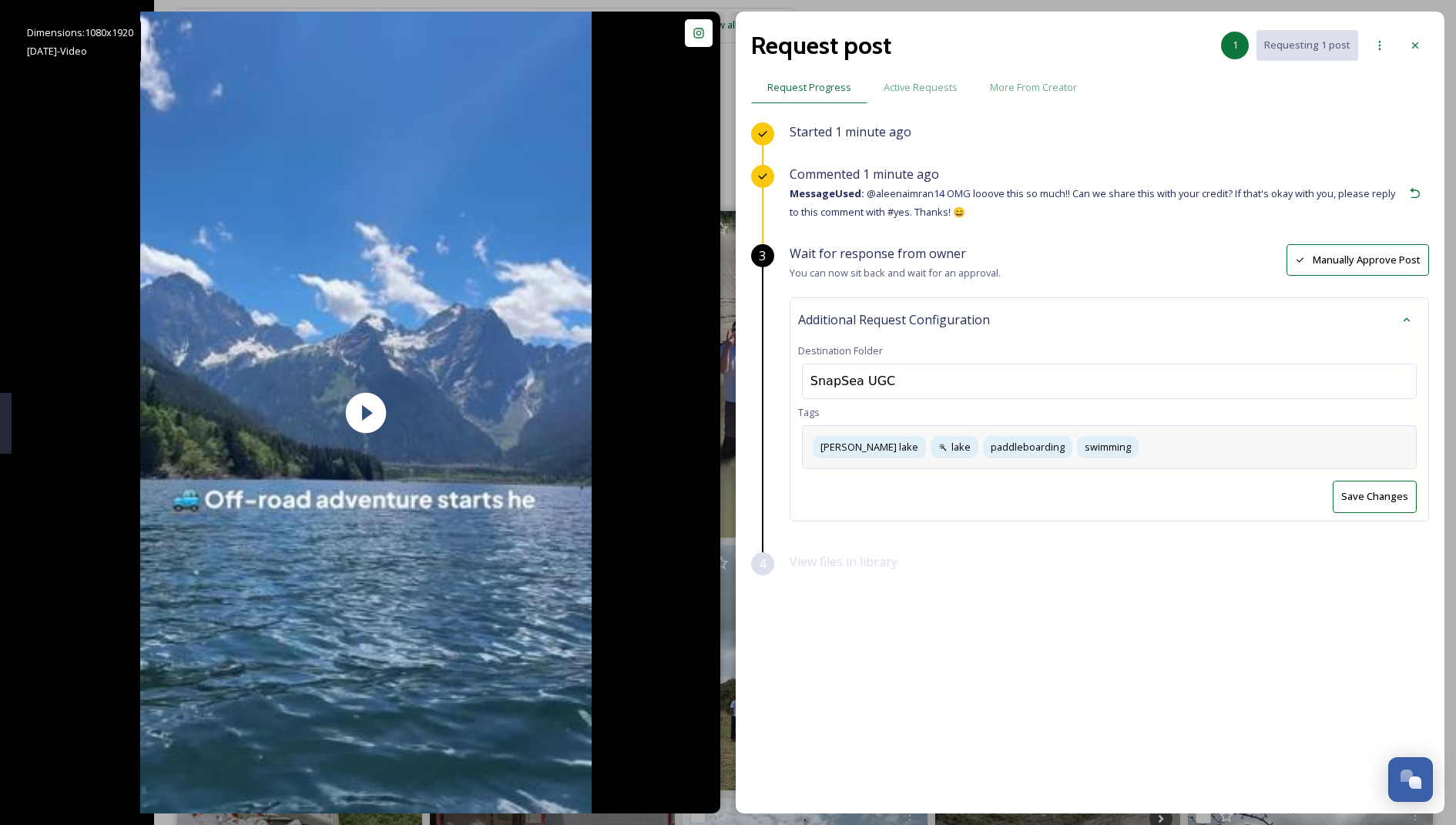
click at [1173, 438] on div "jones lake lake paddleboarding swimming" at bounding box center [1109, 447] width 615 height 44
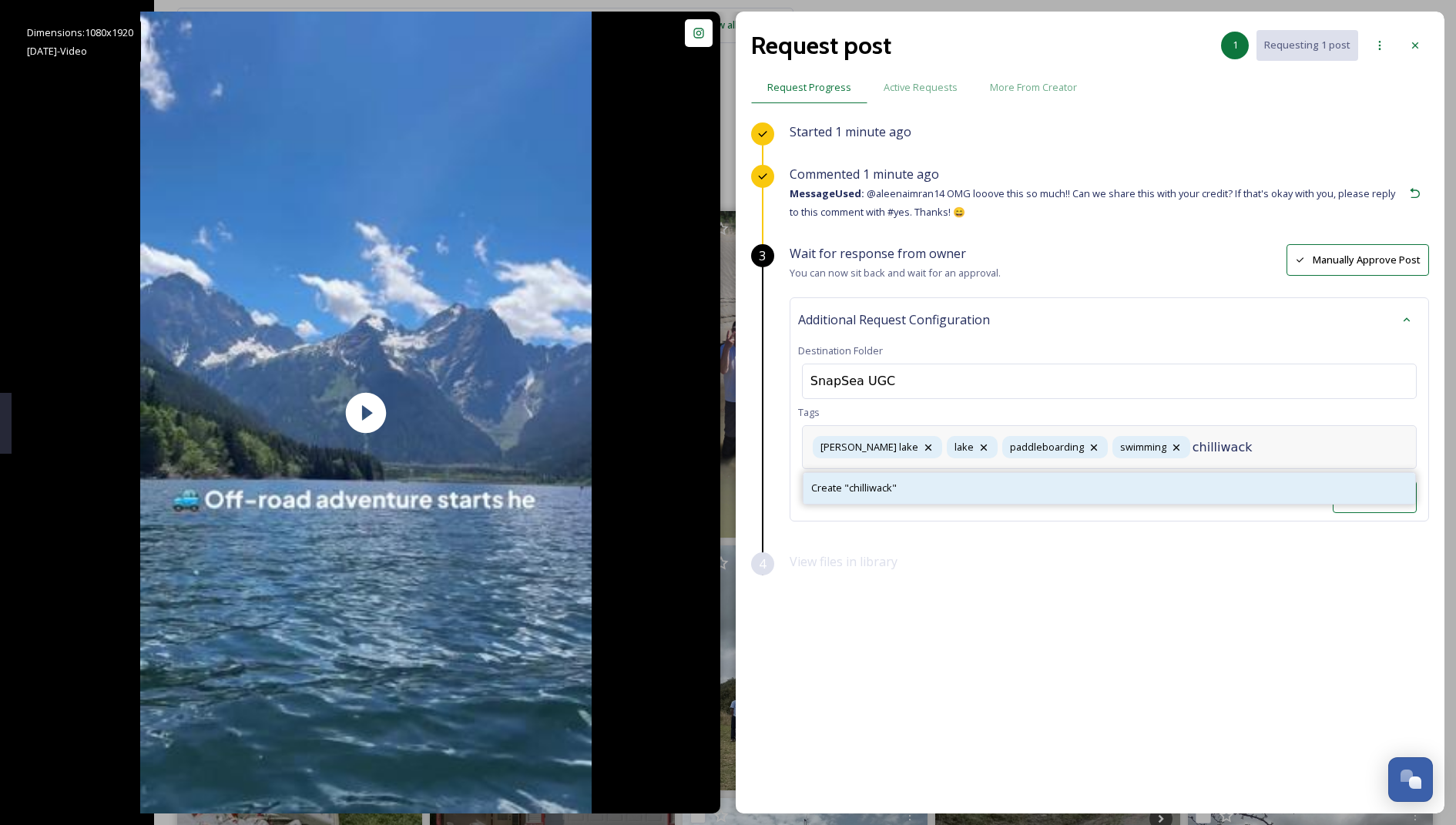
type input "chilliwack"
click at [1194, 482] on div "Create " chilliwack "" at bounding box center [1109, 487] width 612 height 30
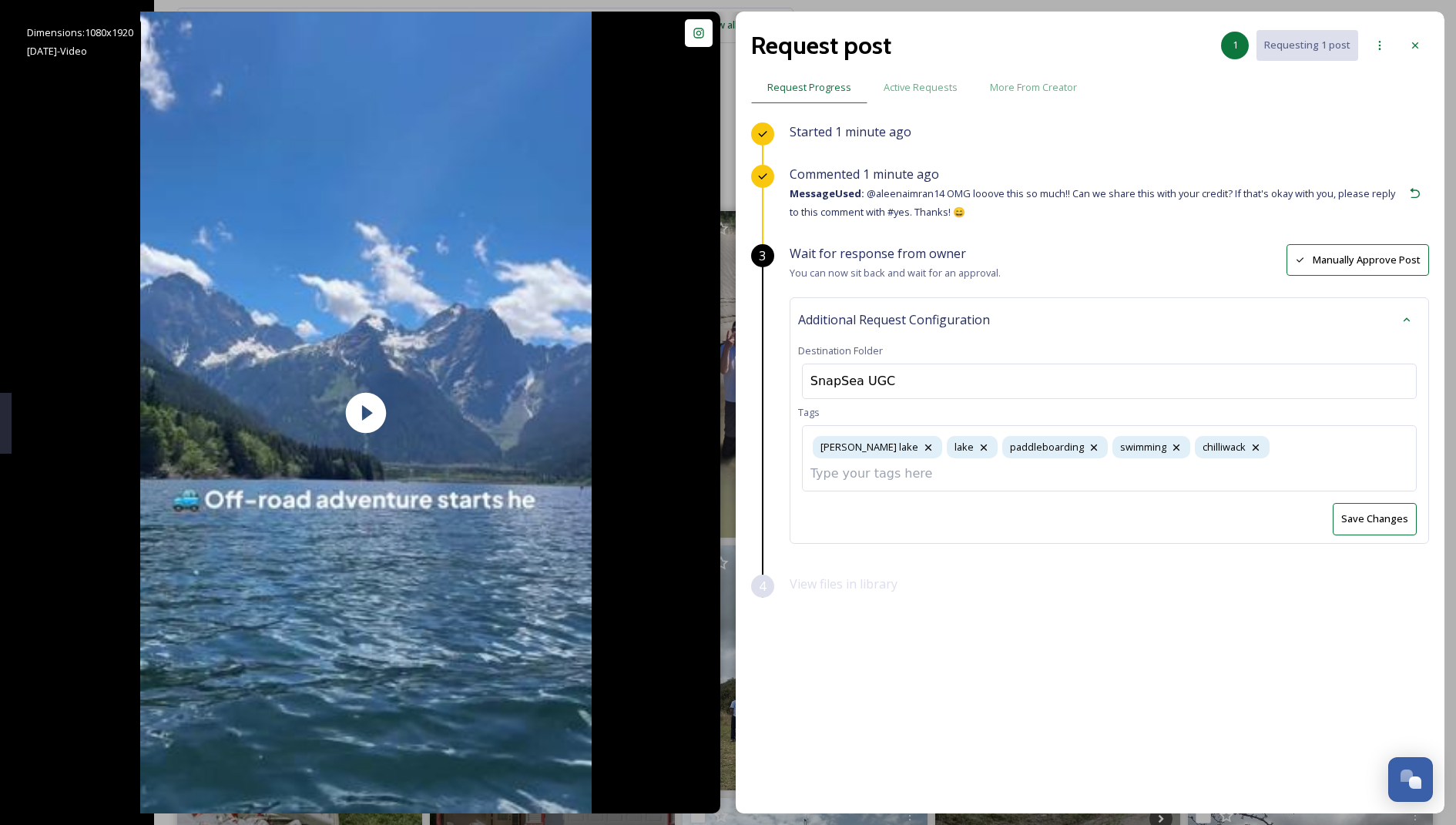
click at [1343, 503] on button "Save Changes" at bounding box center [1375, 518] width 84 height 32
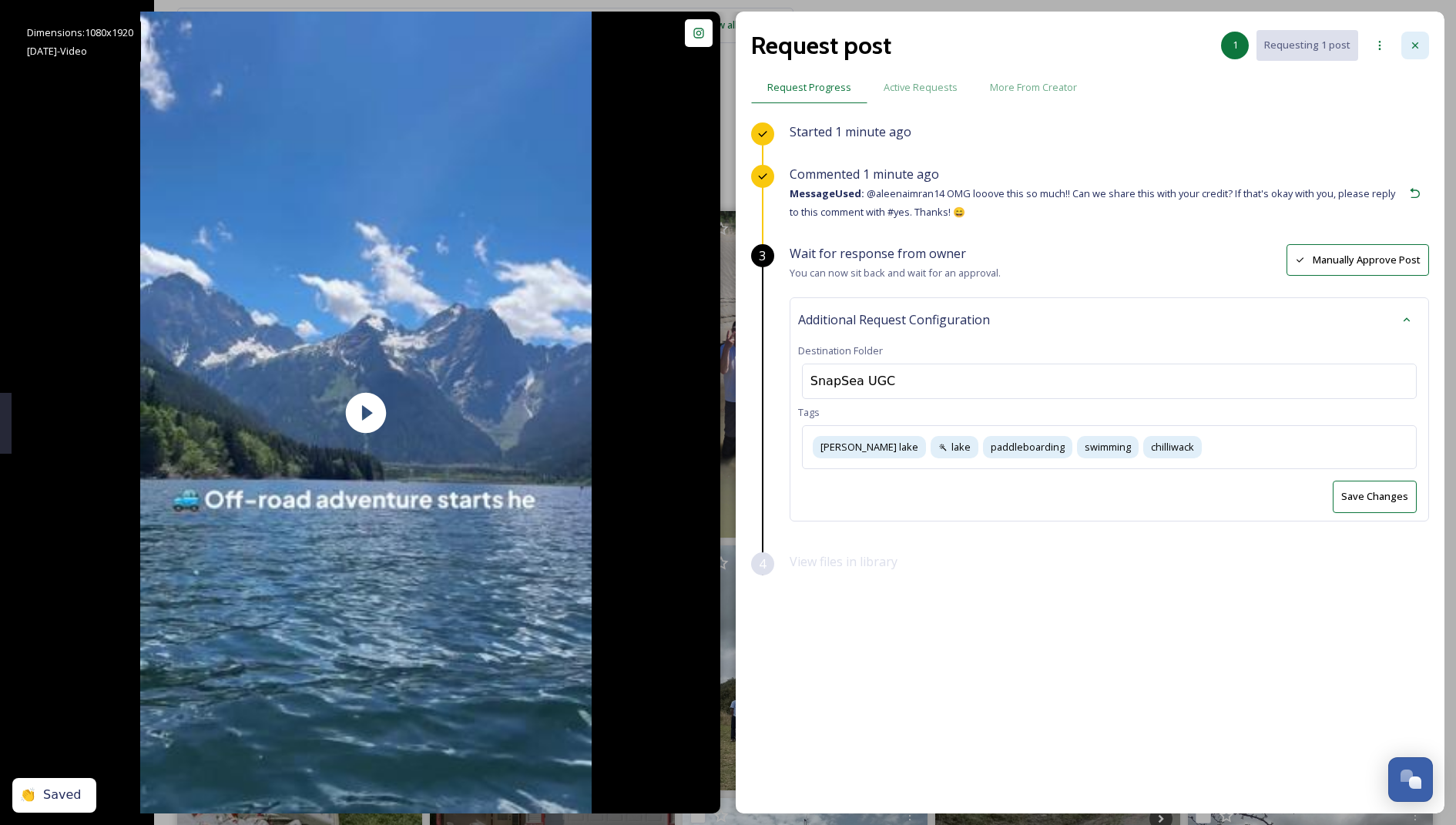
click at [1413, 42] on icon at bounding box center [1415, 45] width 6 height 6
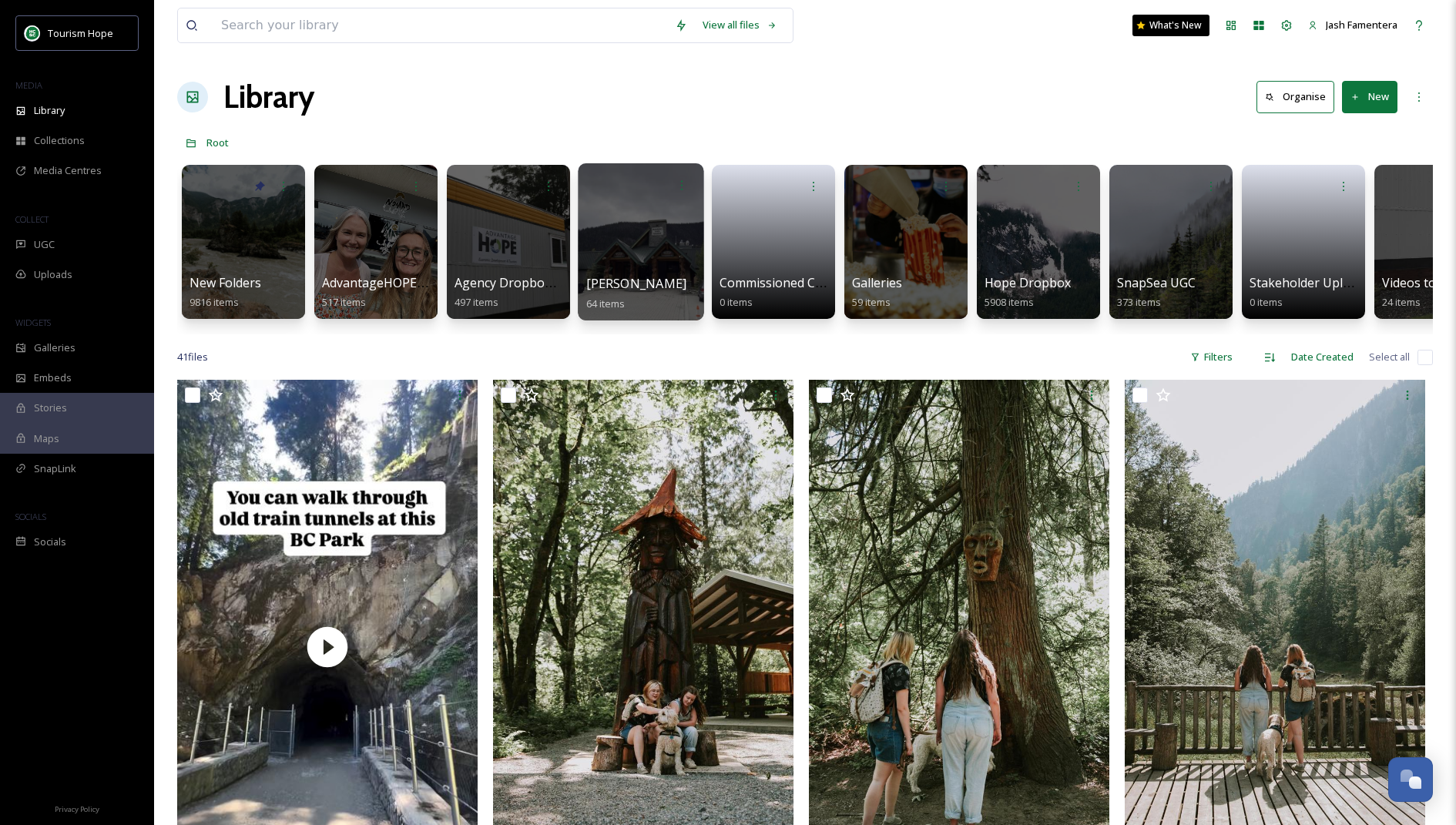
click at [643, 223] on div at bounding box center [641, 241] width 125 height 157
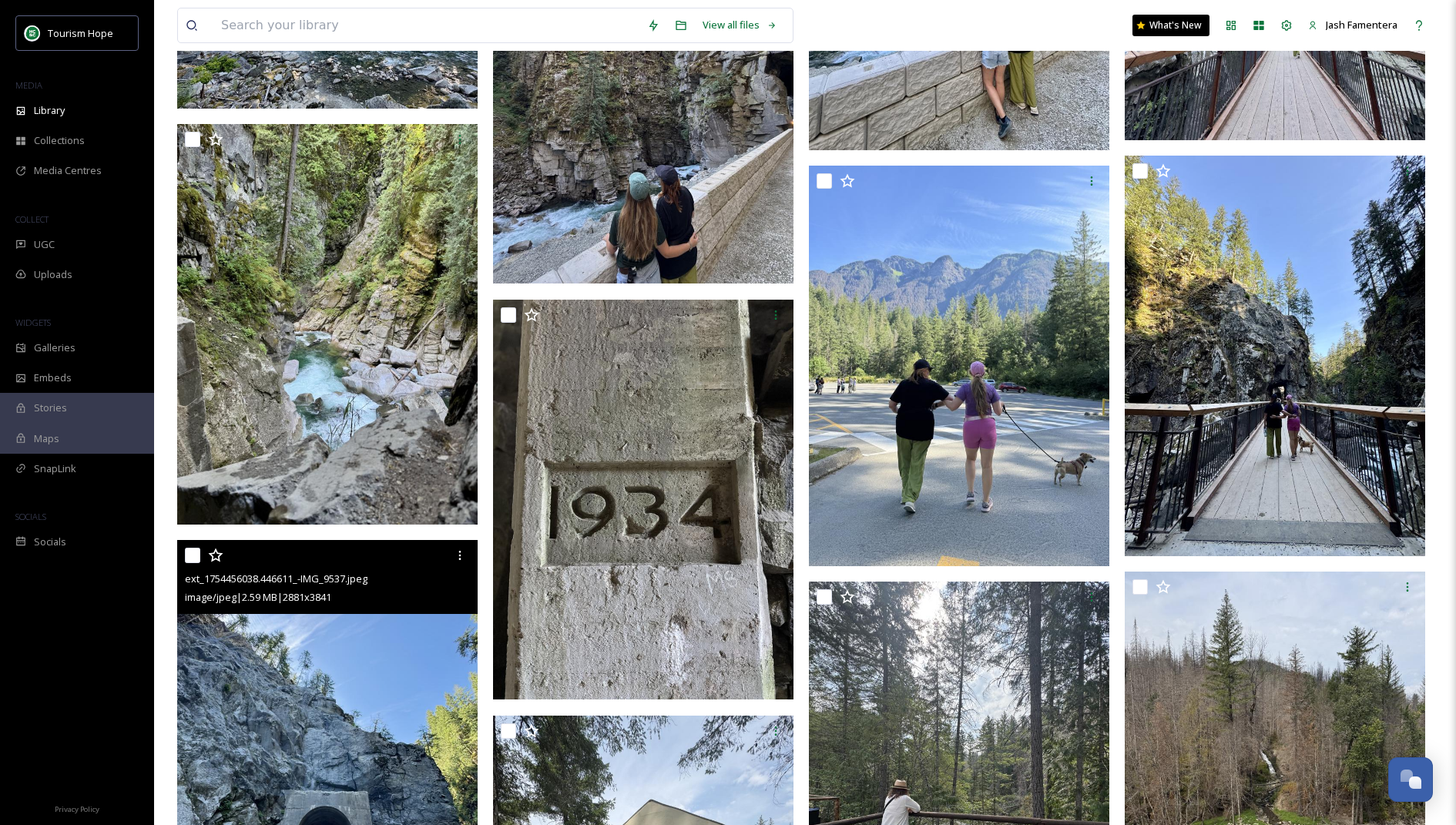
scroll to position [672, 0]
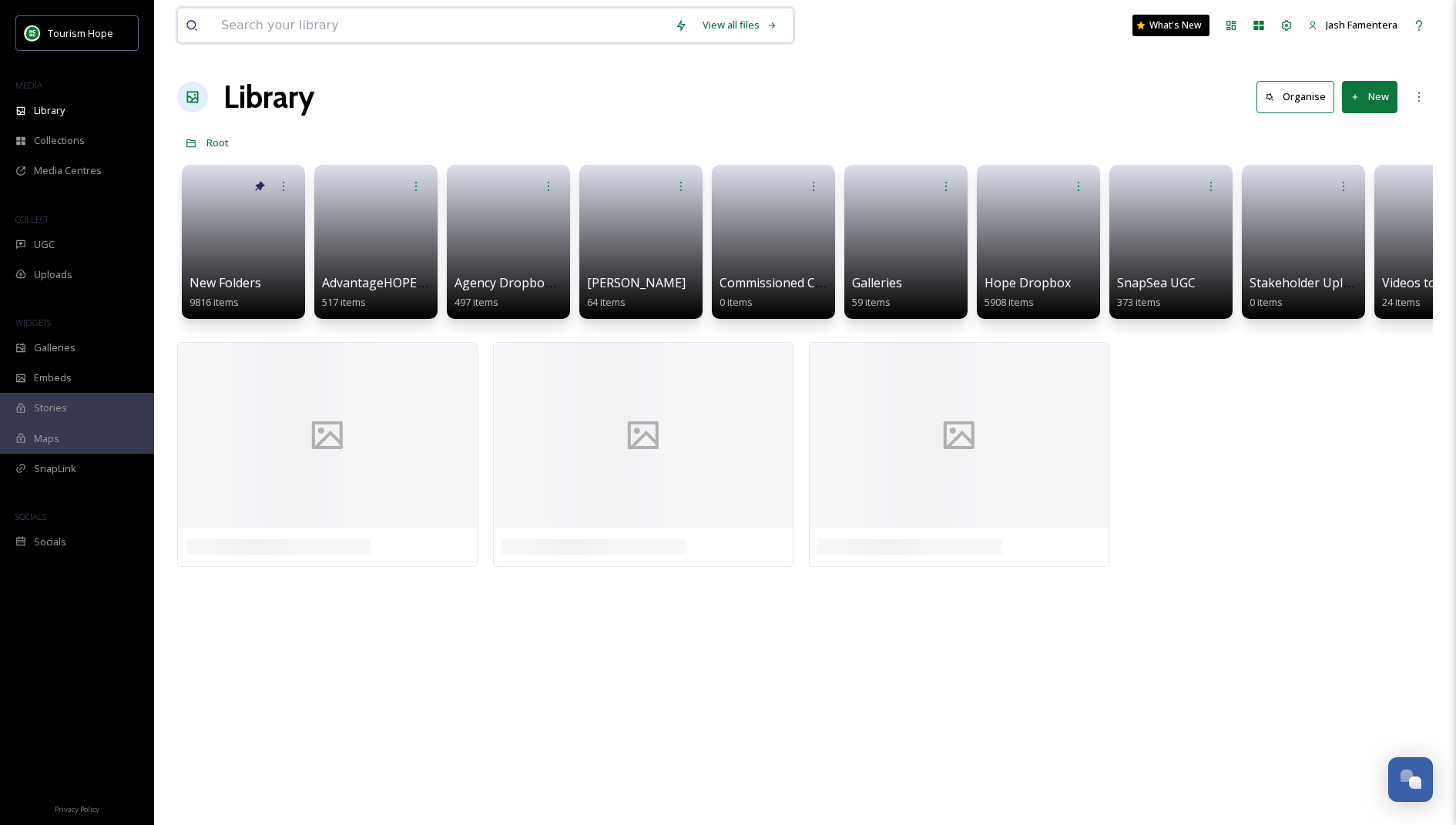
click at [452, 28] on input at bounding box center [440, 26] width 454 height 34
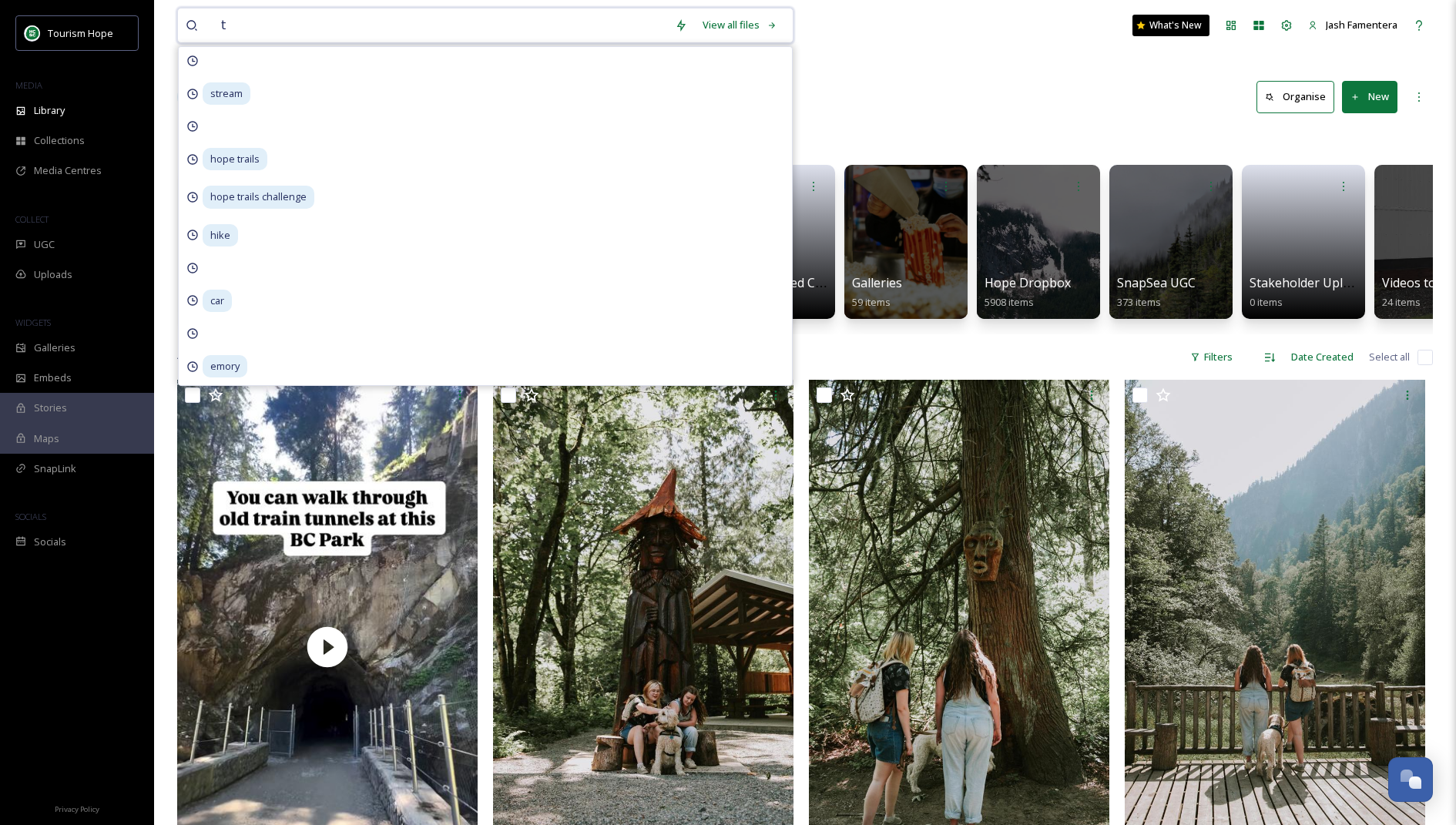
type input "tw"
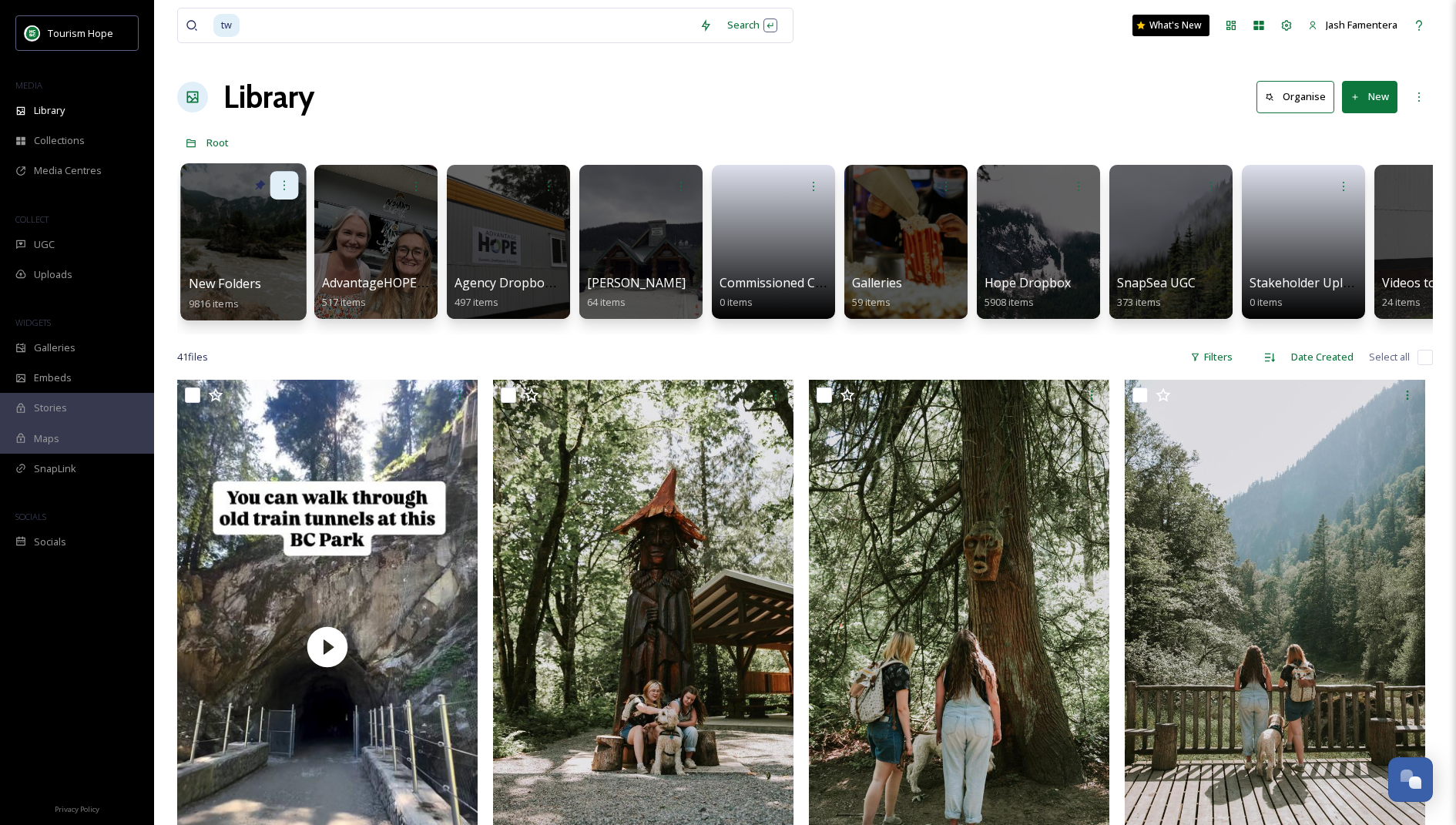
click at [284, 196] on div at bounding box center [284, 184] width 28 height 28
click at [221, 178] on div "Edit / Share Move to Folder Delete" at bounding box center [244, 184] width 110 height 28
click at [228, 235] on div at bounding box center [243, 241] width 125 height 157
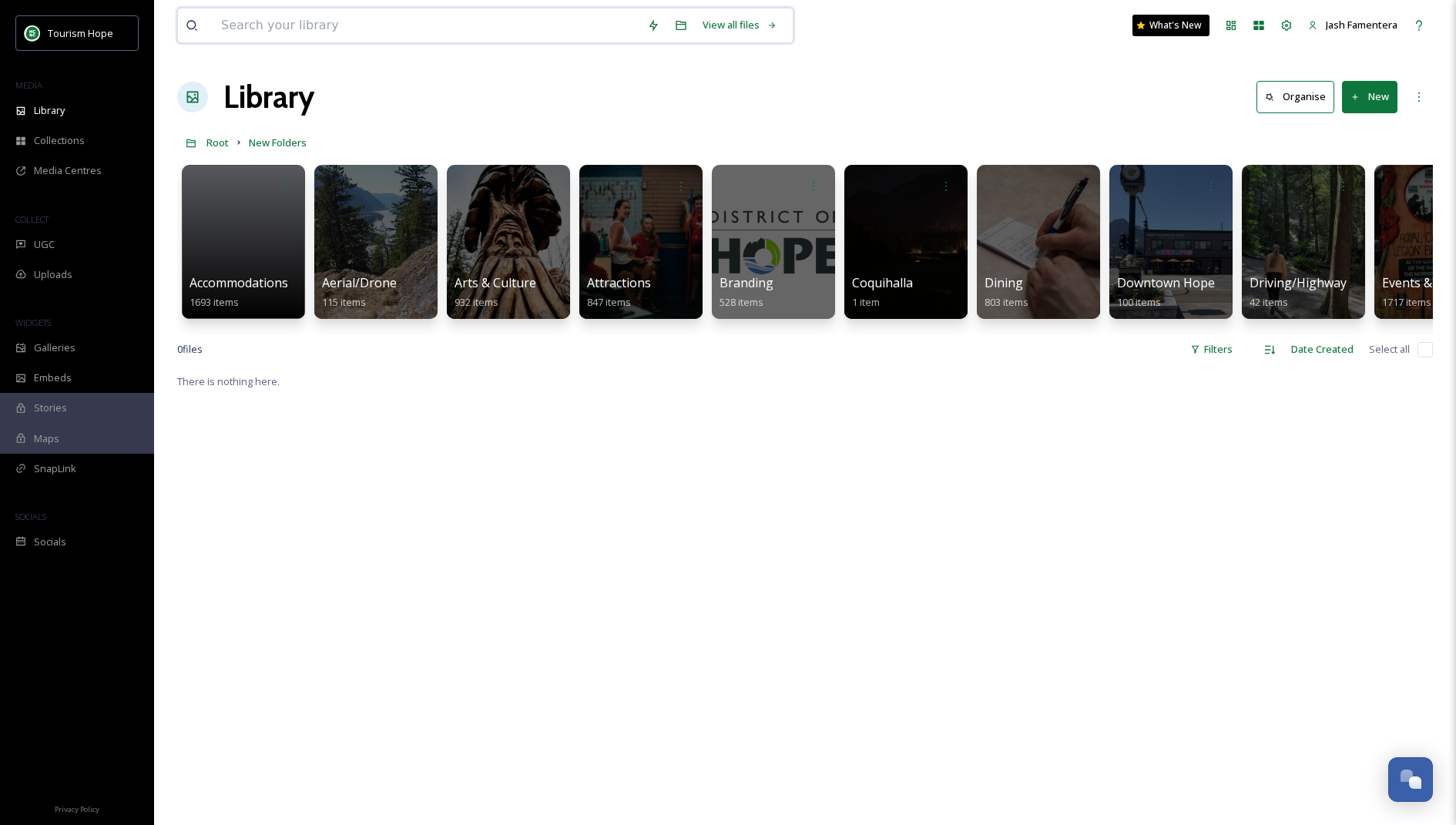
click at [399, 26] on input at bounding box center [426, 26] width 426 height 34
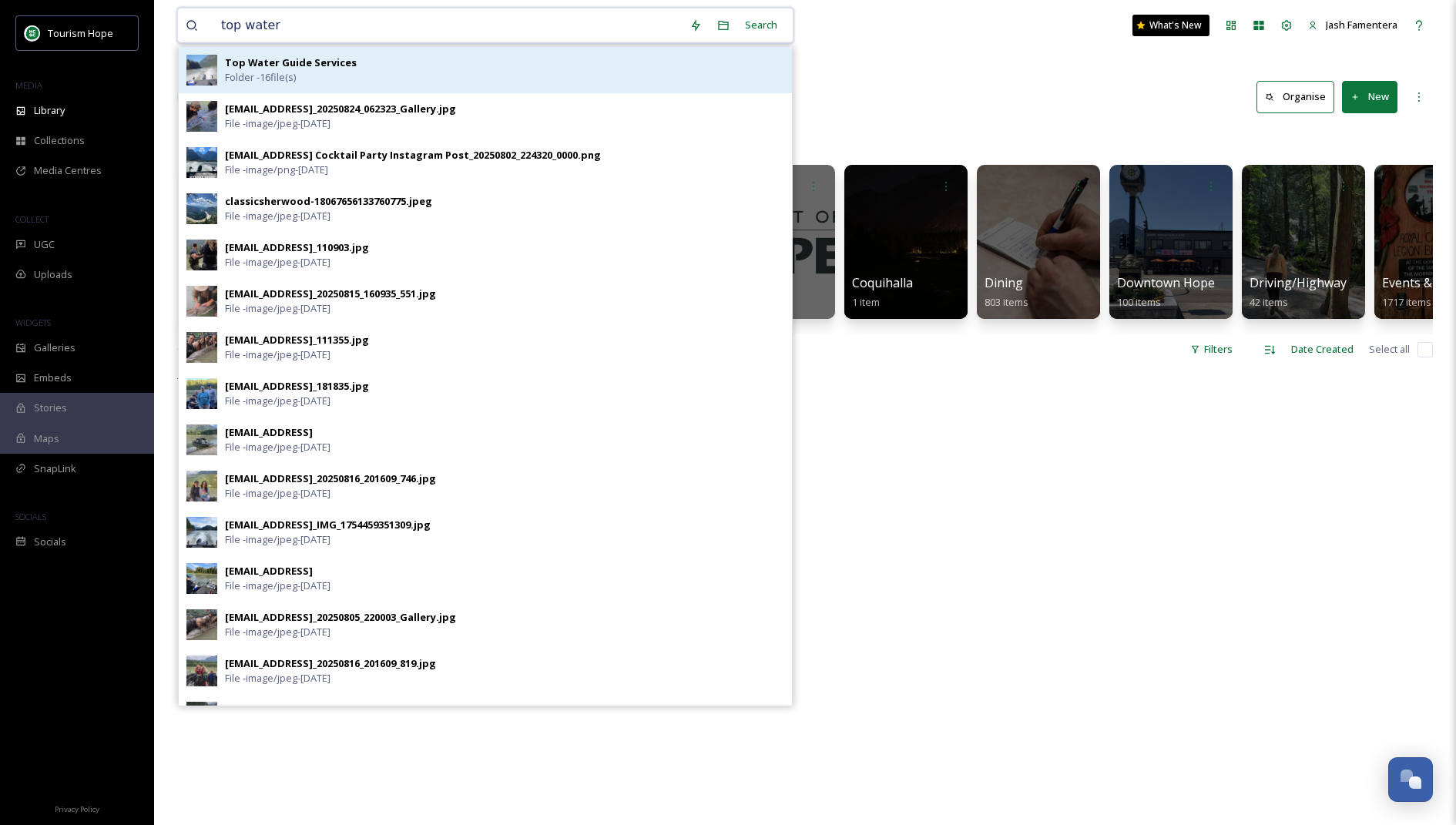
type input "top water"
click at [323, 63] on strong "Top Water Guide Services" at bounding box center [291, 63] width 132 height 14
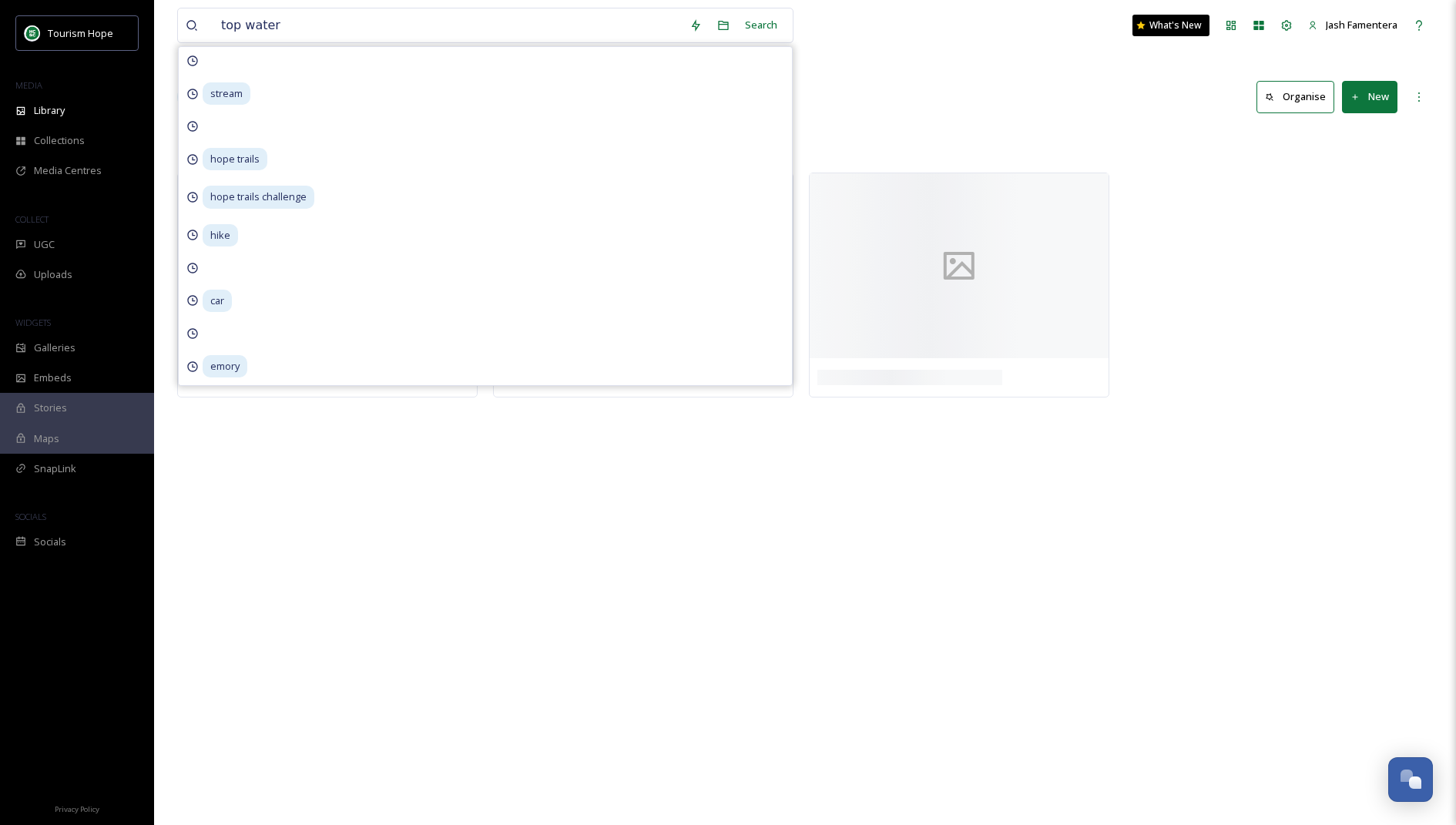
click at [1035, 96] on div "Library Organise New" at bounding box center [806, 97] width 1256 height 46
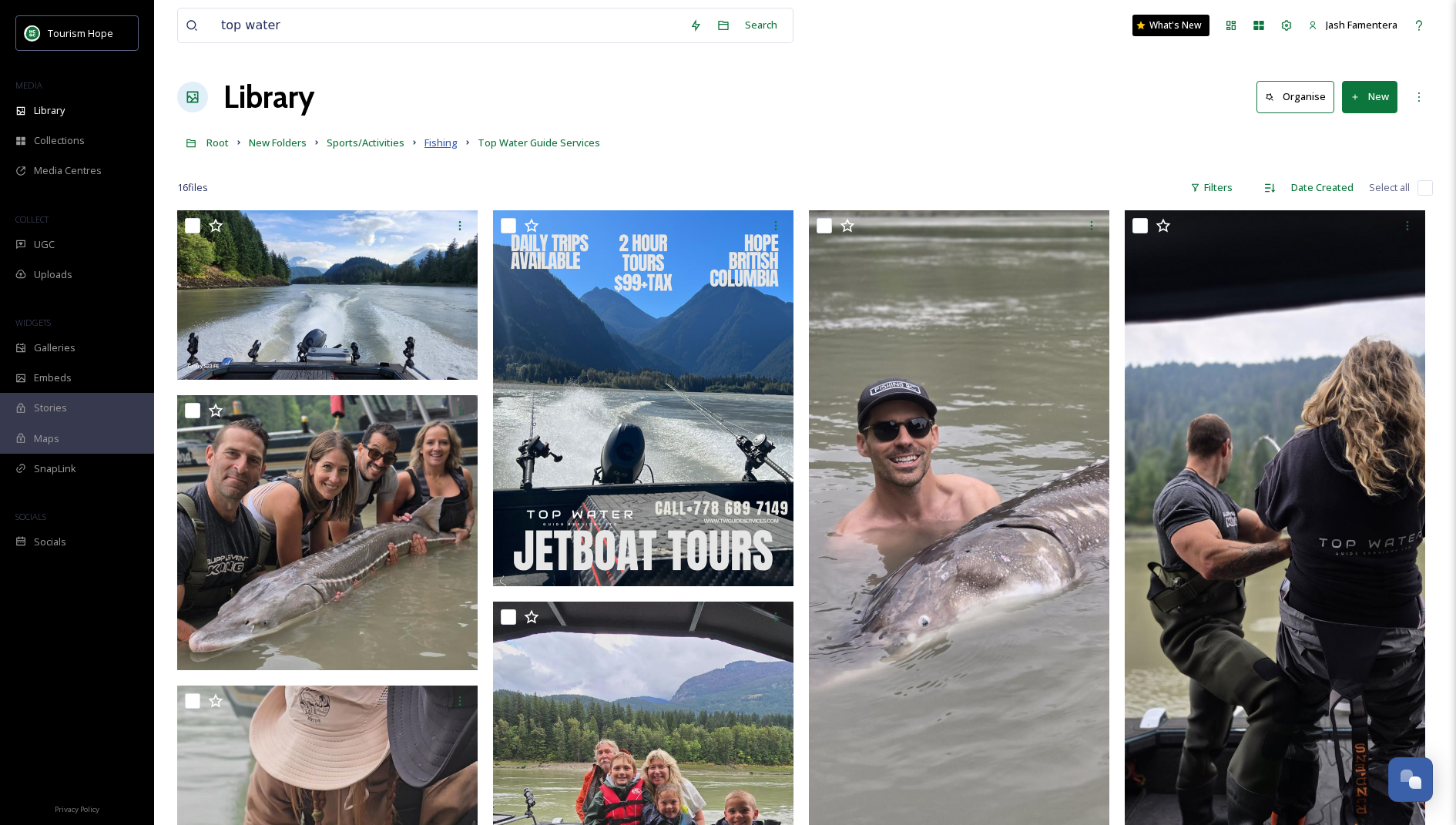
click at [427, 139] on span "Fishing" at bounding box center [441, 142] width 33 height 14
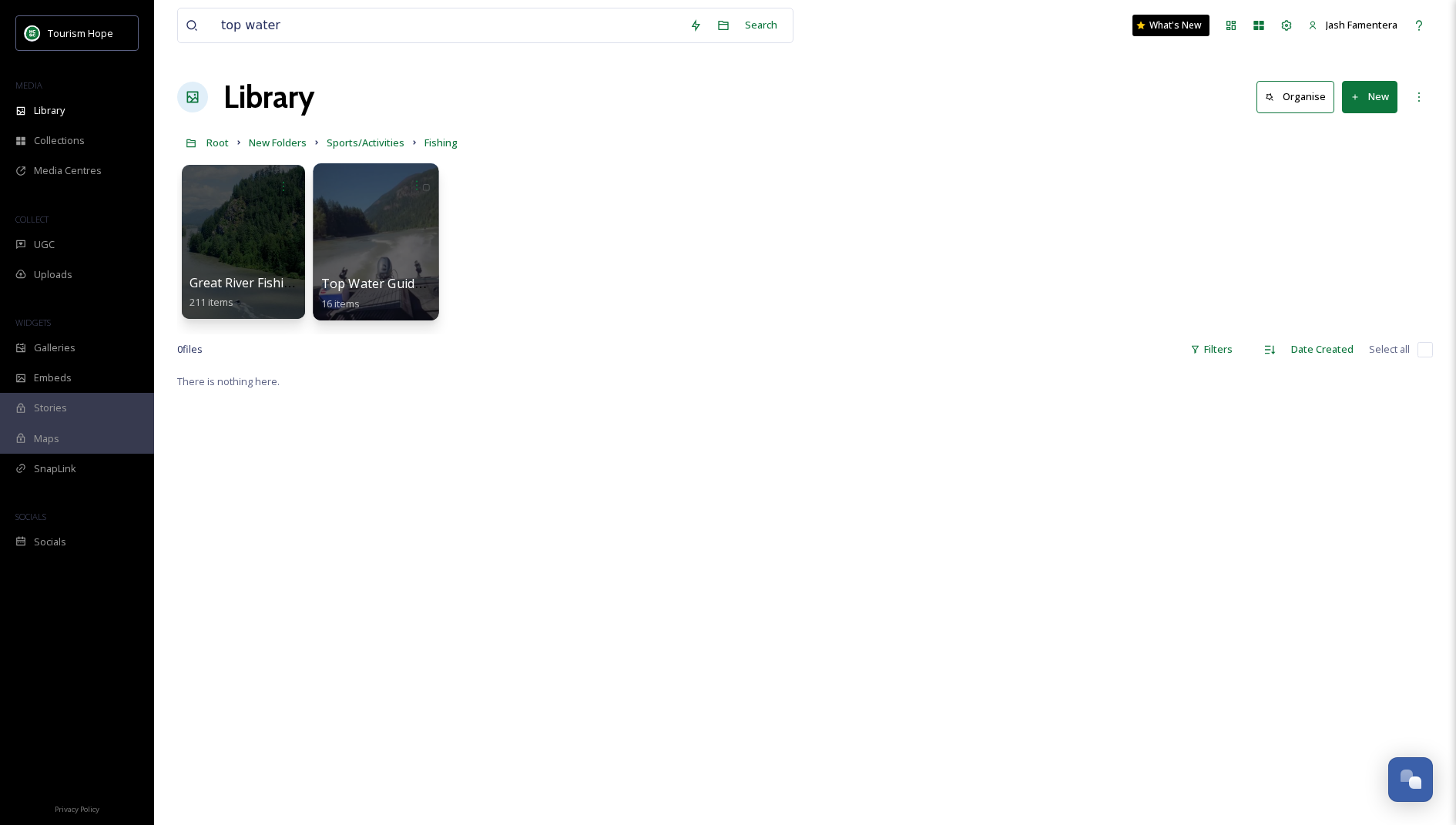
click at [374, 244] on div at bounding box center [376, 241] width 125 height 157
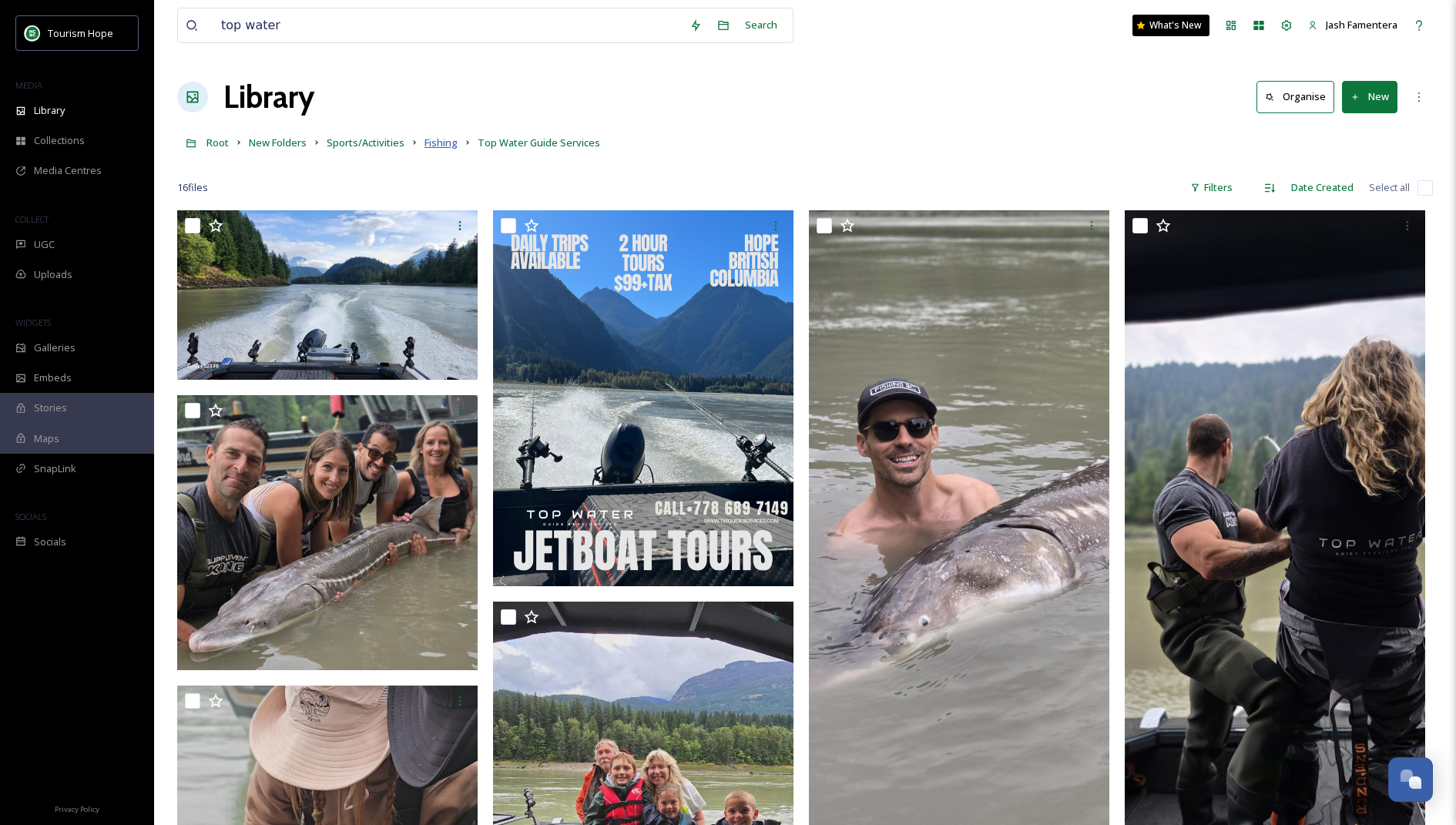
click at [447, 140] on span "Fishing" at bounding box center [441, 142] width 33 height 14
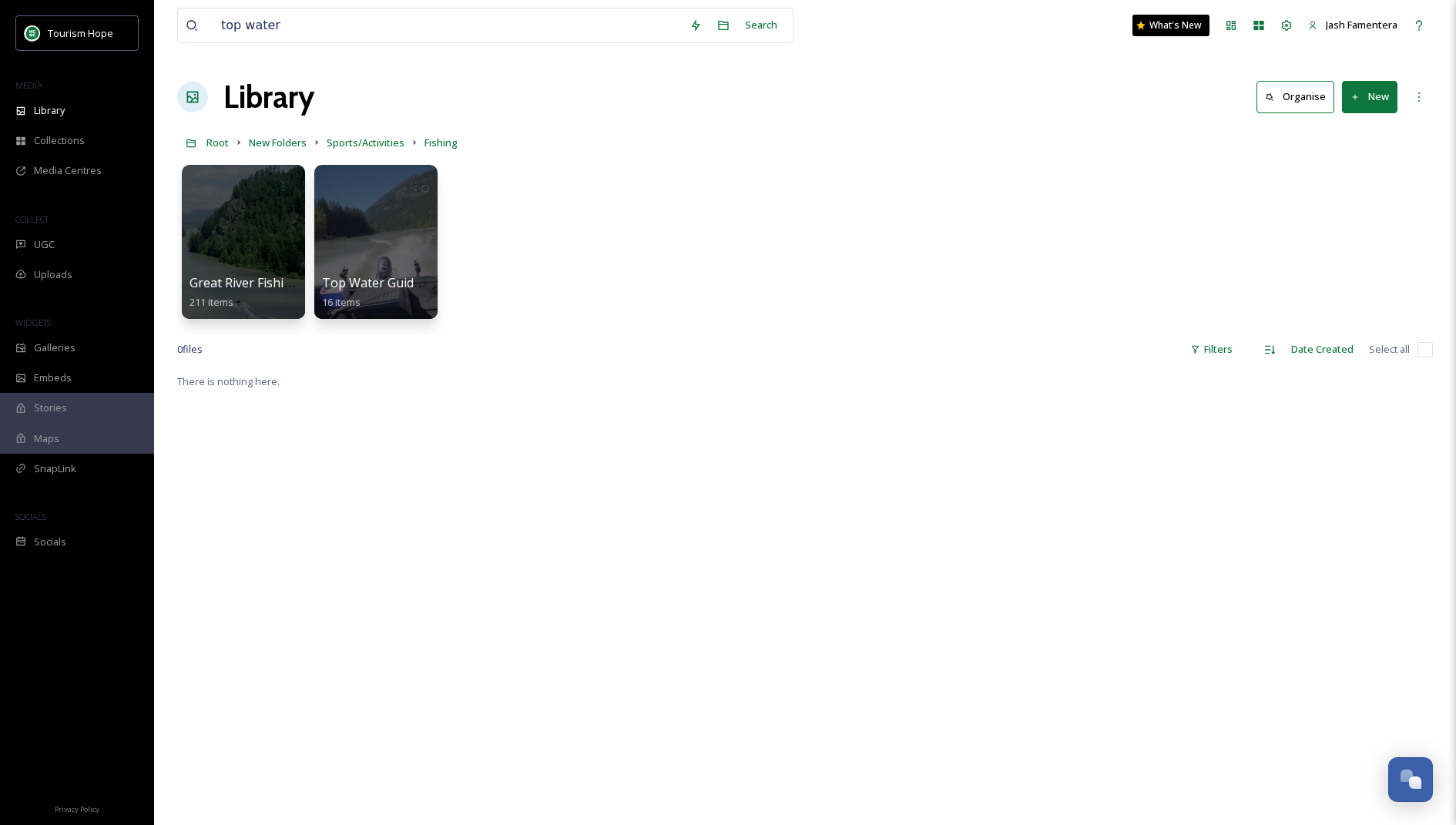
drag, startPoint x: 670, startPoint y: 277, endPoint x: 635, endPoint y: 260, distance: 38.9
click at [670, 277] on div "Great River Fishing Adventures 211 items Top Water Guide Services 16 items" at bounding box center [806, 245] width 1256 height 178
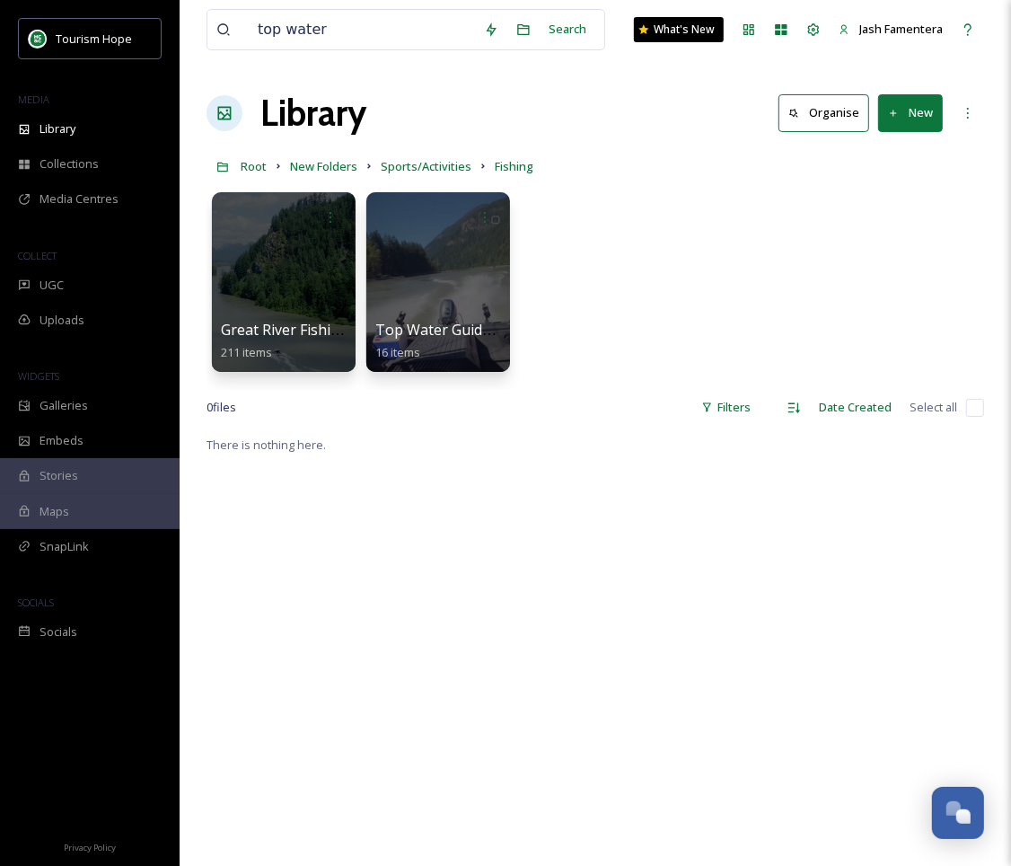
click at [906, 103] on button "New" at bounding box center [910, 112] width 65 height 37
click at [905, 158] on span "File Upload" at bounding box center [902, 154] width 59 height 17
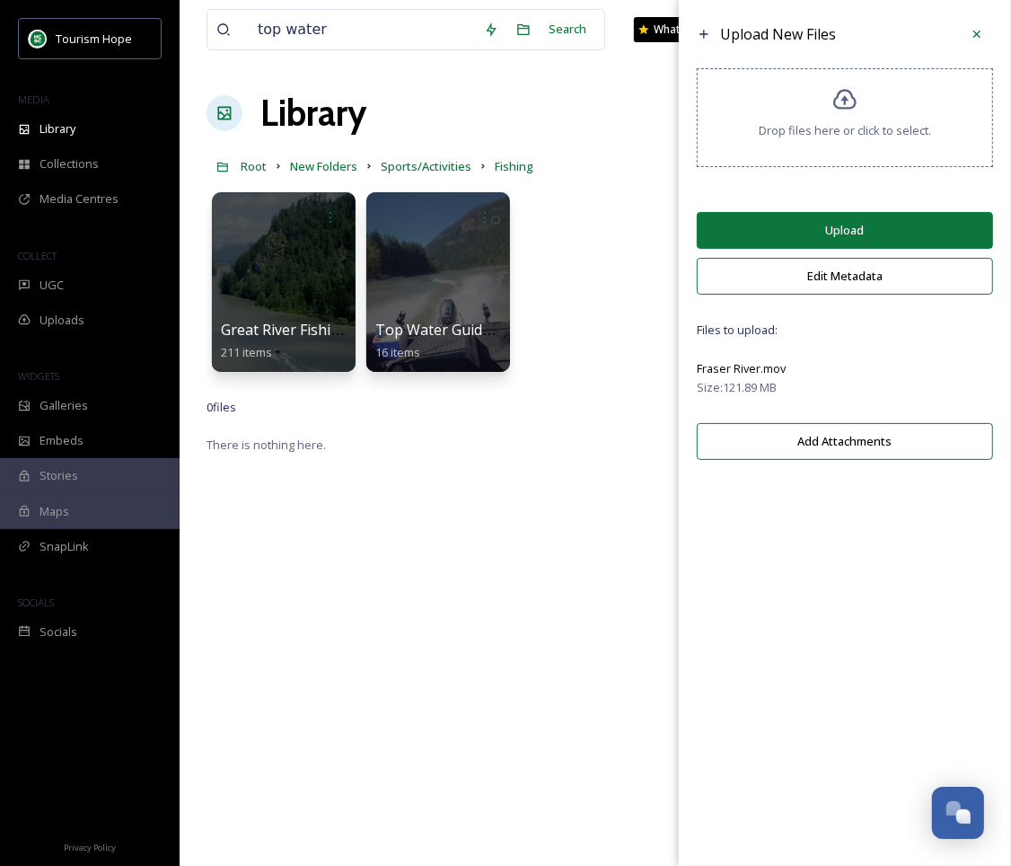
click at [909, 234] on button "Upload" at bounding box center [845, 230] width 296 height 37
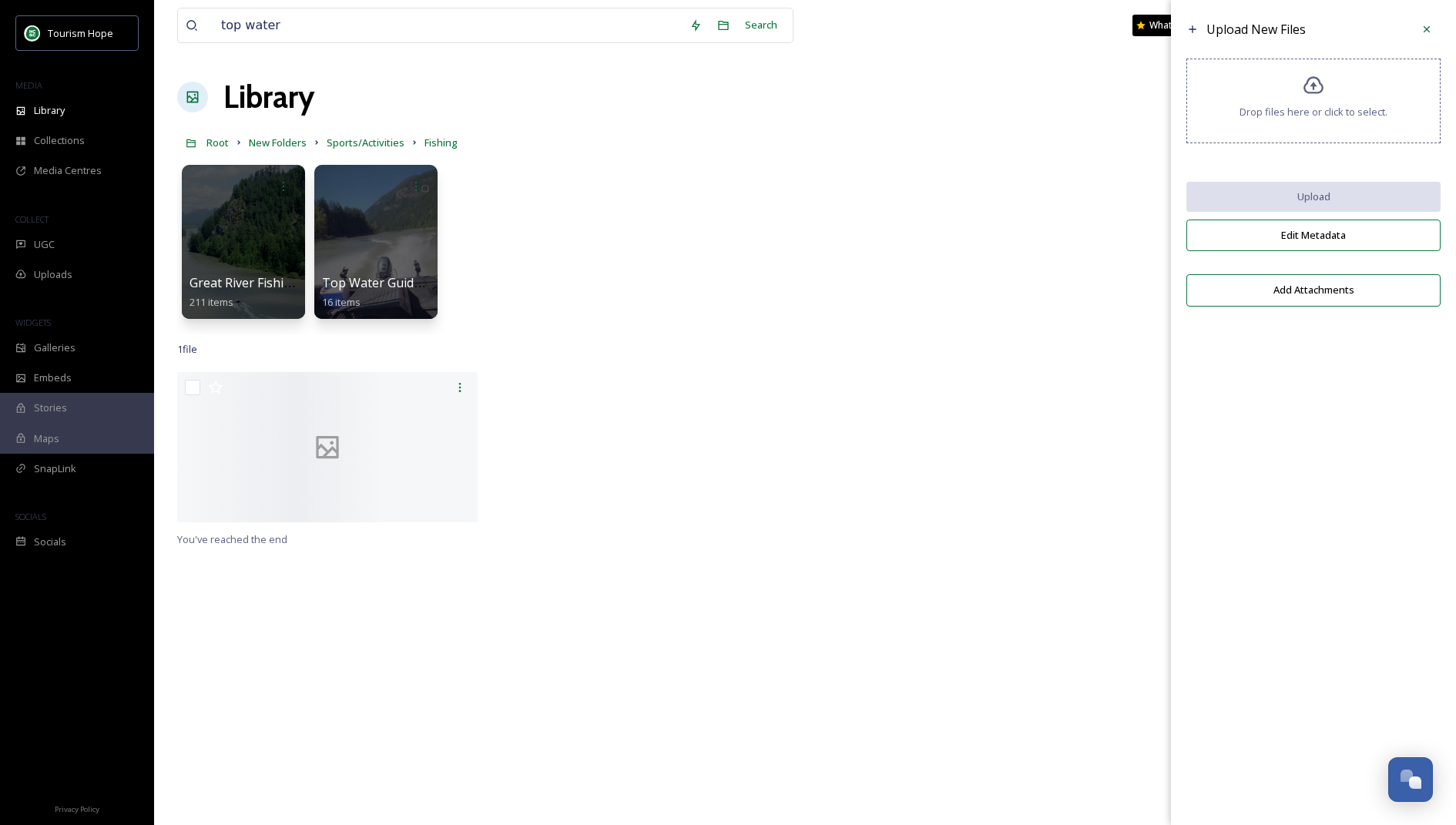
click at [795, 208] on div "Great River Fishing Adventures 211 items Top Water Guide Services 16 items" at bounding box center [806, 245] width 1256 height 178
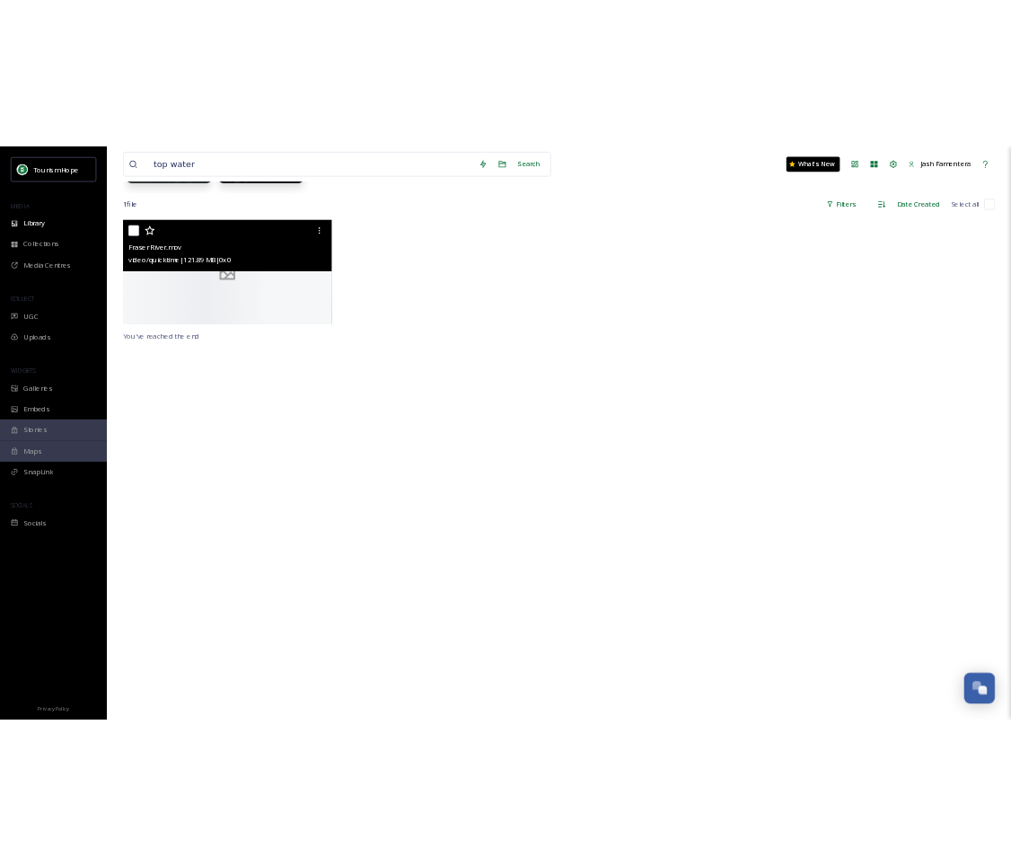
scroll to position [310, 0]
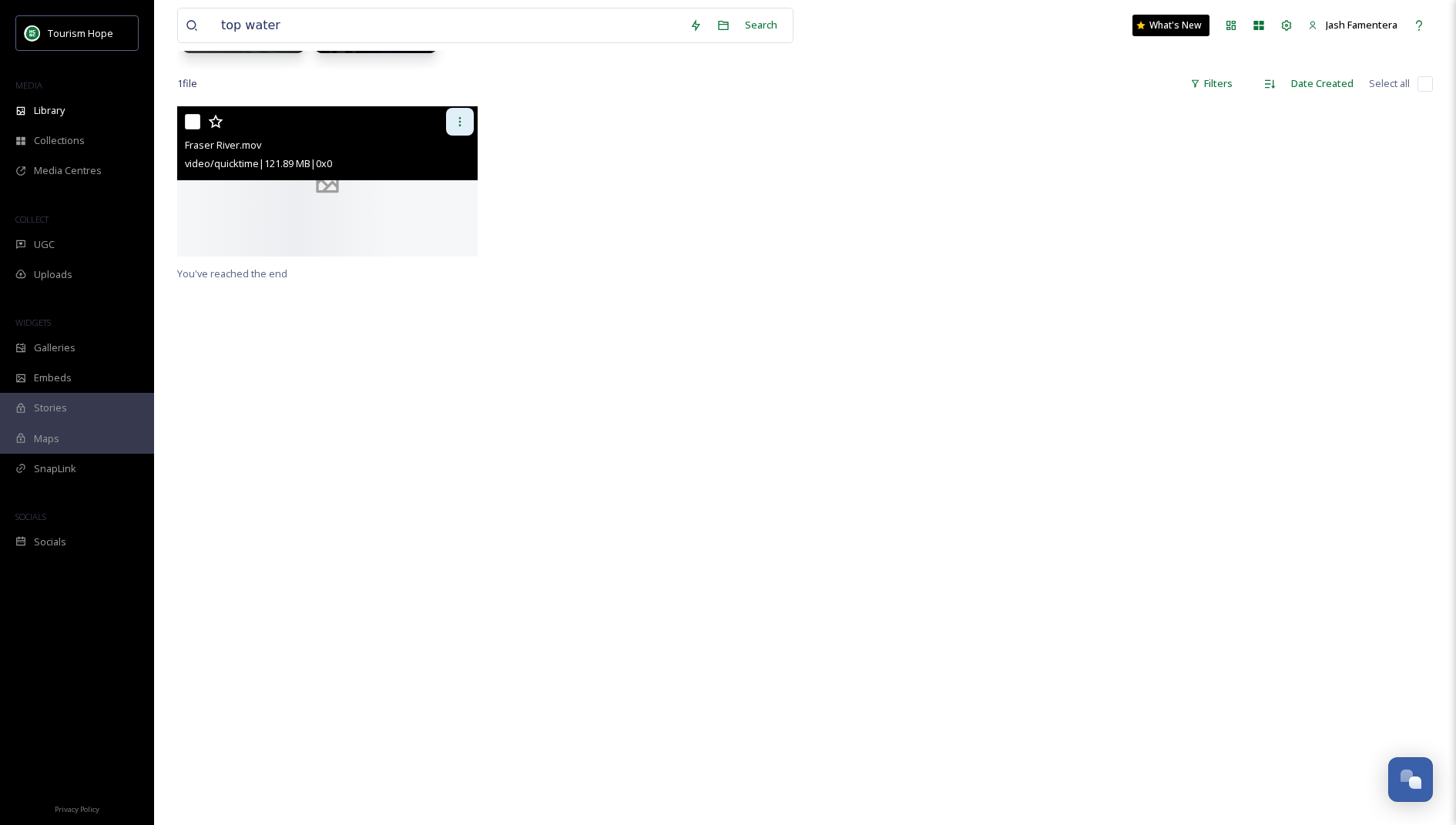
click at [457, 119] on icon at bounding box center [460, 122] width 12 height 12
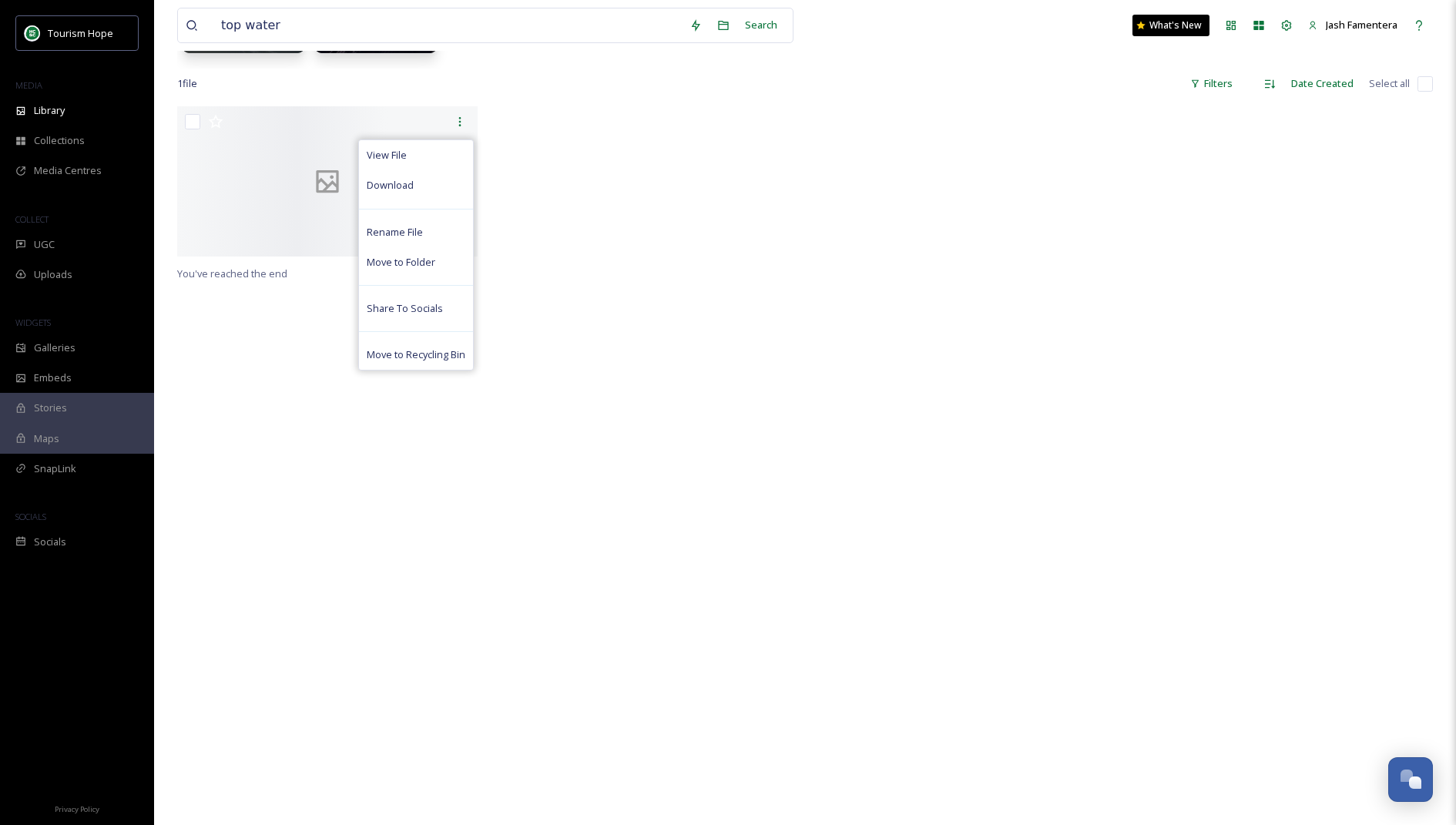
click at [583, 182] on div at bounding box center [647, 185] width 308 height 158
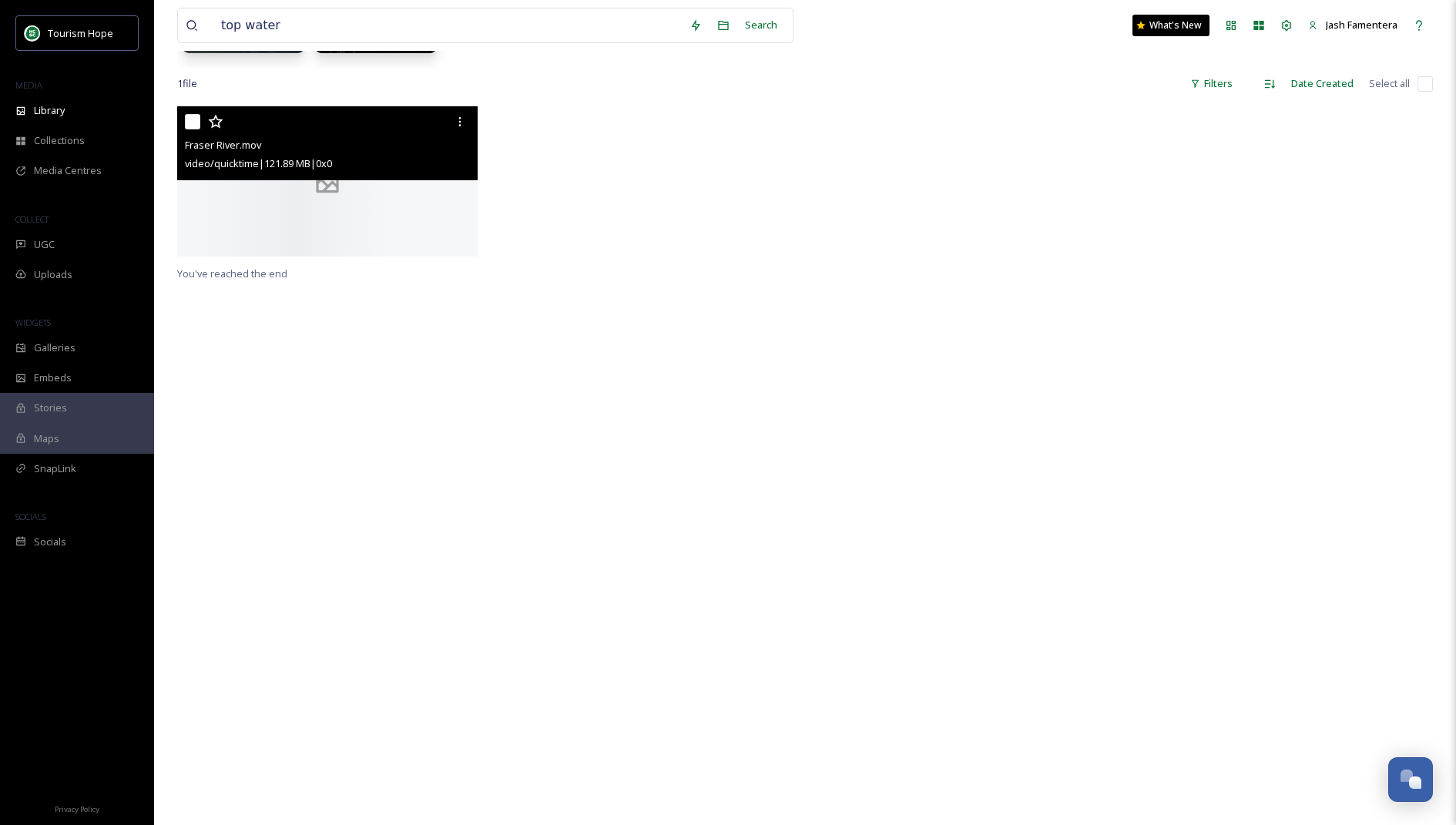
click at [382, 256] on div at bounding box center [328, 181] width 300 height 150
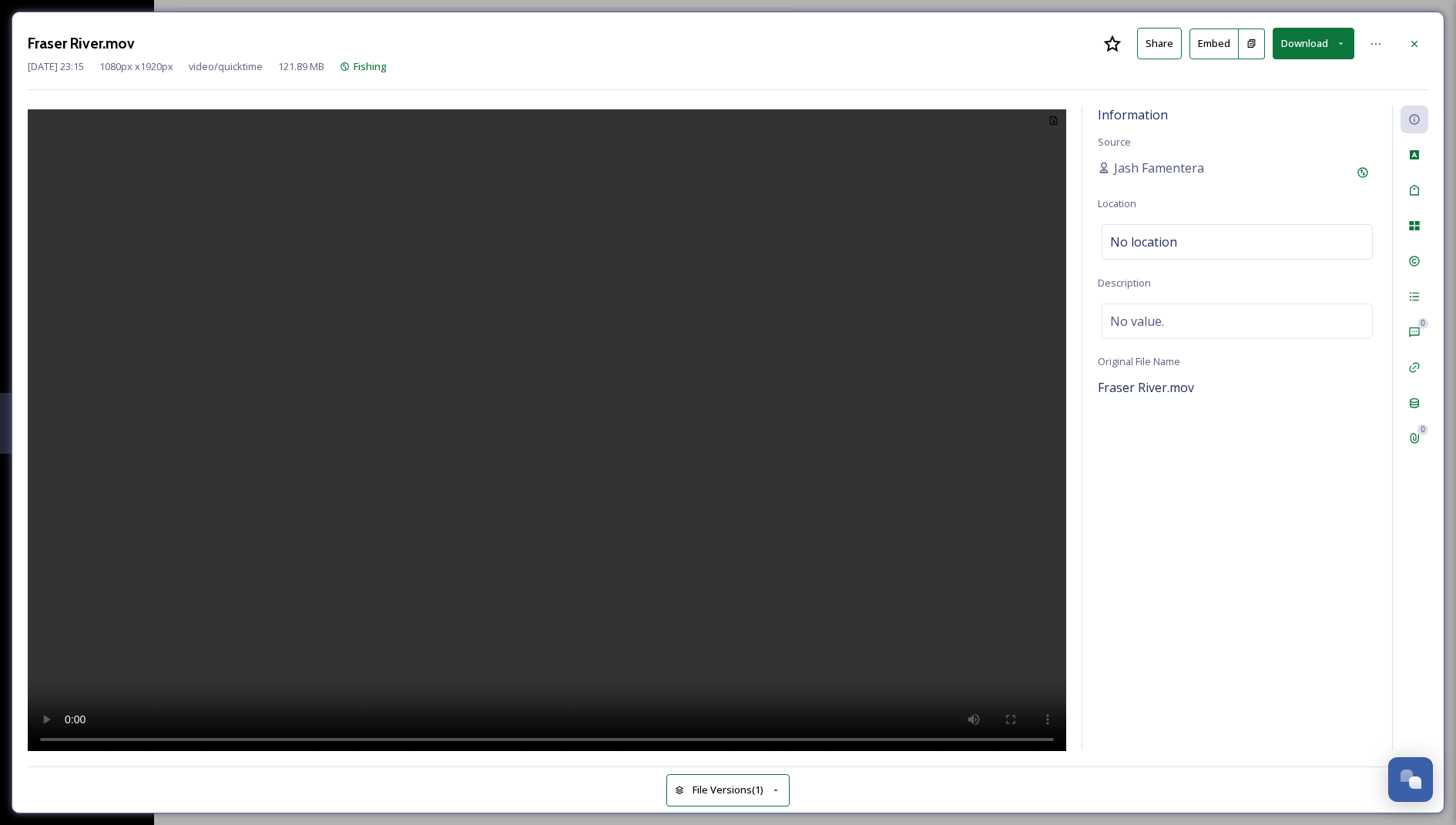
click at [414, 347] on video at bounding box center [547, 433] width 1039 height 647
click at [1319, 43] on button "Download" at bounding box center [1314, 43] width 82 height 32
click at [1385, 39] on div at bounding box center [1376, 44] width 27 height 27
click at [1380, 39] on icon at bounding box center [1376, 44] width 12 height 12
click at [1327, 465] on div "Information Source Jash Famentera Location No location Description No value. Or…" at bounding box center [1237, 428] width 310 height 645
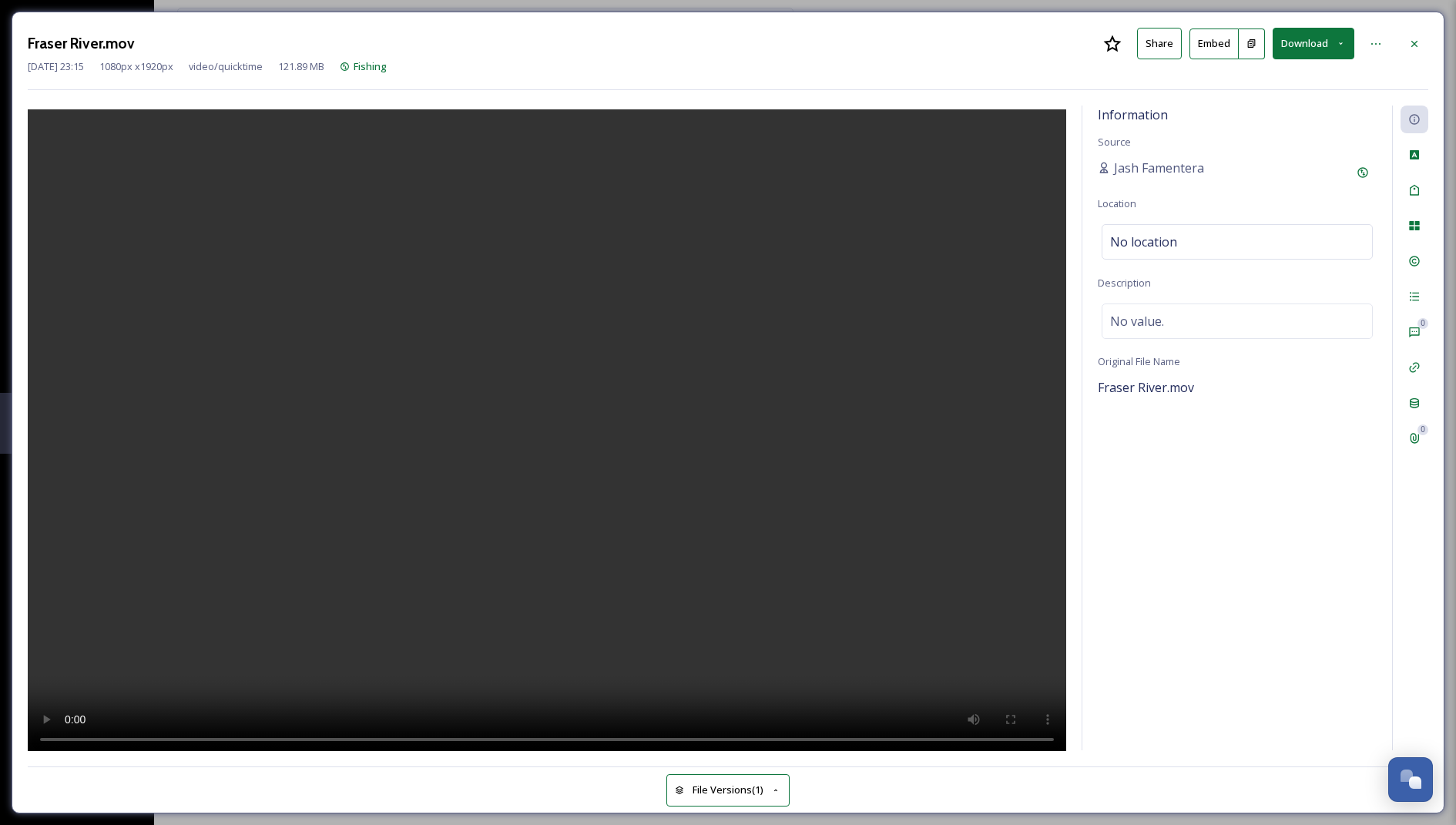
click at [988, 276] on div at bounding box center [547, 428] width 1039 height 646
click at [623, 344] on video at bounding box center [547, 433] width 1039 height 647
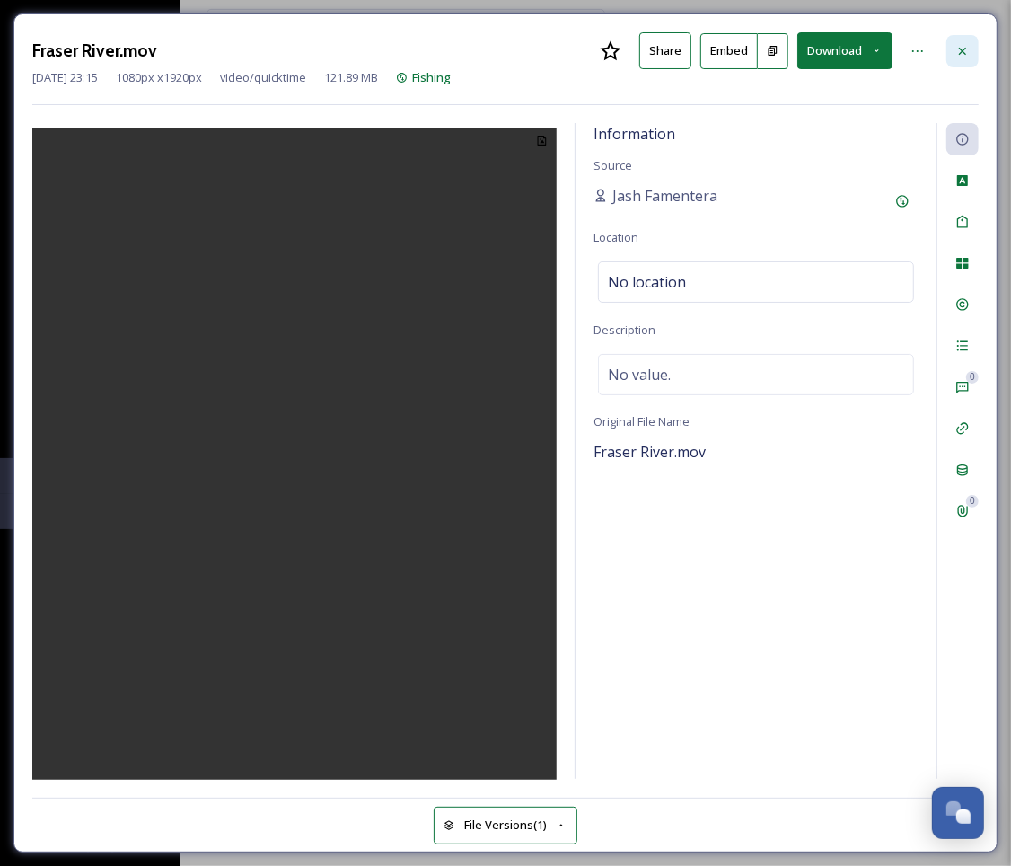
click at [951, 52] on div at bounding box center [963, 51] width 32 height 32
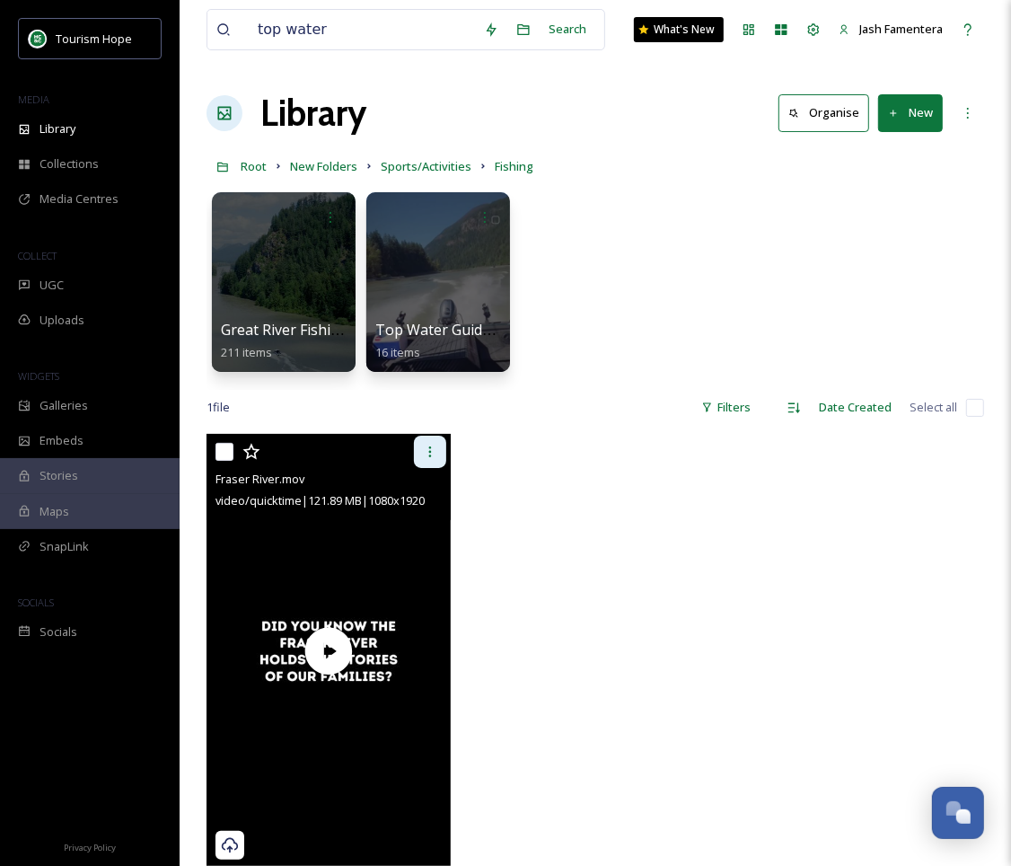
click at [436, 445] on icon at bounding box center [430, 452] width 14 height 14
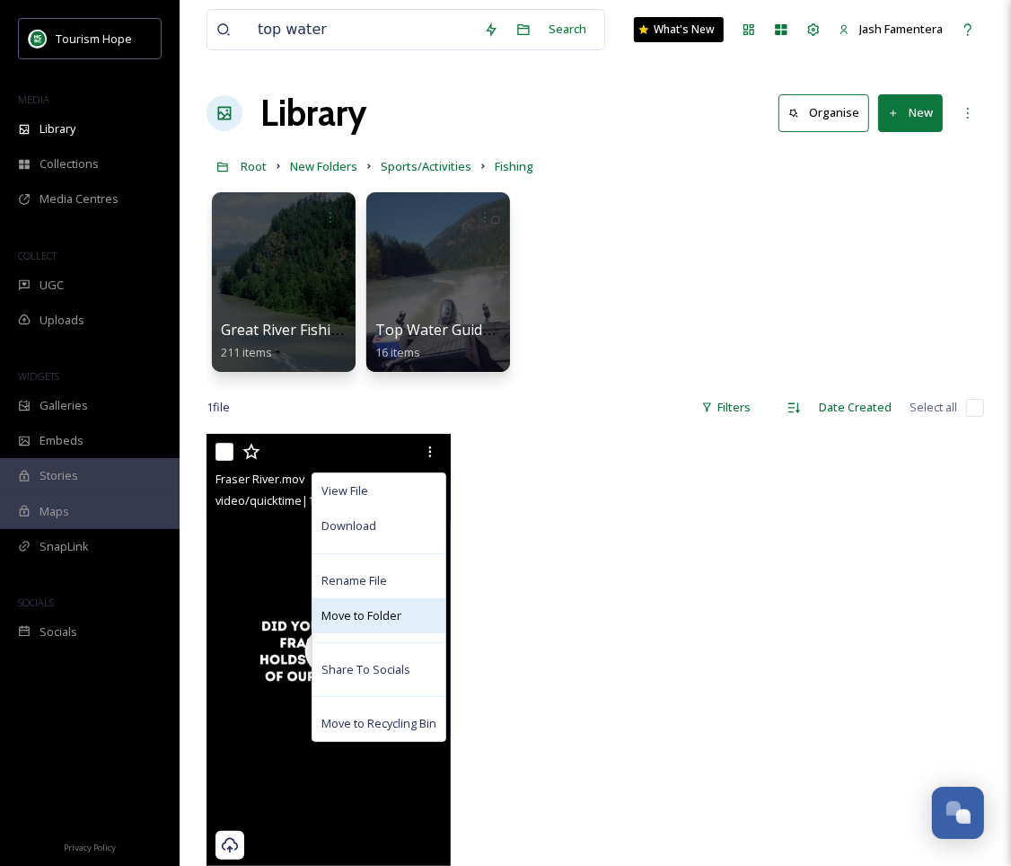
click at [343, 610] on span "Move to Folder" at bounding box center [362, 615] width 80 height 17
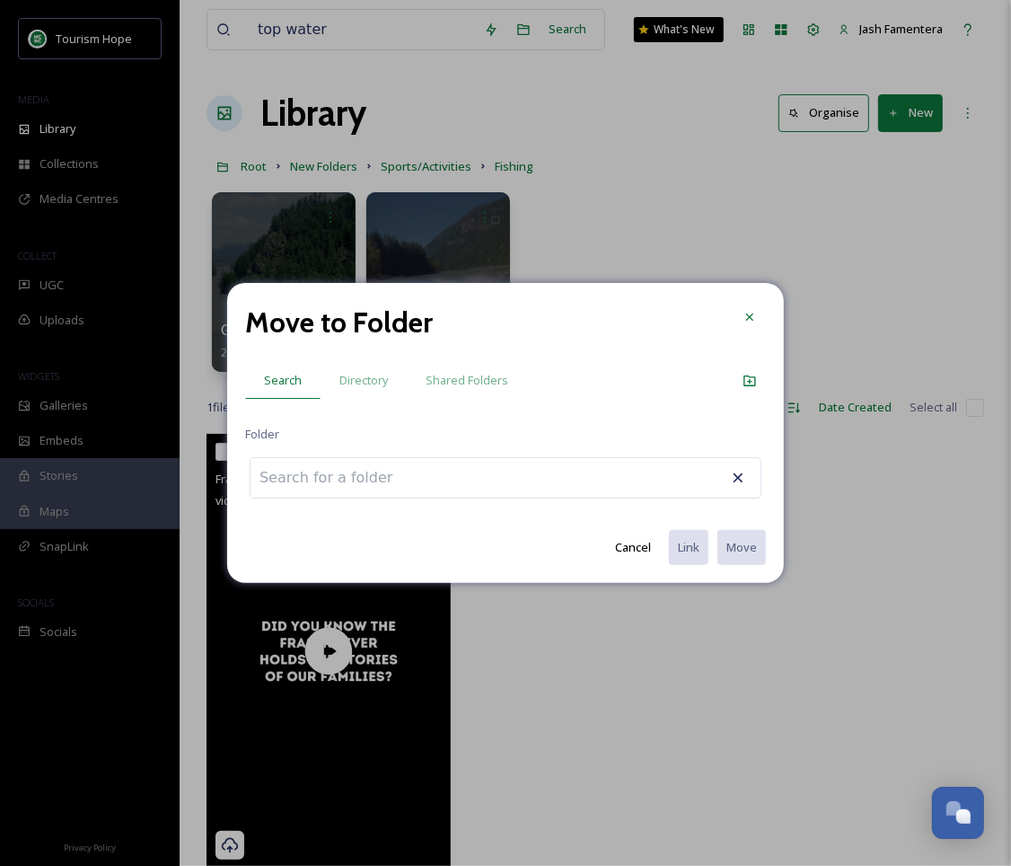
click at [414, 481] on input at bounding box center [350, 478] width 198 height 40
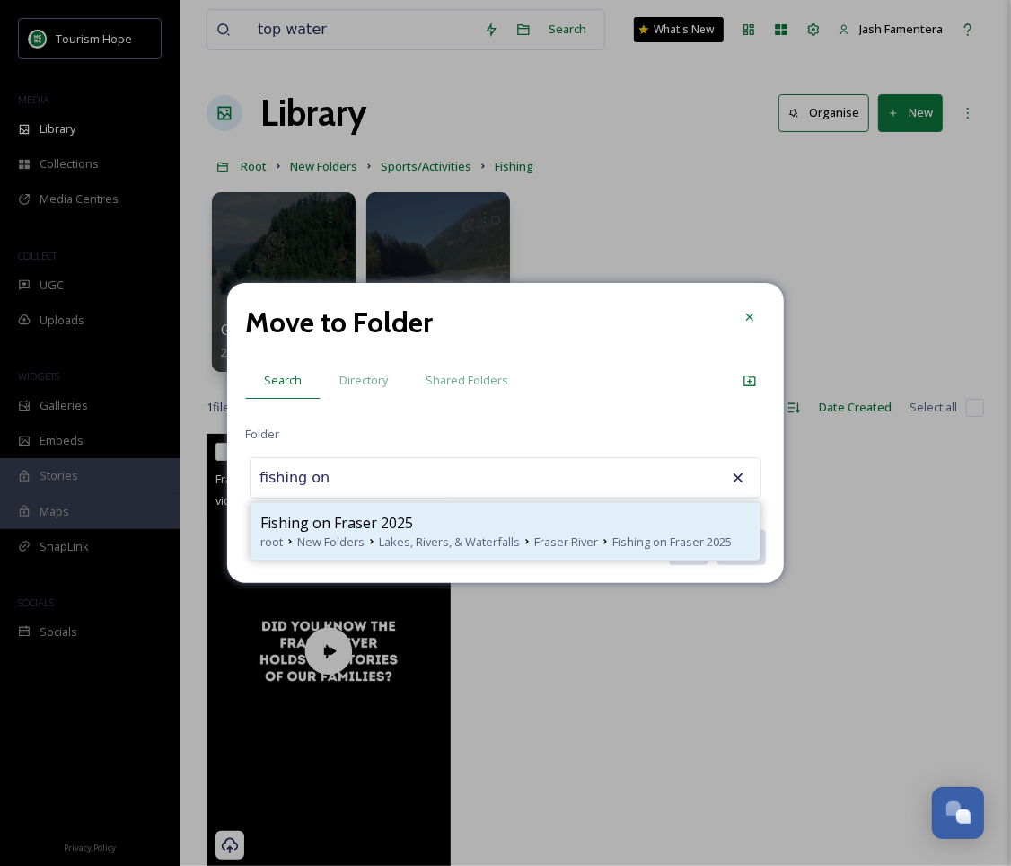
click at [357, 524] on span "Fishing on Fraser 2025" at bounding box center [336, 523] width 153 height 22
type input "Fishing on Fraser 2025"
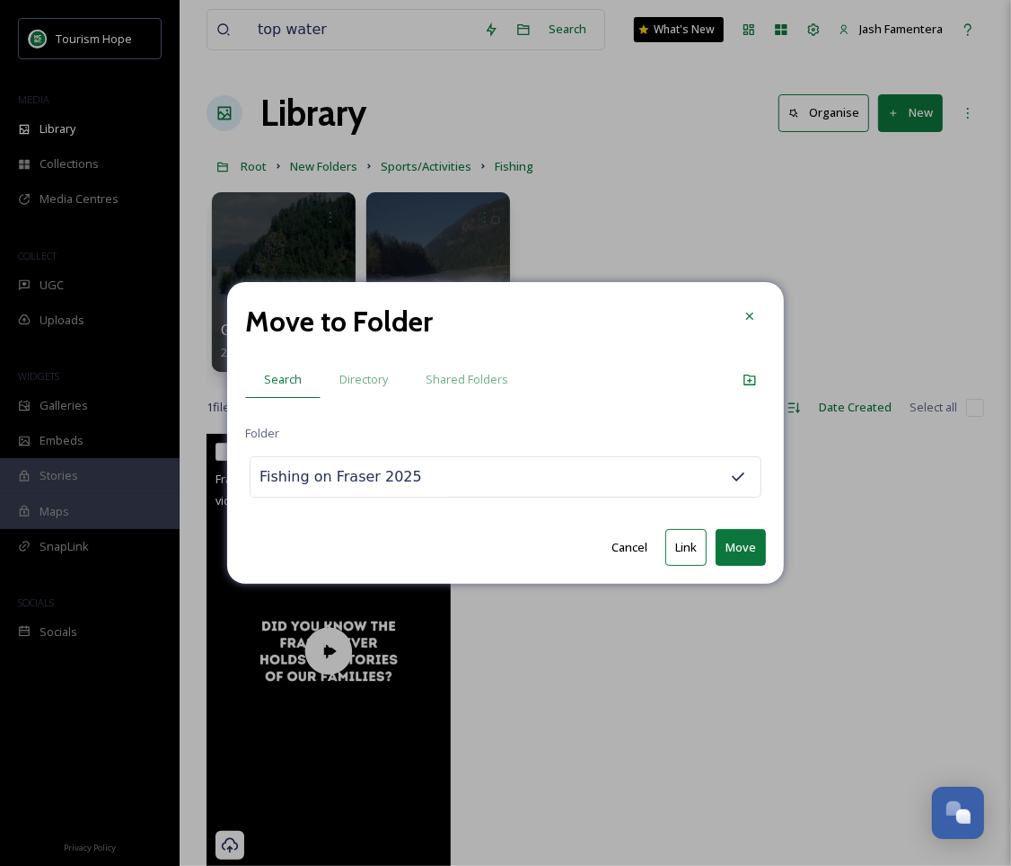
click at [736, 548] on button "Move" at bounding box center [741, 547] width 50 height 37
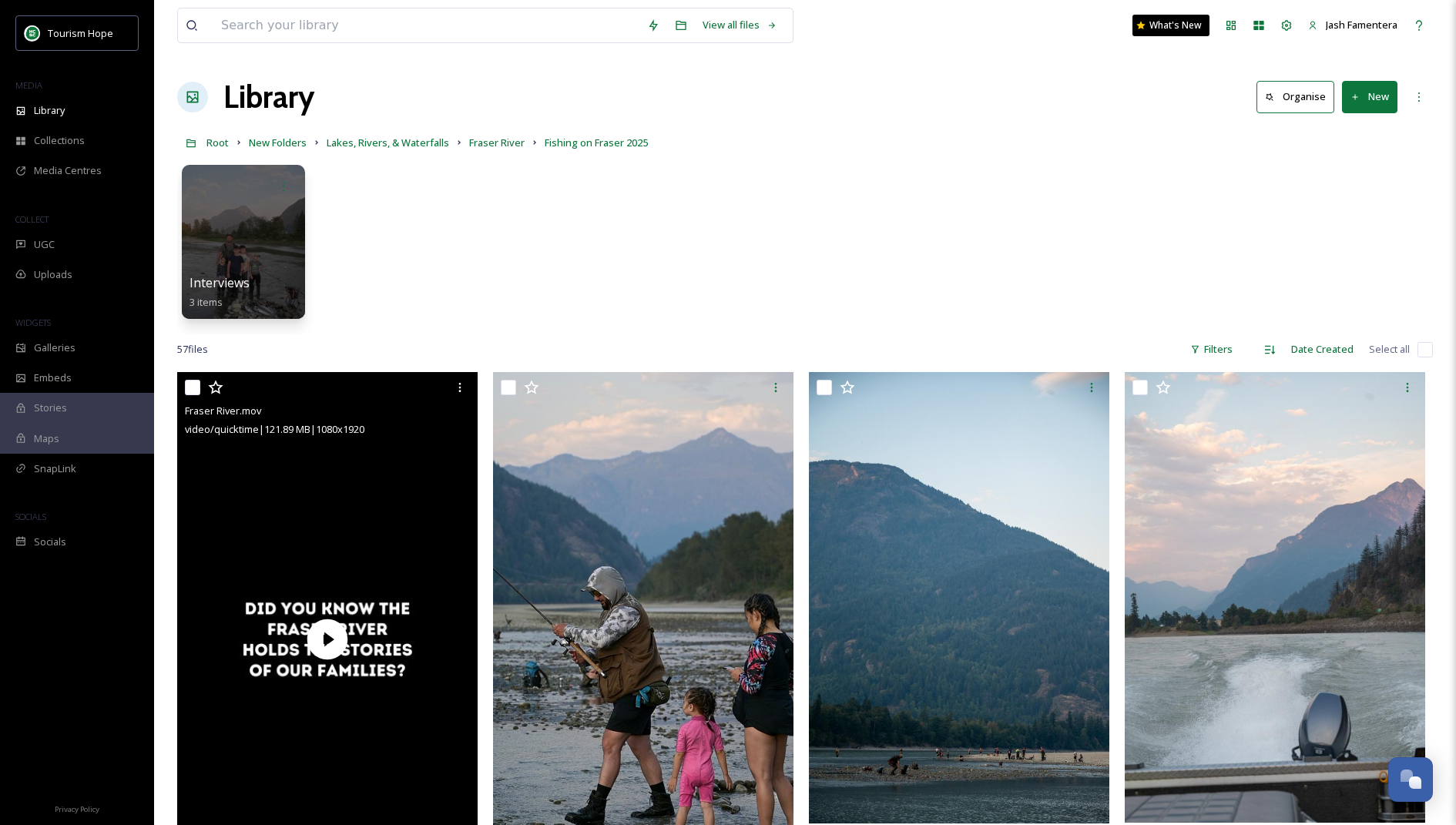
click at [386, 521] on video "Fraser River.mov" at bounding box center [328, 639] width 300 height 533
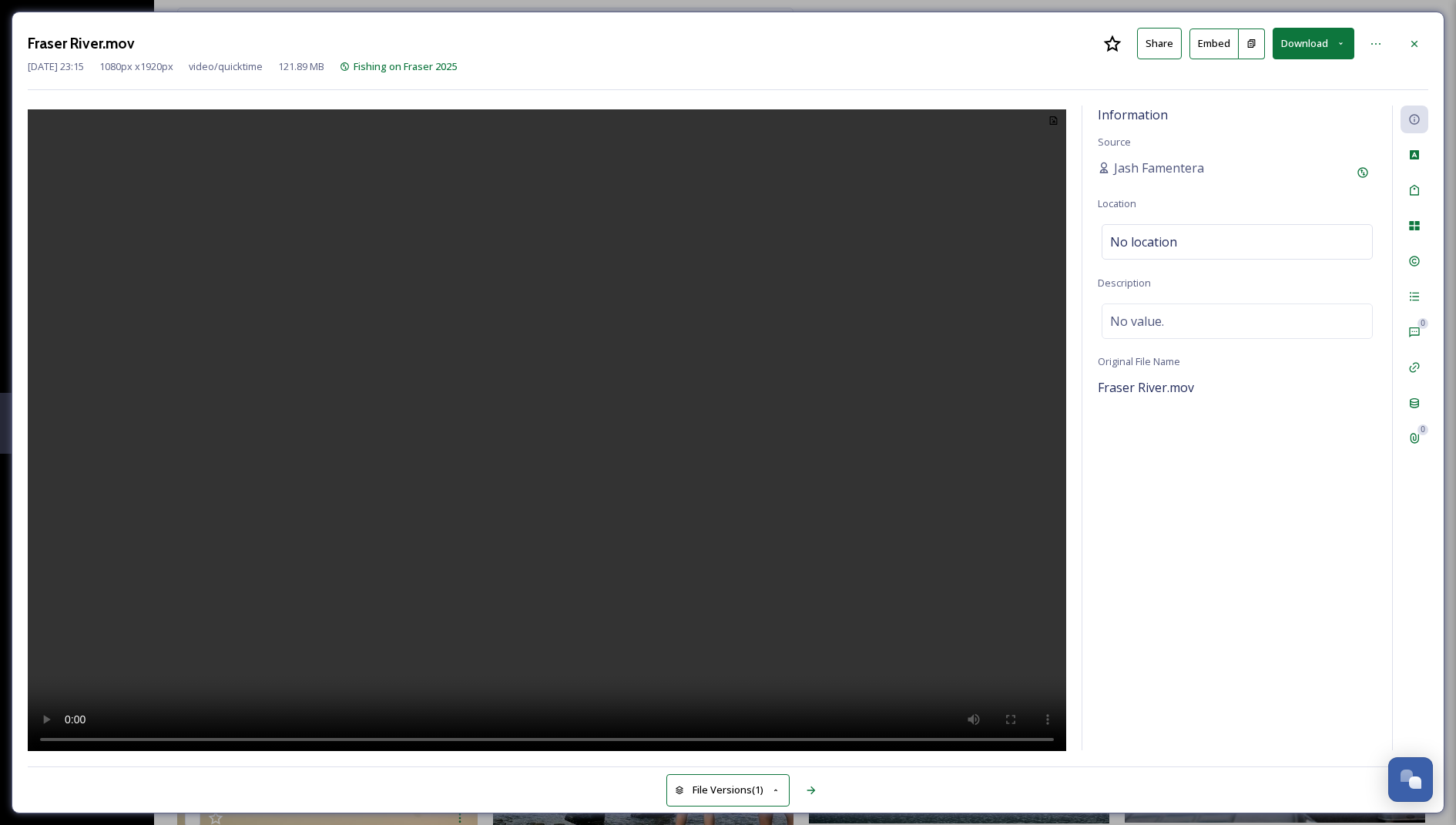
click at [867, 4] on div "Fraser River.mov Share Embed Download [DATE] 23:15 1080 px x 1920 px video/quic…" at bounding box center [728, 412] width 1456 height 825
click at [867, 41] on icon at bounding box center [1376, 44] width 12 height 12
click at [867, 401] on div at bounding box center [547, 428] width 1039 height 646
click at [867, 44] on button "Share" at bounding box center [1160, 43] width 45 height 32
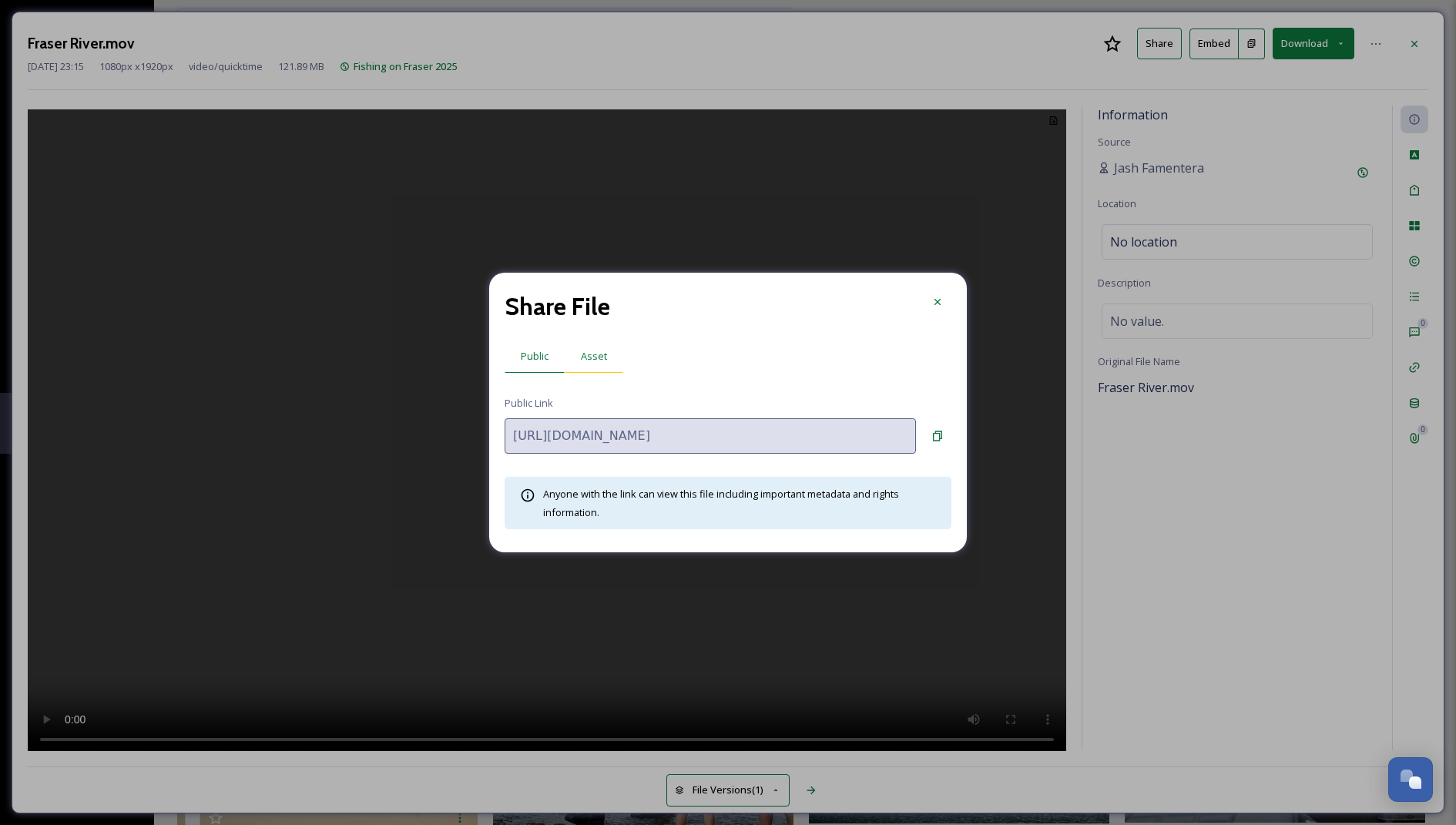
click at [581, 352] on span "Asset" at bounding box center [594, 356] width 27 height 15
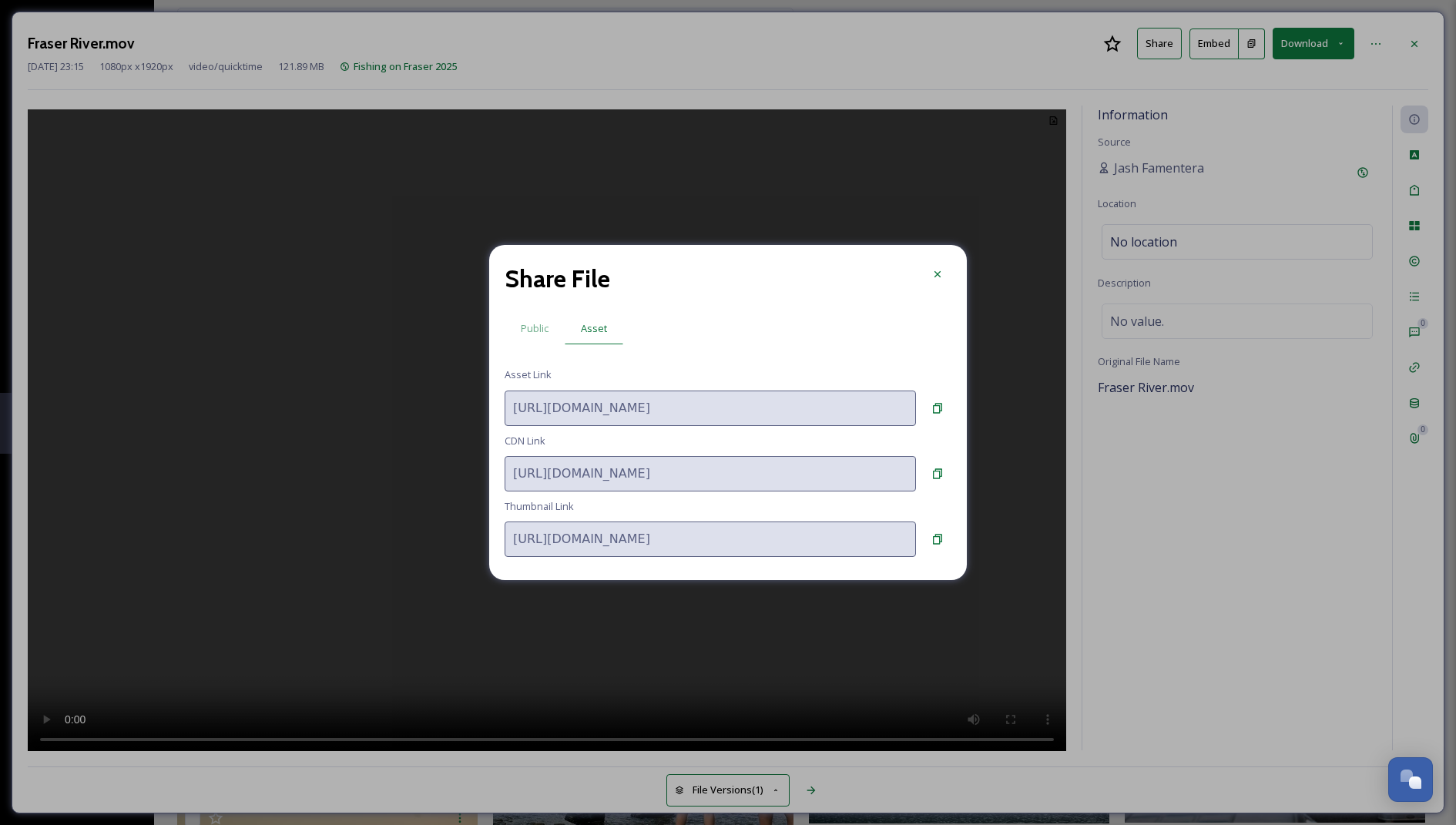
click at [529, 345] on div "Share File Public Asset Asset Link [URL][DOMAIN_NAME] CDN Link [URL][DOMAIN_NAM…" at bounding box center [728, 412] width 478 height 335
click at [532, 334] on span "Public" at bounding box center [535, 328] width 27 height 15
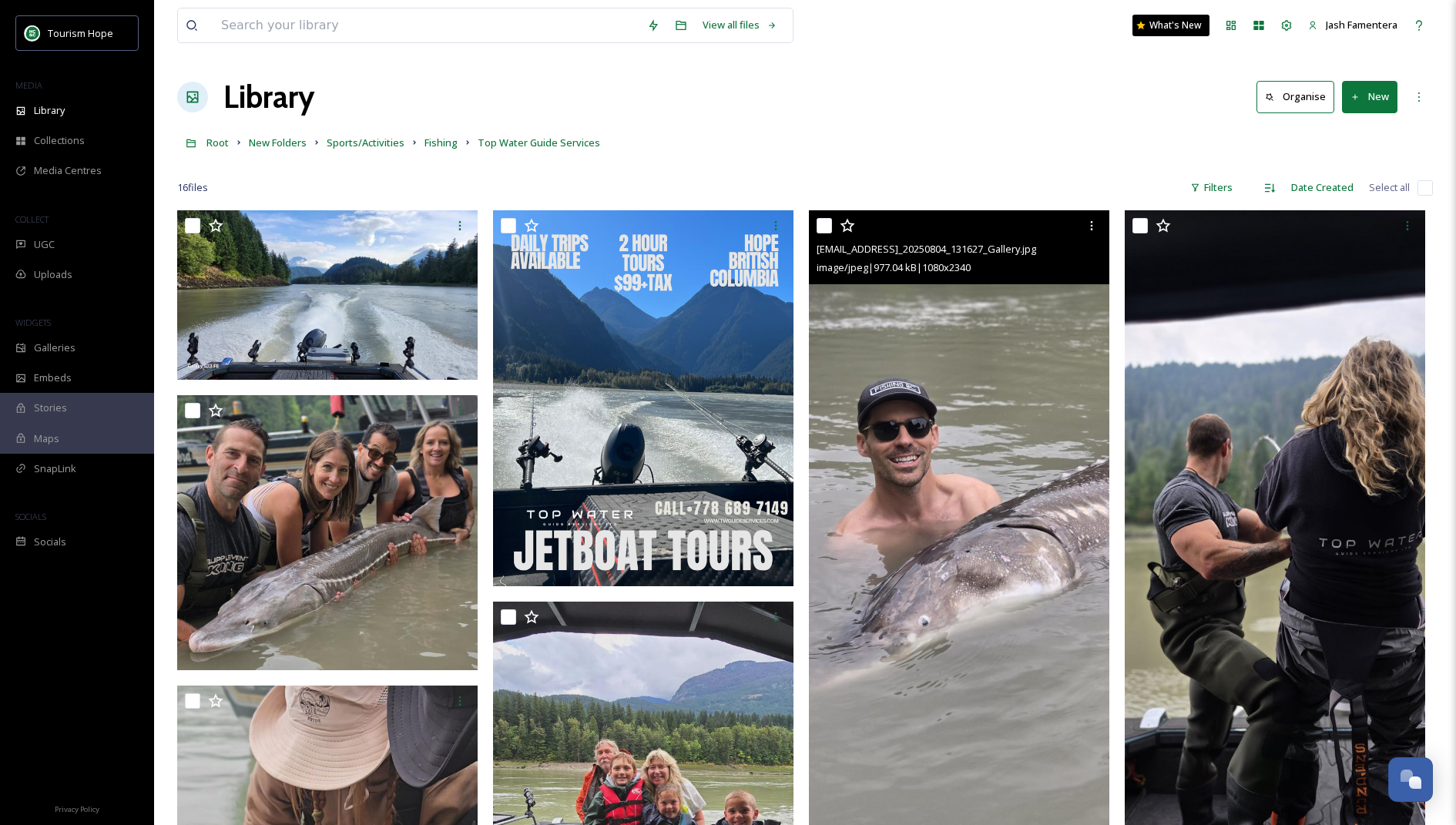
click at [867, 371] on img at bounding box center [959, 535] width 300 height 651
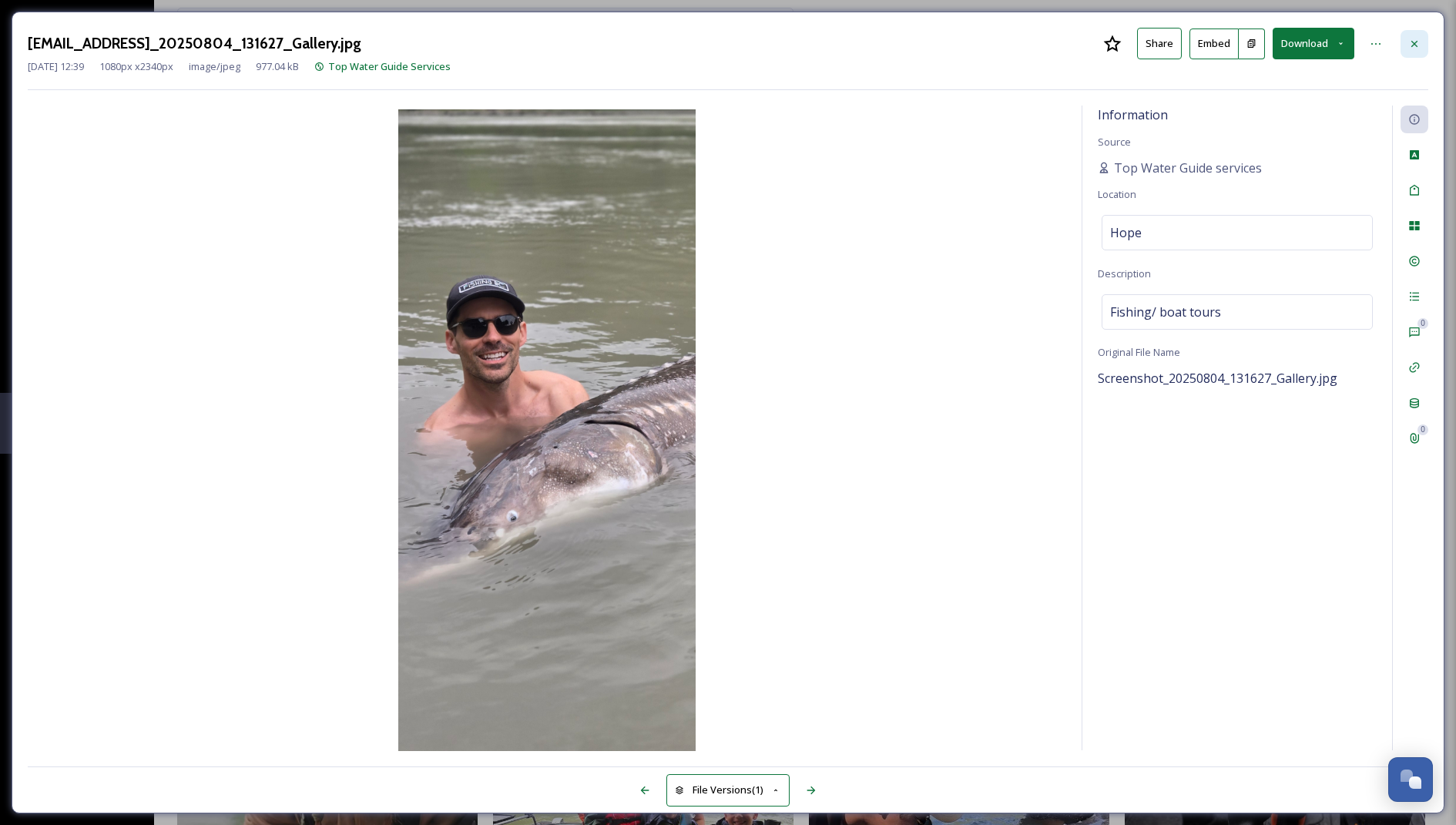
click at [867, 40] on icon at bounding box center [1415, 44] width 12 height 12
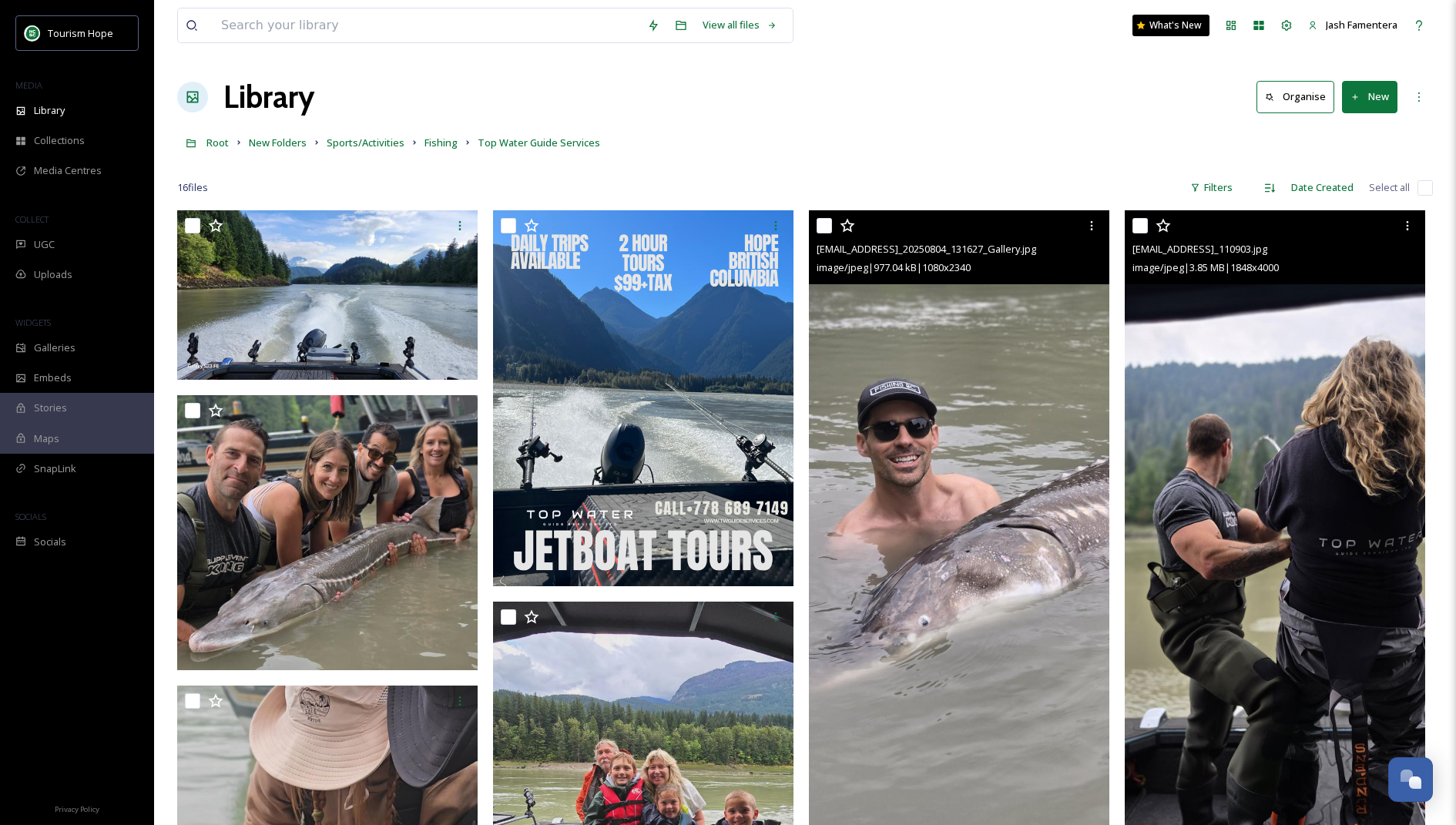
click at [867, 328] on img at bounding box center [1275, 535] width 300 height 650
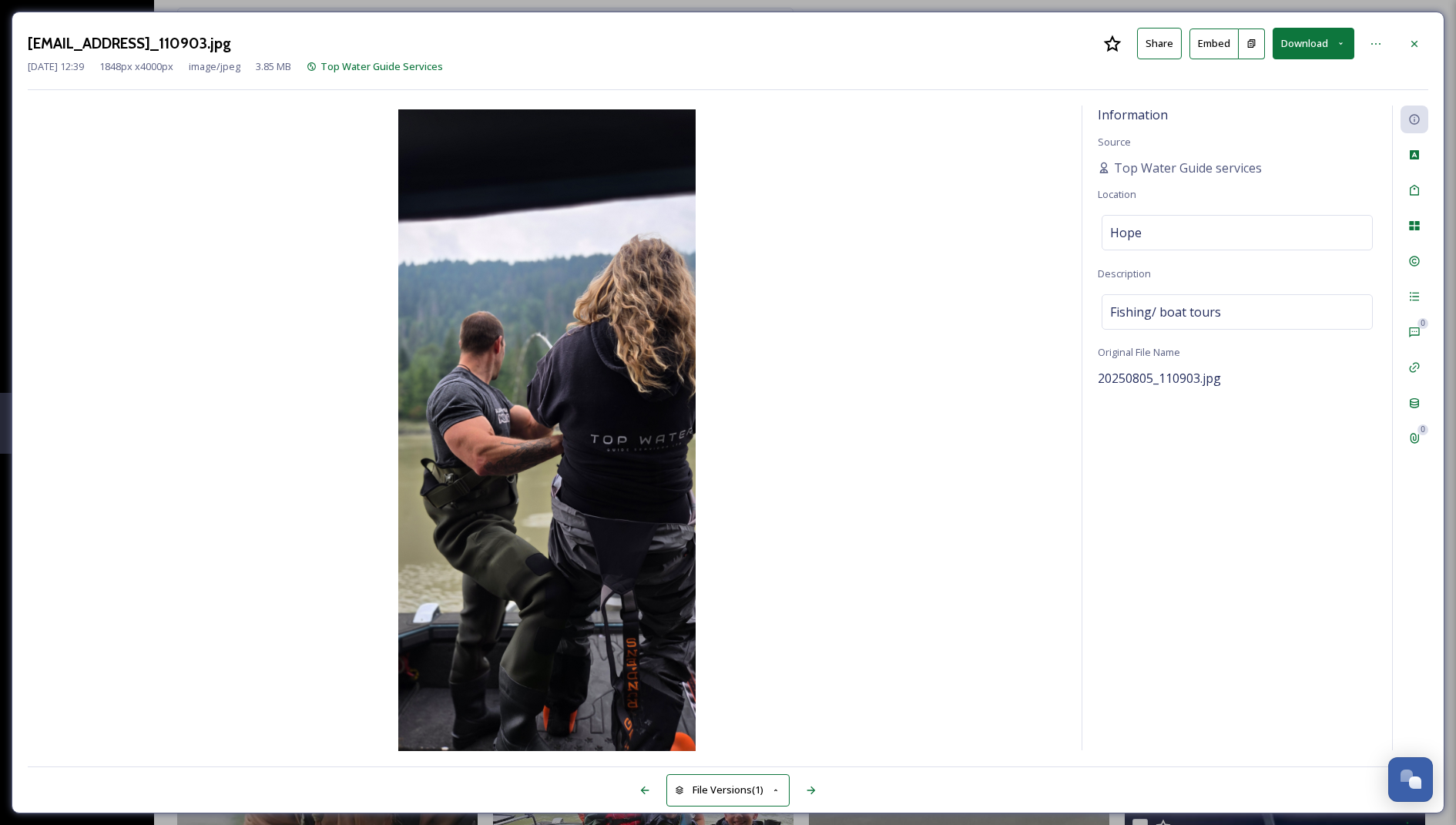
click at [867, 50] on button "Download" at bounding box center [1314, 43] width 82 height 32
click at [867, 84] on span "Download Original (1848 x 4000)" at bounding box center [1273, 79] width 146 height 15
click at [867, 33] on div at bounding box center [1415, 44] width 27 height 27
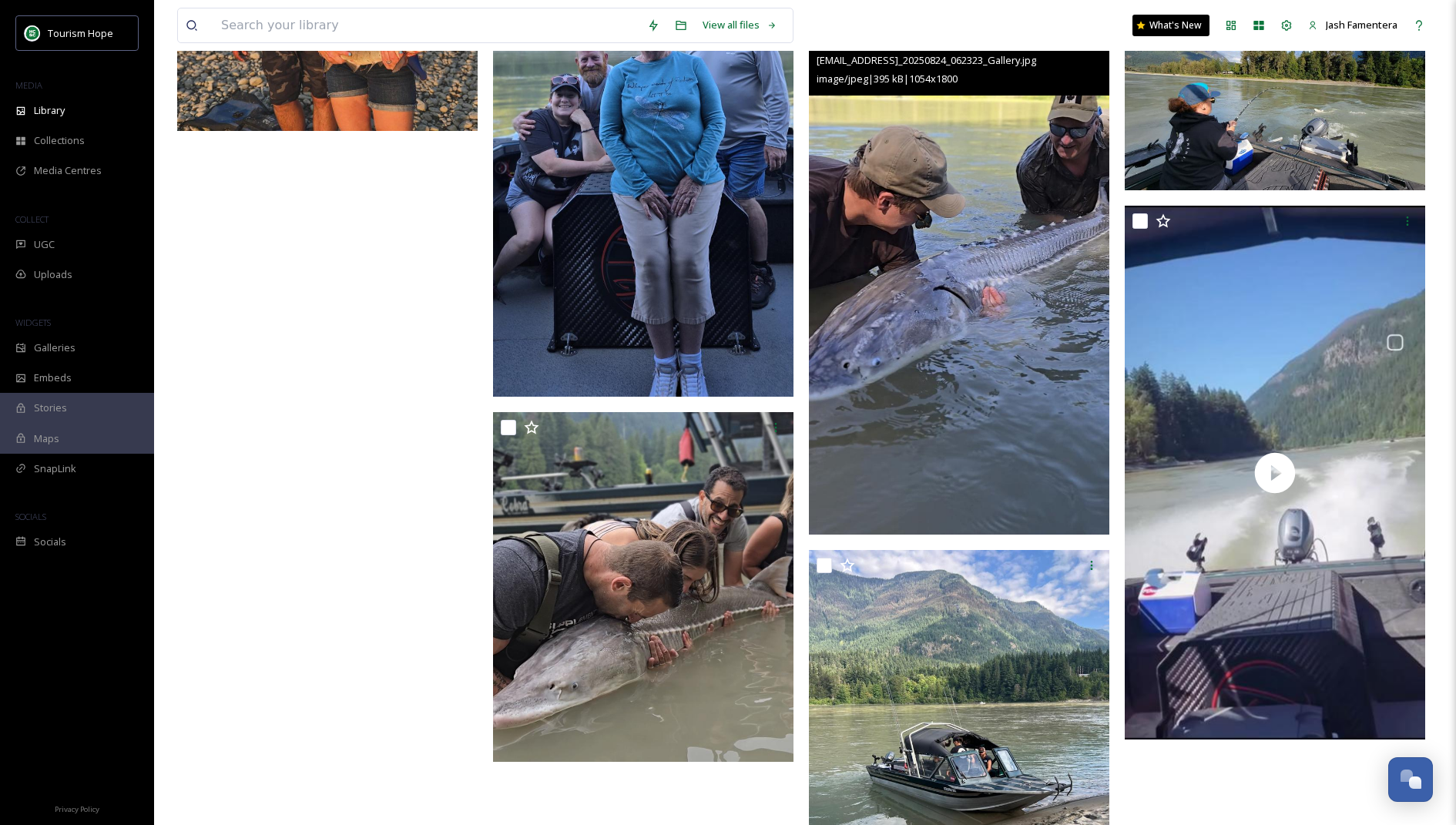
click at [867, 393] on img at bounding box center [959, 278] width 300 height 513
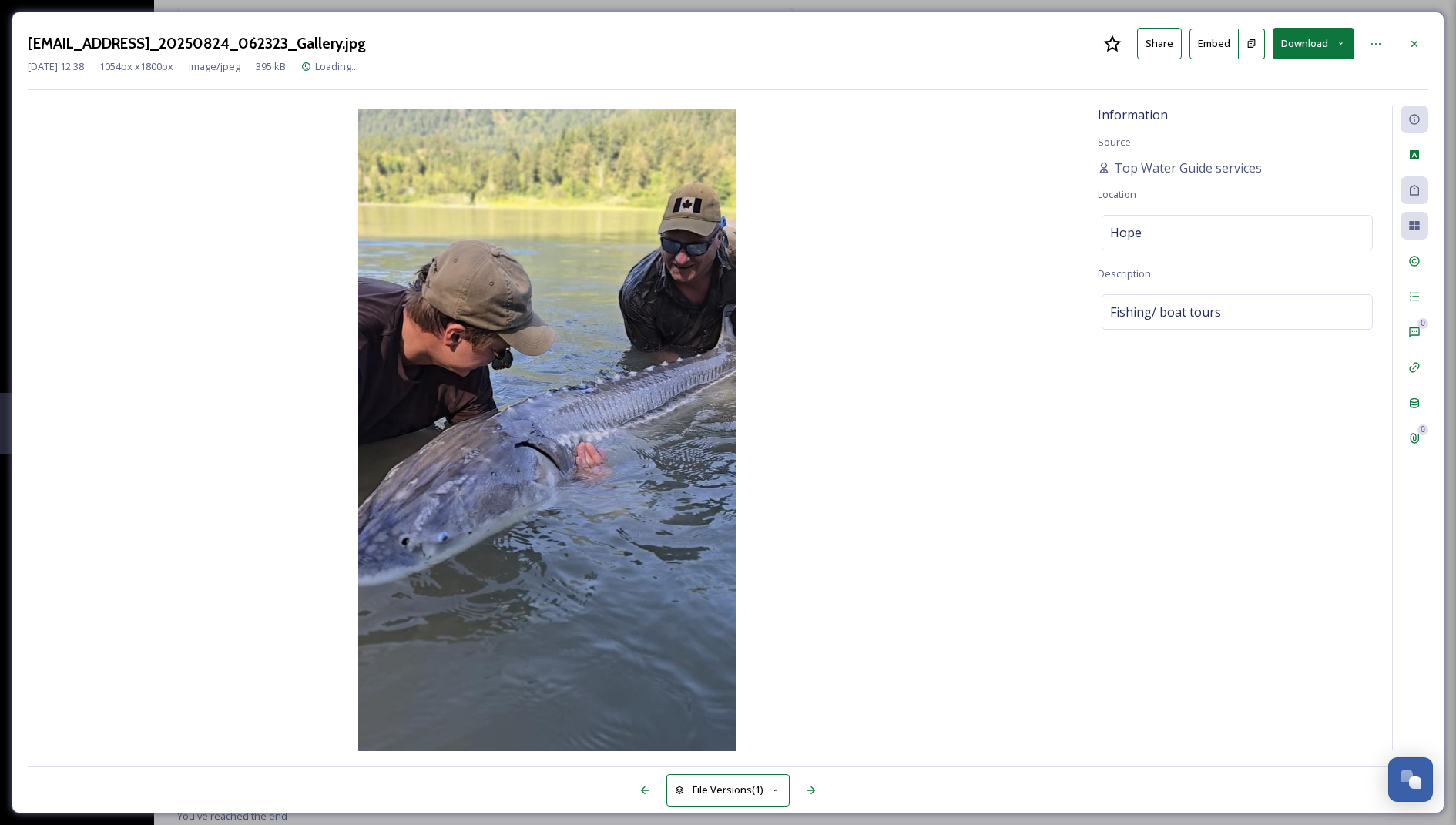
scroll to position [1233, 0]
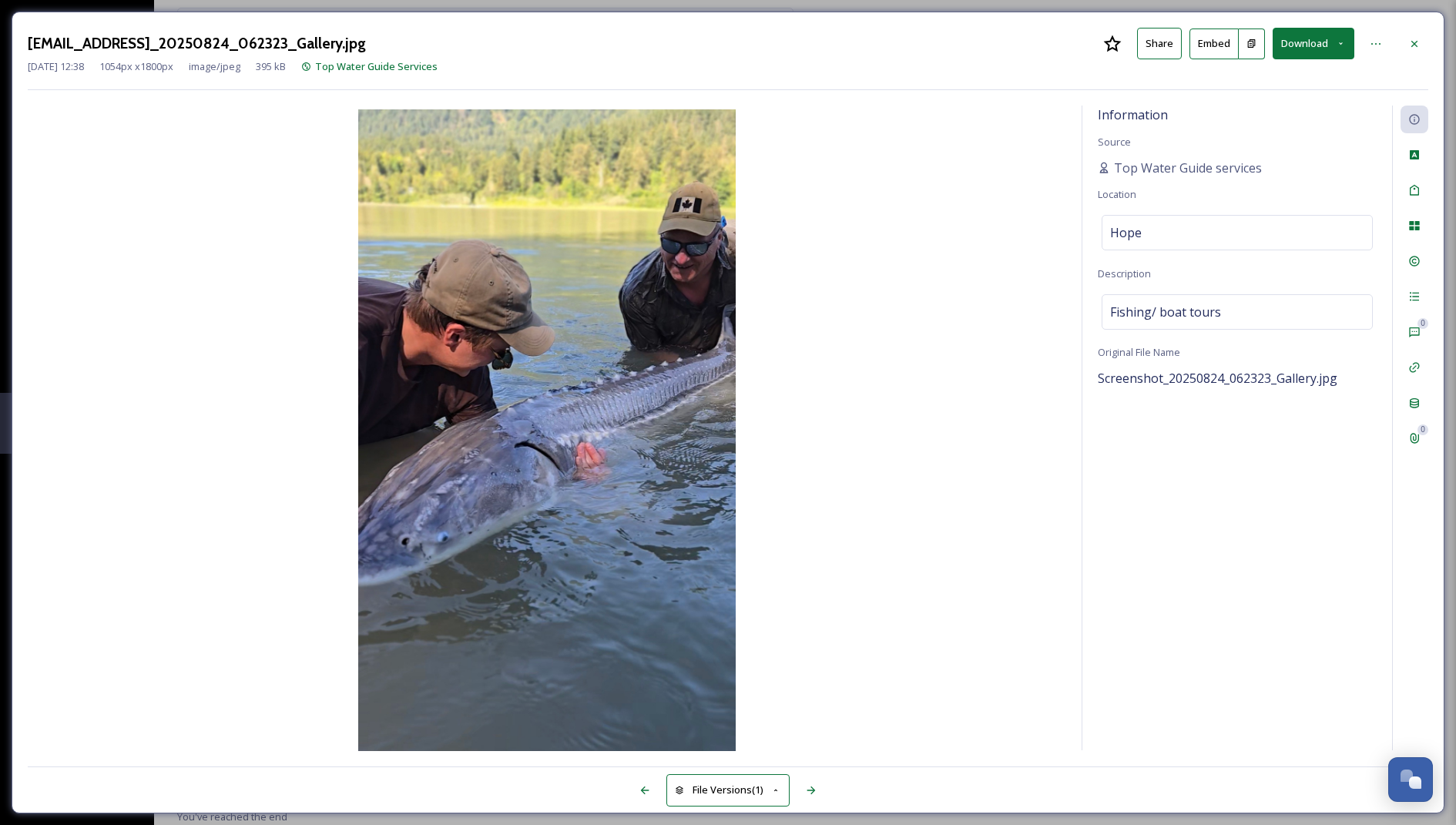
click at [867, 45] on button "Download" at bounding box center [1314, 43] width 82 height 32
click at [867, 72] on span "Download Original (1054 x 1800)" at bounding box center [1273, 79] width 146 height 15
click at [867, 39] on icon at bounding box center [1415, 44] width 12 height 12
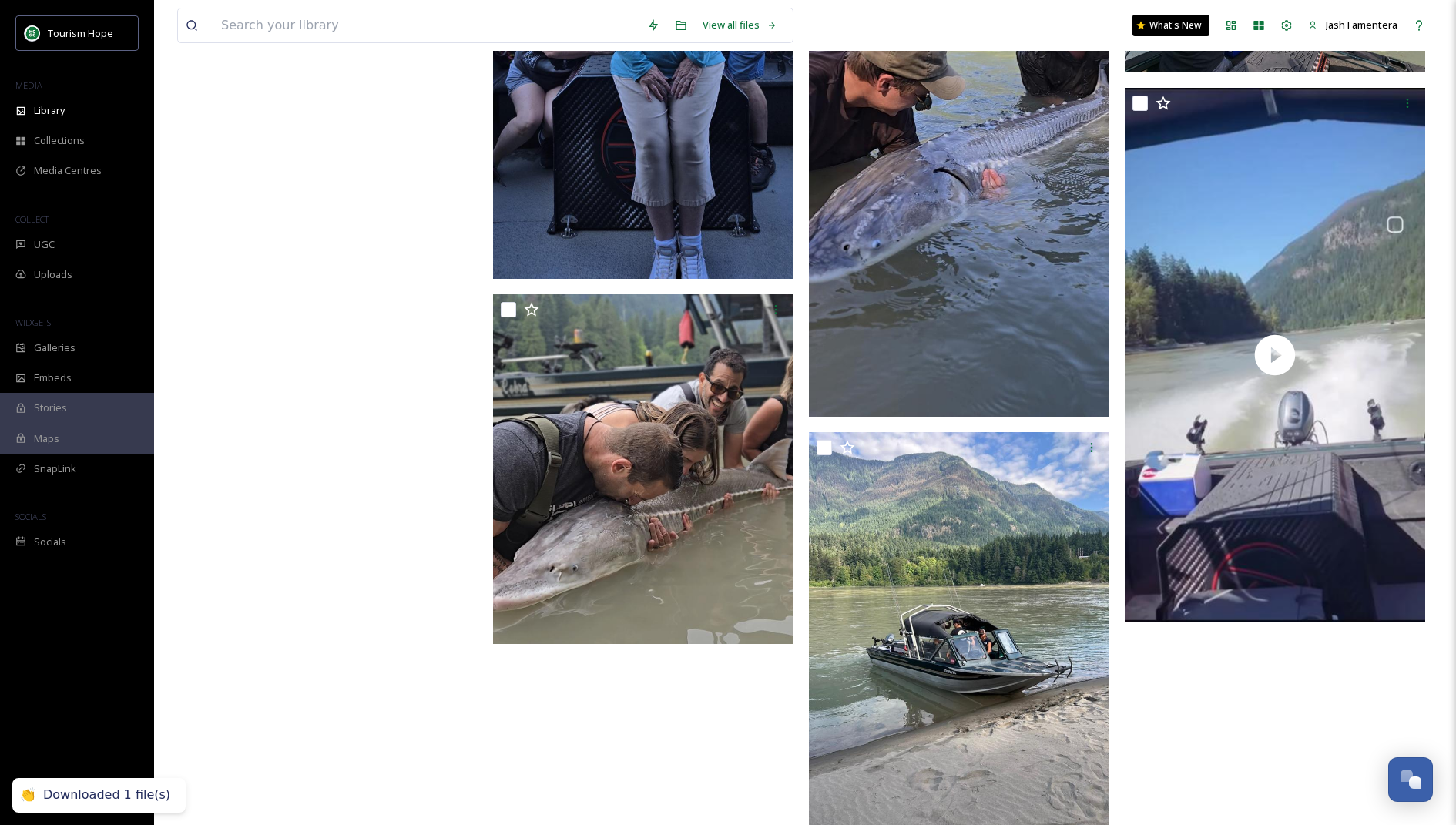
scroll to position [1422, 0]
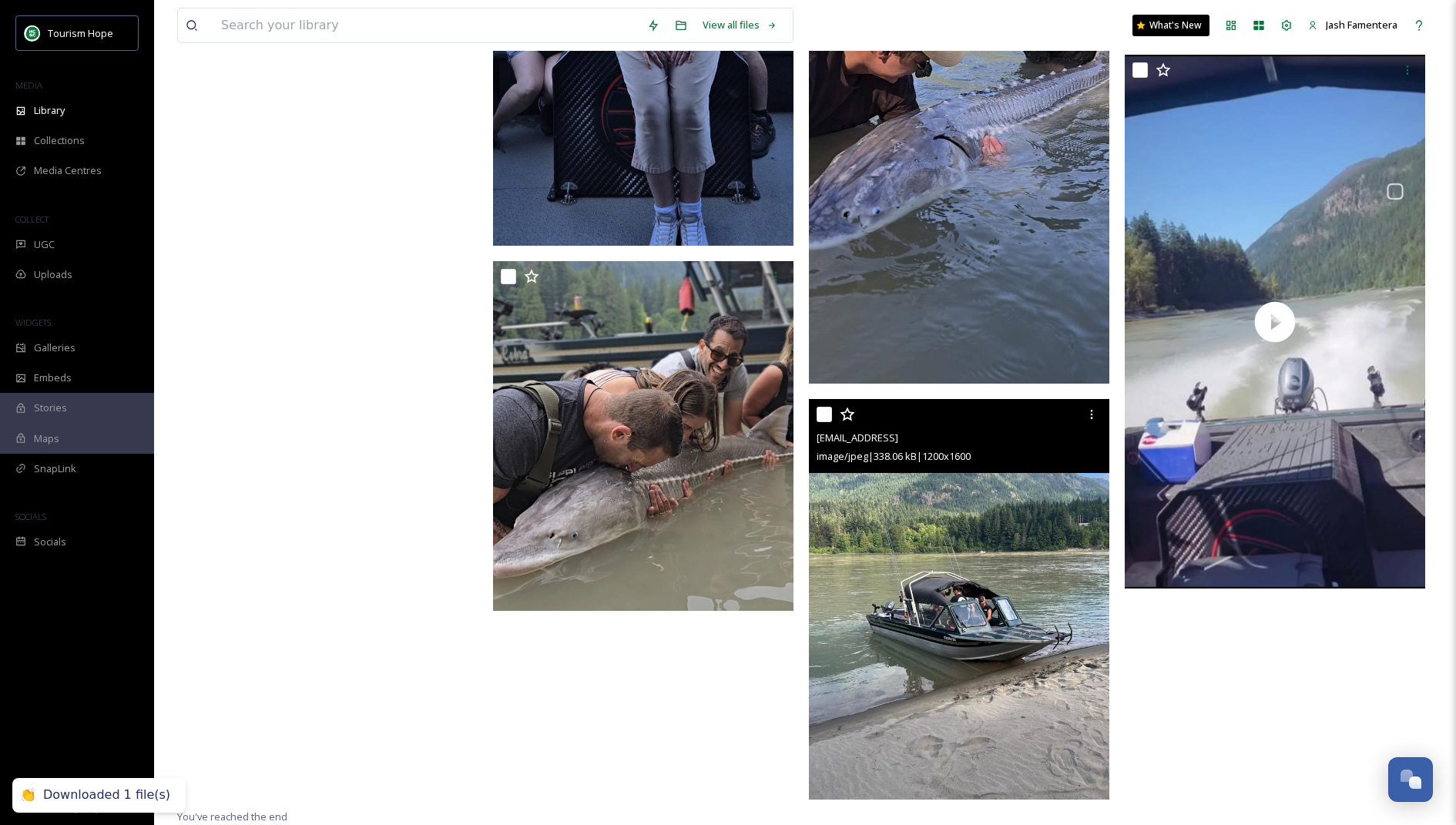
click at [867, 659] on img at bounding box center [959, 599] width 300 height 400
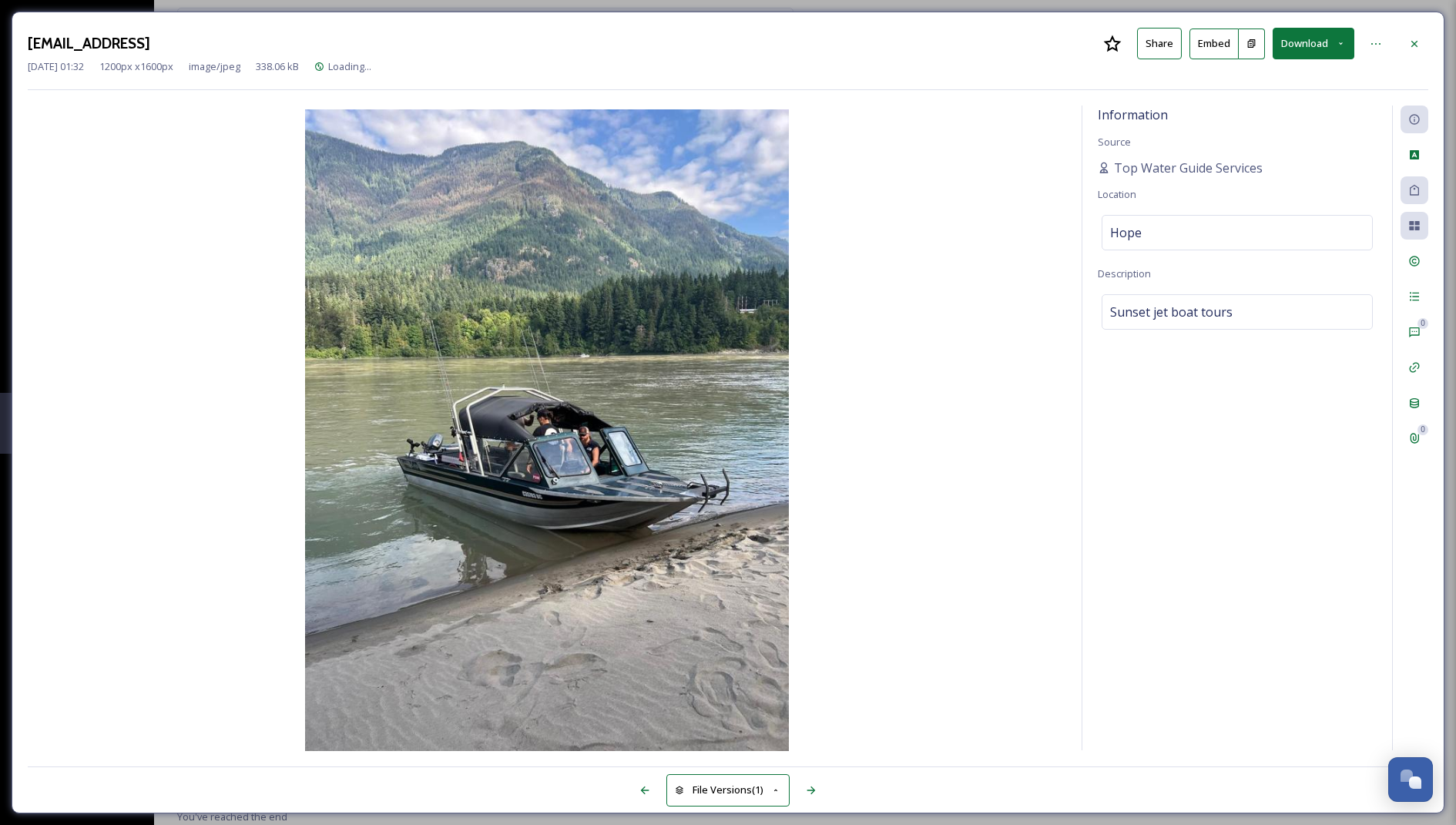
click at [867, 659] on img at bounding box center [547, 432] width 1039 height 645
click at [867, 38] on div at bounding box center [1415, 44] width 27 height 27
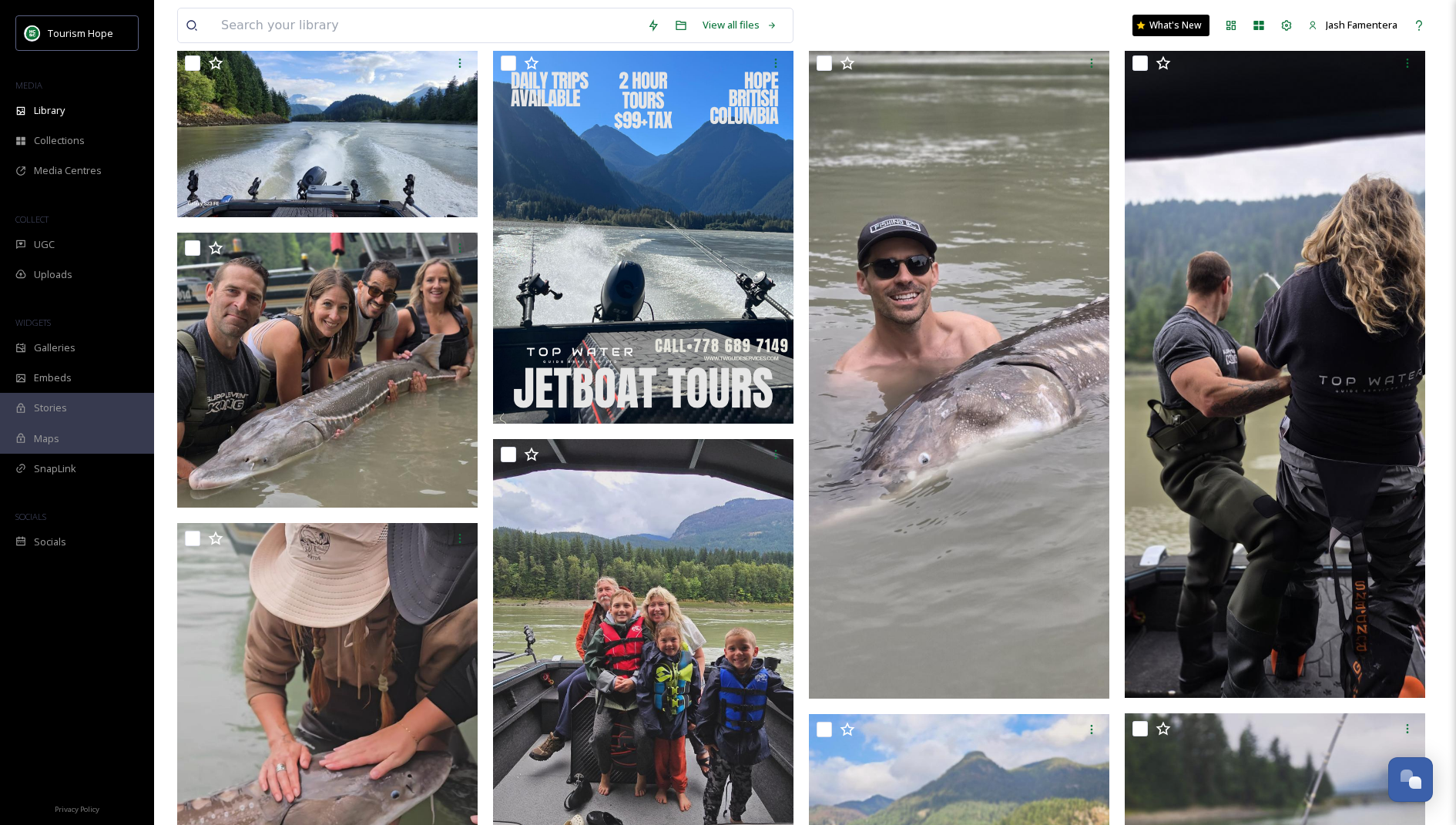
scroll to position [125, 0]
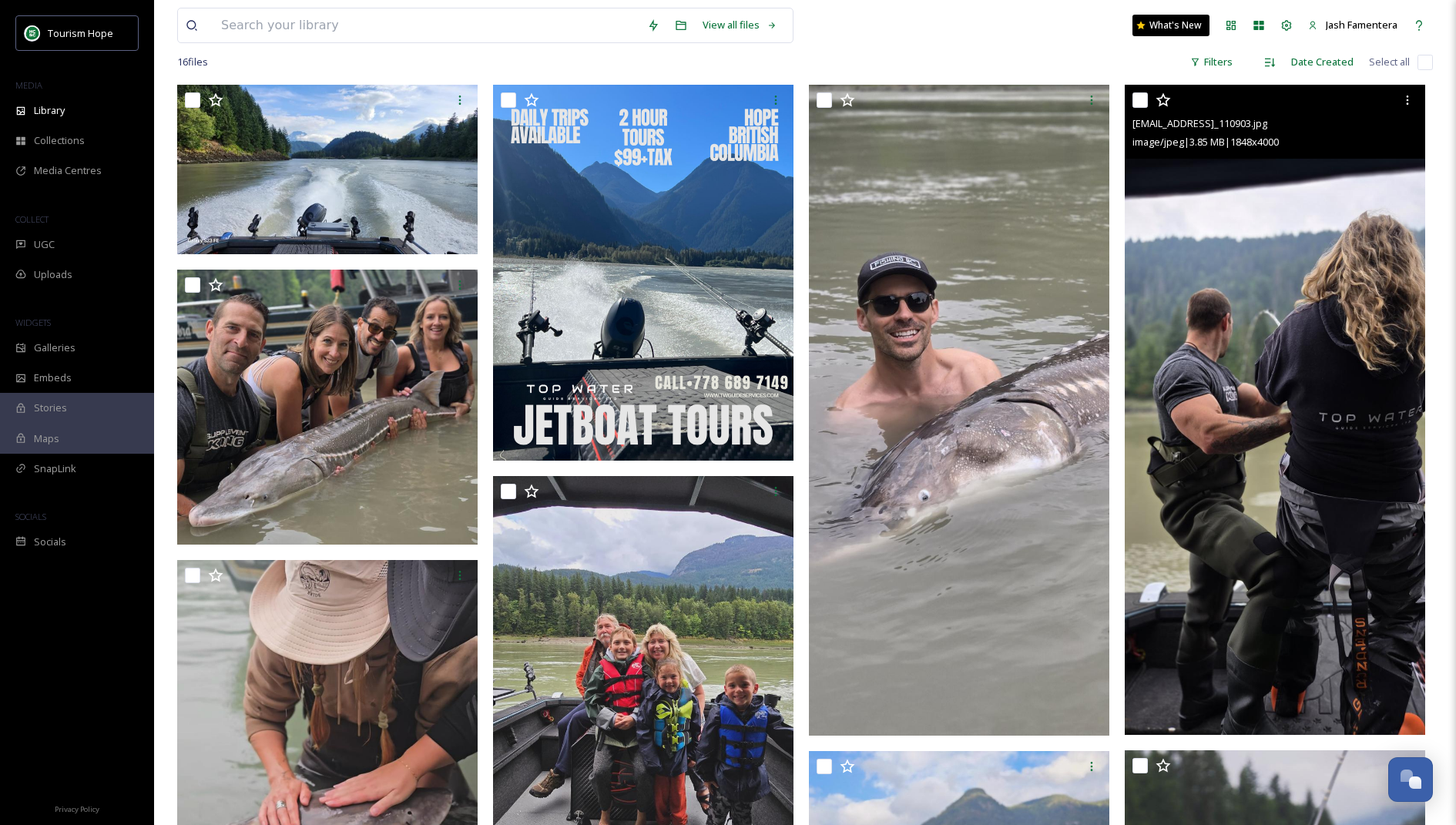
click at [867, 359] on img at bounding box center [1275, 410] width 300 height 650
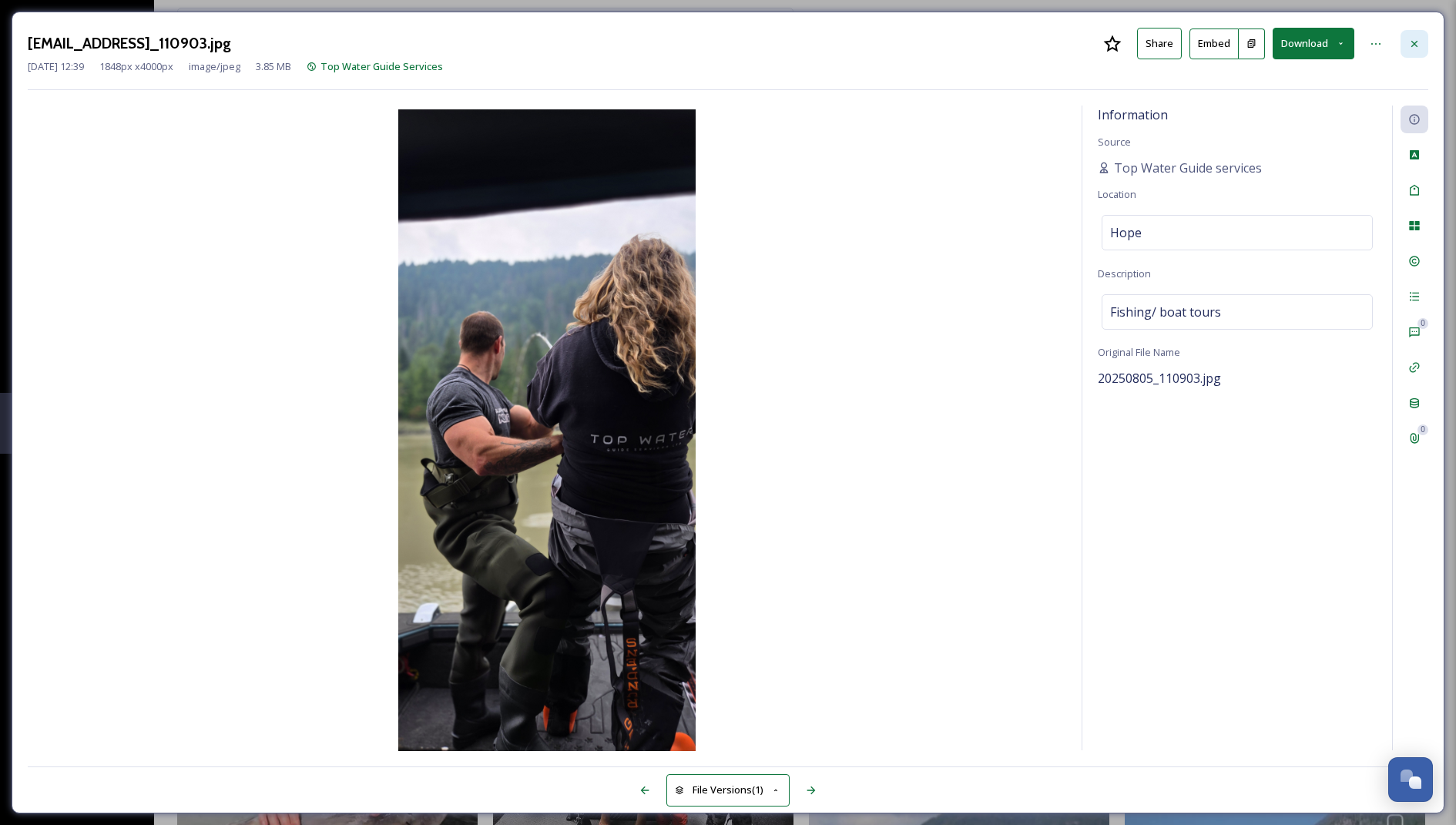
click at [867, 42] on icon at bounding box center [1415, 44] width 12 height 12
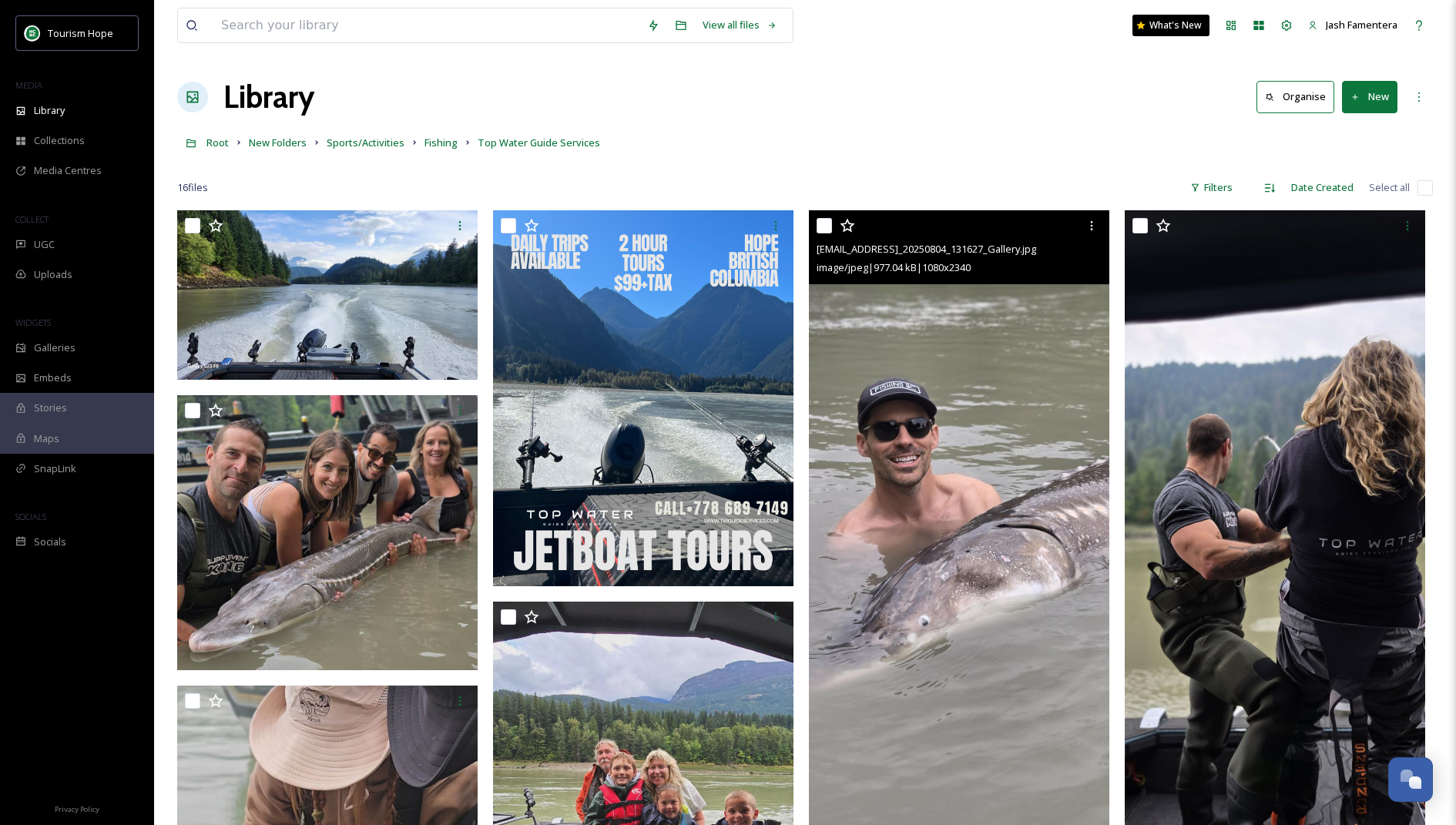
click at [867, 452] on img at bounding box center [959, 535] width 300 height 651
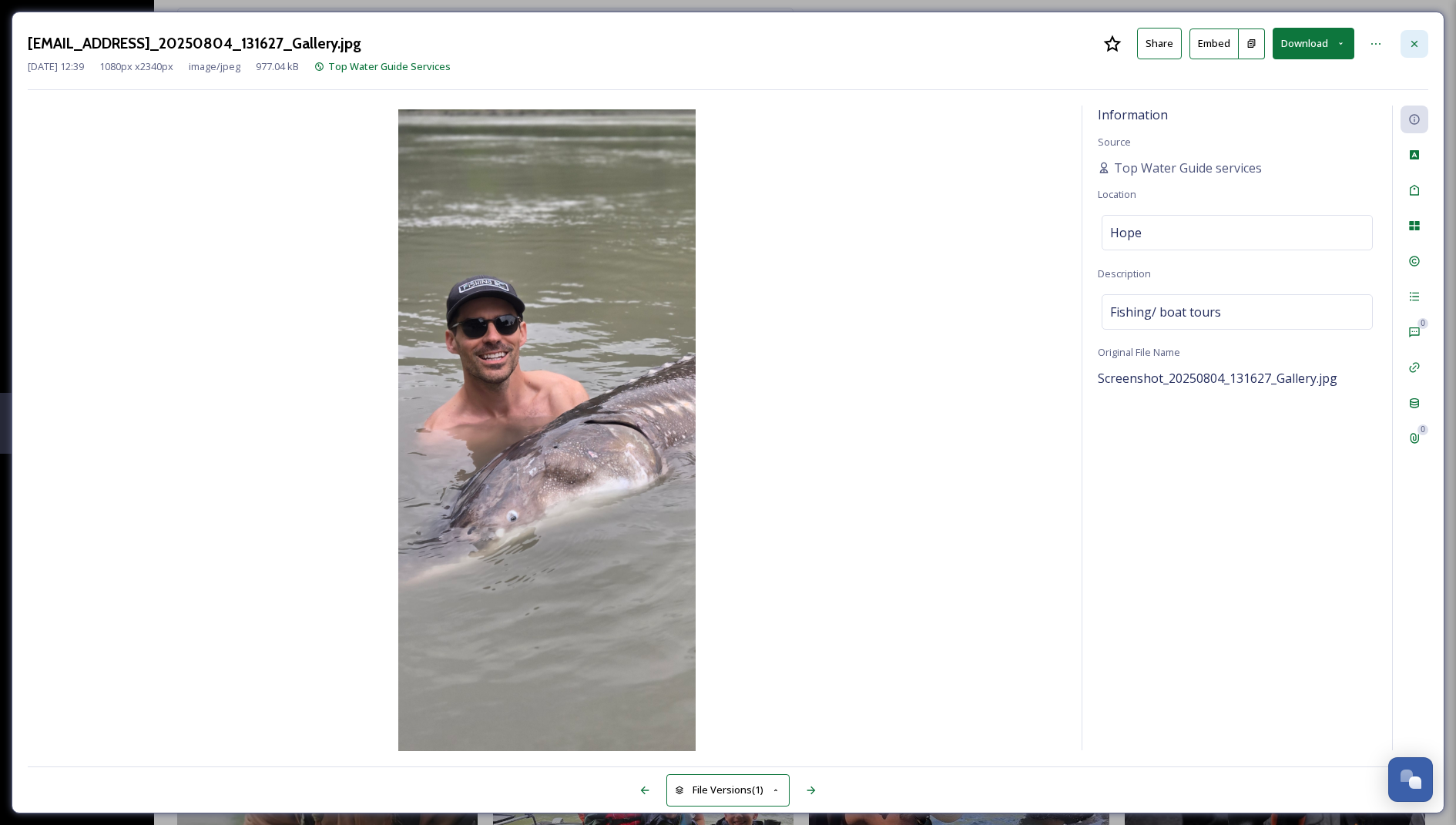
click at [867, 41] on icon at bounding box center [1414, 43] width 6 height 6
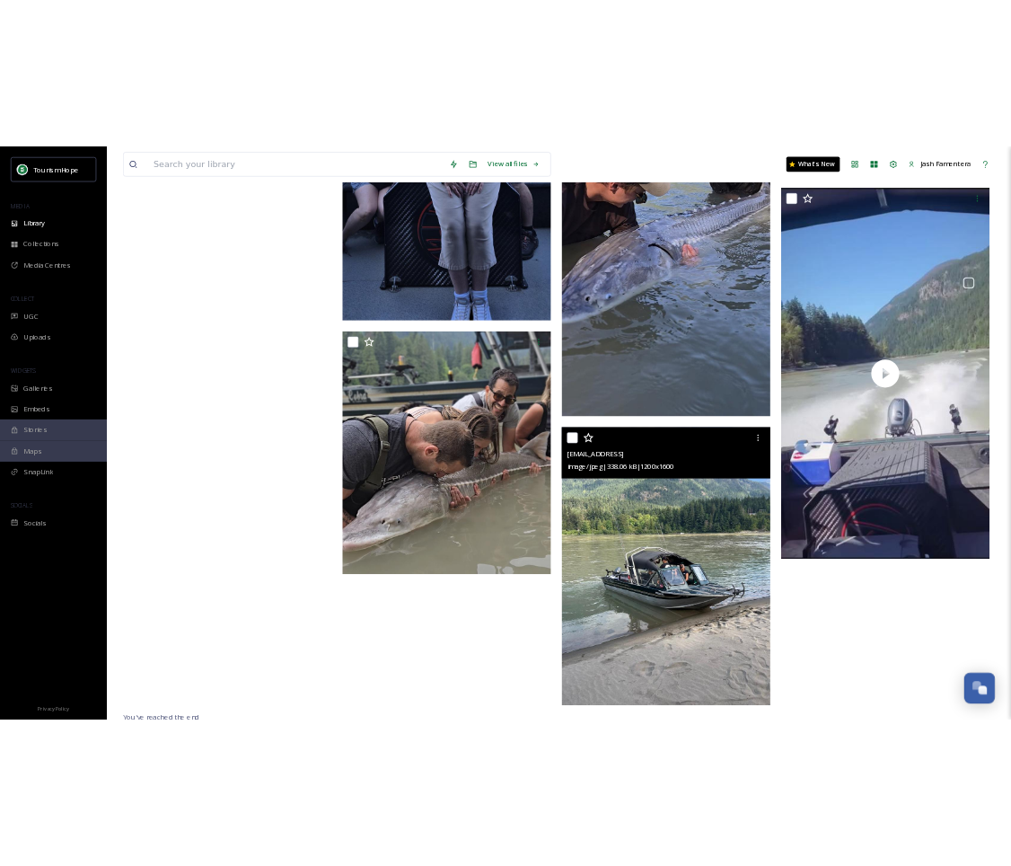
scroll to position [1658, 0]
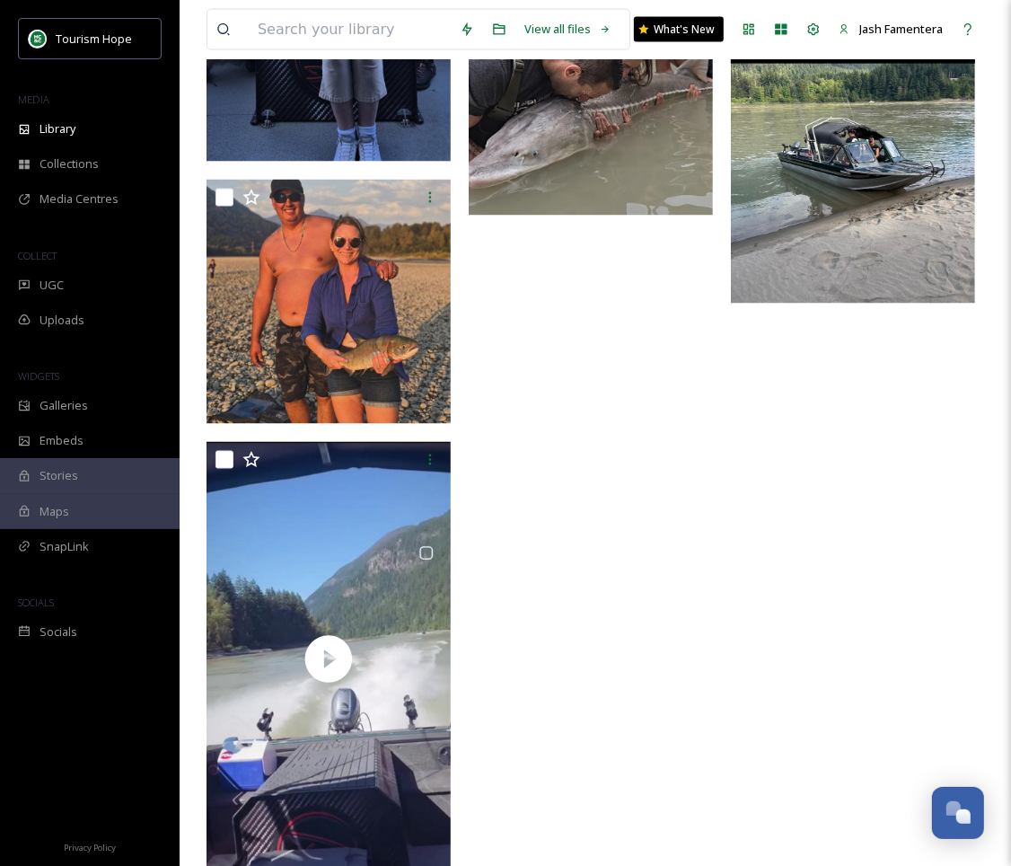
click at [842, 194] on img at bounding box center [853, 141] width 244 height 326
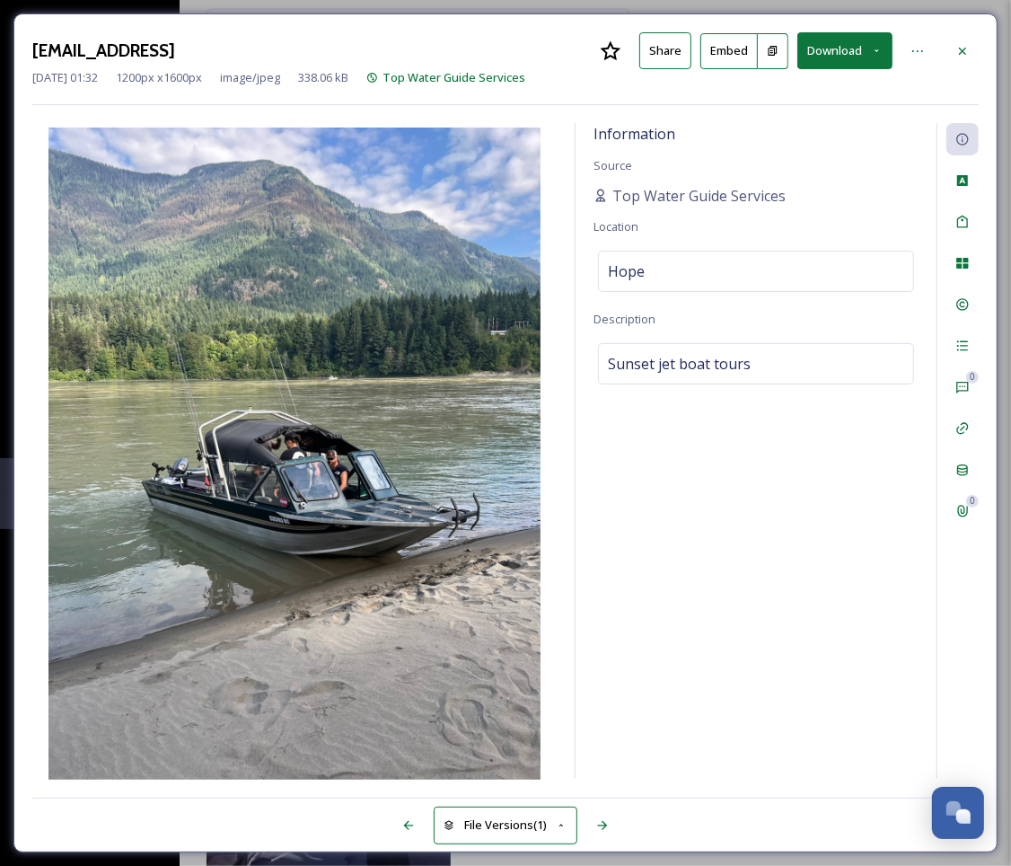
click at [851, 51] on button "Download" at bounding box center [845, 50] width 95 height 37
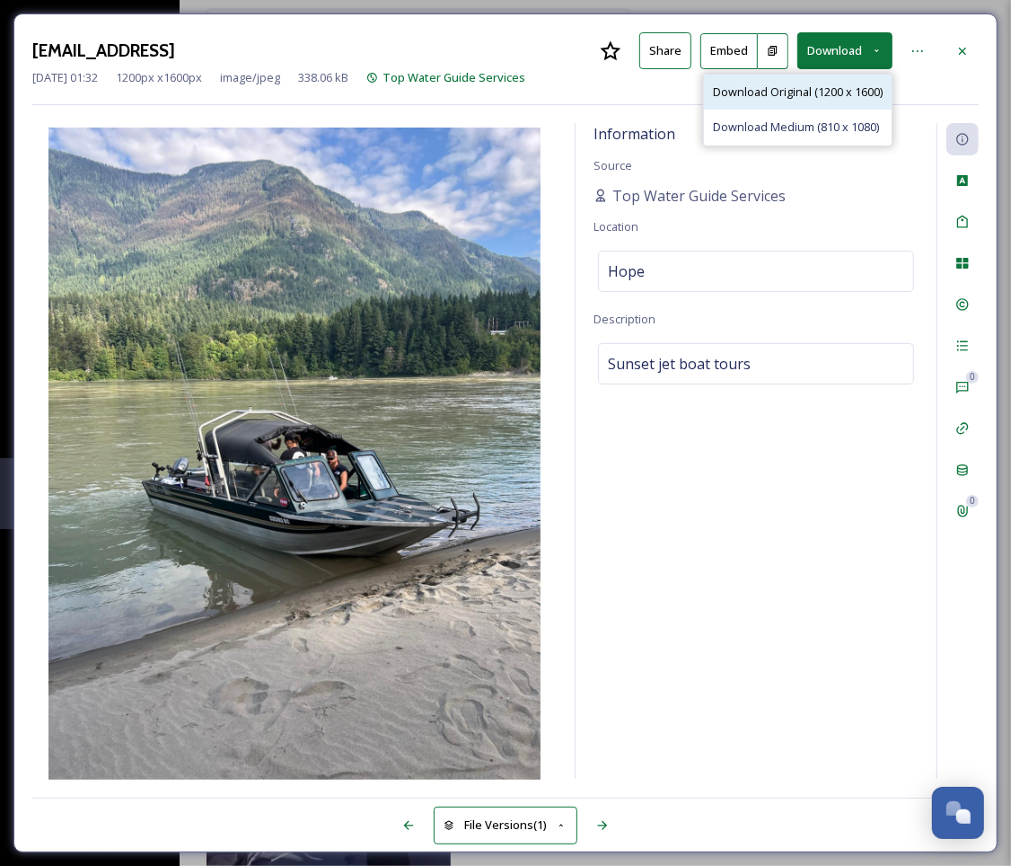
click at [859, 92] on span "Download Original (1200 x 1600)" at bounding box center [798, 92] width 170 height 17
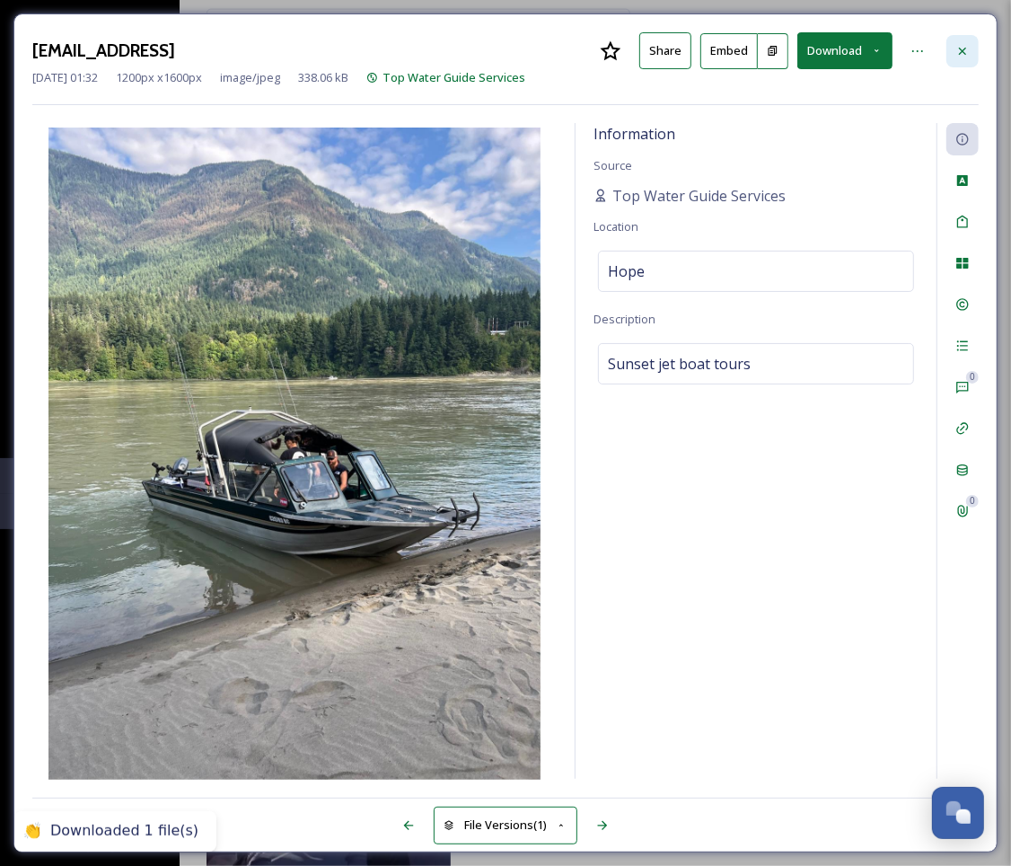
click at [965, 52] on icon at bounding box center [962, 50] width 7 height 7
